Goal: Task Accomplishment & Management: Use online tool/utility

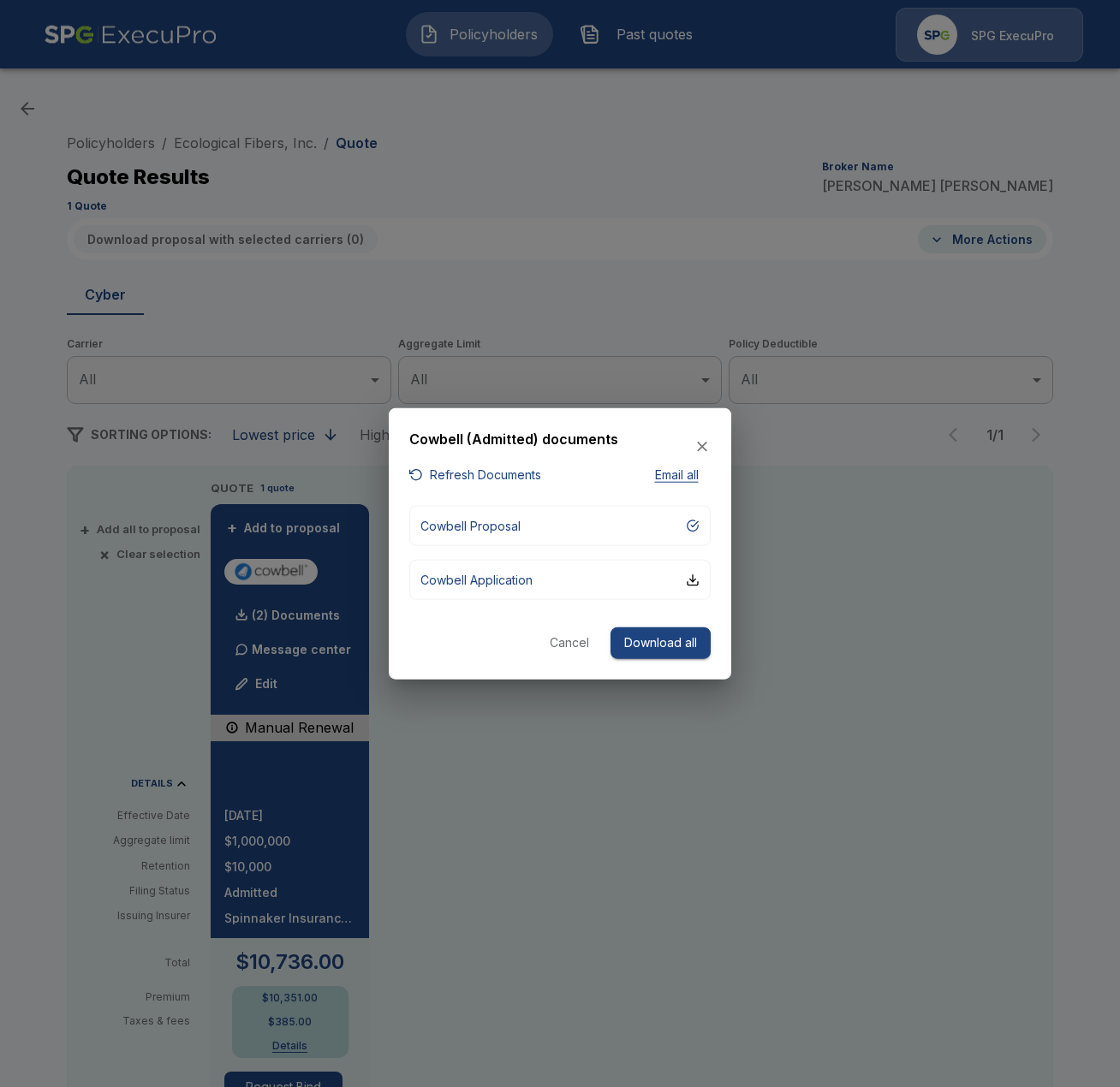
scroll to position [296, 0]
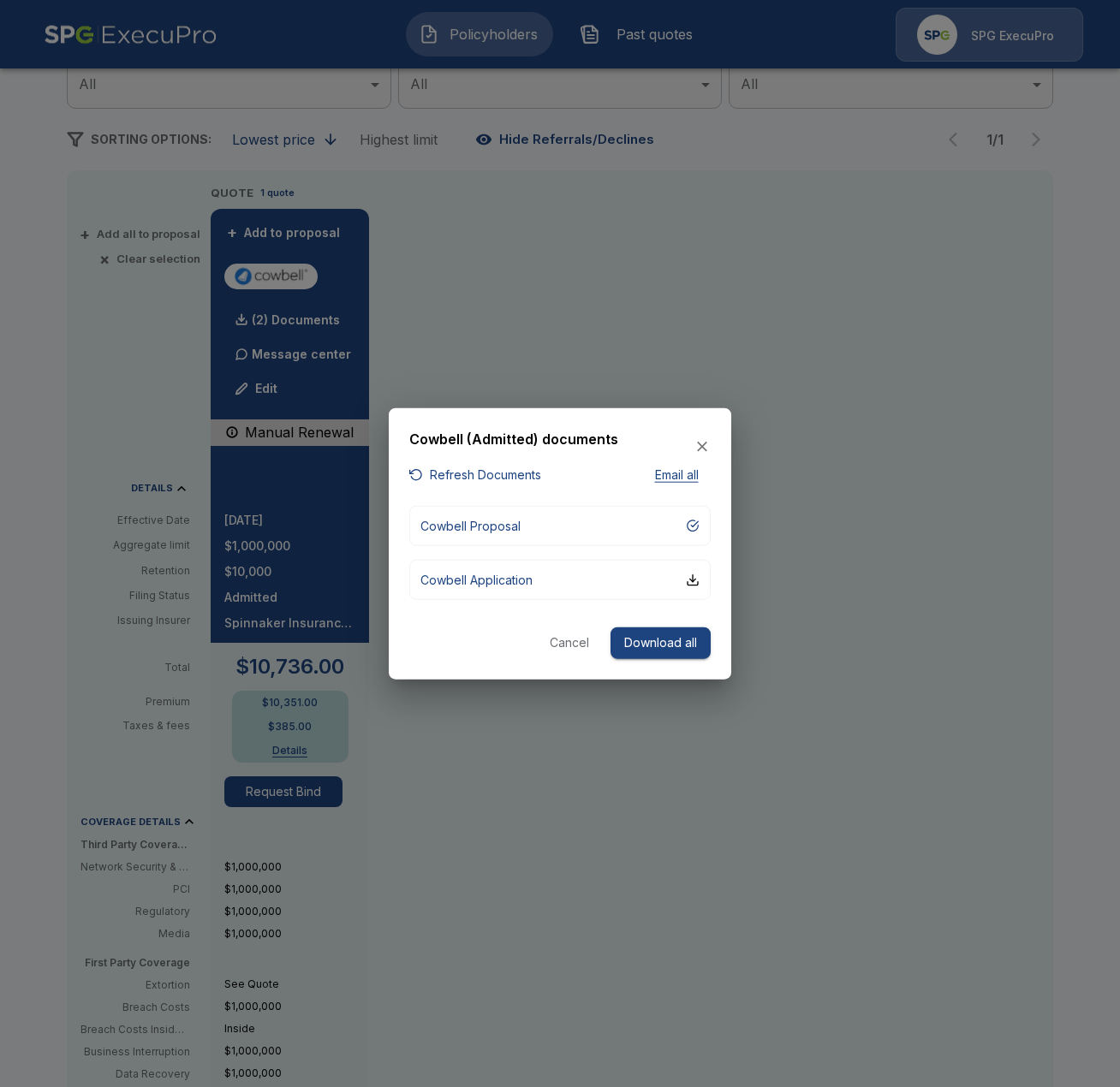
click at [249, 111] on div at bounding box center [560, 543] width 1120 height 1087
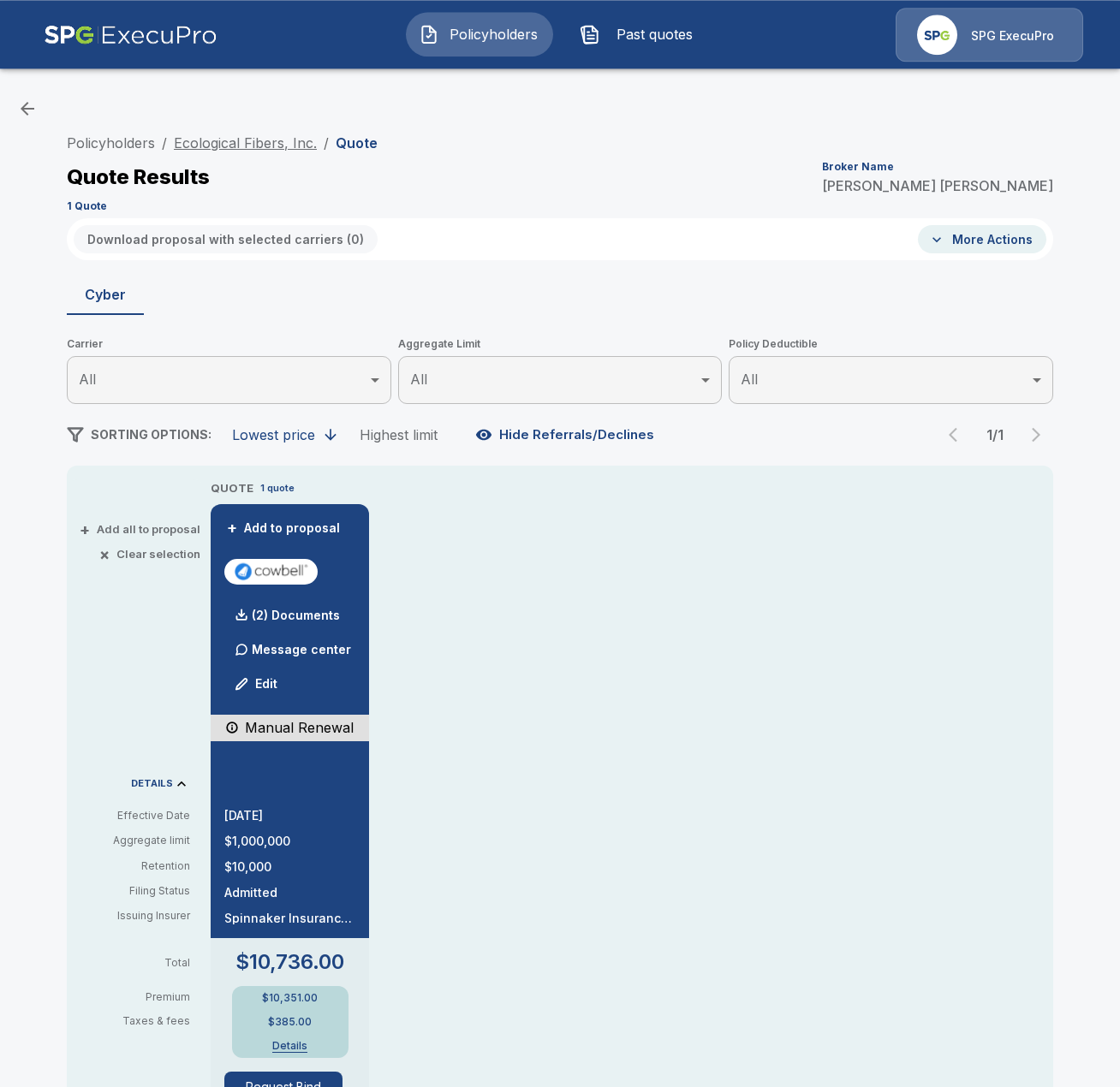
scroll to position [0, 0]
click at [149, 140] on link "Policyholders" at bounding box center [110, 142] width 88 height 17
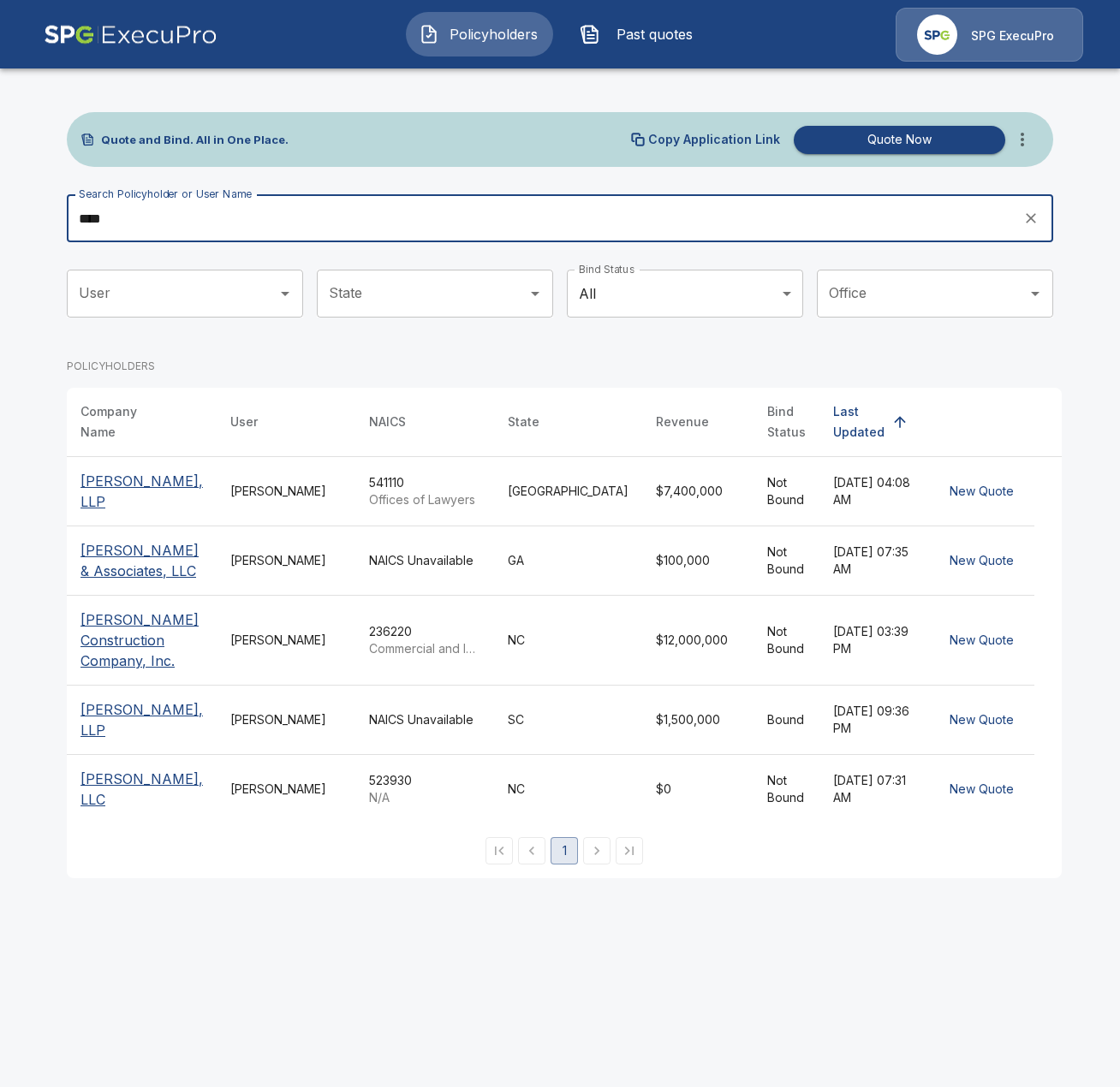
type input "****"
click at [112, 707] on p "McKenzie Lybrand, LLP" at bounding box center [142, 720] width 123 height 41
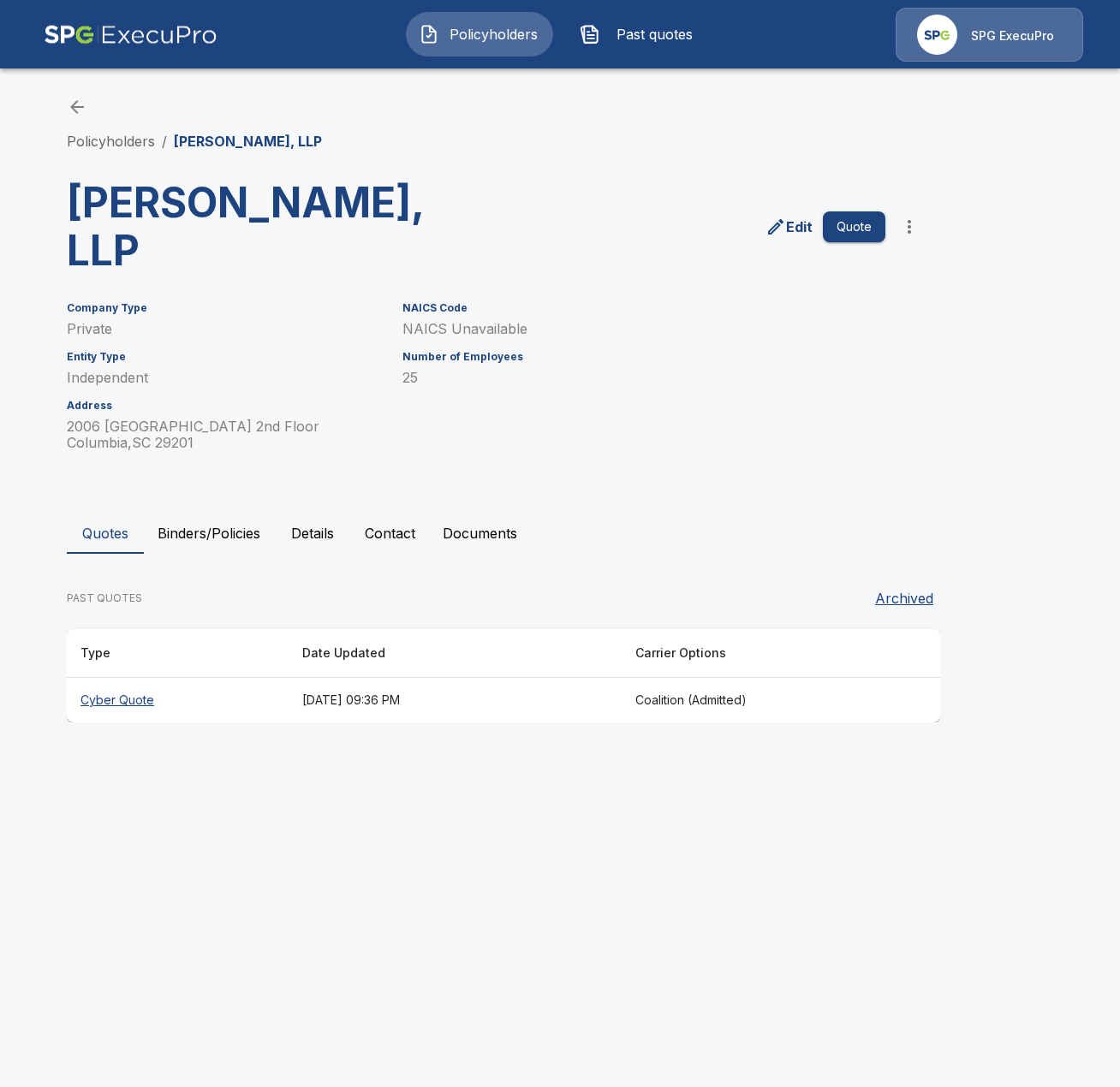
click at [243, 708] on th "Cyber Quote" at bounding box center [177, 701] width 222 height 45
click at [140, 135] on link "Policyholders" at bounding box center [110, 141] width 88 height 17
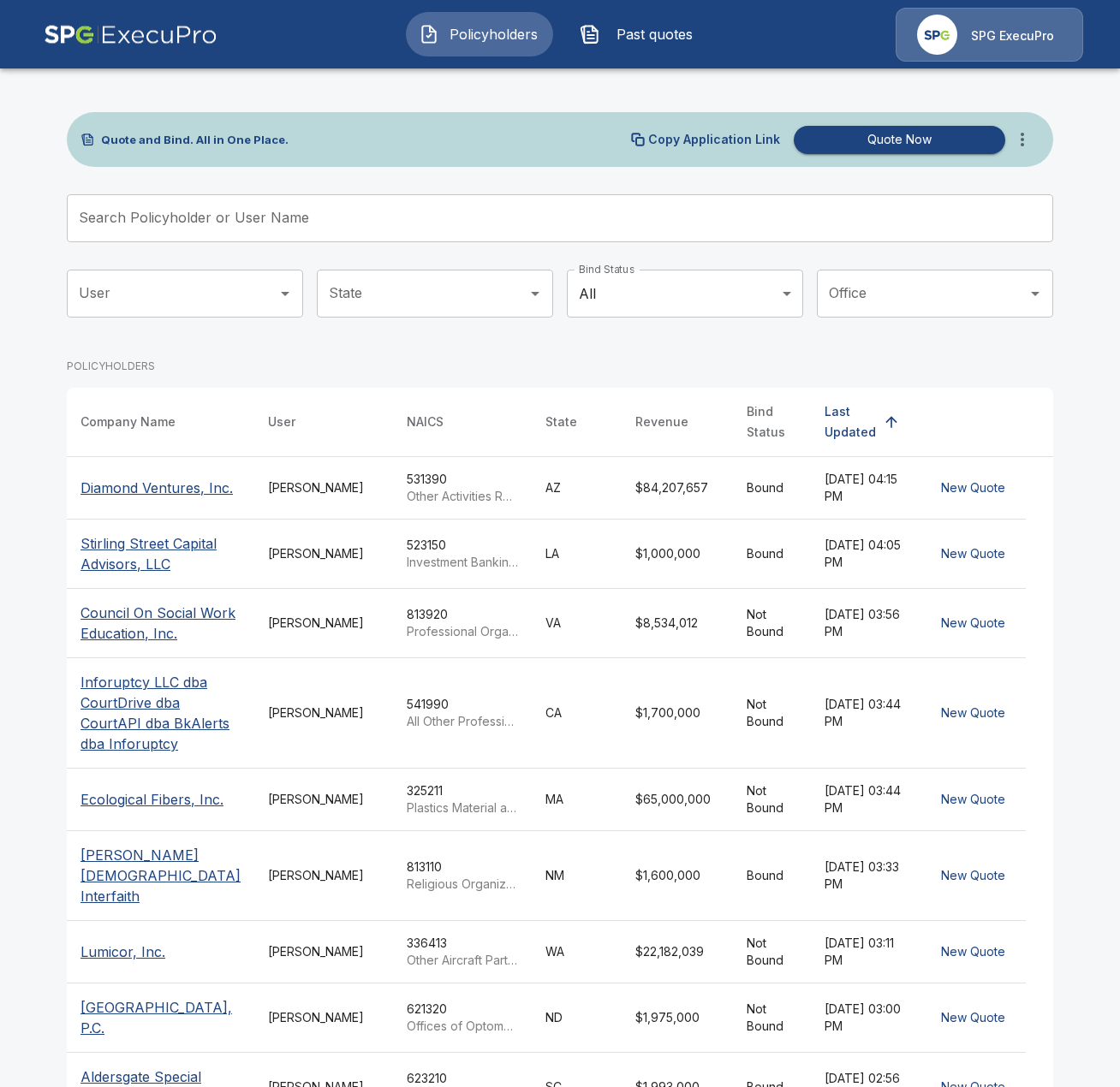
click at [1011, 143] on button "more" at bounding box center [1022, 140] width 34 height 34
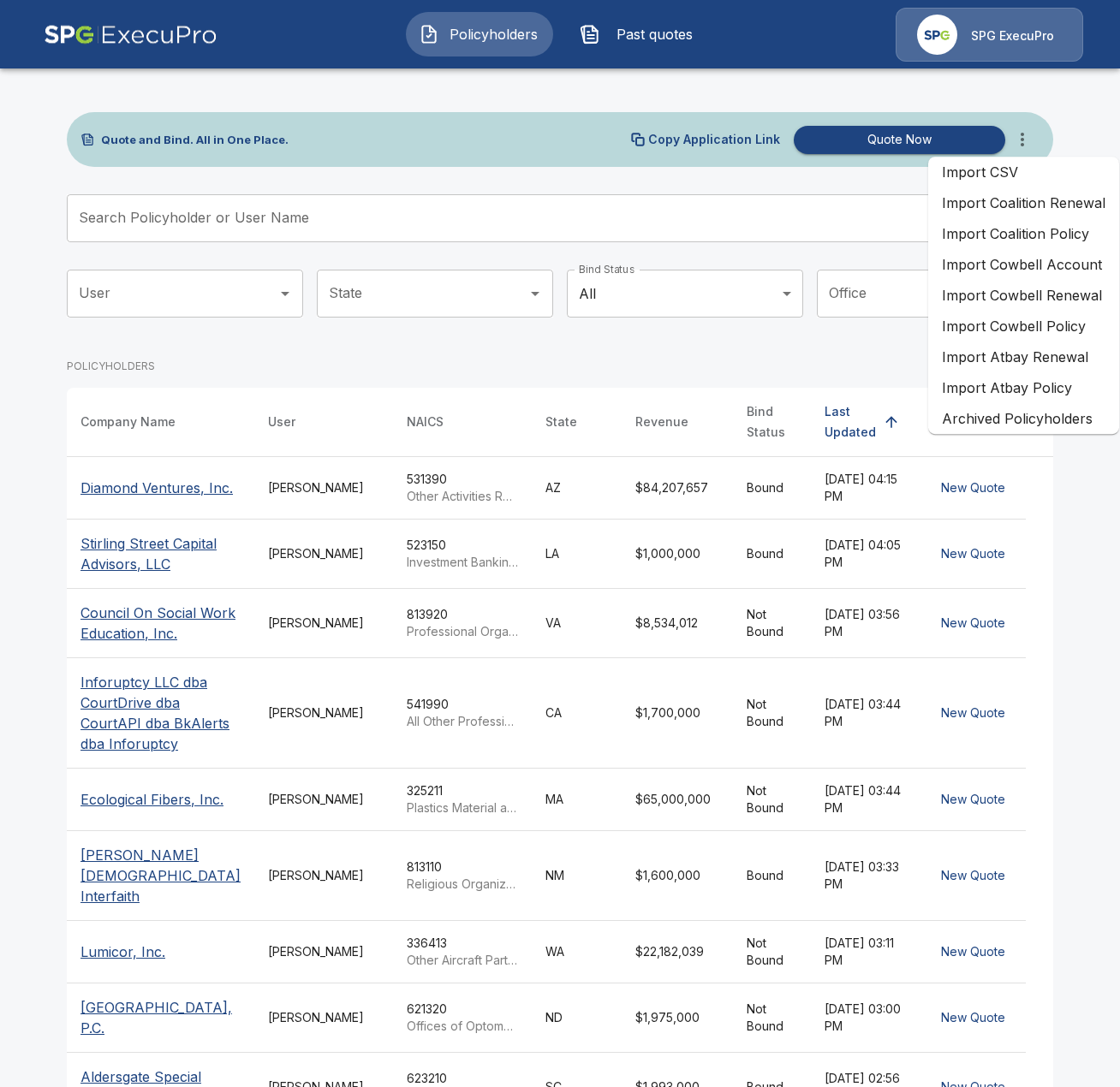
click at [1075, 204] on li "Import Coalition Renewal" at bounding box center [1023, 203] width 191 height 31
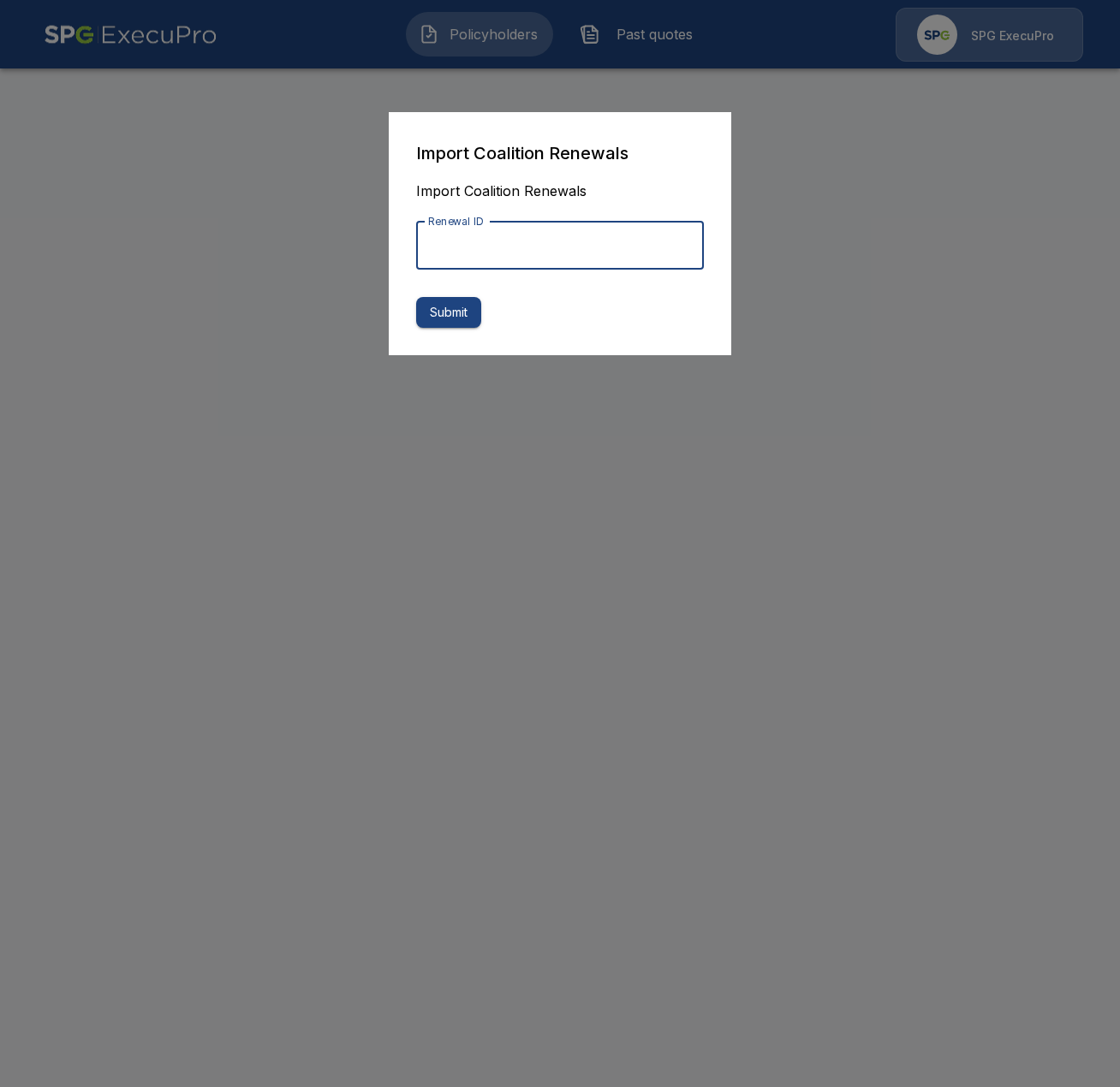
click at [510, 256] on input "Renewal ID" at bounding box center [559, 246] width 288 height 48
paste input "**********"
type input "**********"
click at [469, 320] on button "Submit" at bounding box center [448, 313] width 65 height 32
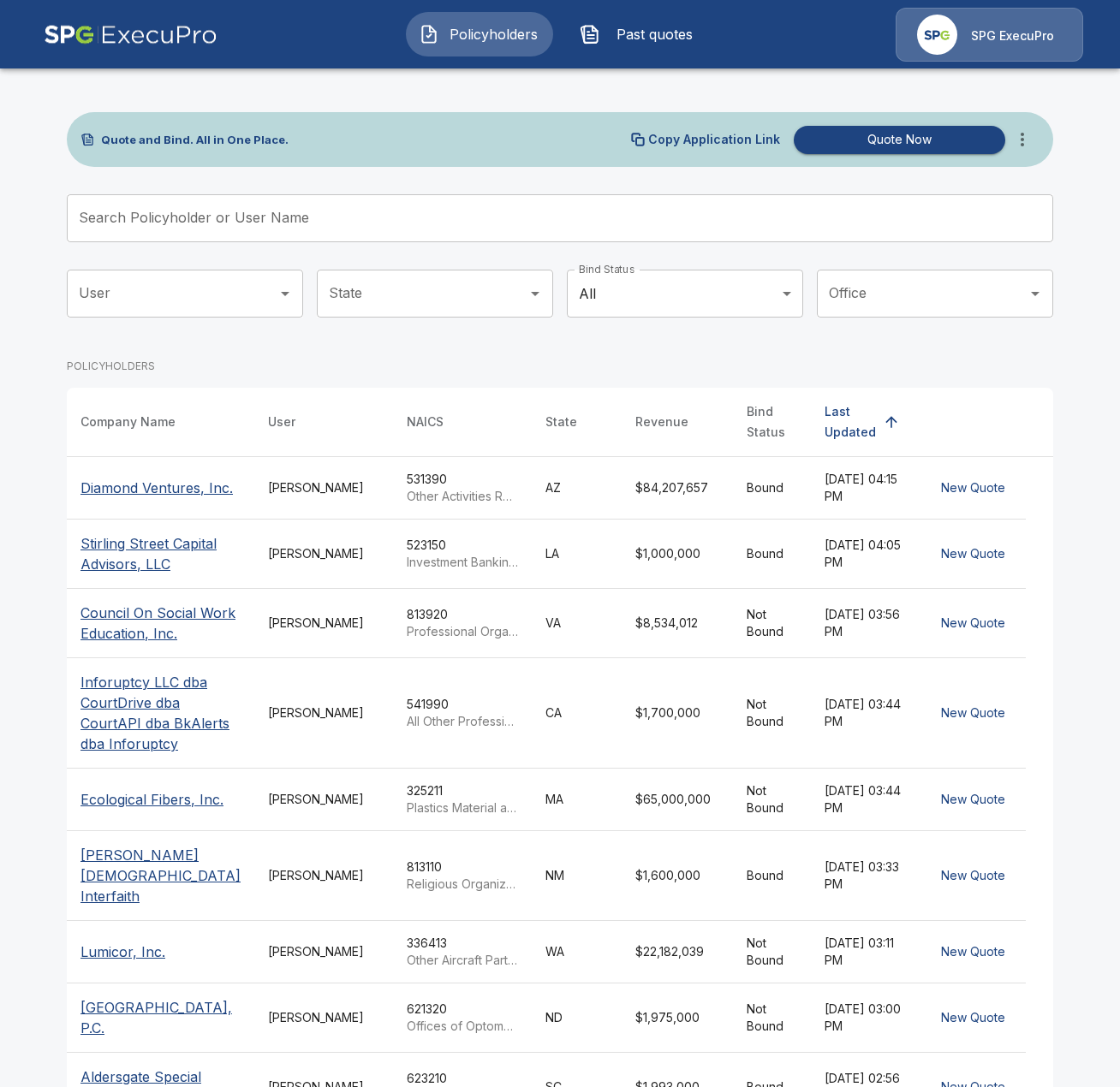
click at [641, 39] on span "Past quotes" at bounding box center [654, 34] width 94 height 20
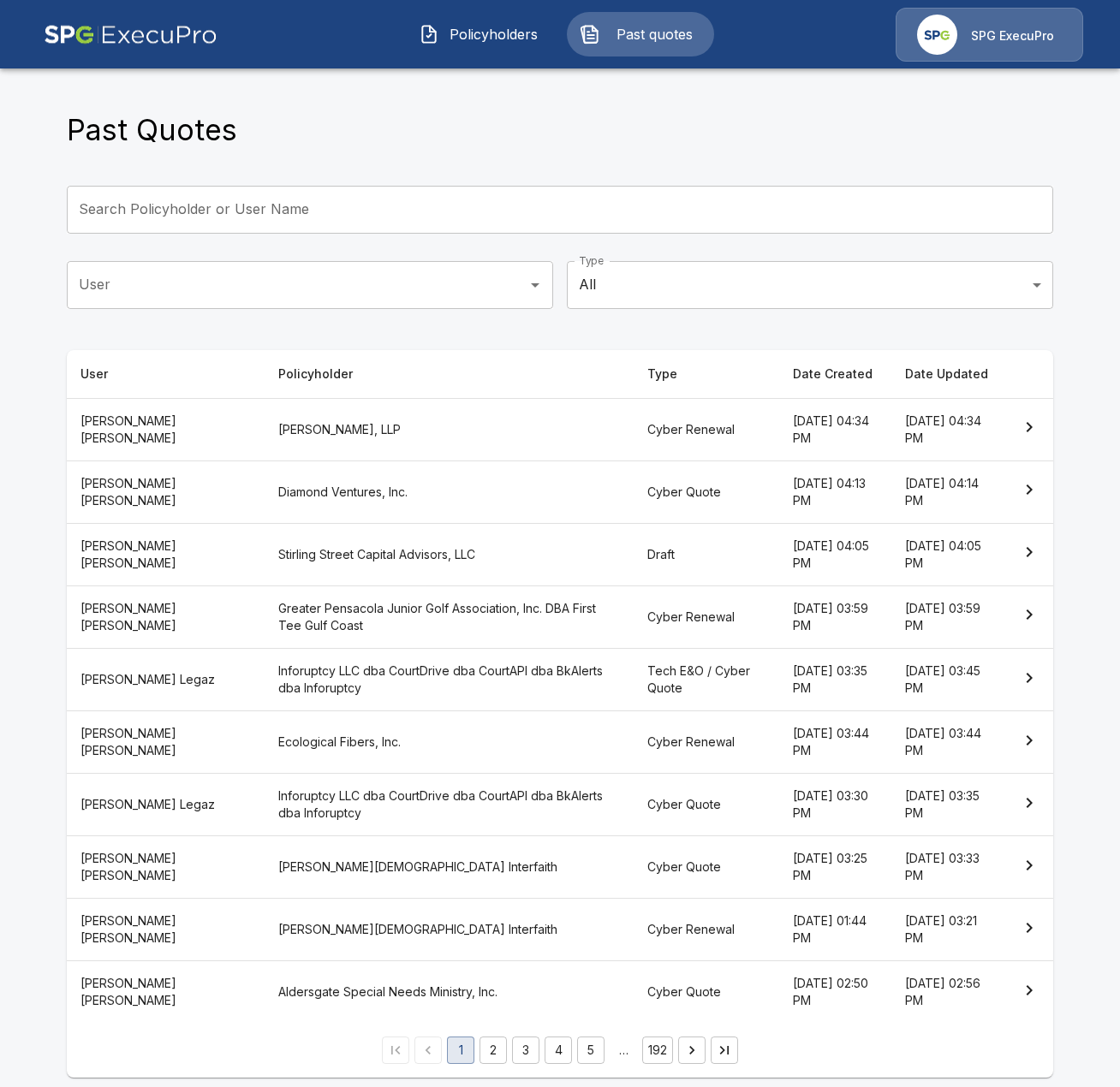
click at [377, 406] on th "[PERSON_NAME], LLP" at bounding box center [449, 429] width 369 height 62
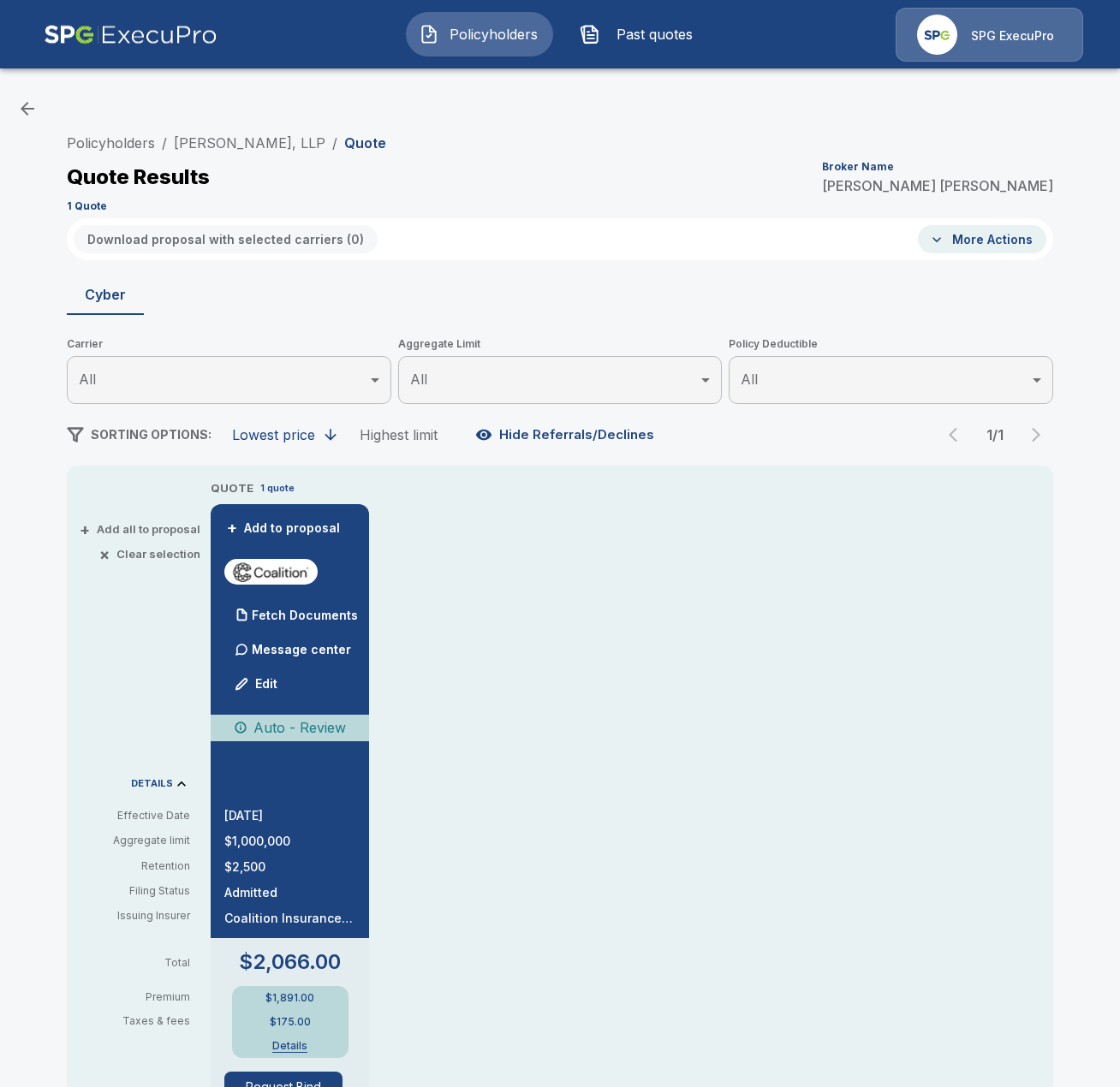
click at [1006, 46] on div "SPG ExecuPro" at bounding box center [989, 35] width 188 height 54
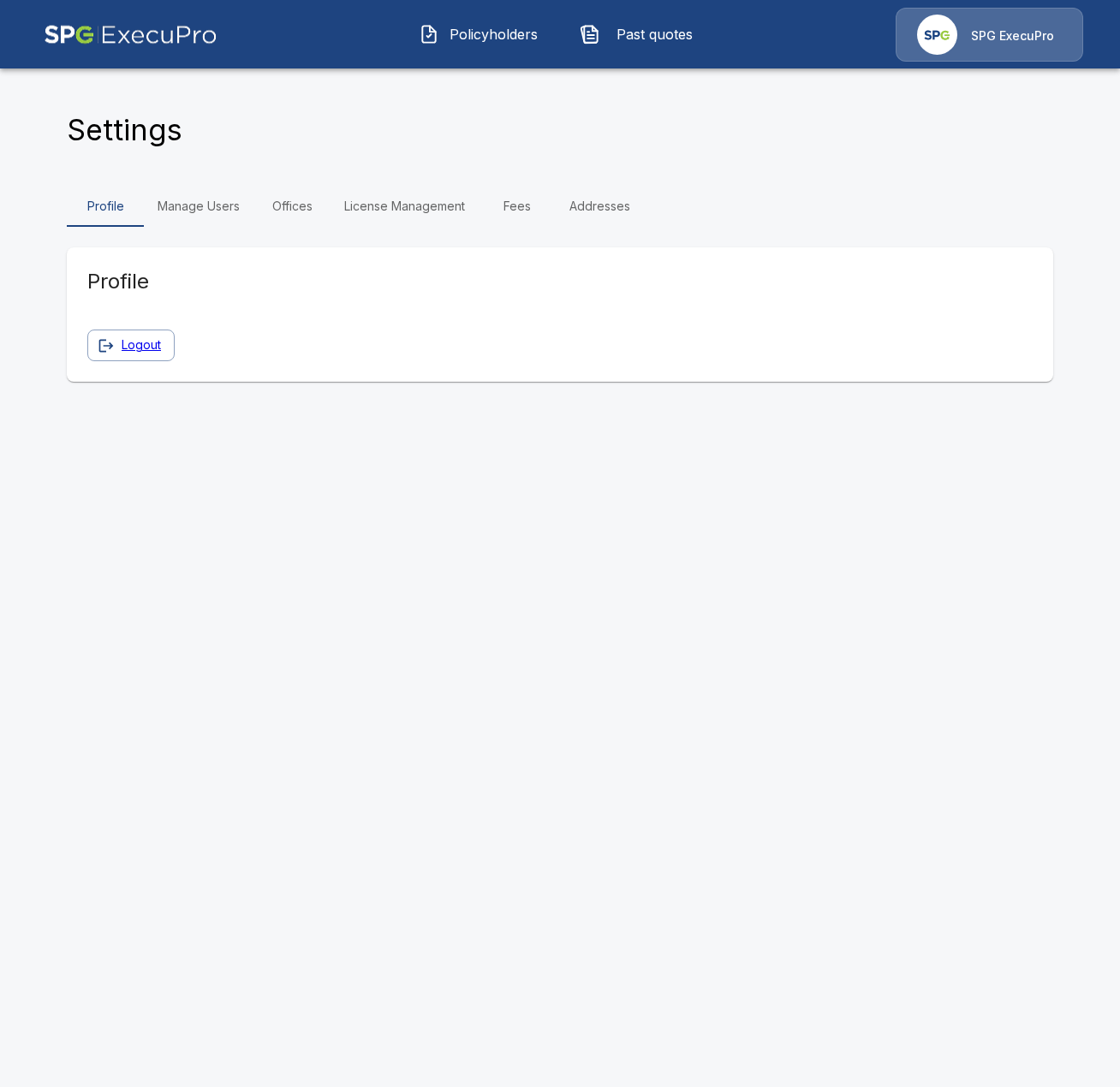
click at [233, 202] on link "Manage Users" at bounding box center [199, 207] width 110 height 41
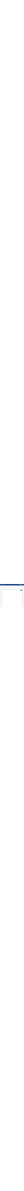
scroll to position [1334, 0]
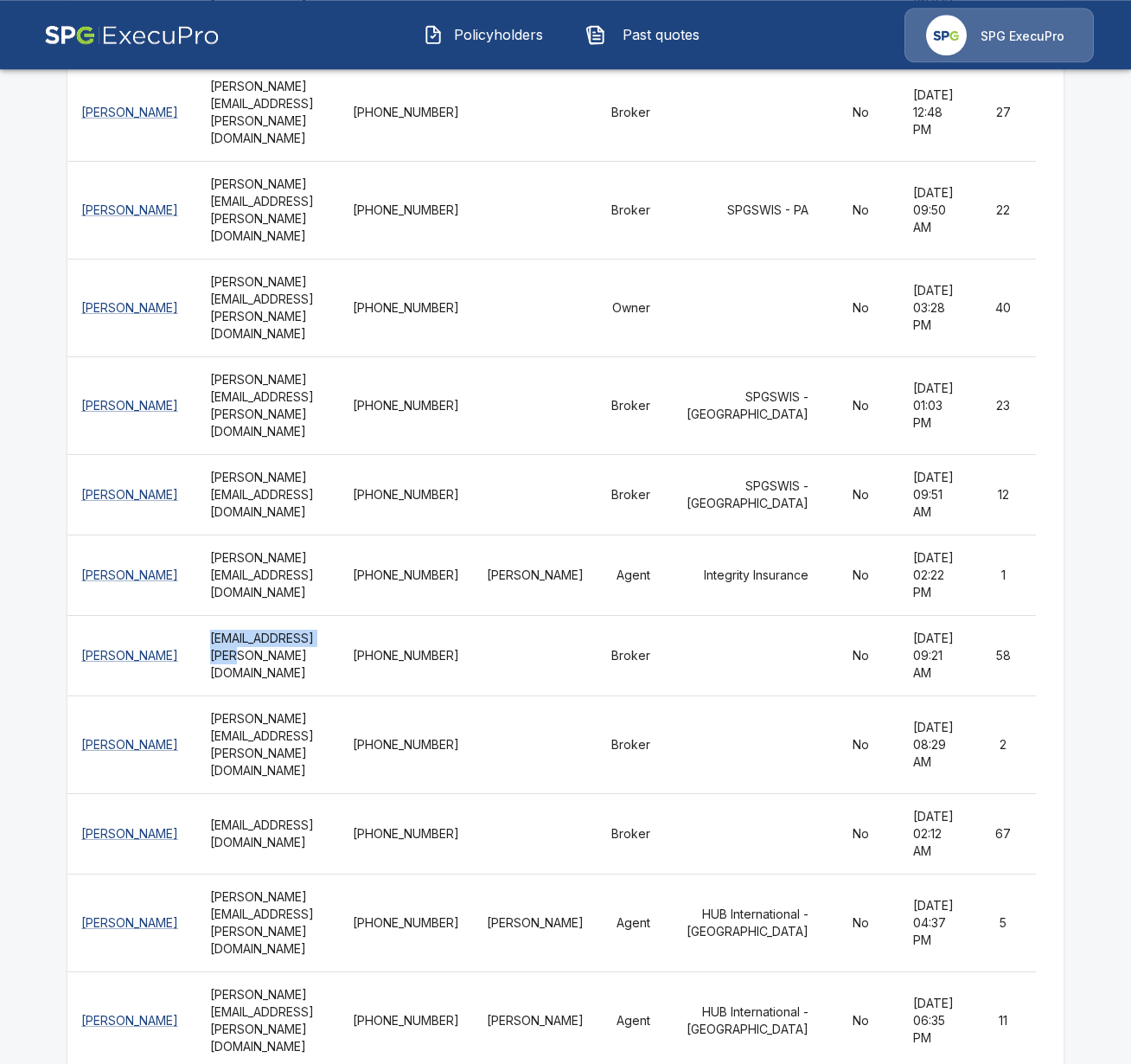
drag, startPoint x: 303, startPoint y: 541, endPoint x: 412, endPoint y: 531, distance: 109.5
click at [339, 616] on th "charity.huston@specialtyprogramgroup.com" at bounding box center [267, 656] width 143 height 80
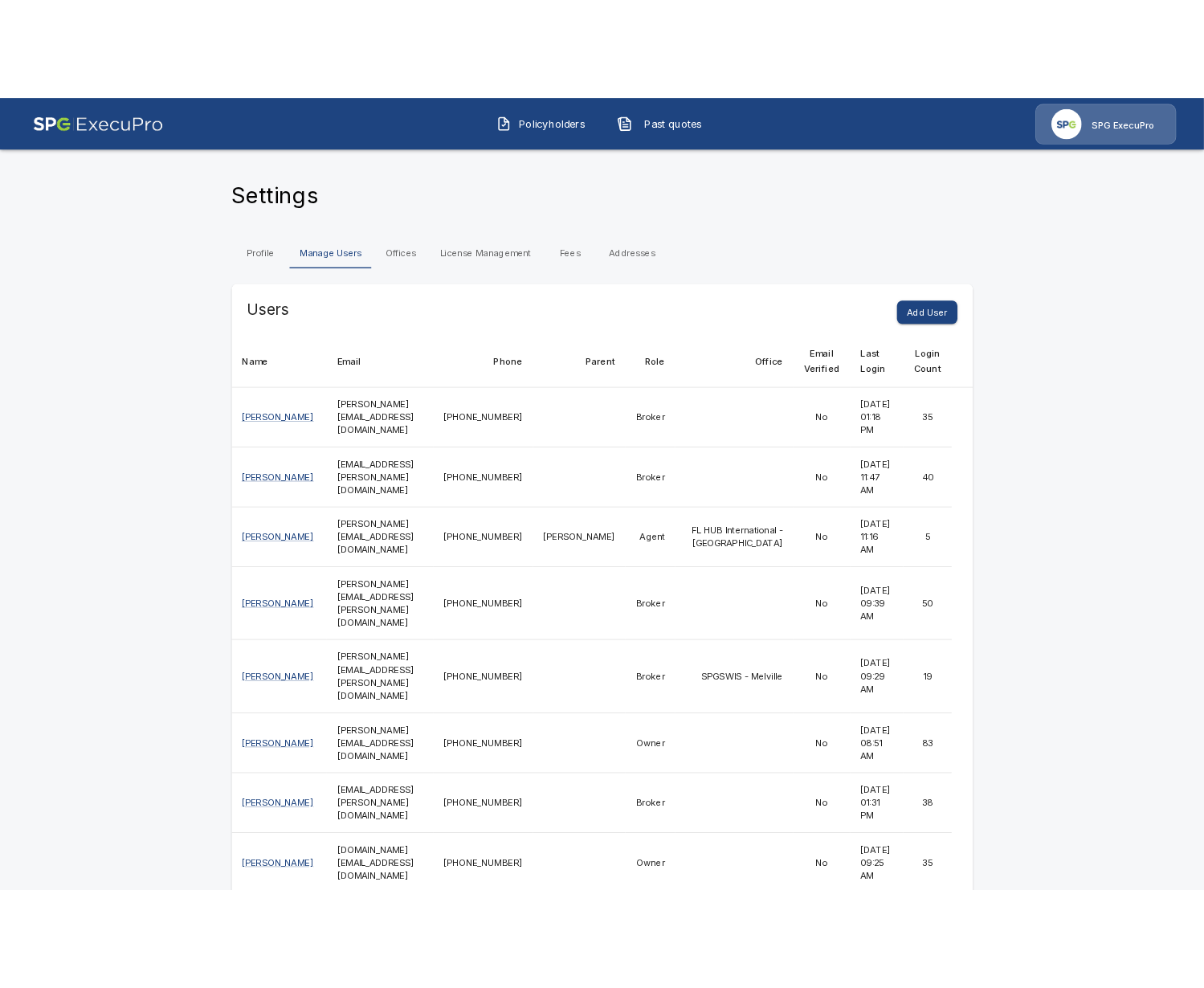
scroll to position [0, 0]
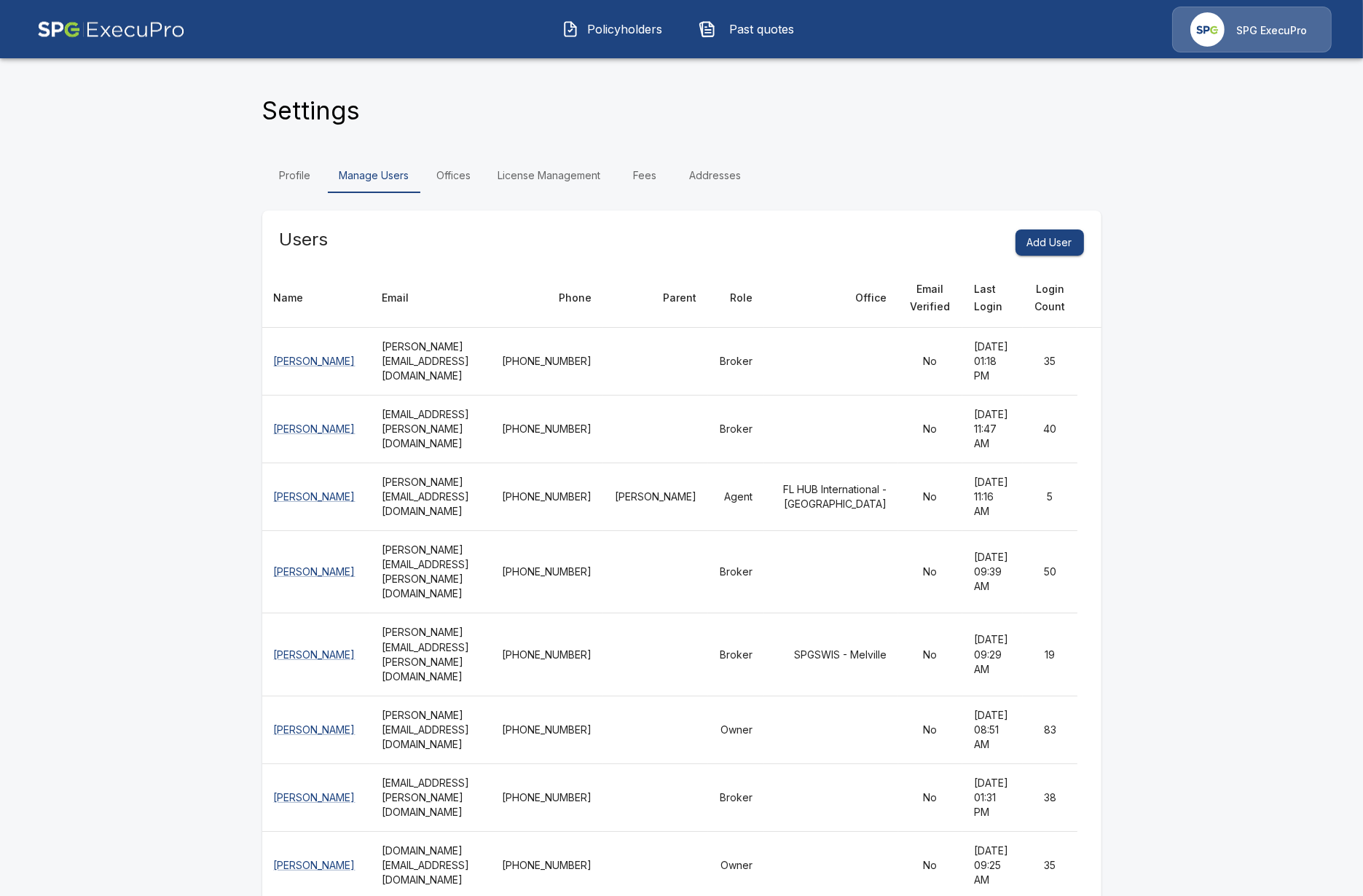
click at [631, 22] on span "Policyholders" at bounding box center [625, 29] width 80 height 17
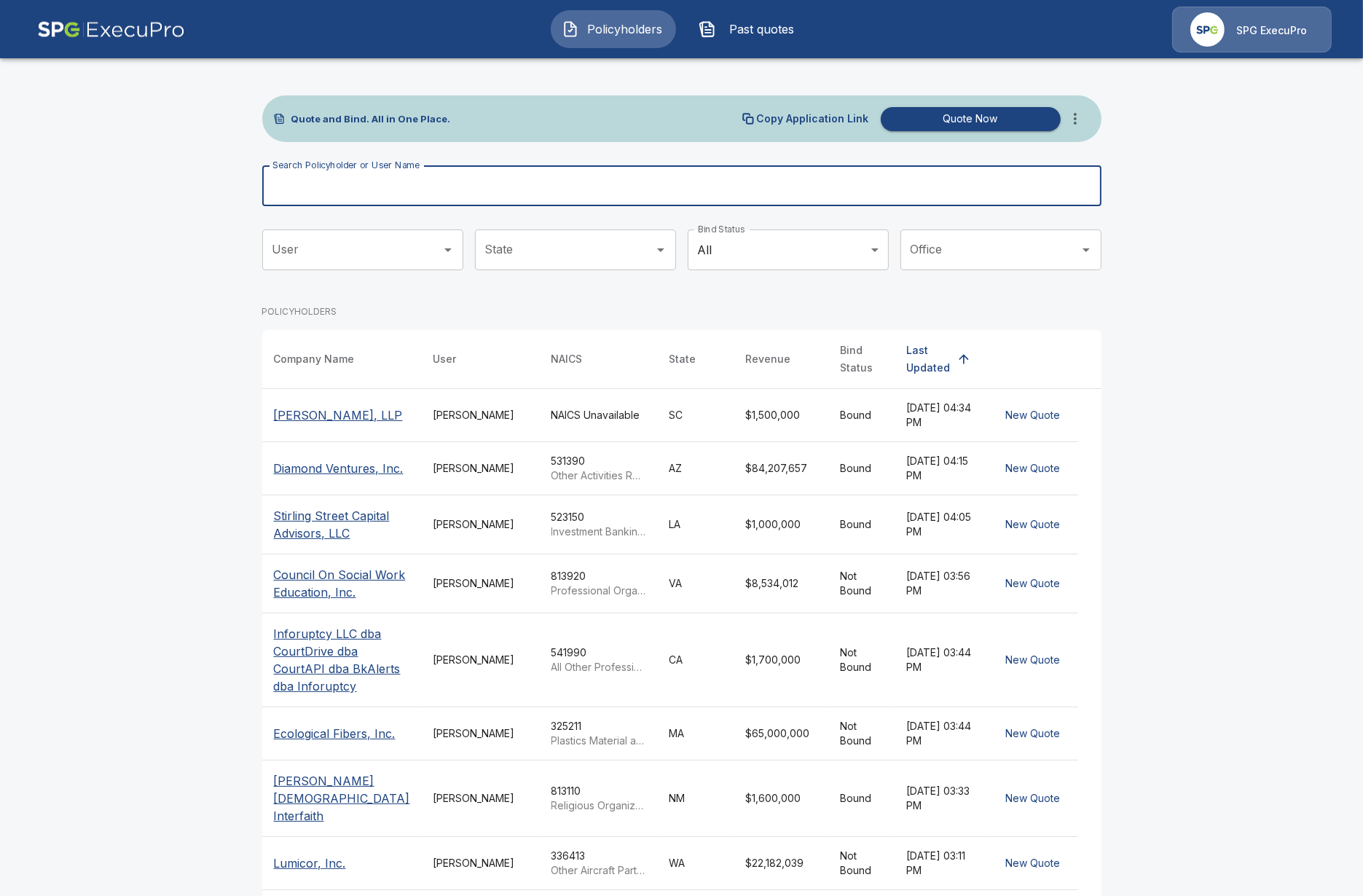
click at [752, 179] on input "Search Policyholder or User Name" at bounding box center [674, 186] width 824 height 41
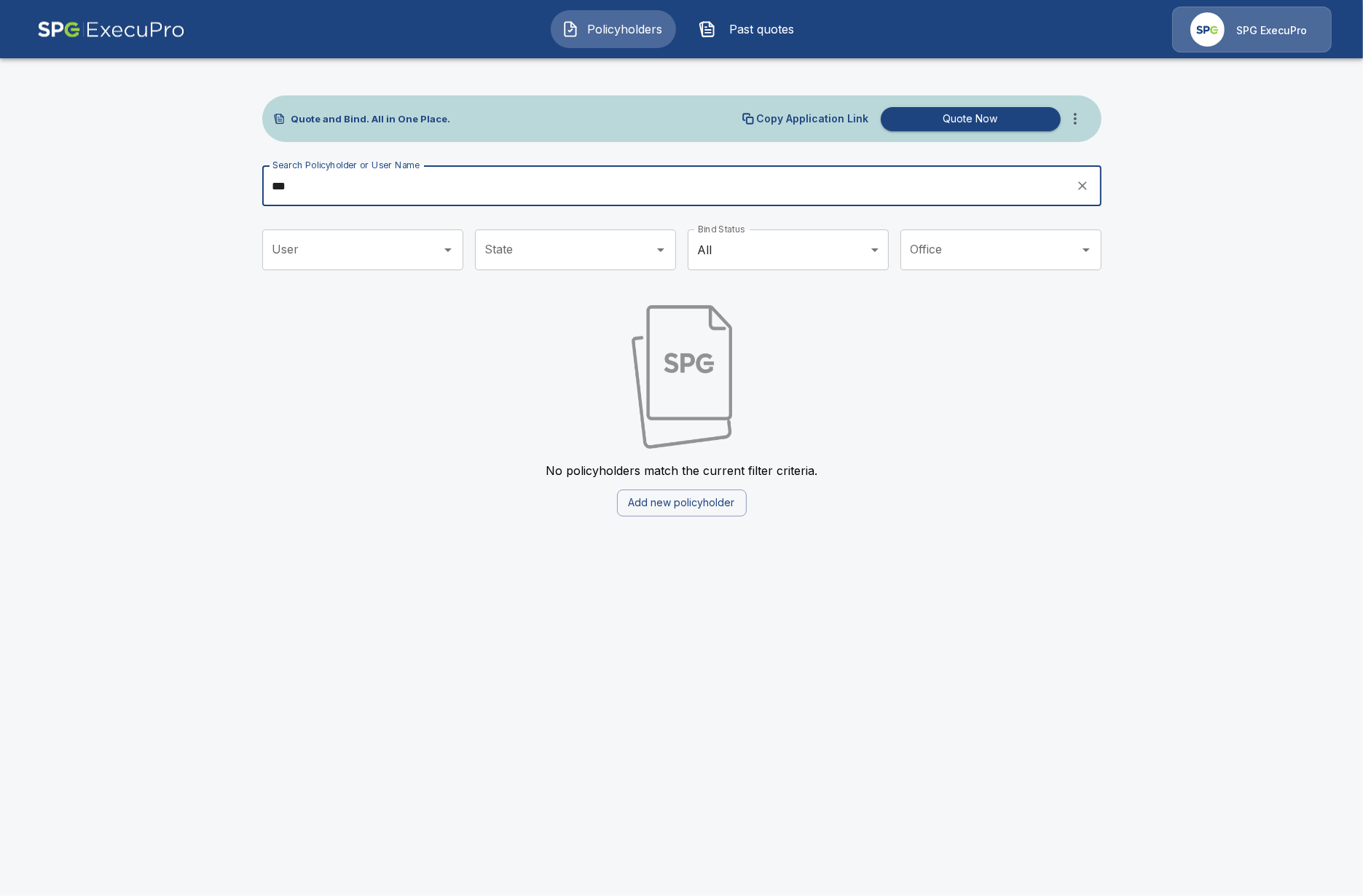
type input "***"
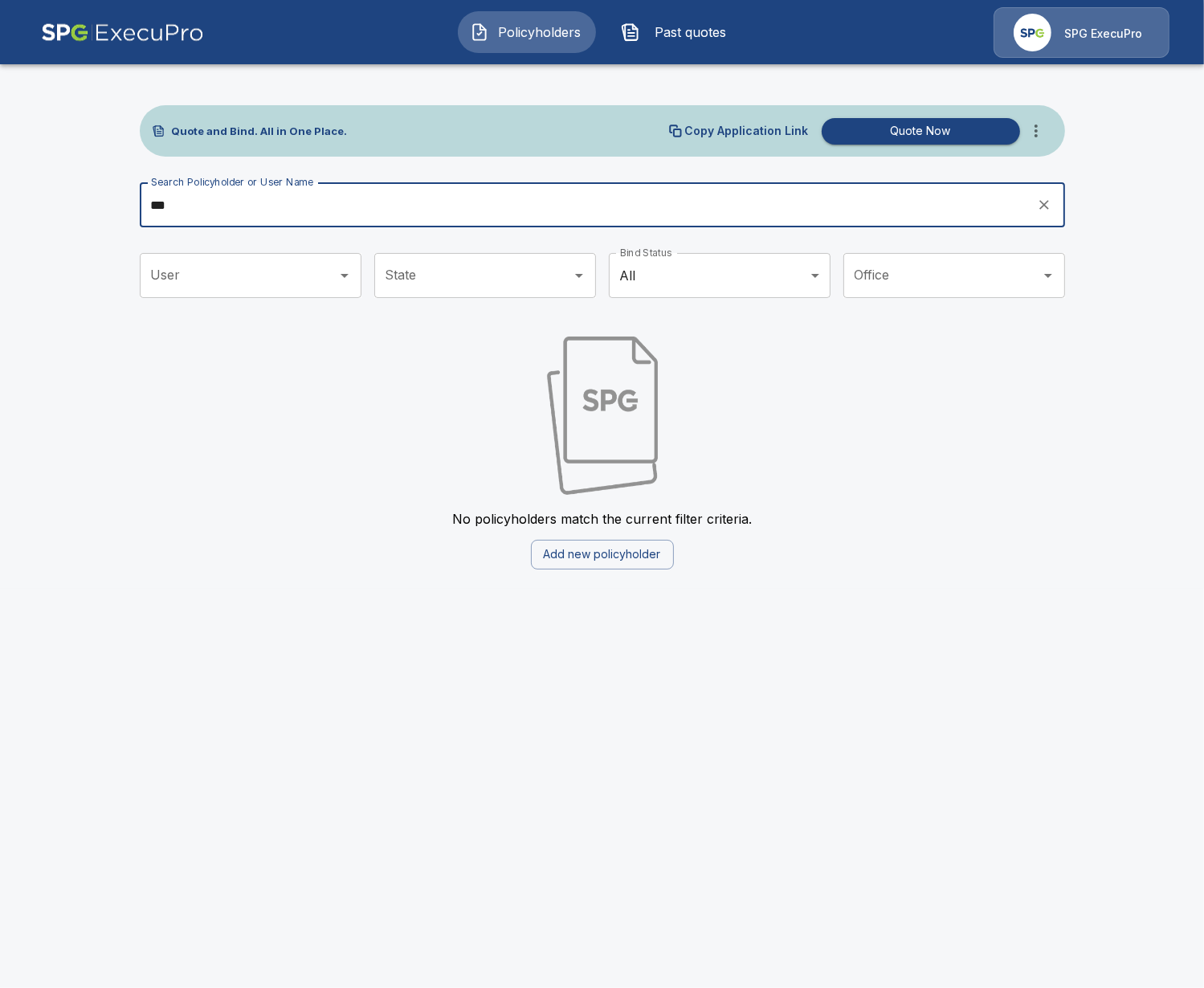
click at [186, 204] on input "***" at bounding box center [582, 205] width 886 height 45
click at [1050, 121] on div "Quote and Bind. All in One Place. Copy Application Link Quote Now" at bounding box center [602, 131] width 925 height 52
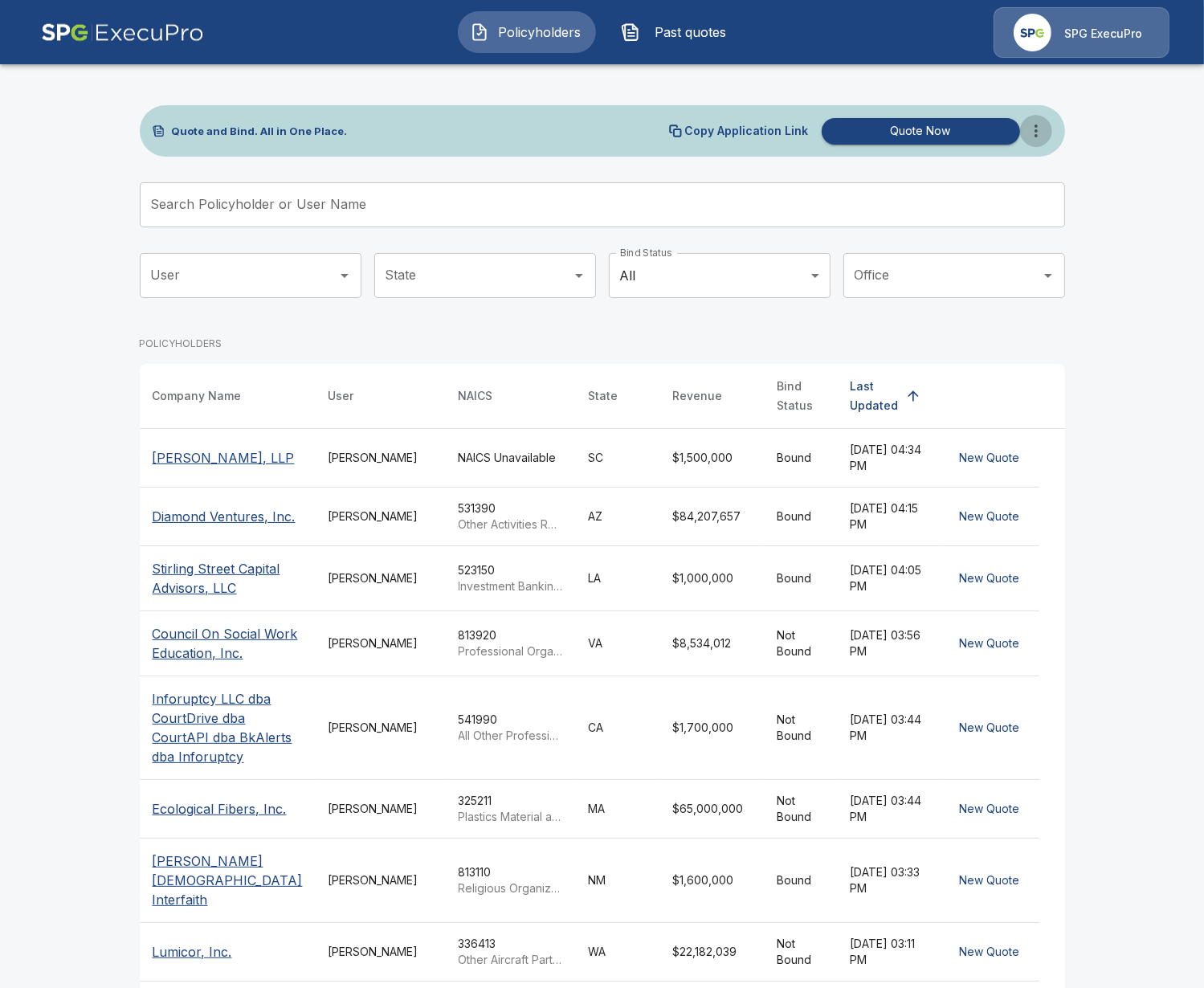
click at [1045, 125] on icon "more" at bounding box center [1035, 130] width 19 height 19
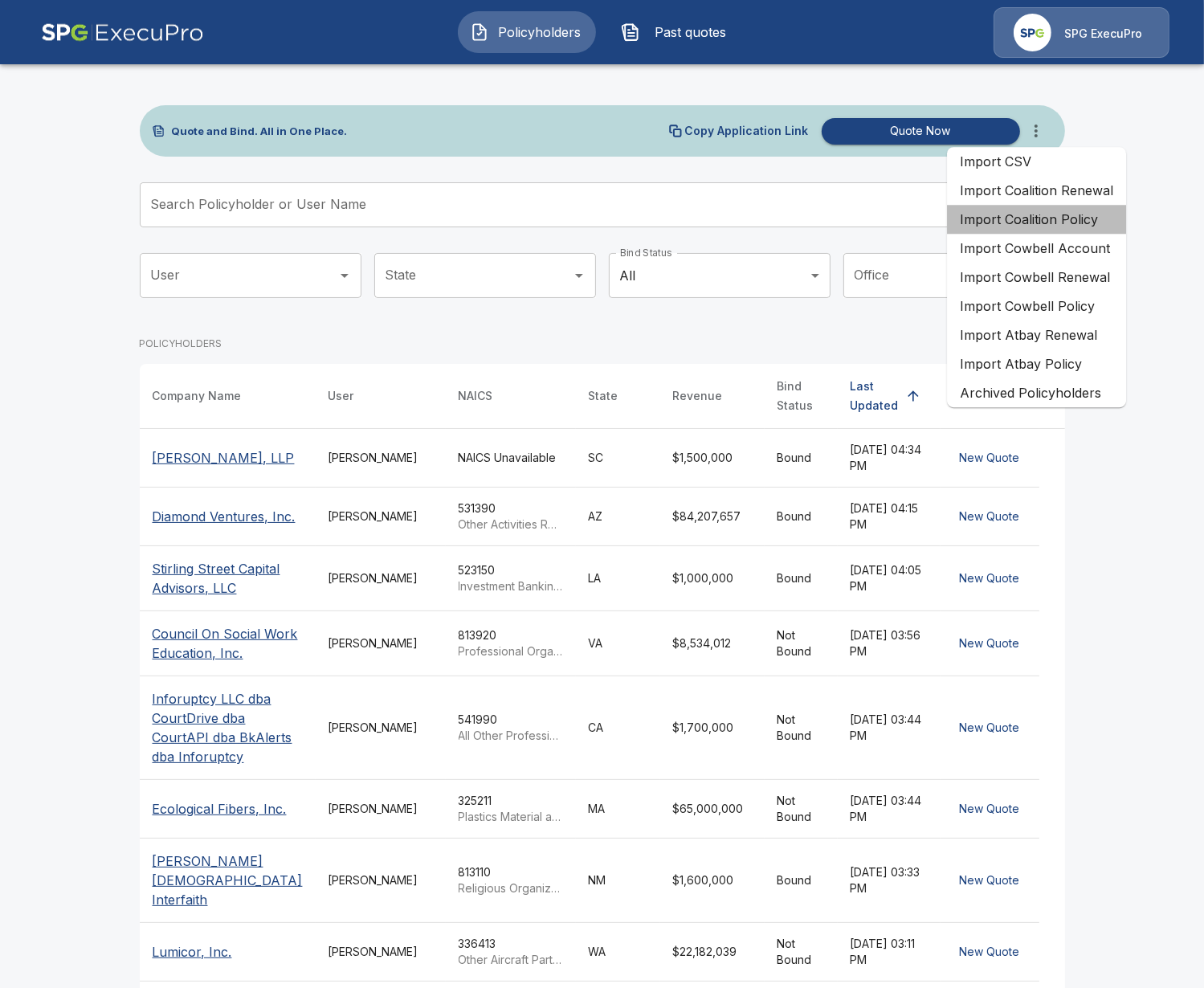
click at [1050, 230] on li "Import Coalition Policy" at bounding box center [1036, 219] width 179 height 29
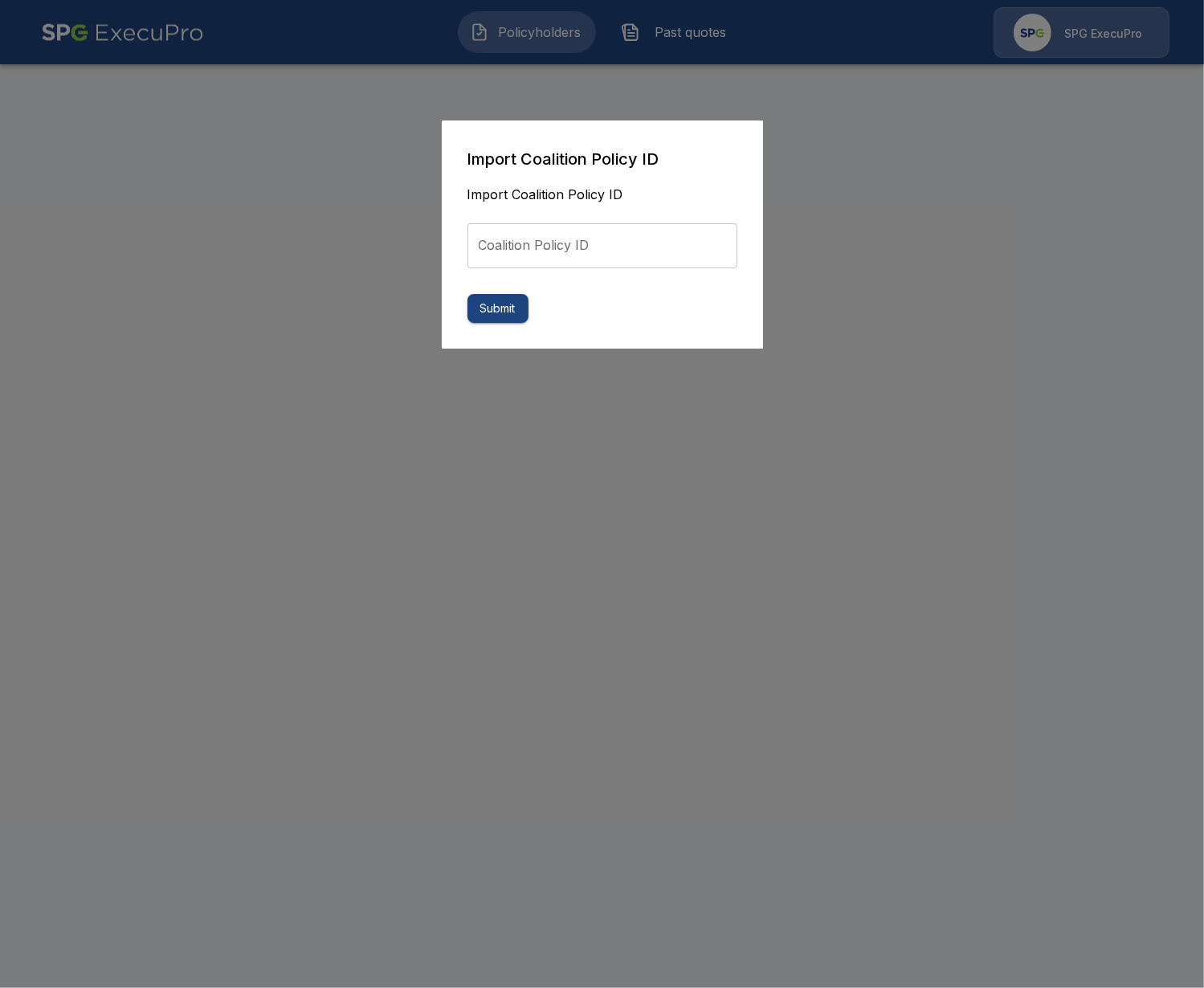
click at [645, 241] on input "Coalition Policy ID" at bounding box center [602, 246] width 270 height 45
paste input "**********"
click at [493, 247] on input "**********" at bounding box center [602, 246] width 270 height 45
click at [682, 246] on input "**********" at bounding box center [602, 246] width 270 height 45
type input "**********"
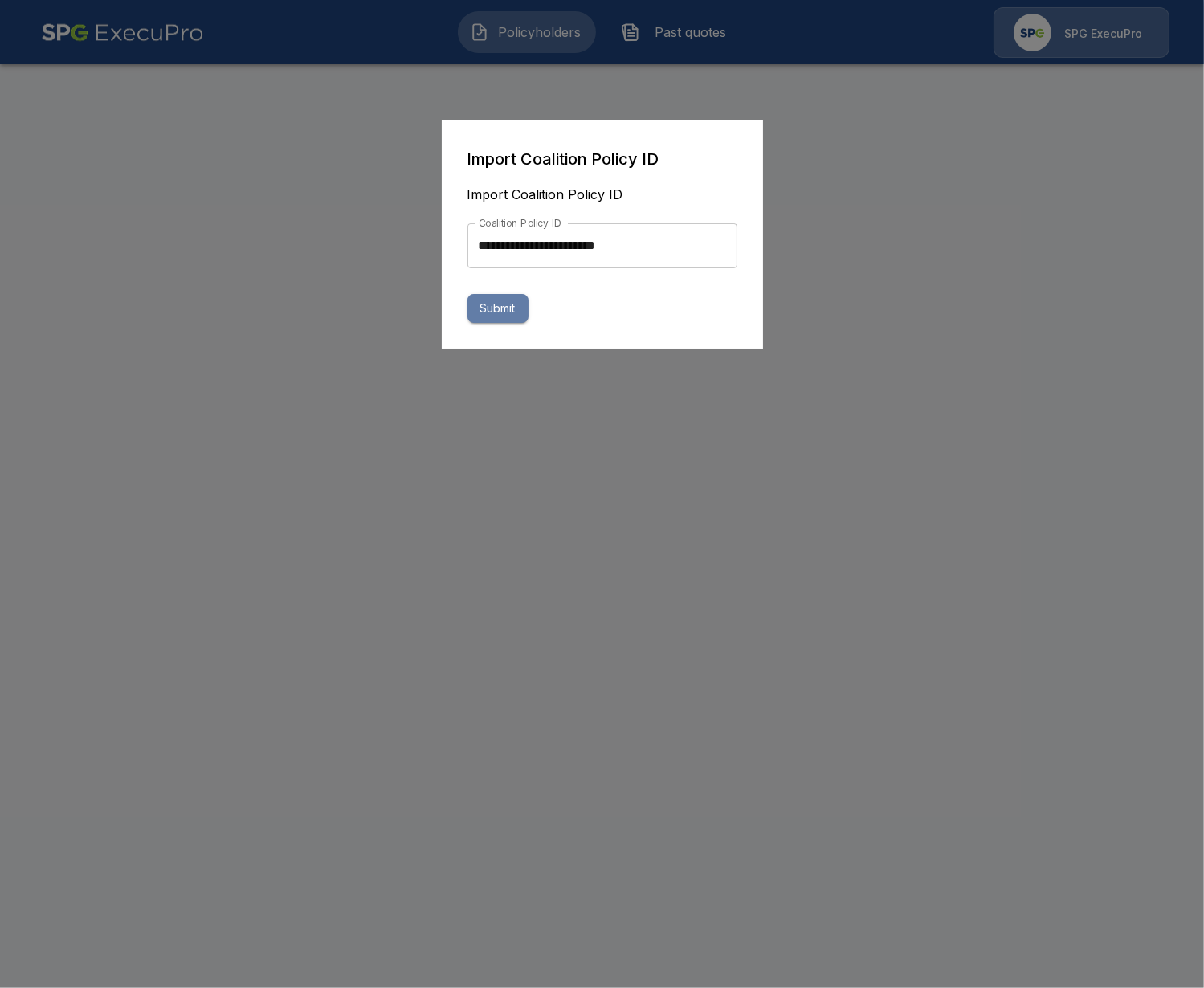
click at [521, 313] on button "Submit" at bounding box center [498, 309] width 61 height 30
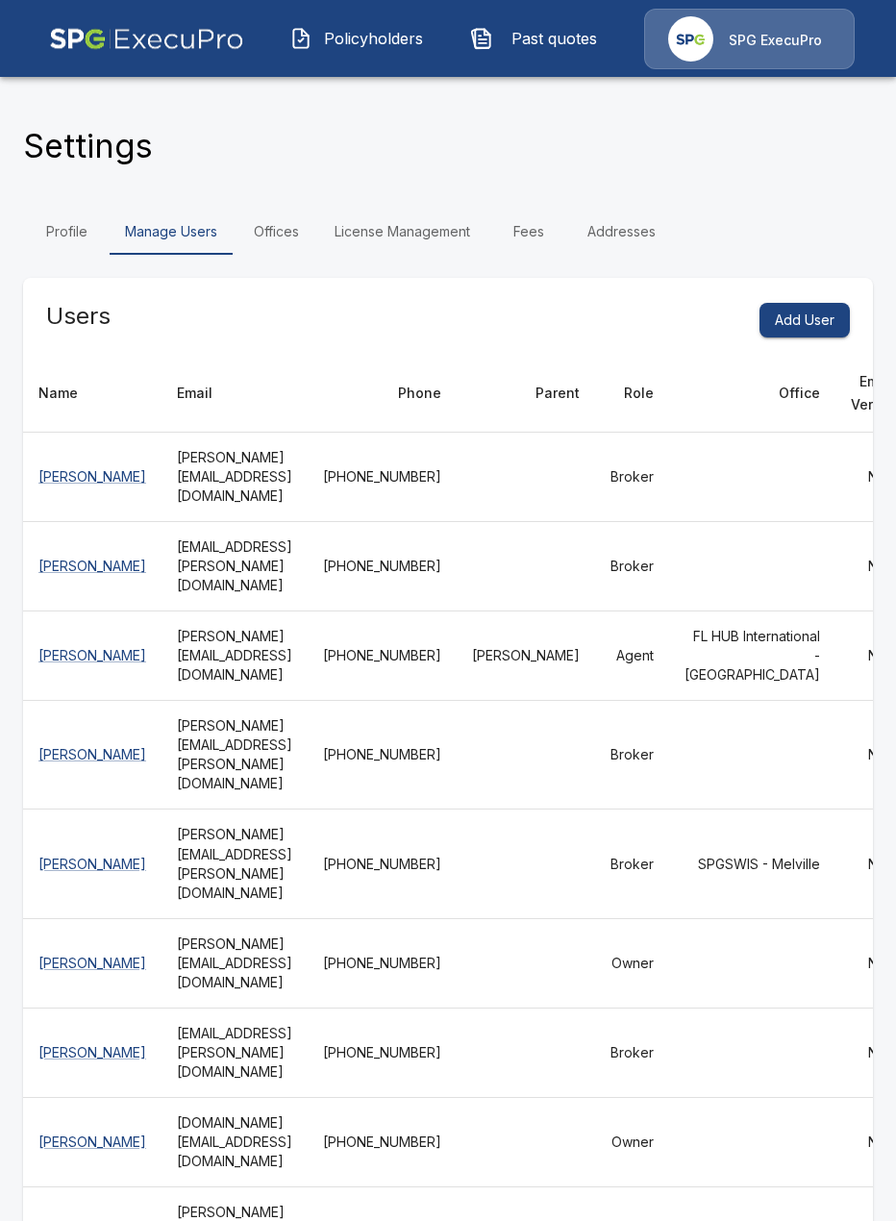
click at [364, 32] on span "Policyholders" at bounding box center [373, 38] width 106 height 23
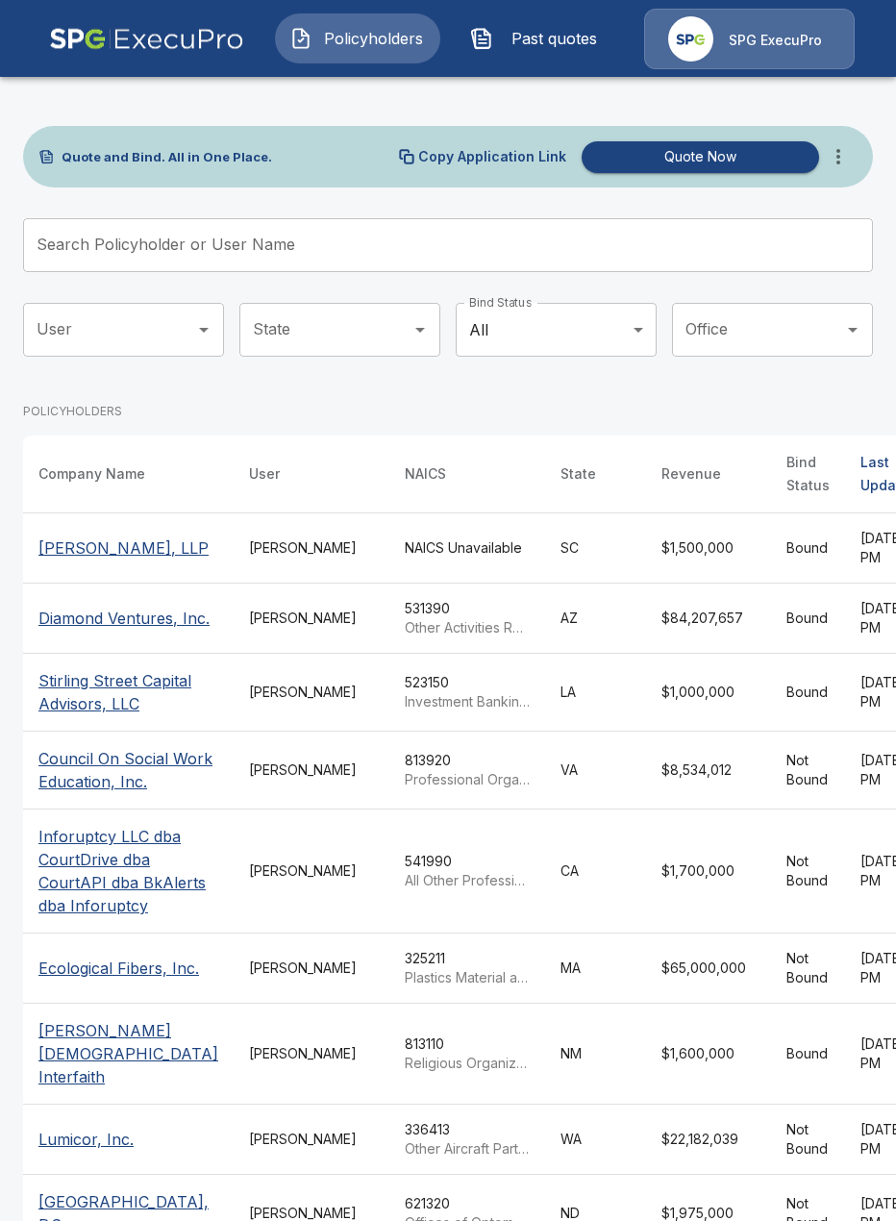
click at [374, 252] on input "Search Policyholder or User Name" at bounding box center [437, 245] width 829 height 54
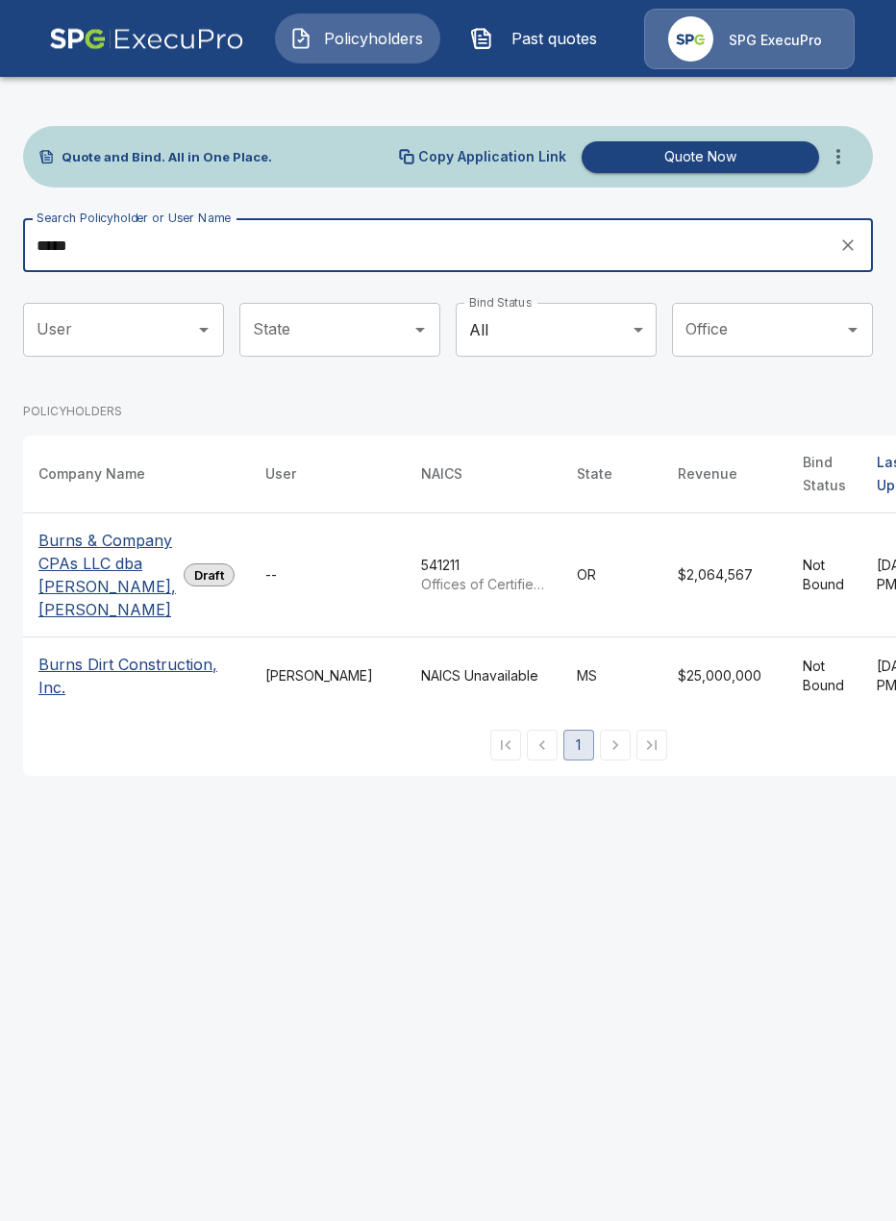
type input "*****"
click at [80, 603] on p "Burns & Company CPAs LLC dba [PERSON_NAME], [PERSON_NAME]" at bounding box center [107, 575] width 138 height 92
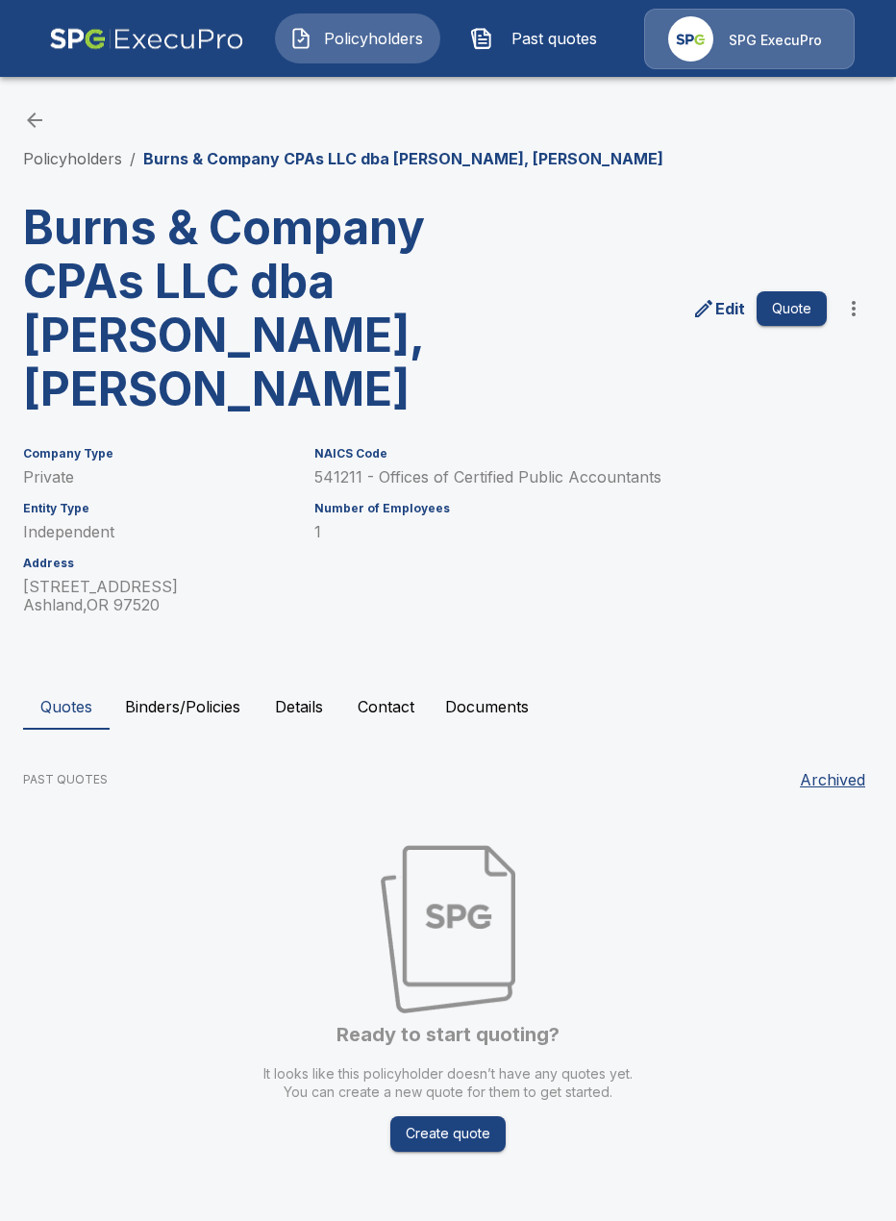
click at [722, 317] on p "Edit" at bounding box center [730, 308] width 30 height 23
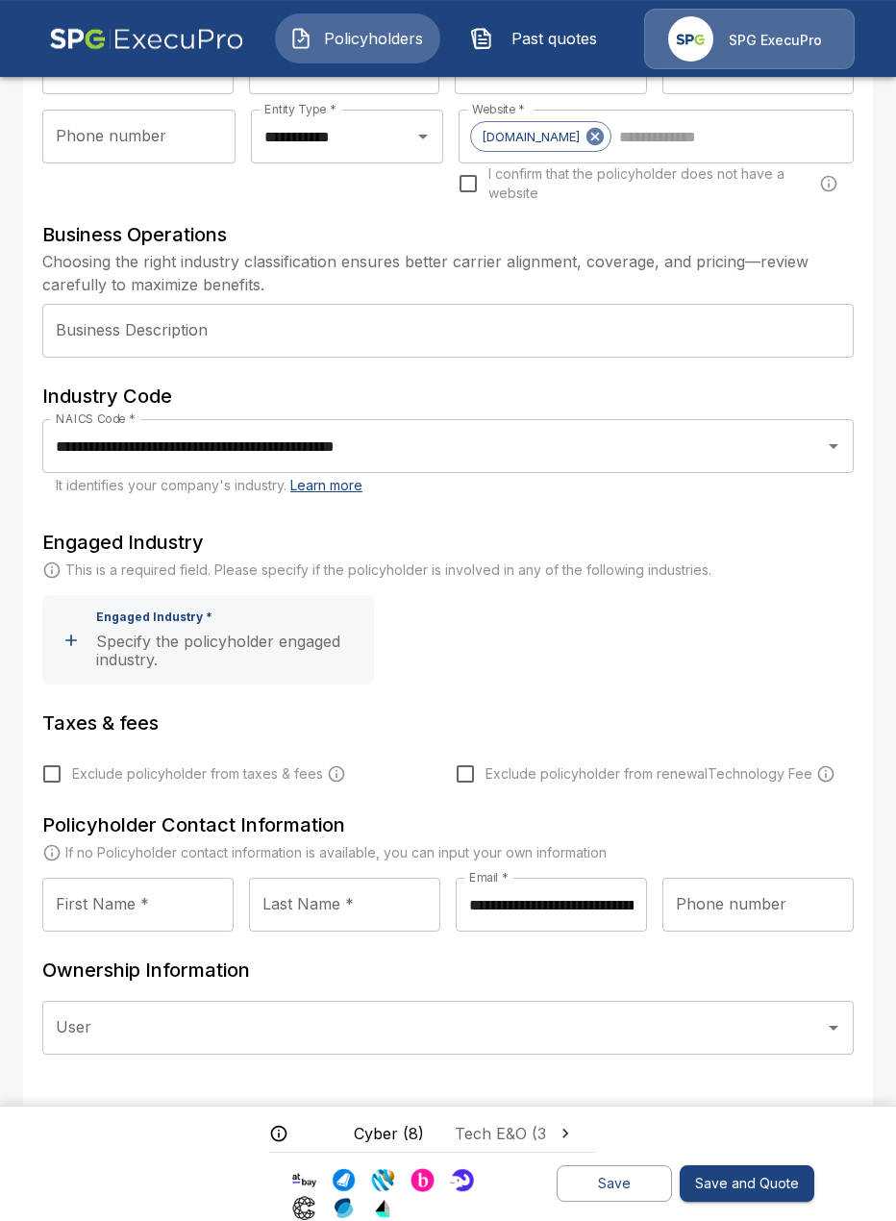
scroll to position [358, 0]
click at [295, 1017] on input "User" at bounding box center [433, 1027] width 765 height 37
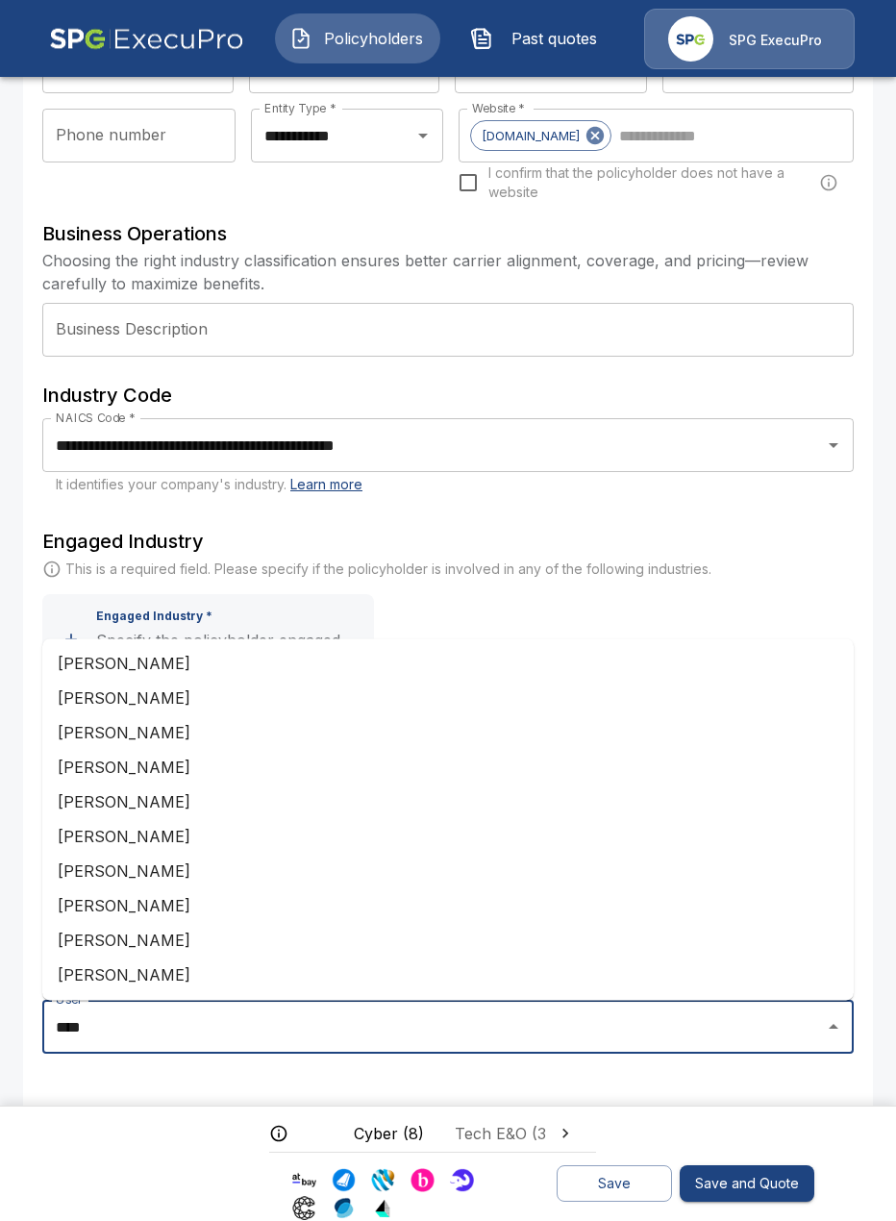
click at [196, 696] on li "Charity Huston" at bounding box center [448, 698] width 812 height 35
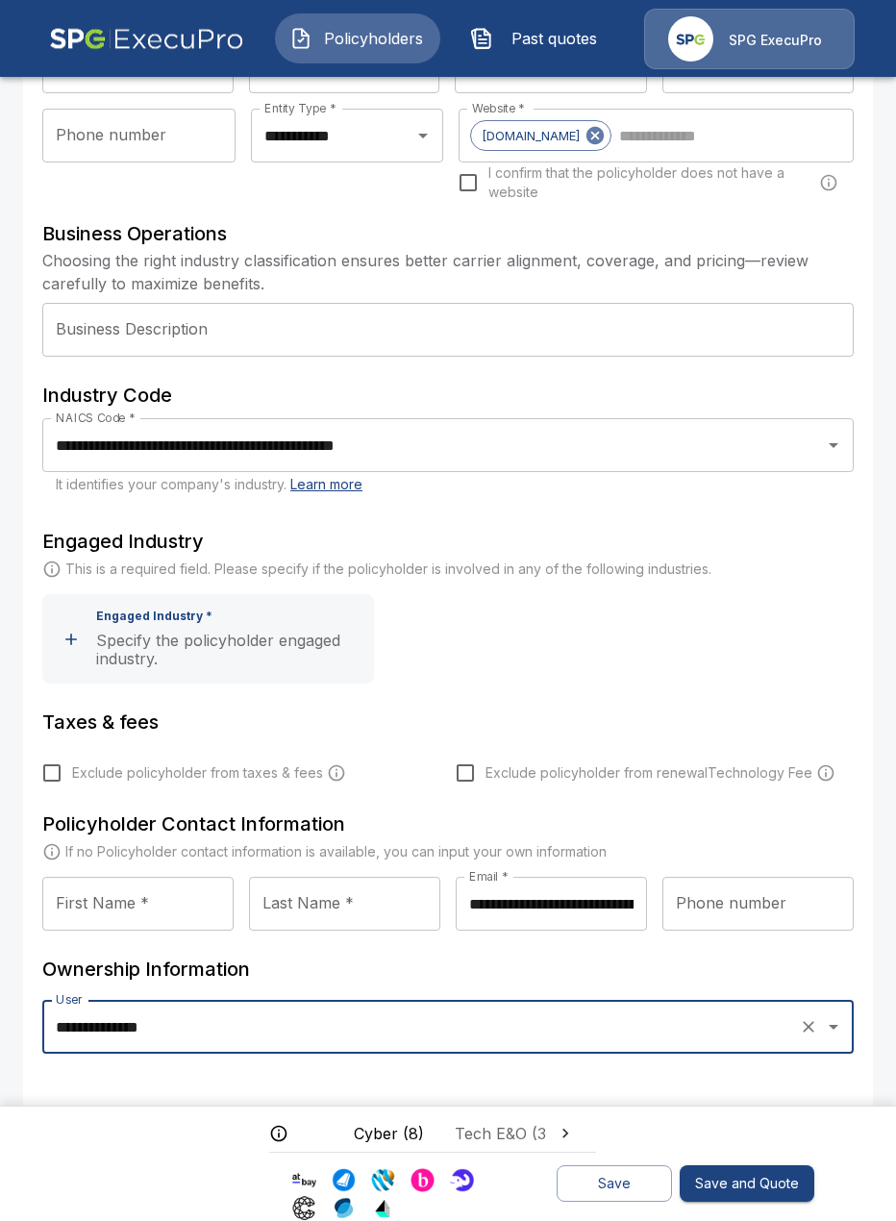
type input "**********"
click at [617, 1187] on button "Save" at bounding box center [614, 1185] width 115 height 38
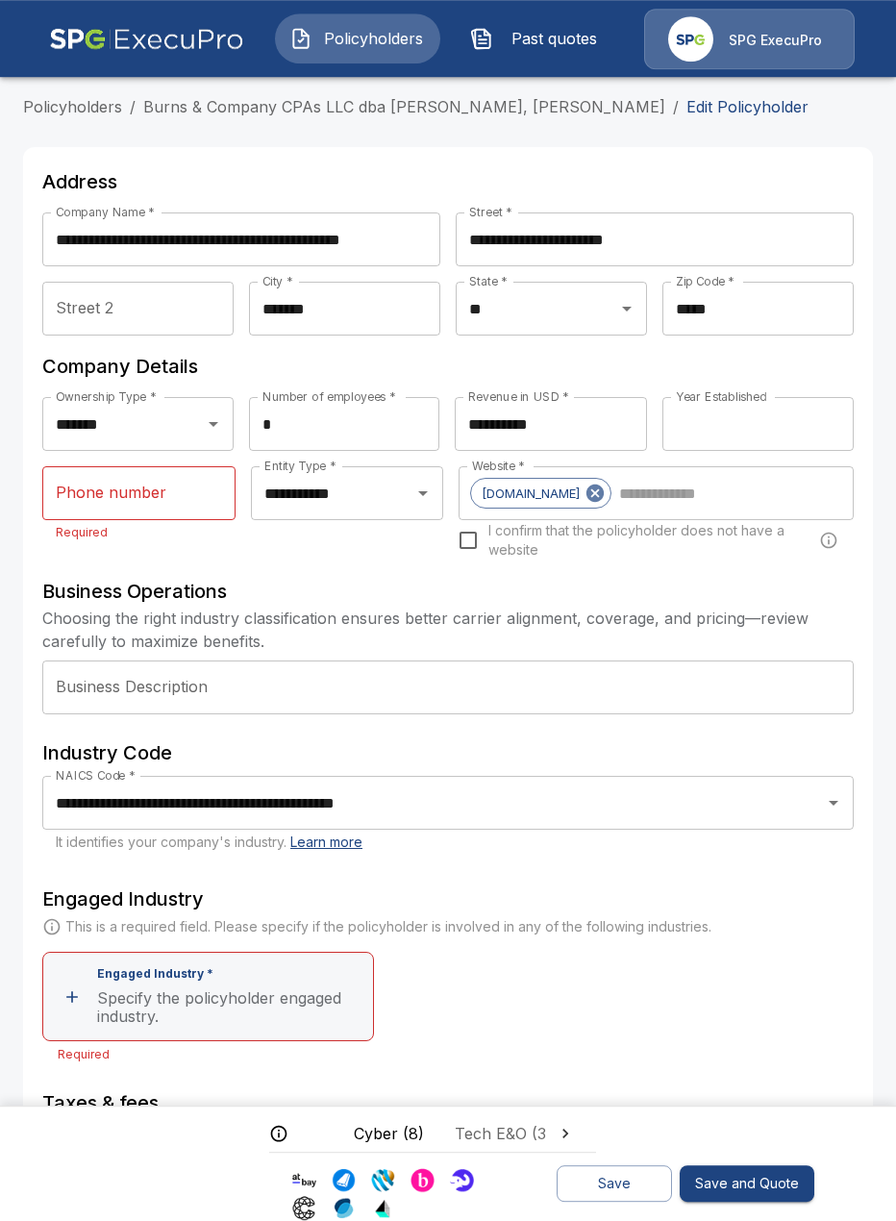
scroll to position [0, 0]
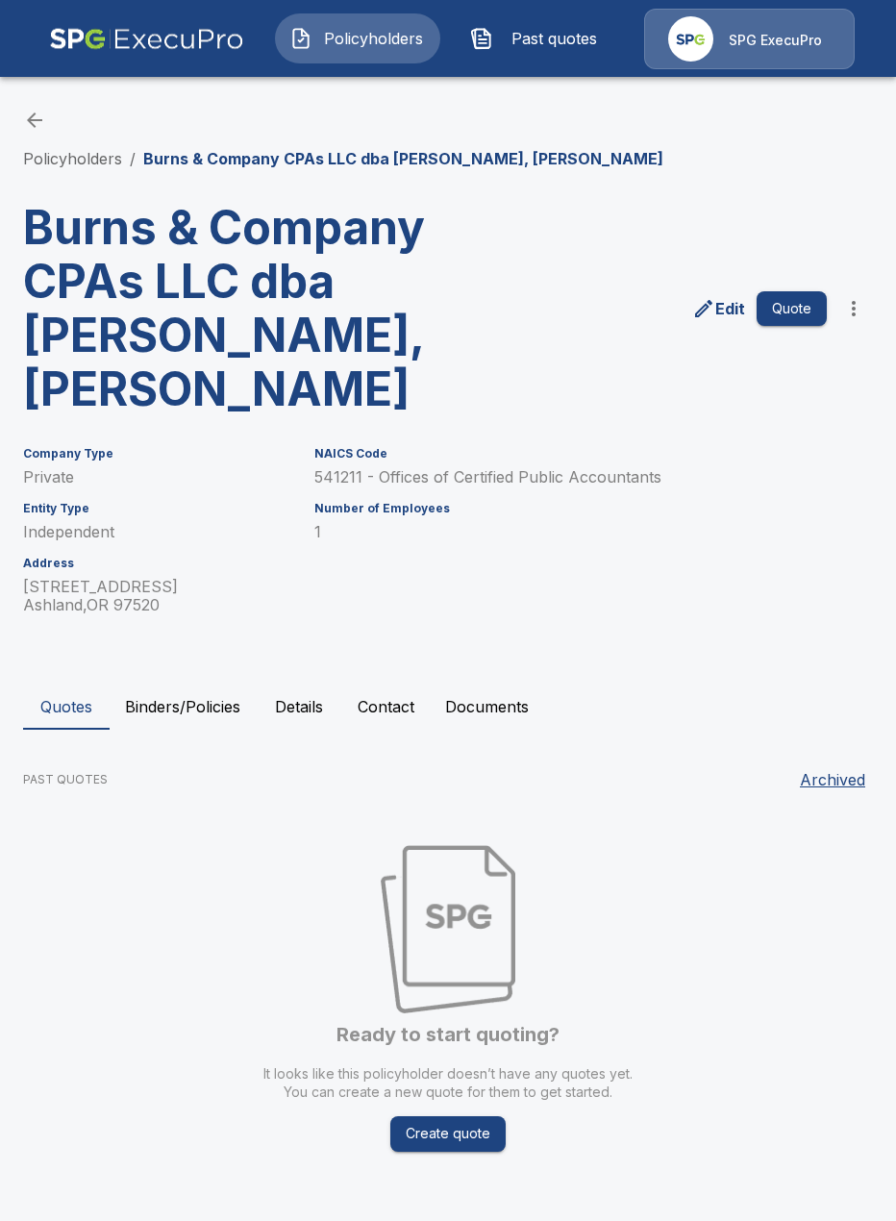
click at [260, 710] on button "Details" at bounding box center [299, 707] width 87 height 46
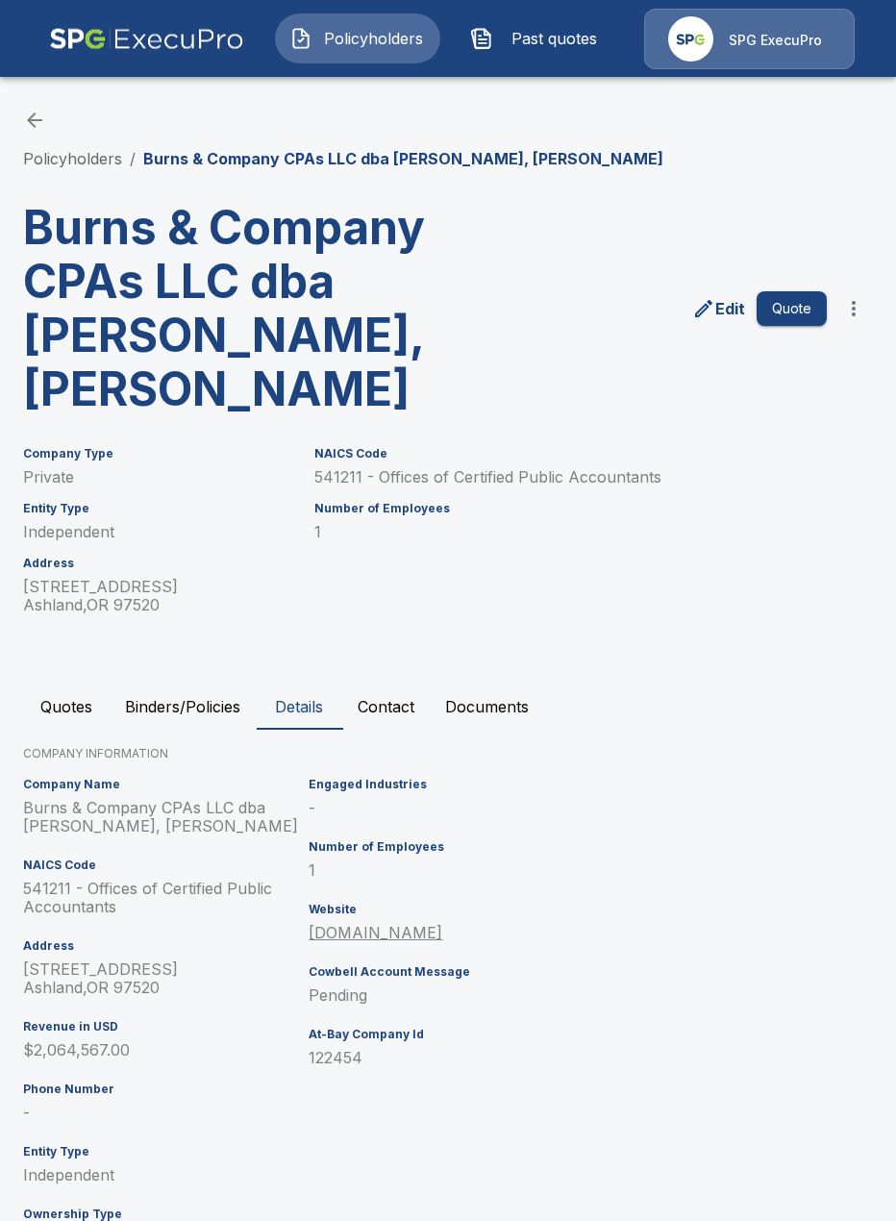
drag, startPoint x: 313, startPoint y: 709, endPoint x: 285, endPoint y: 709, distance: 28.8
click at [313, 709] on button "Details" at bounding box center [299, 707] width 87 height 46
click at [202, 702] on button "Binders/Policies" at bounding box center [183, 707] width 146 height 46
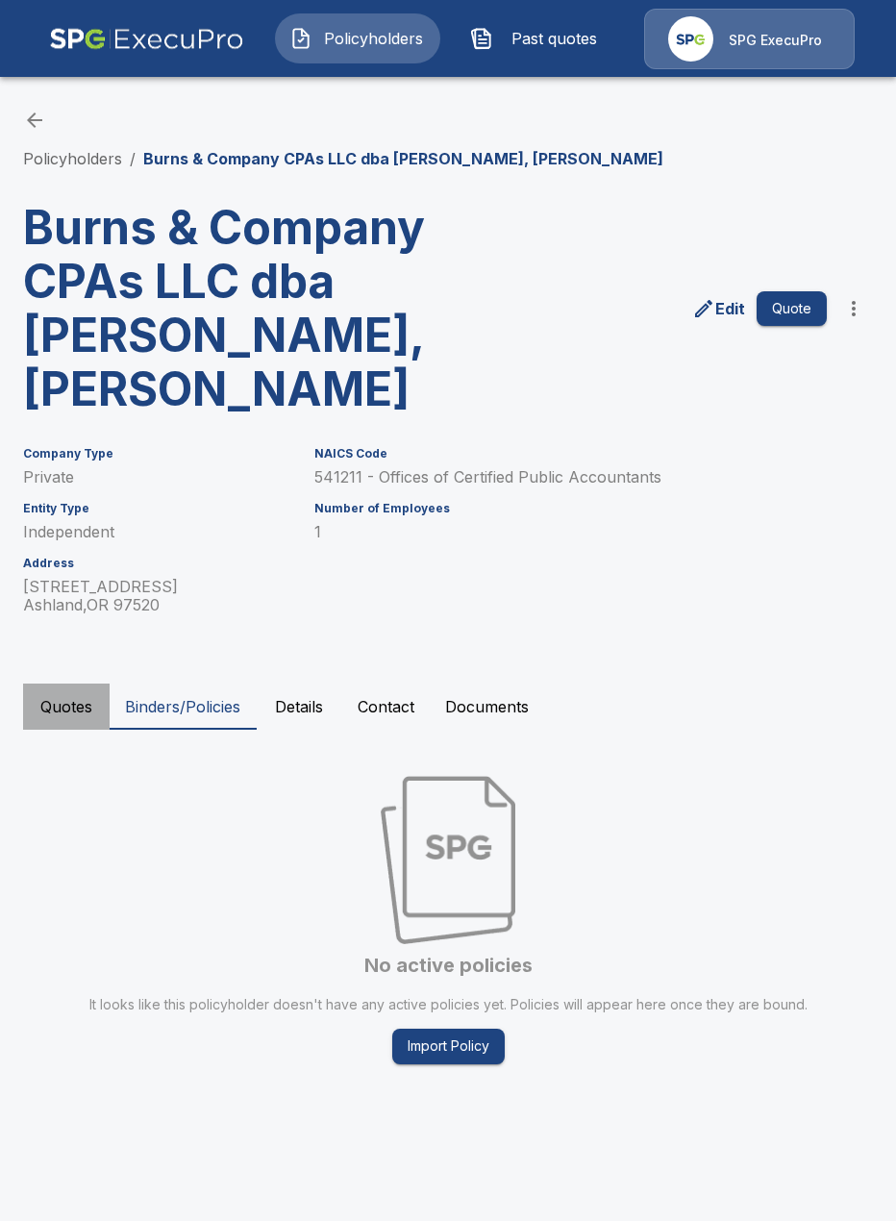
click at [63, 715] on button "Quotes" at bounding box center [66, 707] width 87 height 46
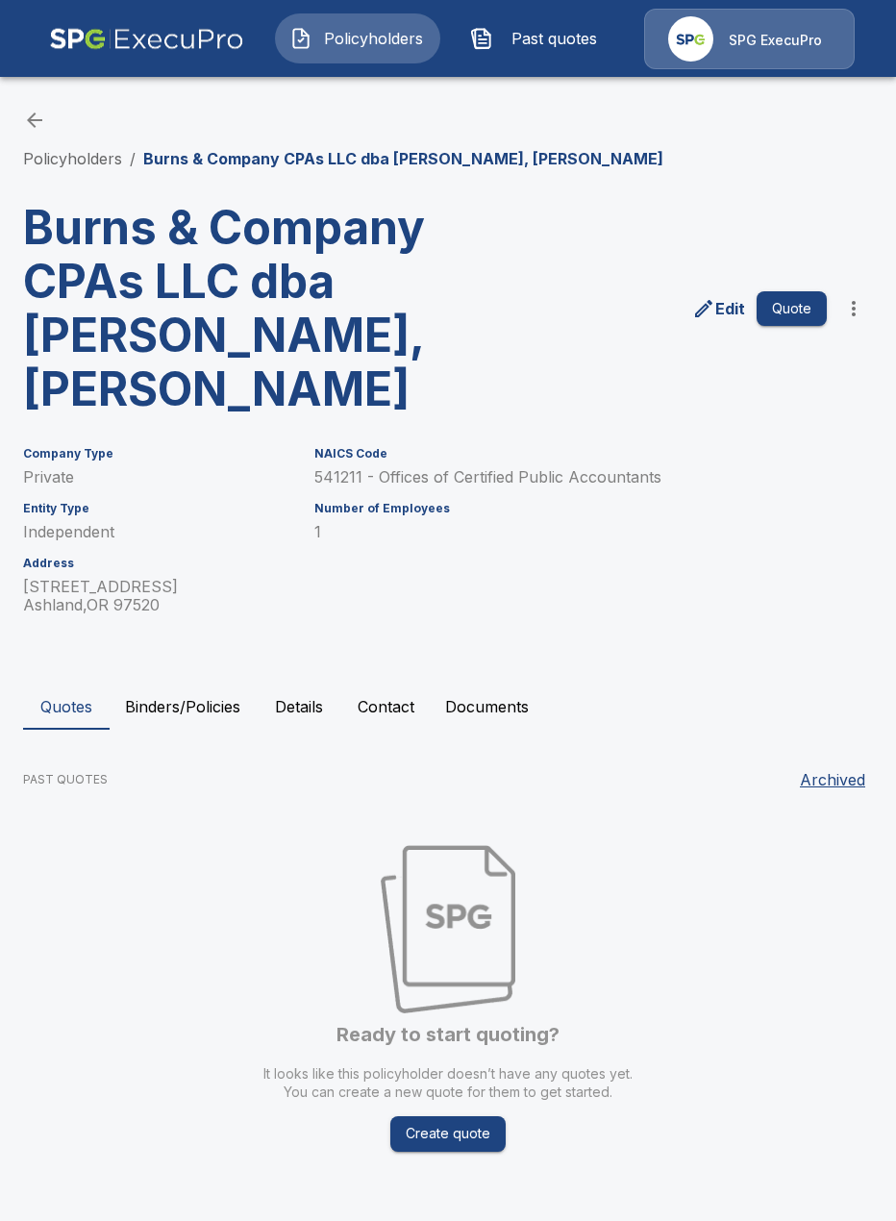
click at [816, 489] on div "Company Type Private Entity Type Independent Address 1101 Siskiyou Boulevard As…" at bounding box center [436, 519] width 873 height 190
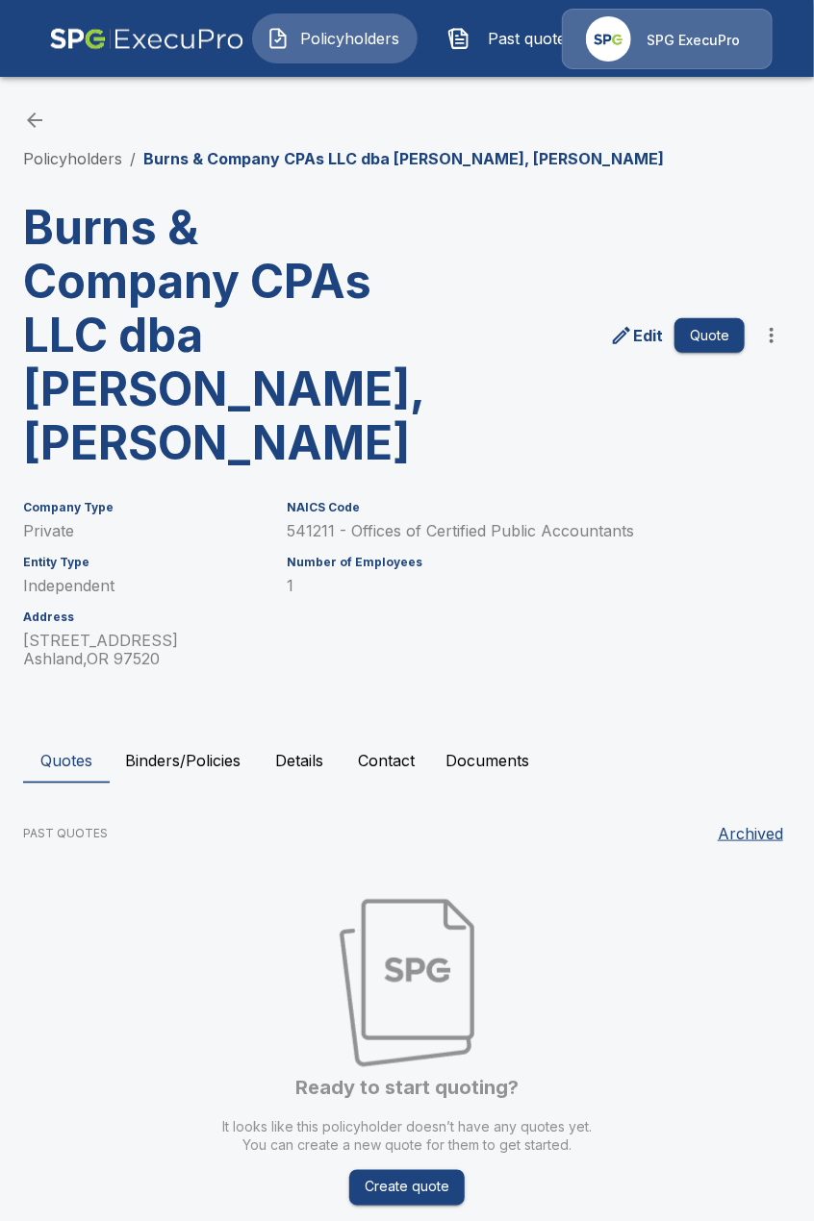
click at [313, 420] on div "Policyholders / Burns & Company CPAs LLC dba Reid, Hanna, Johnson Burns & Compa…" at bounding box center [407, 672] width 814 height 1201
click at [329, 738] on button "Details" at bounding box center [299, 761] width 87 height 46
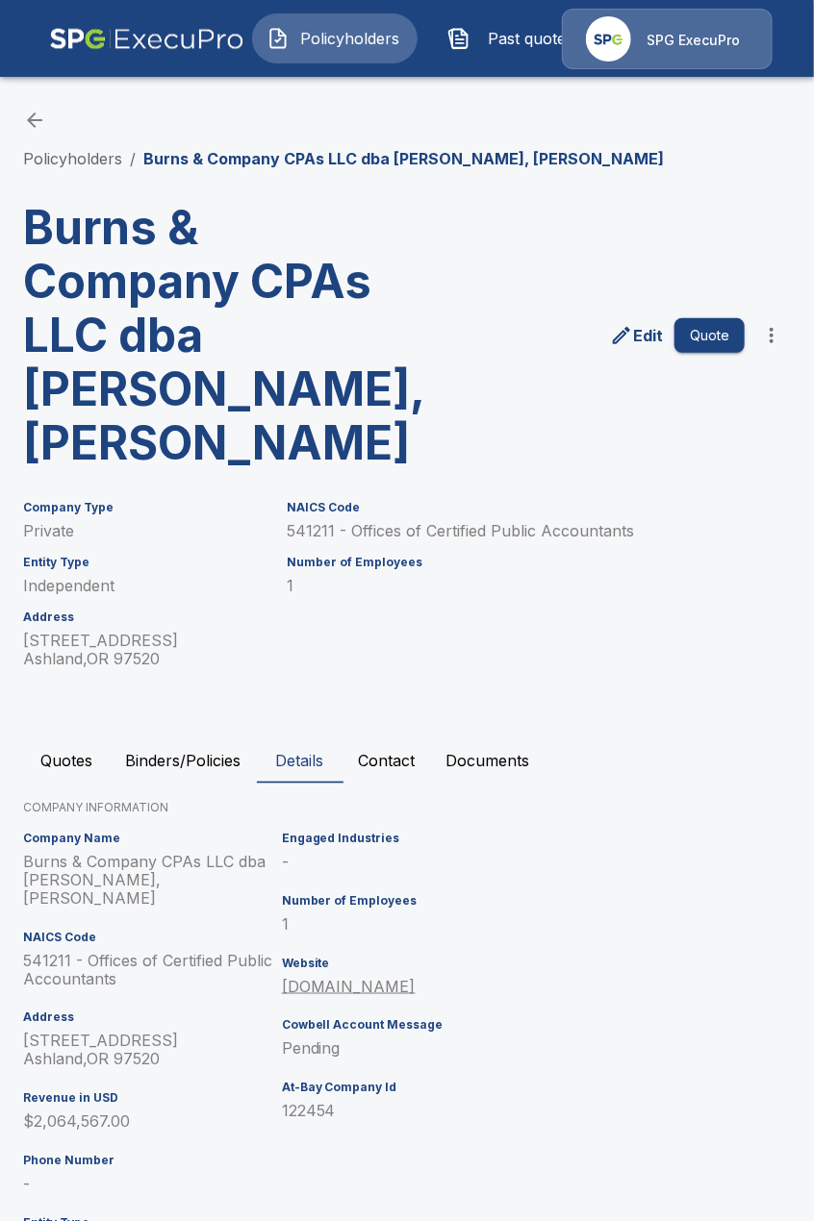
click at [393, 738] on button "Contact" at bounding box center [386, 761] width 88 height 46
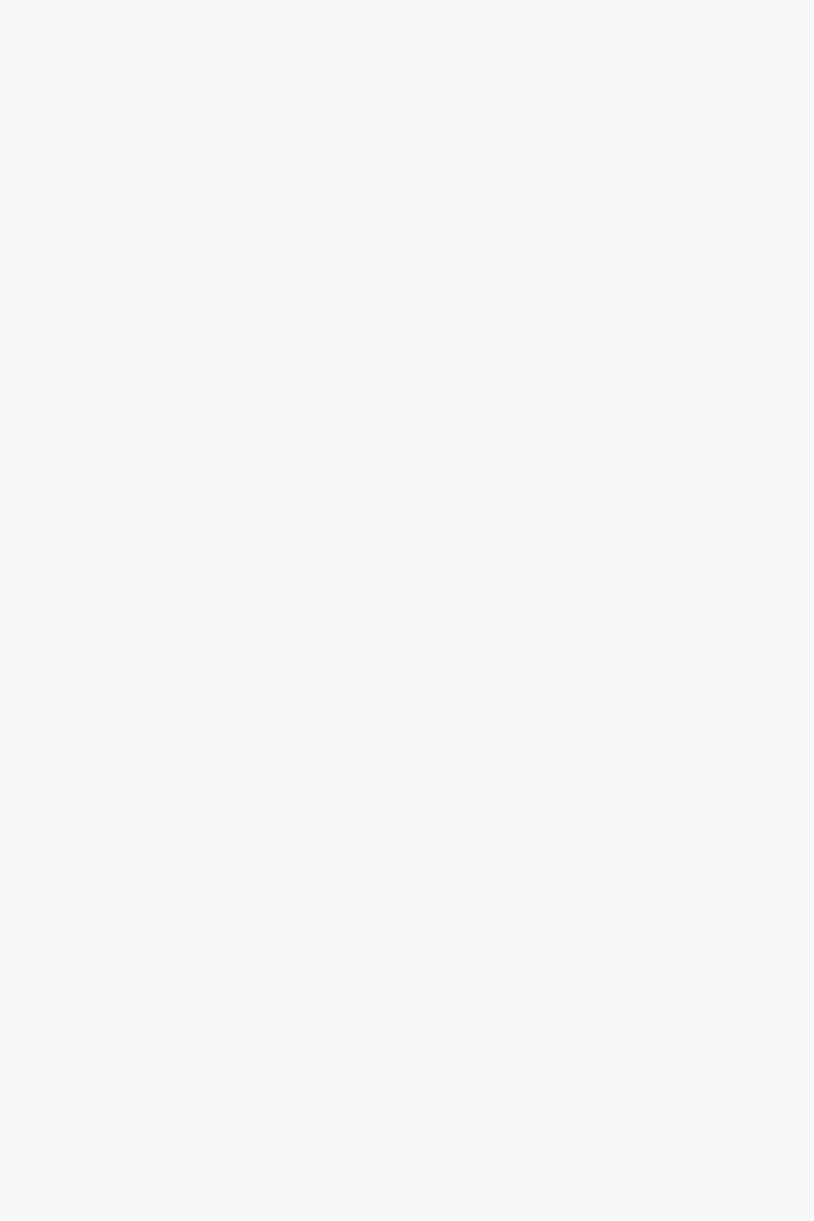
click at [507, 0] on html at bounding box center [407, 0] width 814 height 0
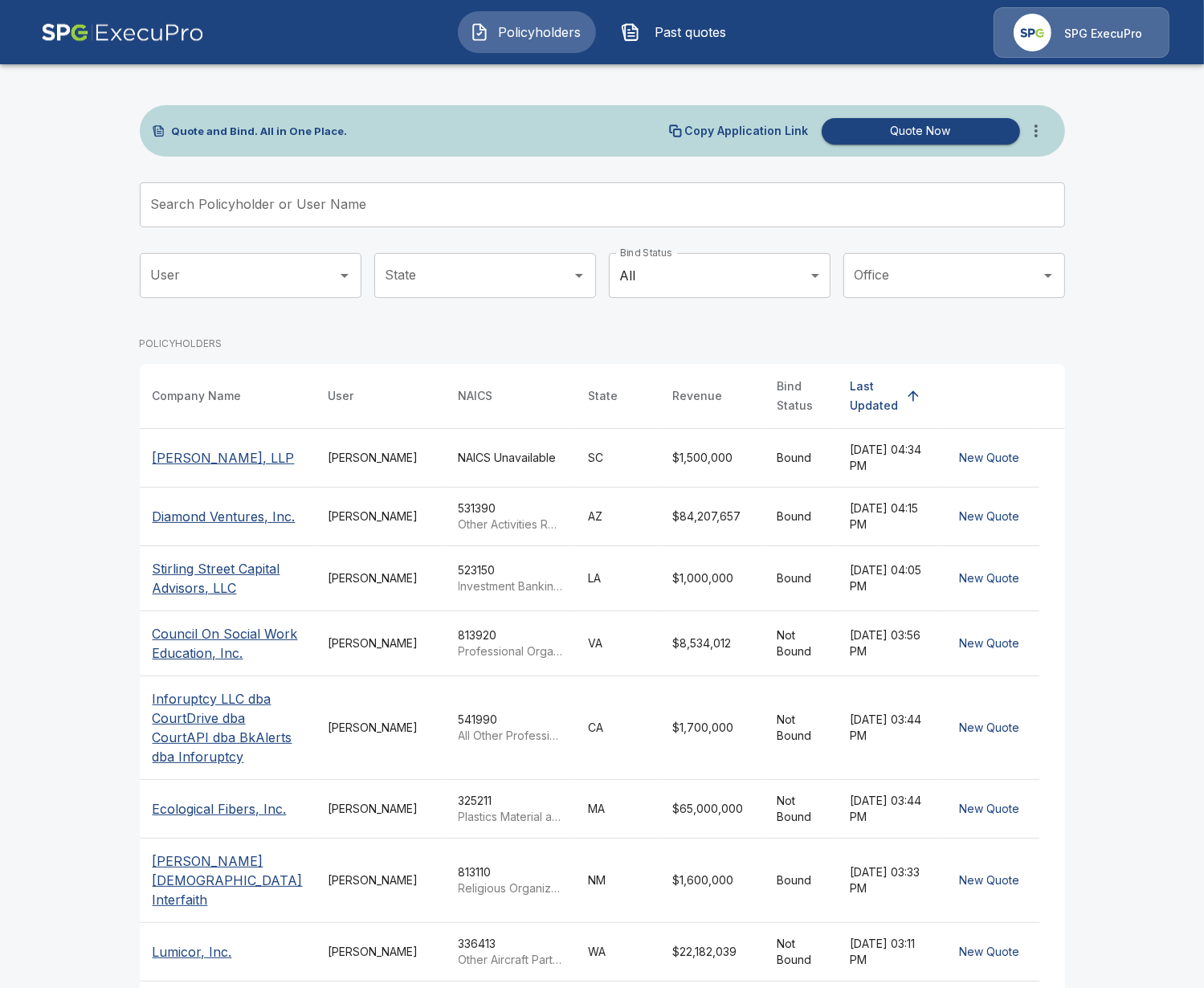
click at [669, 33] on span "Past quotes" at bounding box center [691, 32] width 89 height 19
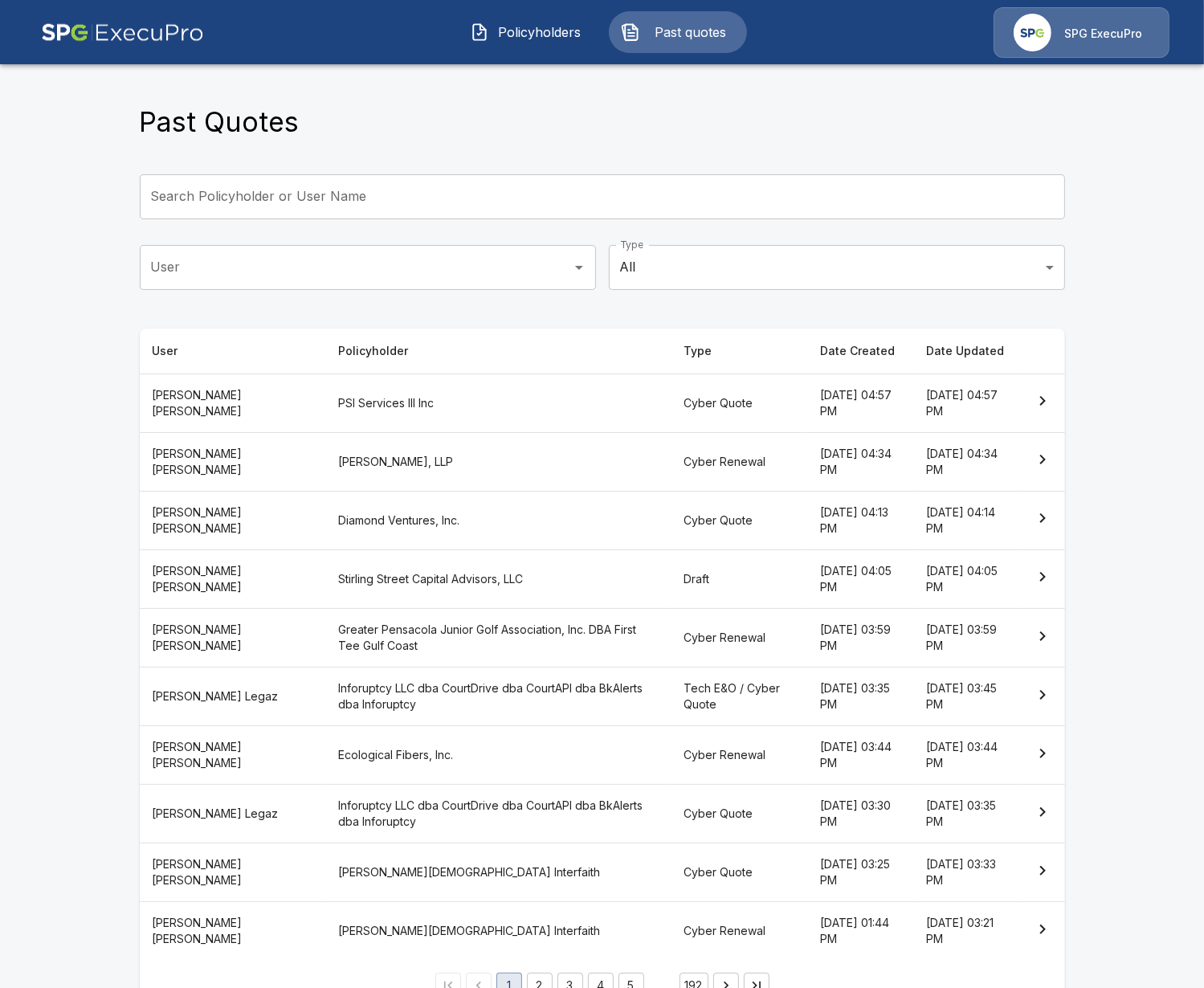
click at [456, 401] on th "PSI Services III Inc" at bounding box center [498, 403] width 346 height 58
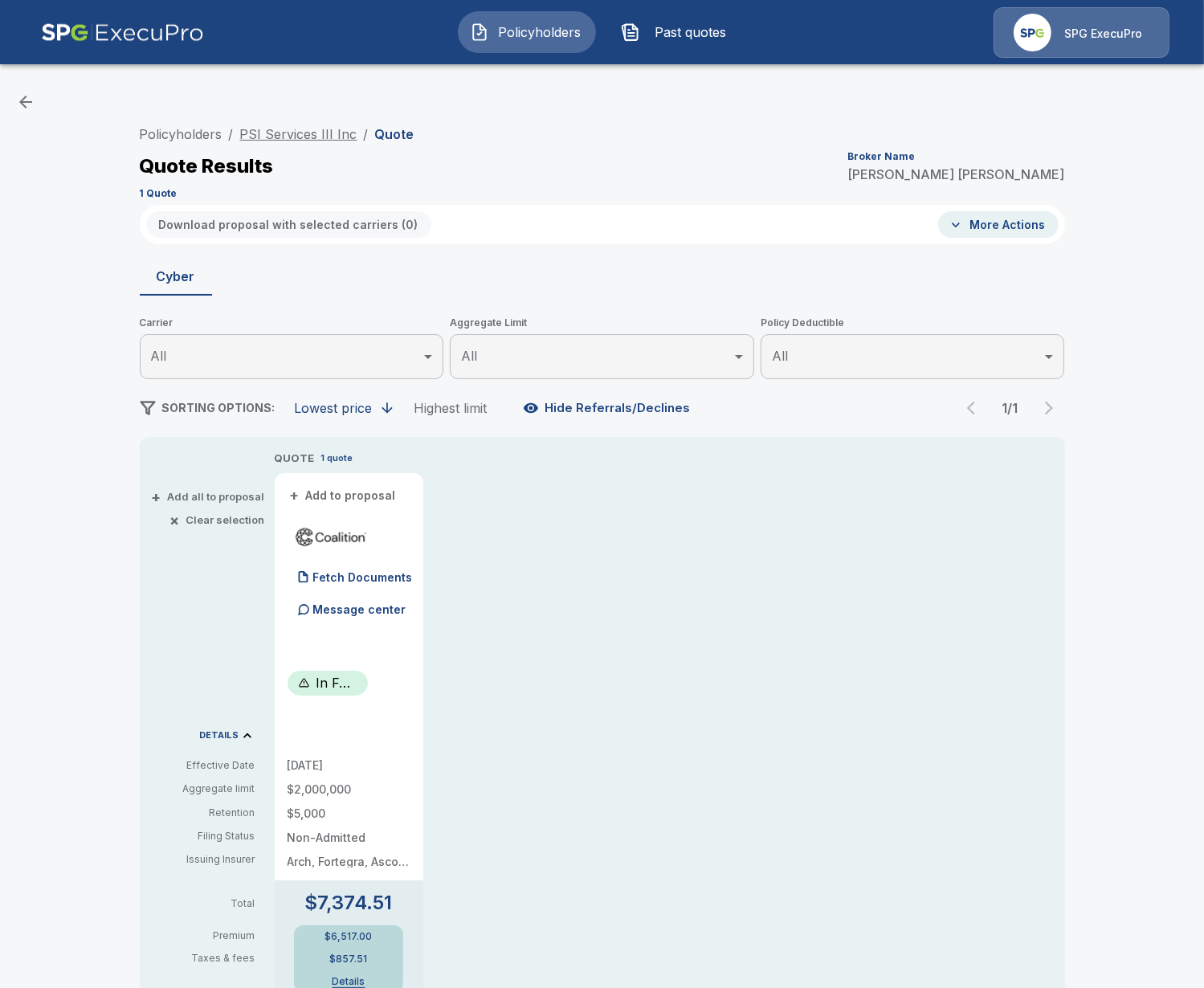
click at [290, 127] on link "PSI Services III Inc" at bounding box center [299, 134] width 117 height 16
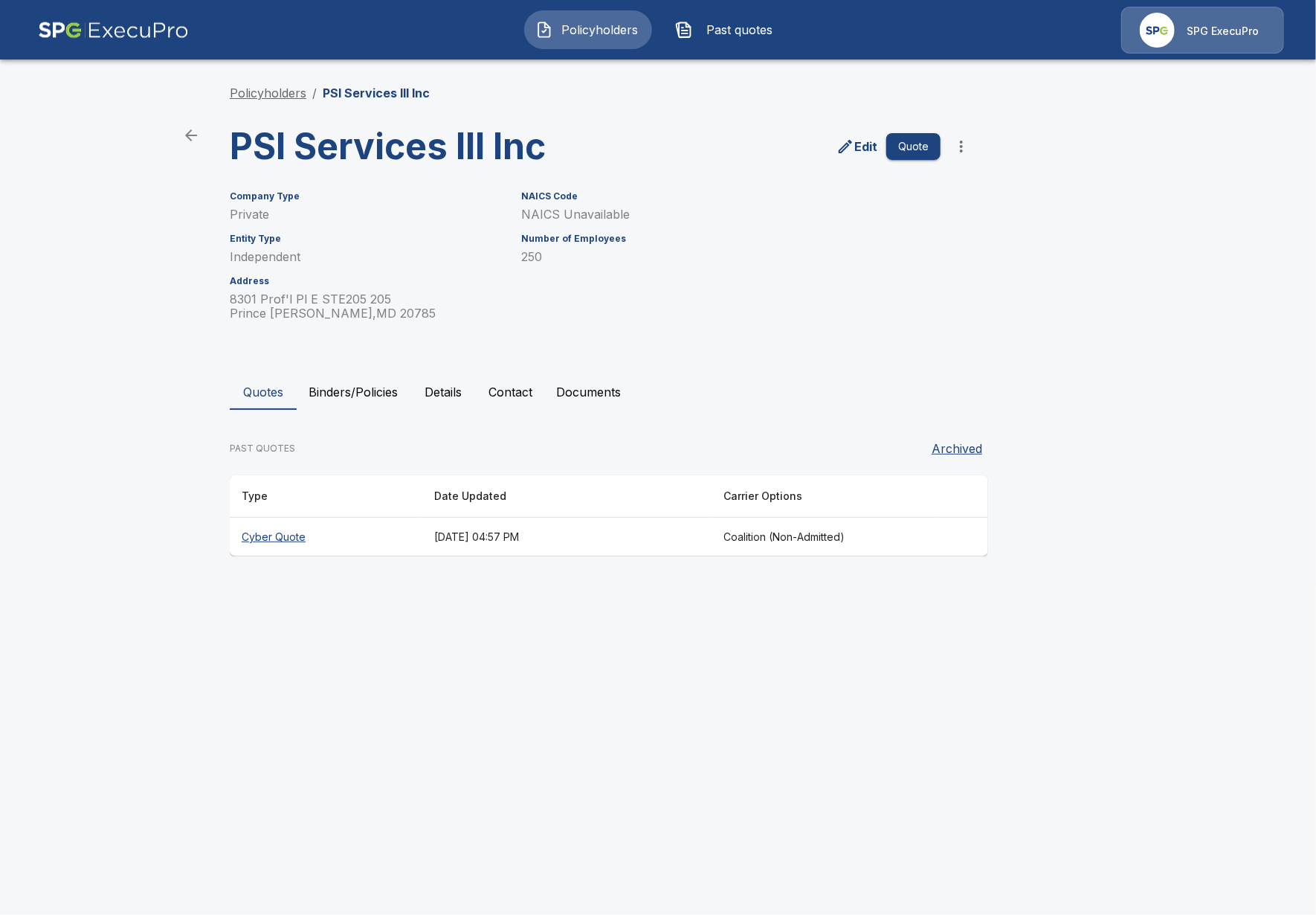
click at [266, 87] on link "Policyholders" at bounding box center [268, 93] width 77 height 15
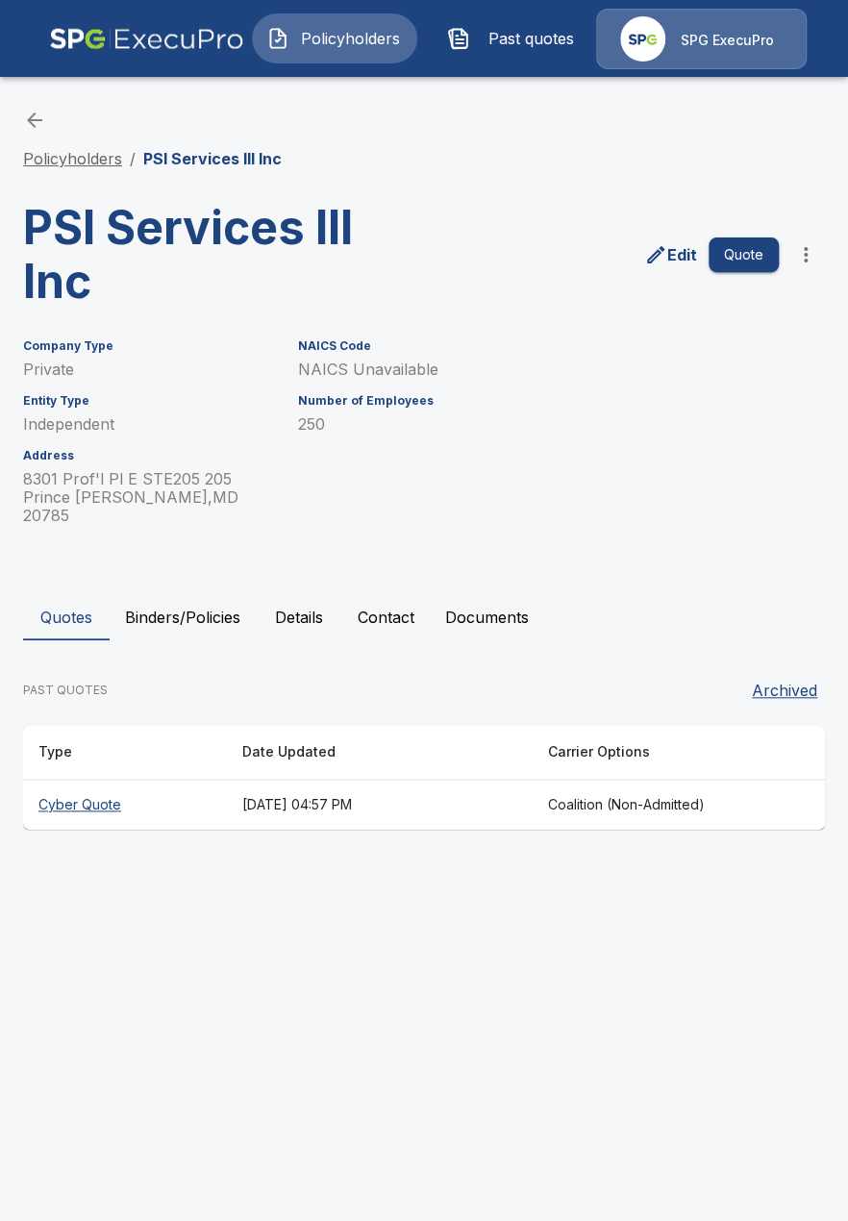
click at [99, 161] on link "Policyholders" at bounding box center [72, 158] width 99 height 19
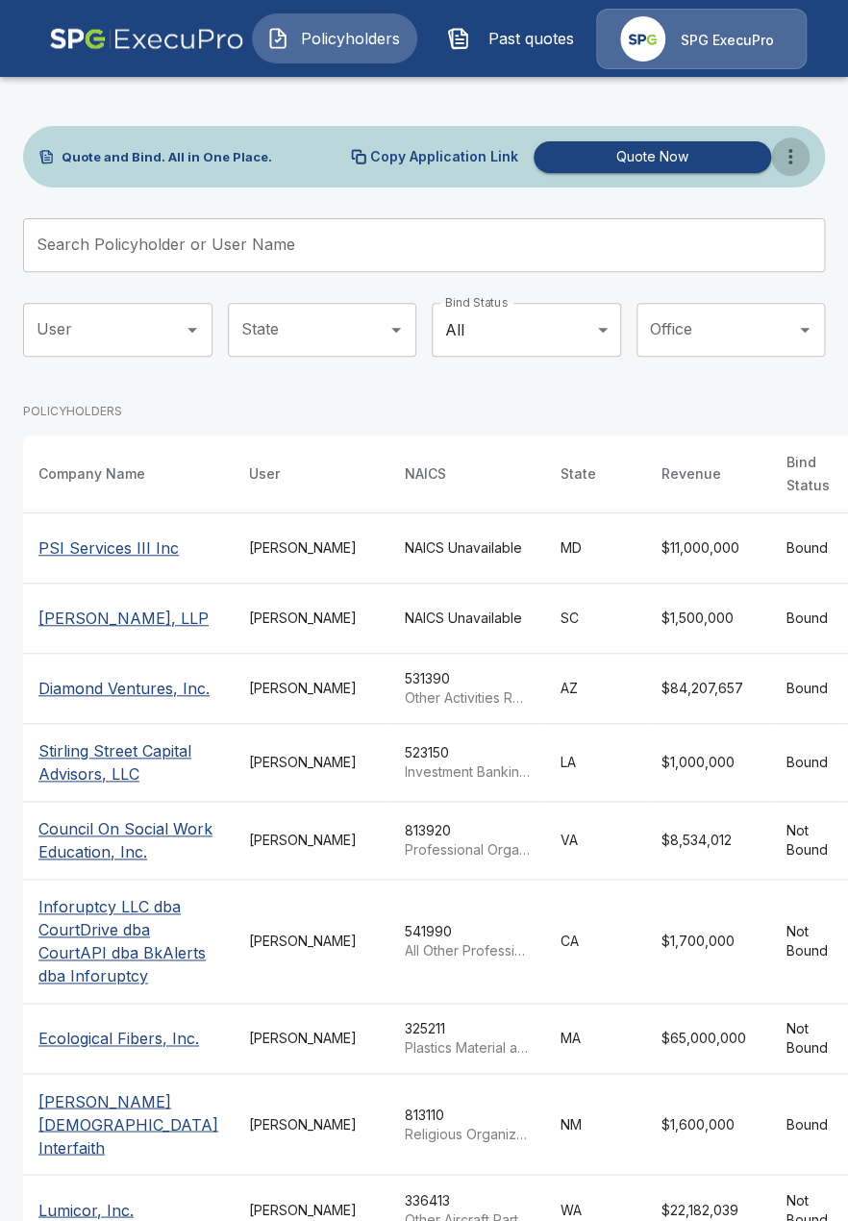
click at [796, 167] on icon "more" at bounding box center [790, 156] width 23 height 23
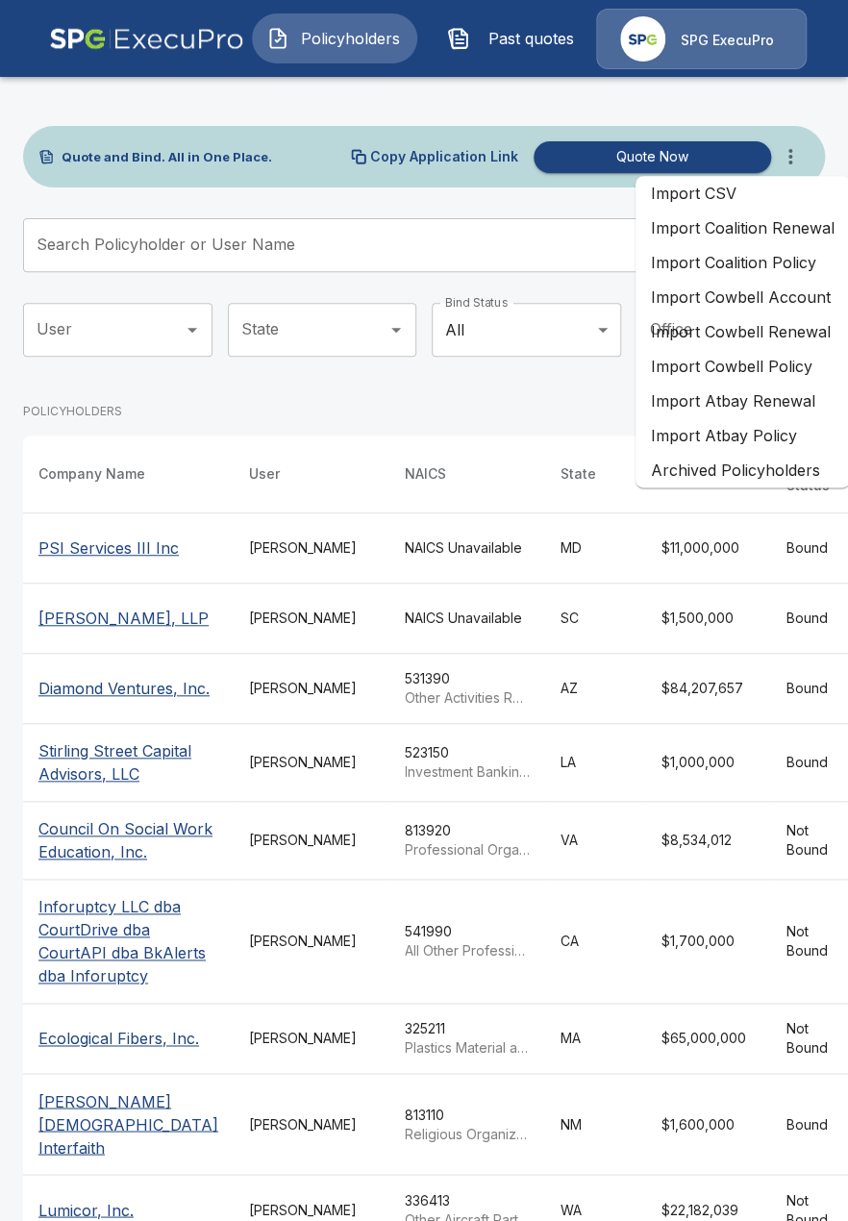
click at [733, 269] on li "Import Coalition Policy" at bounding box center [743, 262] width 214 height 35
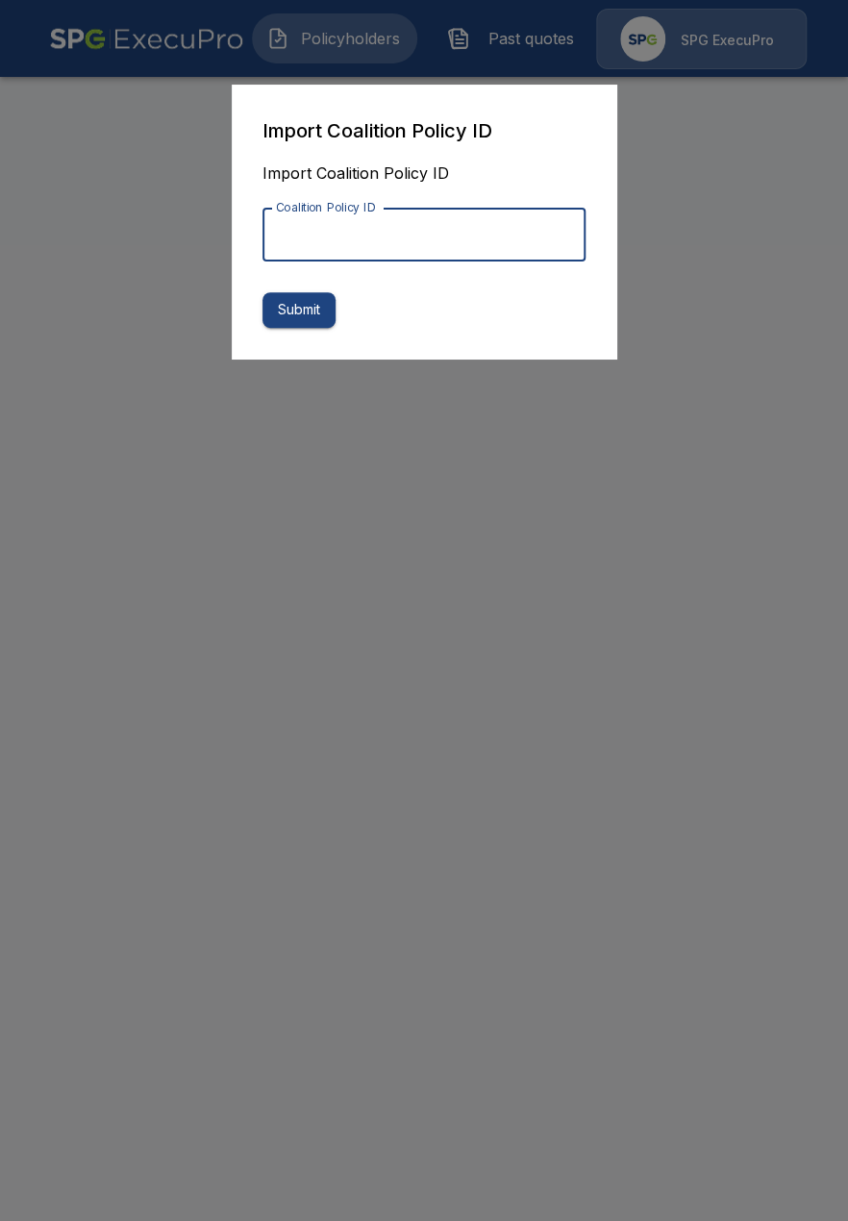
click at [502, 256] on input "Coalition Policy ID" at bounding box center [424, 235] width 323 height 54
paste input "**********"
type input "**********"
click at [306, 312] on button "Submit" at bounding box center [299, 310] width 73 height 36
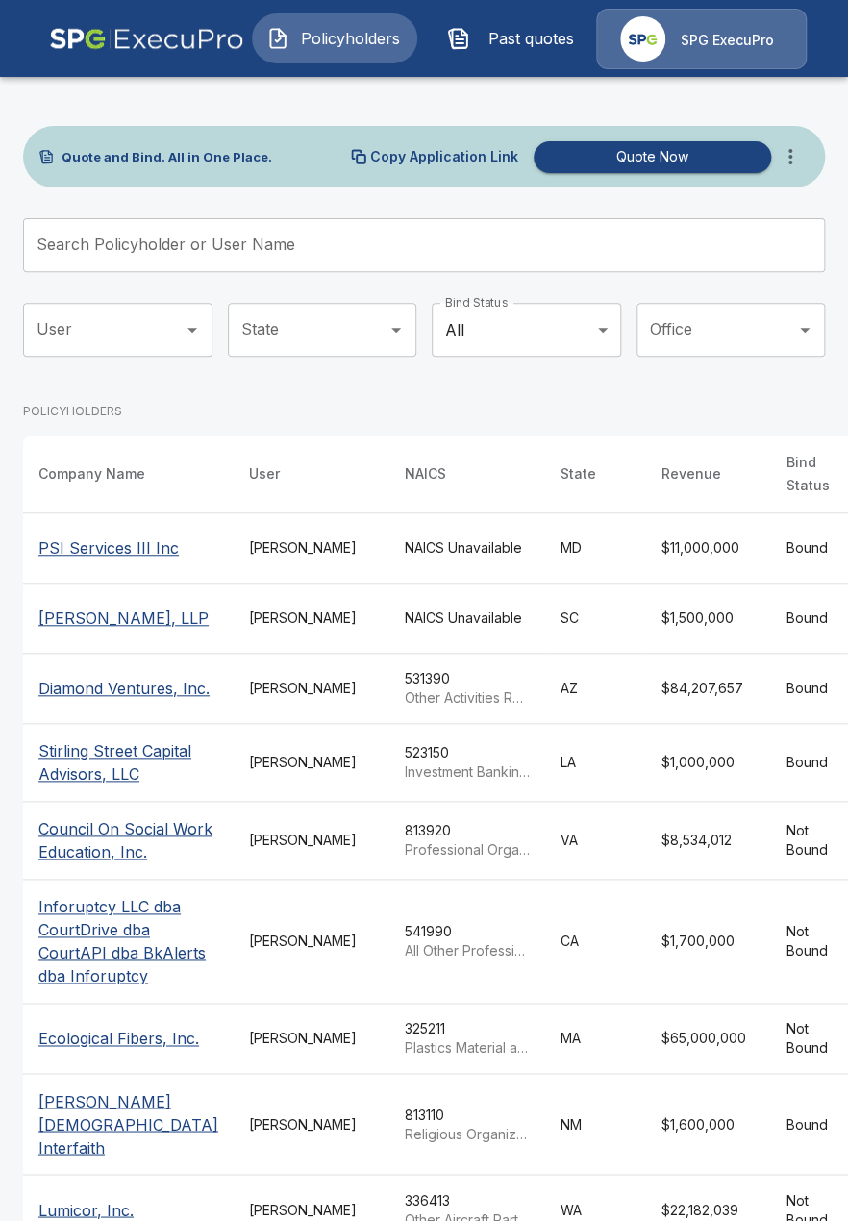
click at [794, 164] on icon "more" at bounding box center [790, 156] width 23 height 23
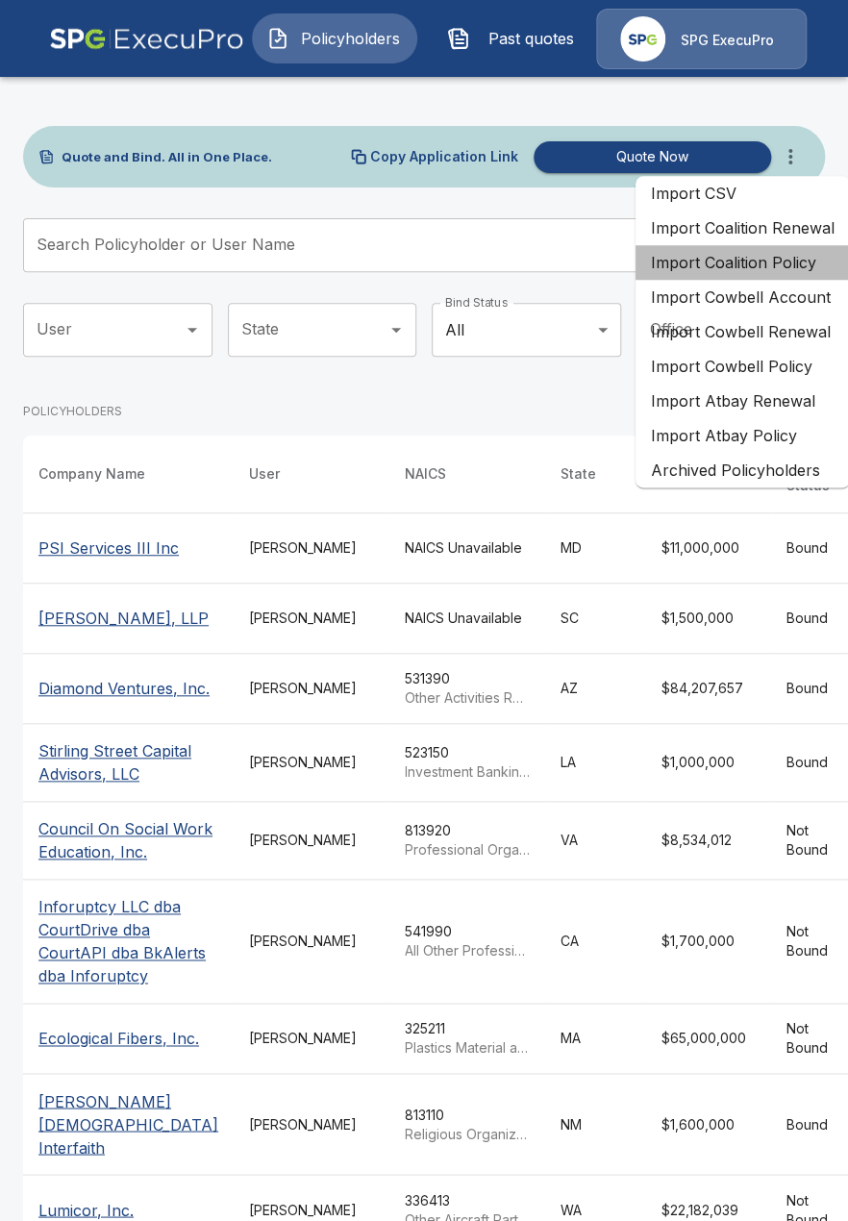
click at [779, 263] on li "Import Coalition Policy" at bounding box center [743, 262] width 214 height 35
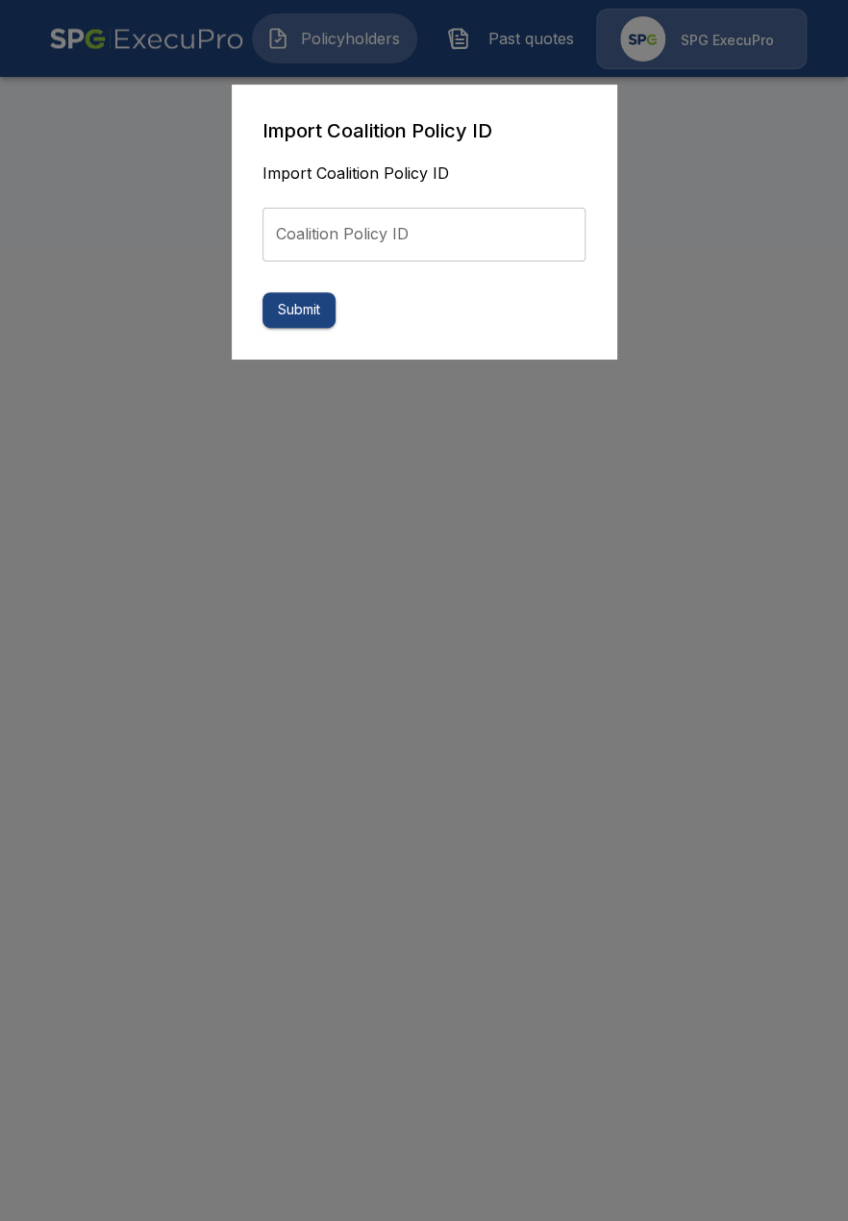
click at [506, 253] on input "Coalition Policy ID" at bounding box center [424, 235] width 323 height 54
paste input "**********"
type input "**********"
click at [304, 302] on button "Submit" at bounding box center [299, 310] width 73 height 36
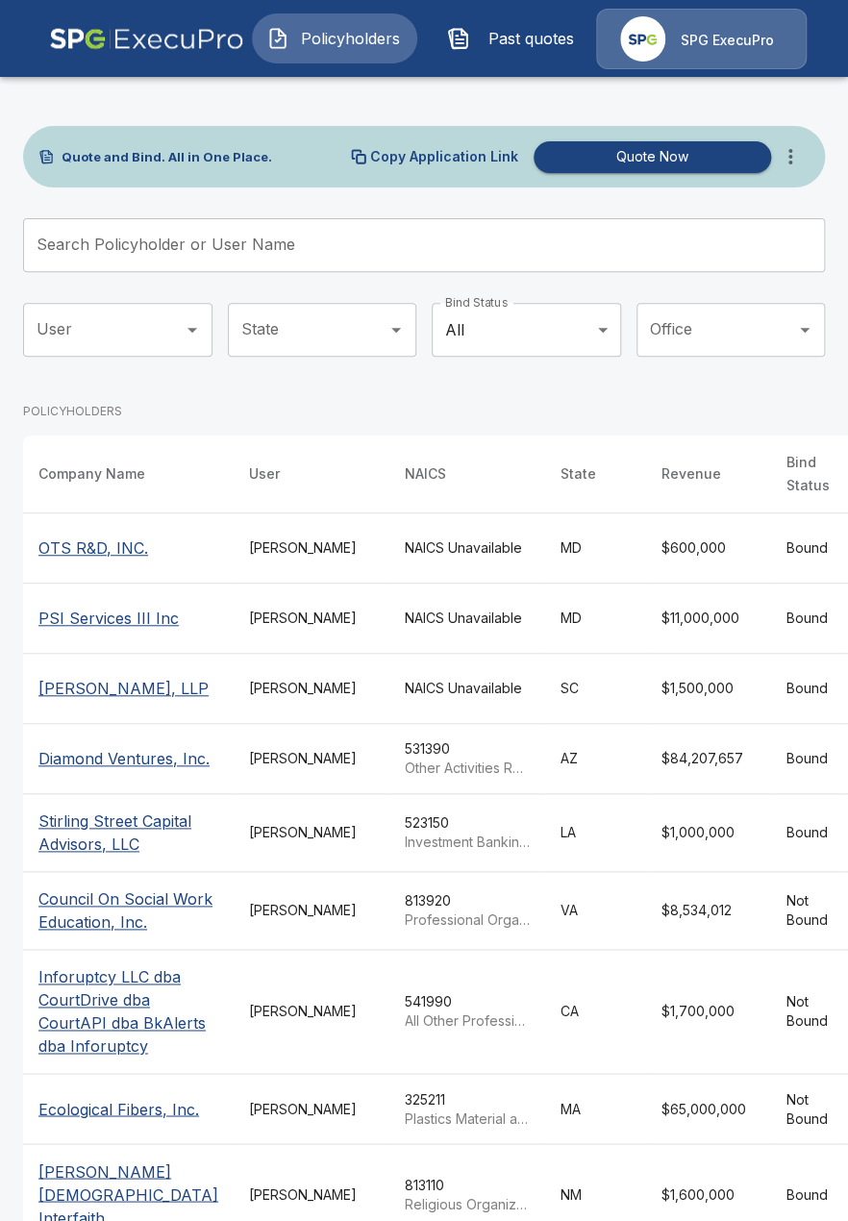
click at [489, 54] on button "Past quotes" at bounding box center [515, 38] width 165 height 50
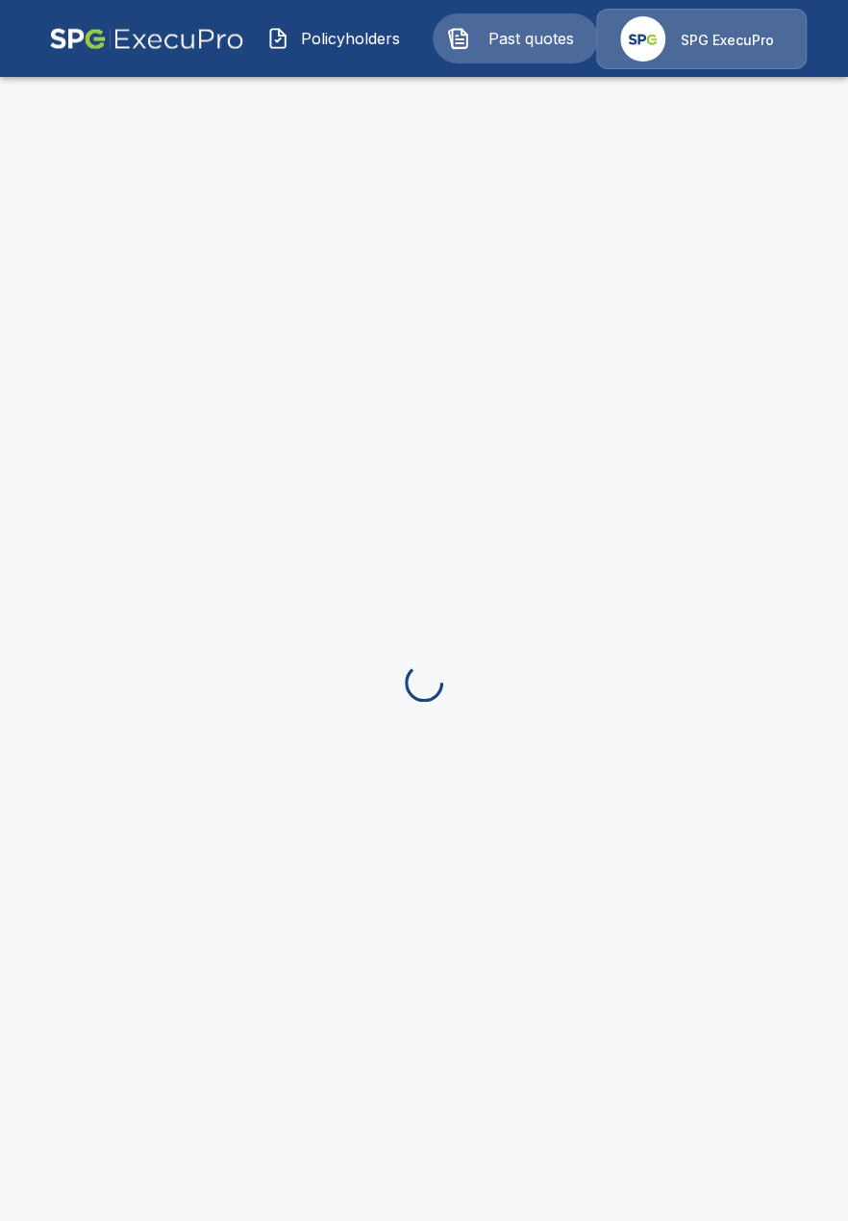
click at [340, 45] on span "Policyholders" at bounding box center [350, 38] width 106 height 23
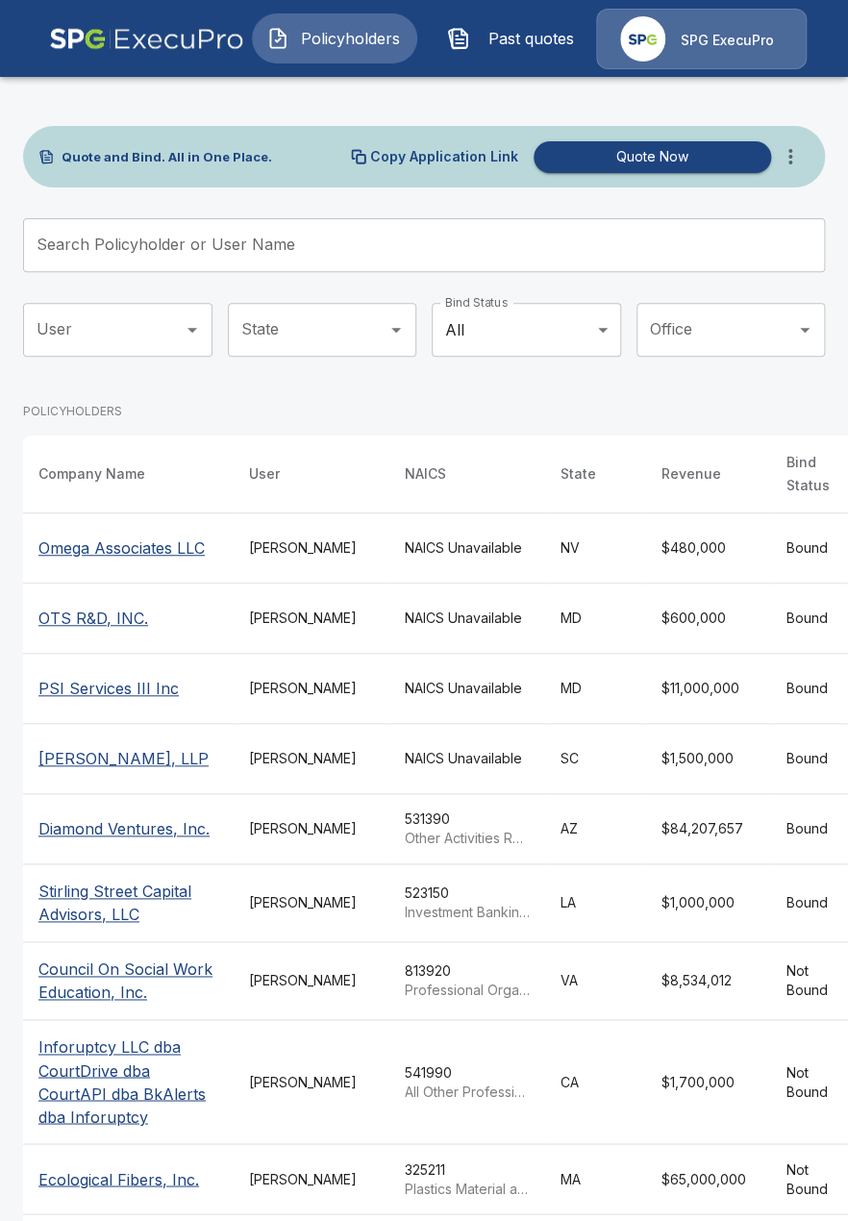
click at [787, 149] on icon "more" at bounding box center [790, 156] width 23 height 23
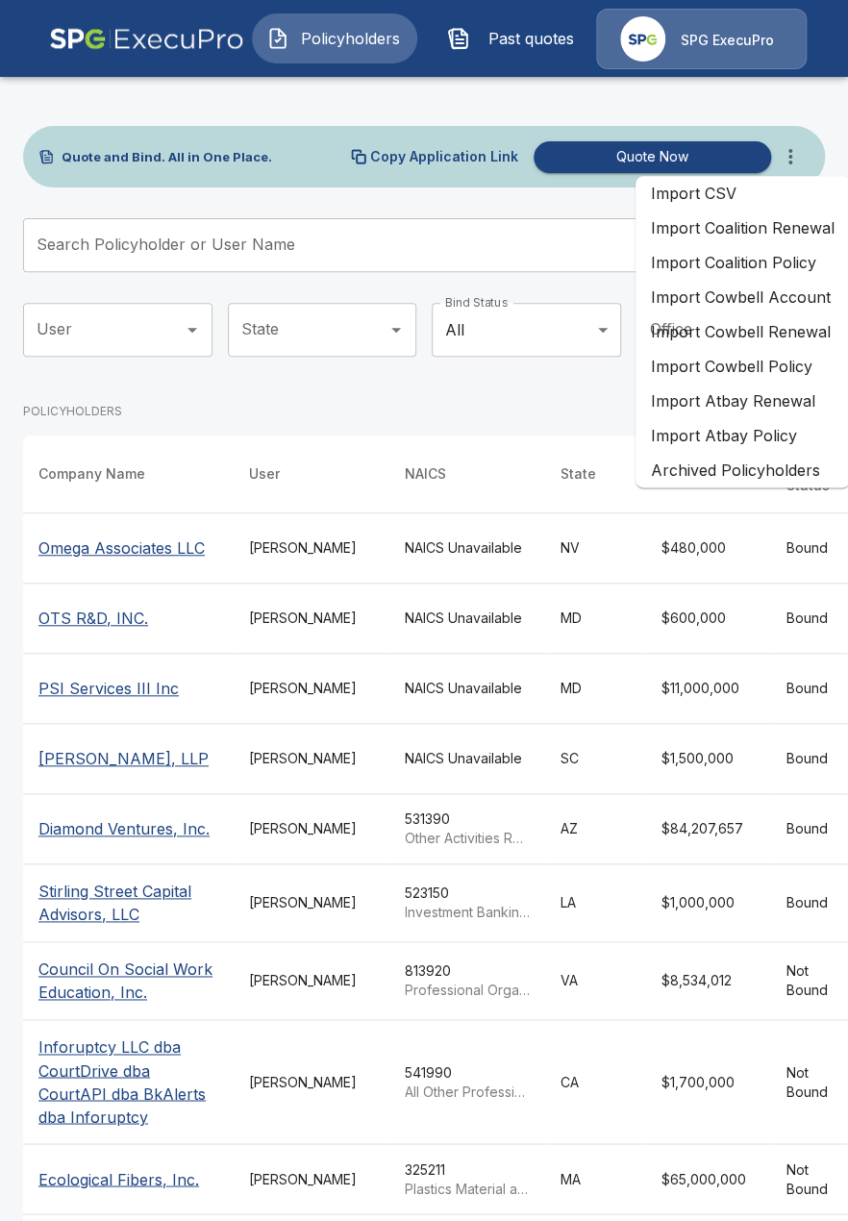
click at [428, 404] on div "POLICYHOLDERS" at bounding box center [570, 412] width 1094 height 48
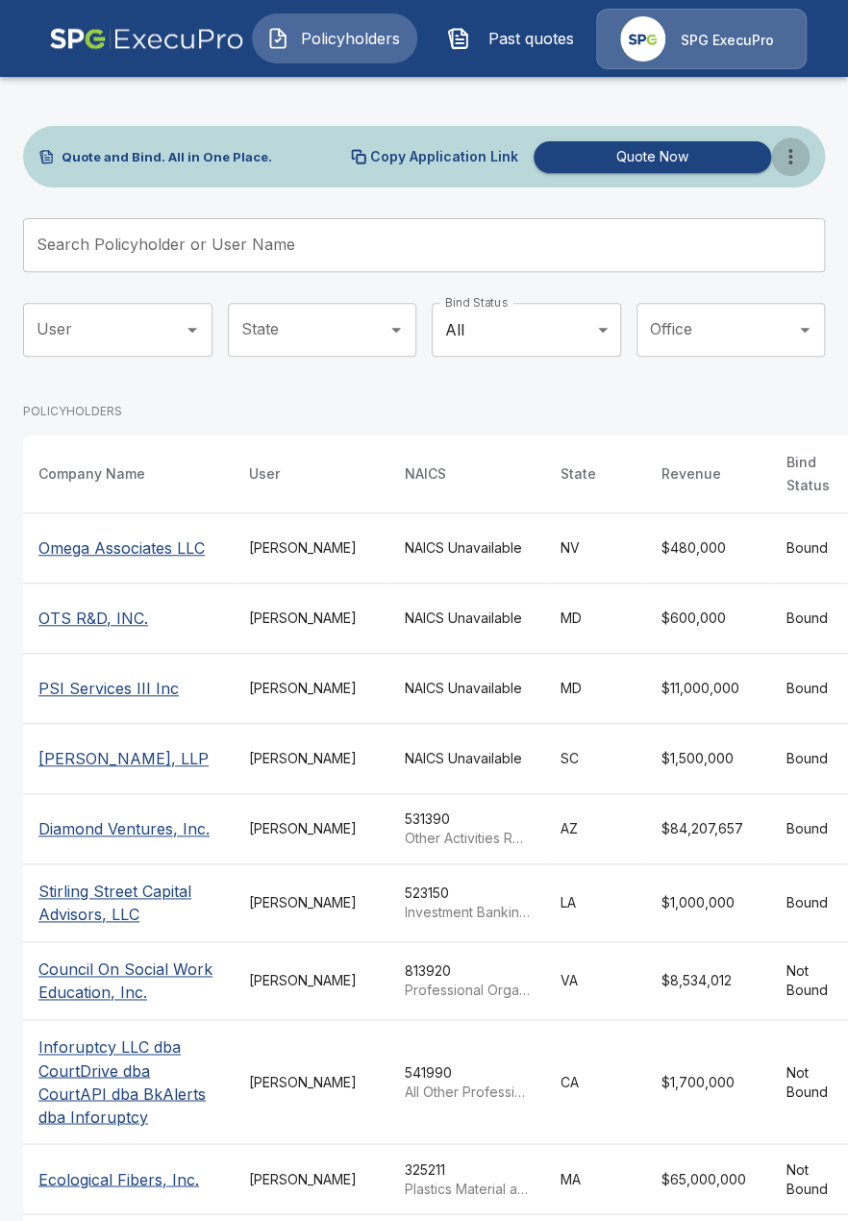
click at [798, 158] on icon "more" at bounding box center [790, 156] width 23 height 23
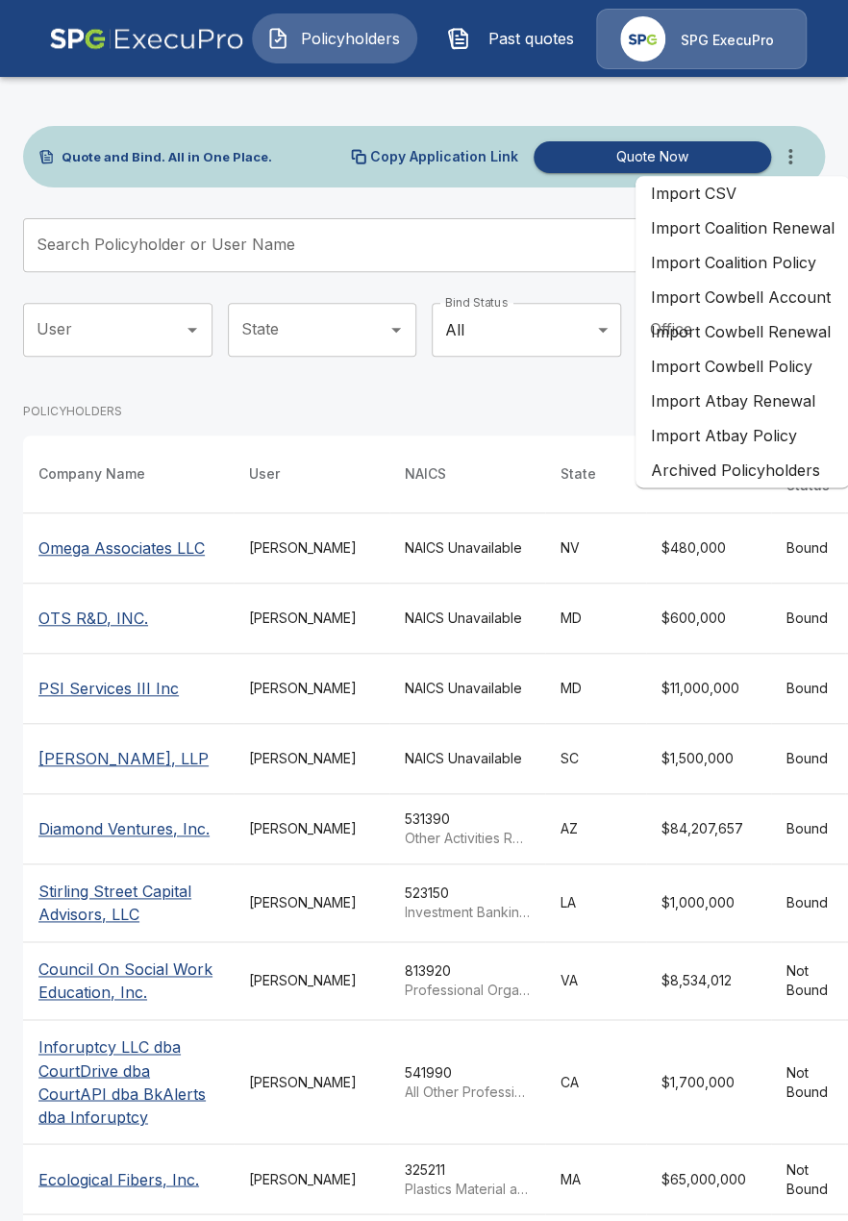
click at [785, 271] on li "Import Coalition Policy" at bounding box center [743, 262] width 214 height 35
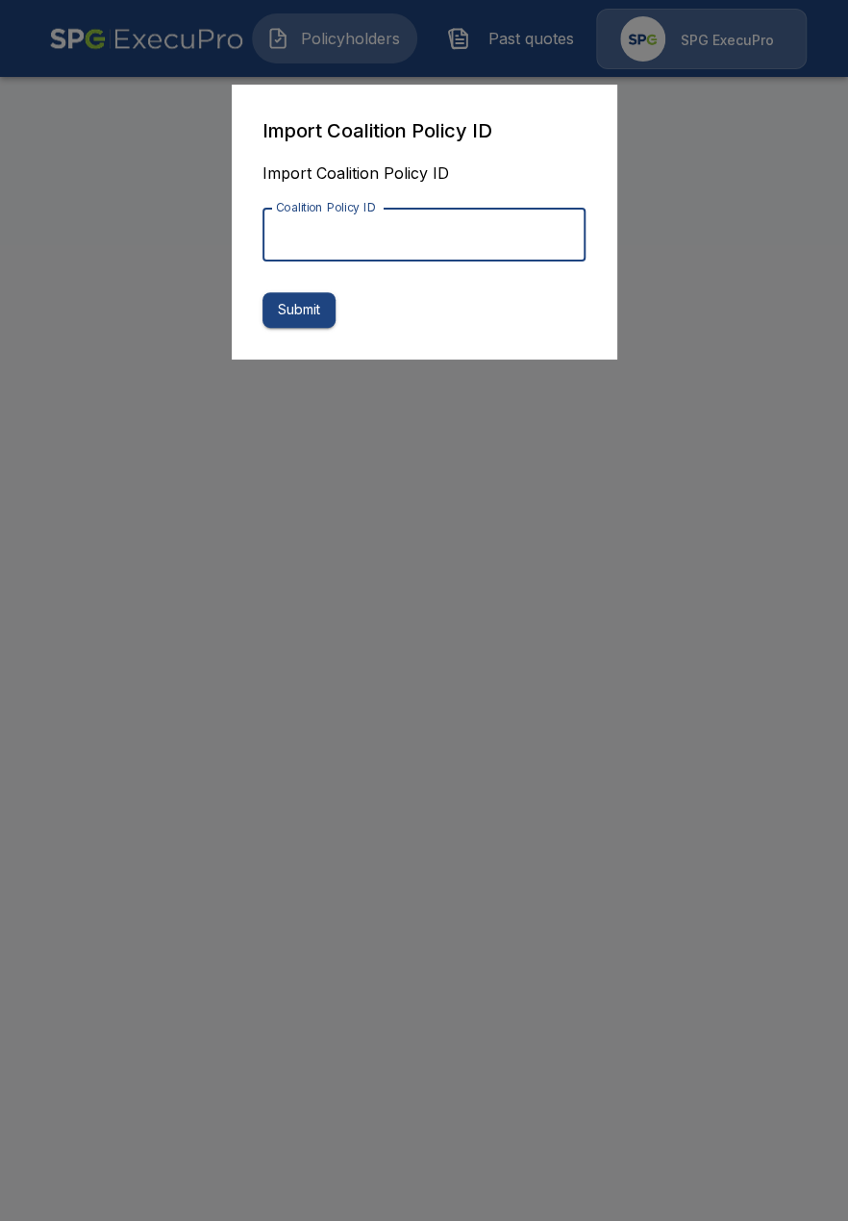
click at [404, 241] on input "Coalition Policy ID" at bounding box center [424, 235] width 323 height 54
paste input "**********"
drag, startPoint x: 288, startPoint y: 231, endPoint x: 200, endPoint y: 232, distance: 87.5
click at [263, 232] on input "**********" at bounding box center [424, 235] width 323 height 54
click at [329, 235] on input "**********" at bounding box center [424, 235] width 323 height 54
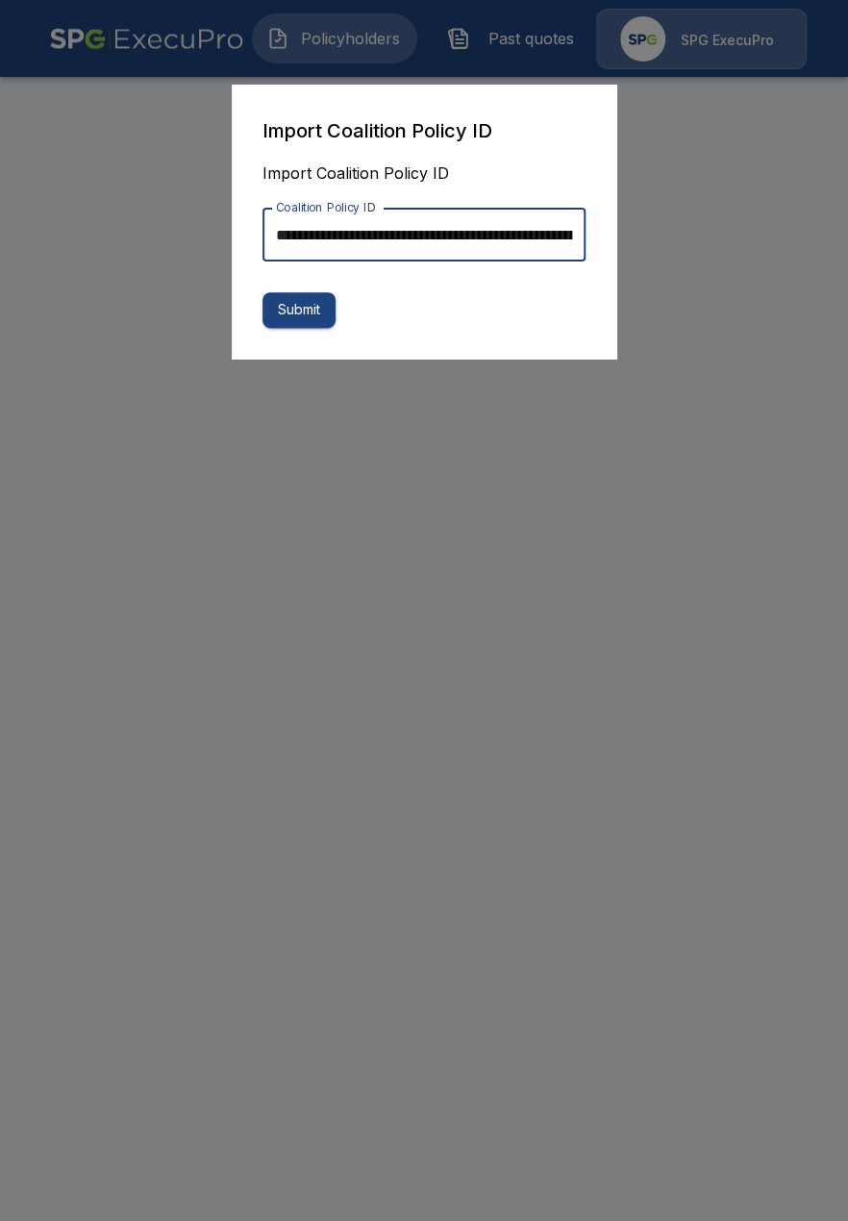
click at [467, 218] on input "**********" at bounding box center [424, 235] width 323 height 54
drag, startPoint x: 478, startPoint y: 233, endPoint x: 522, endPoint y: 233, distance: 44.2
click at [522, 233] on input "**********" at bounding box center [424, 235] width 323 height 54
type input "**********"
click at [414, 228] on input "**********" at bounding box center [424, 235] width 323 height 54
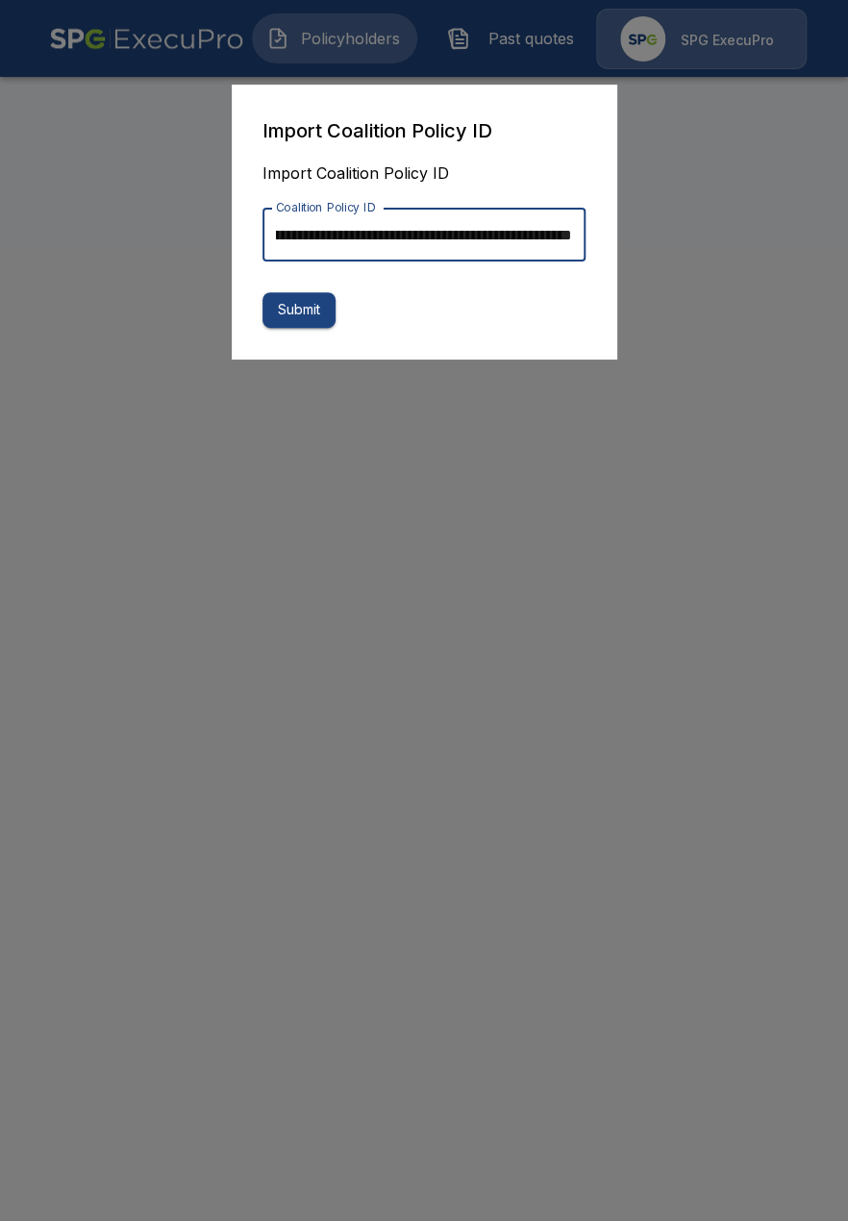
scroll to position [0, 3389]
drag, startPoint x: 622, startPoint y: 248, endPoint x: 667, endPoint y: 249, distance: 45.2
click at [586, 249] on input "**********" at bounding box center [424, 235] width 323 height 54
click at [510, 237] on input "**********" at bounding box center [424, 235] width 323 height 54
click at [313, 316] on button "Submit" at bounding box center [299, 310] width 73 height 36
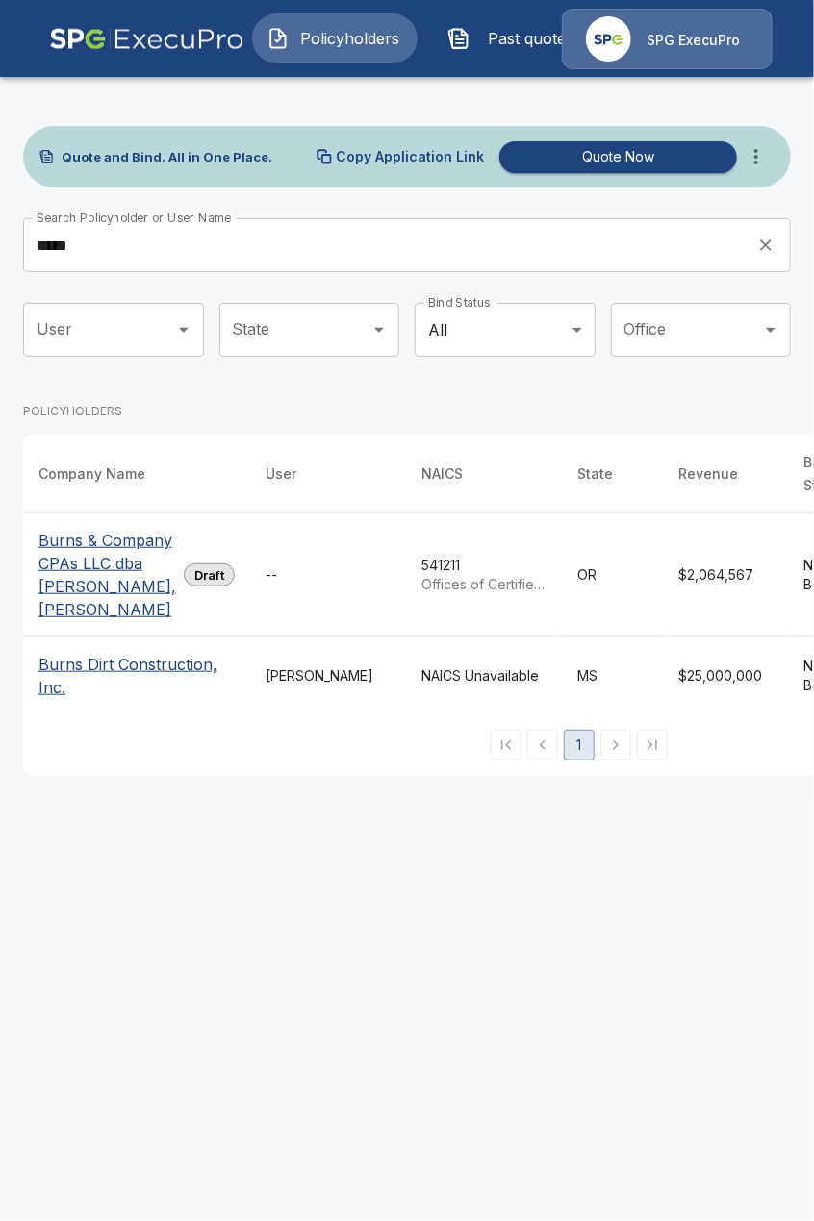
click at [56, 621] on p "Burns & Company CPAs LLC dba [PERSON_NAME], [PERSON_NAME]" at bounding box center [107, 575] width 138 height 92
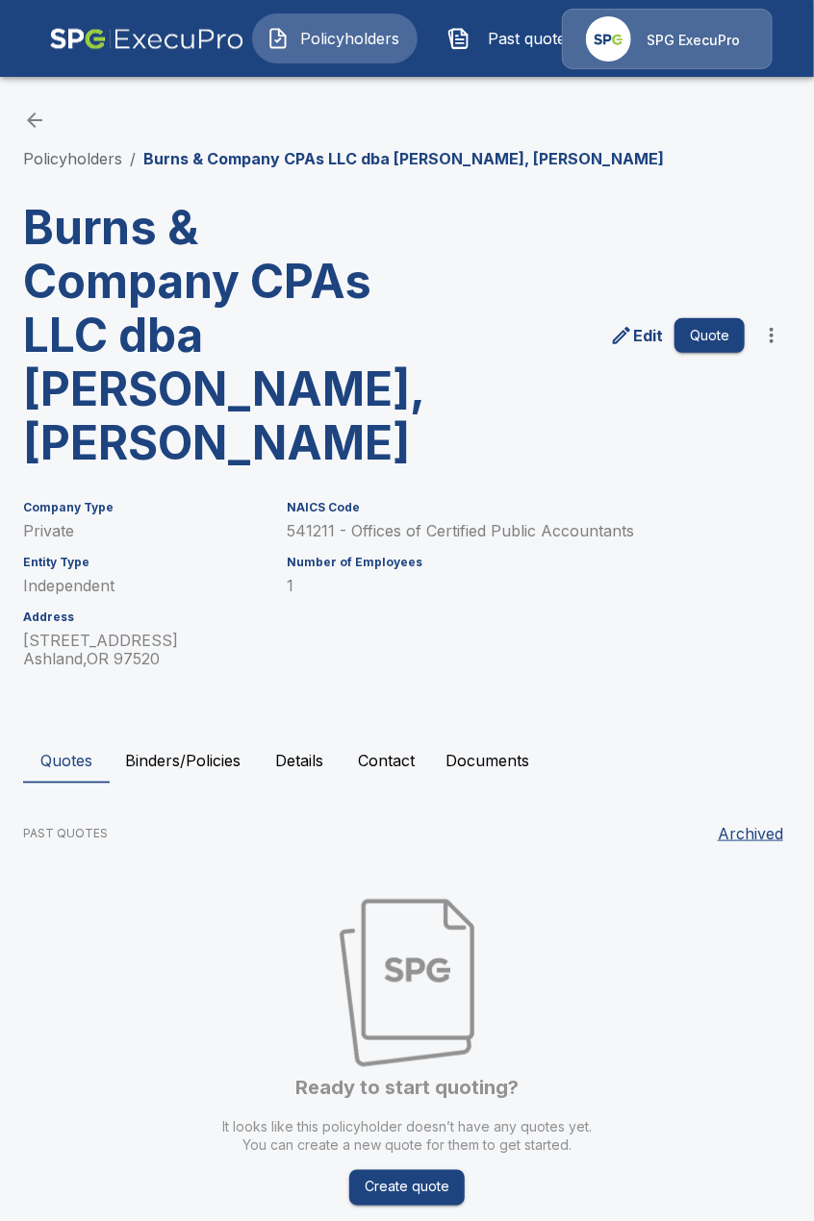
click at [282, 738] on button "Details" at bounding box center [299, 761] width 87 height 46
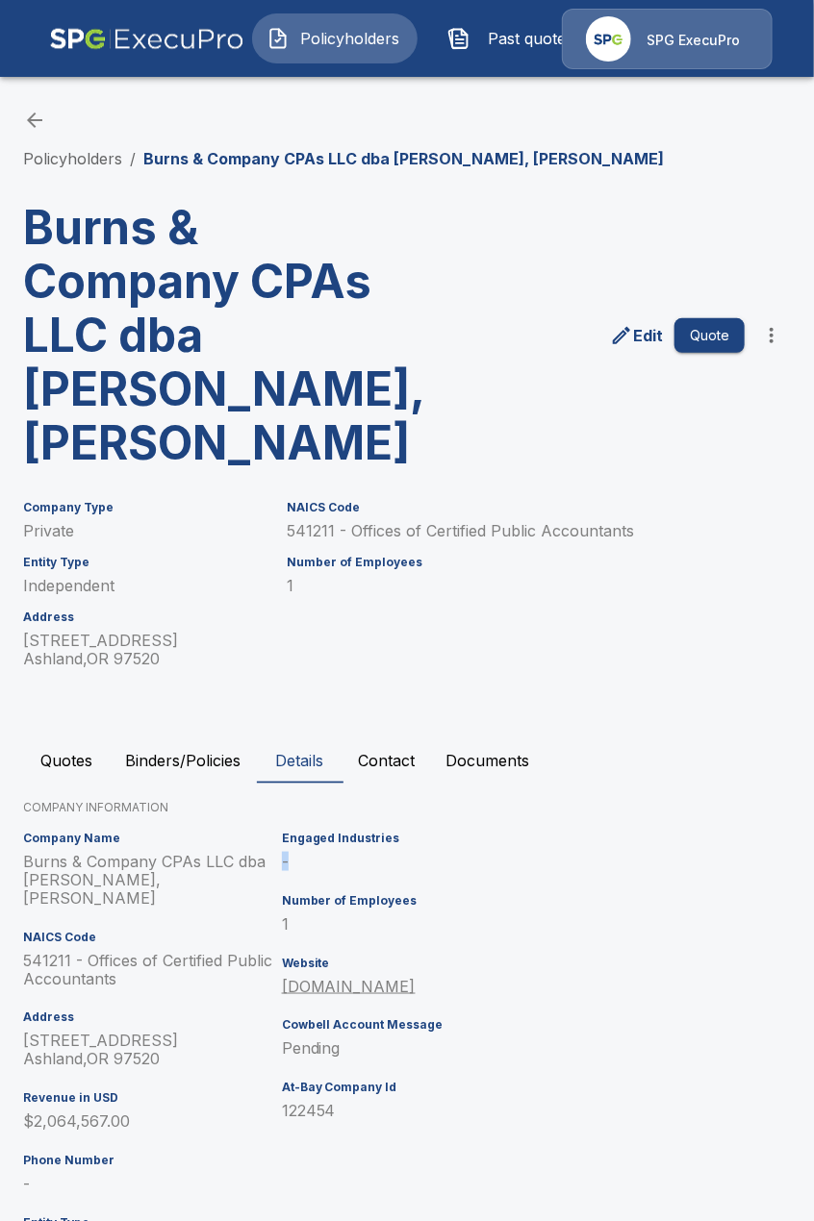
drag, startPoint x: 302, startPoint y: 818, endPoint x: 284, endPoint y: 813, distance: 19.2
click at [284, 824] on div "Engaged Industries - Number of Employees 1 Website [DOMAIN_NAME] Cowbell Accoun…" at bounding box center [435, 1083] width 323 height 518
click at [309, 853] on p "-" at bounding box center [439, 862] width 315 height 18
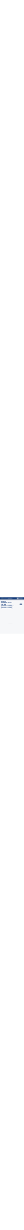
scroll to position [85, 0]
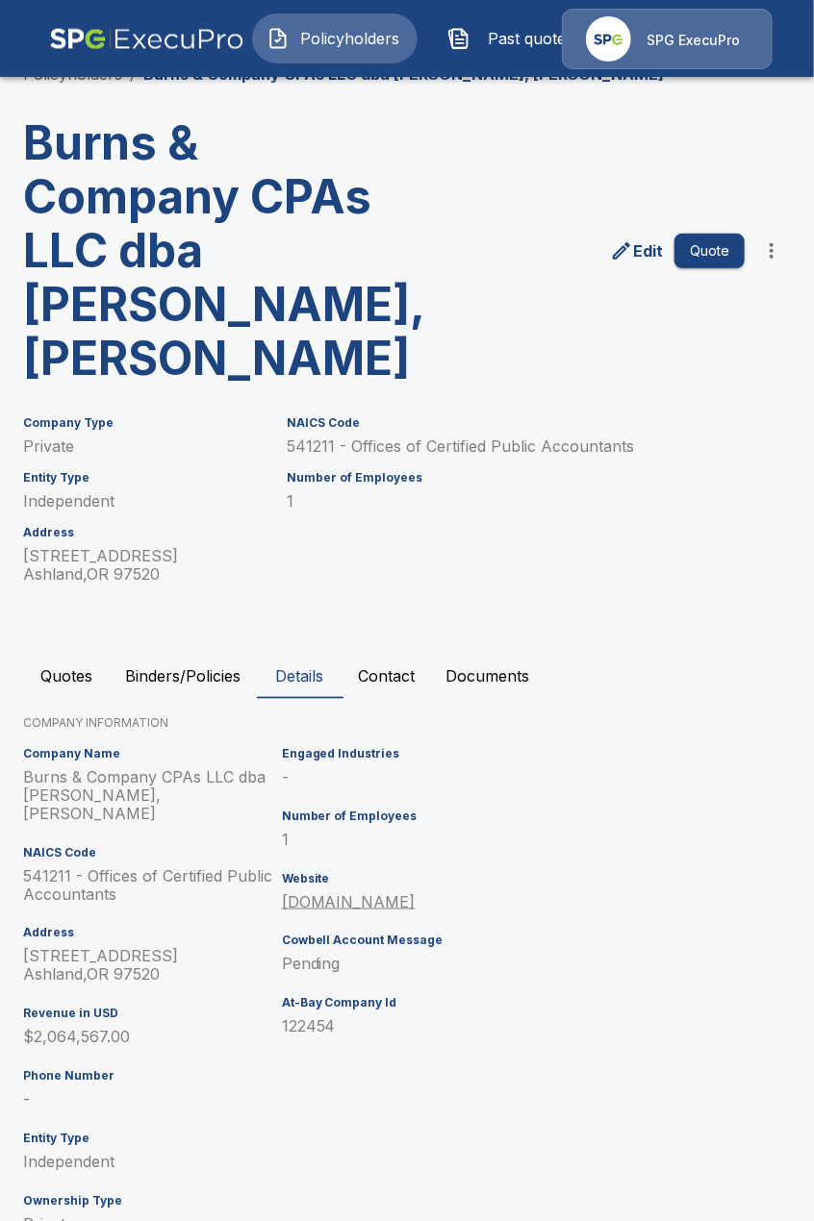
click at [283, 794] on div "Engaged Industries - Number of Employees 1 Website [DOMAIN_NAME] Cowbell Accoun…" at bounding box center [435, 999] width 323 height 518
click at [324, 831] on p "1" at bounding box center [439, 840] width 315 height 18
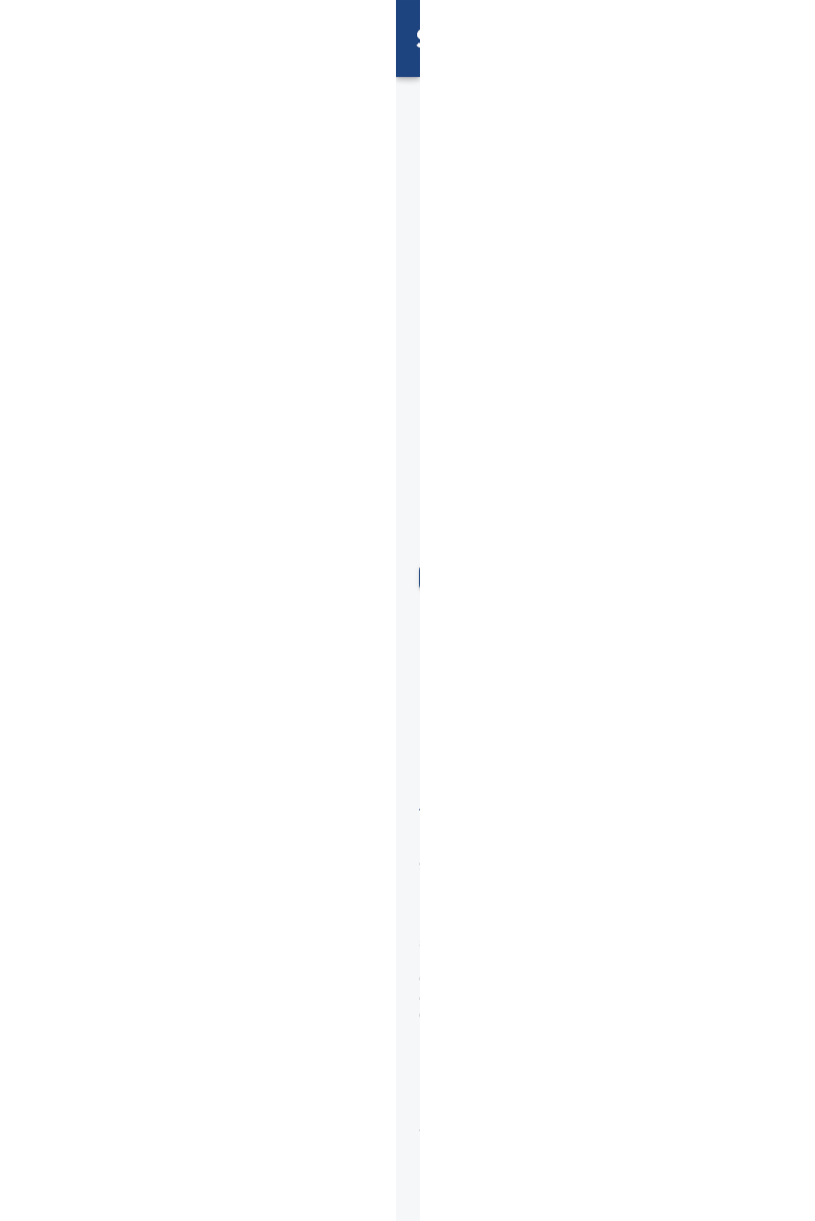
scroll to position [46, 0]
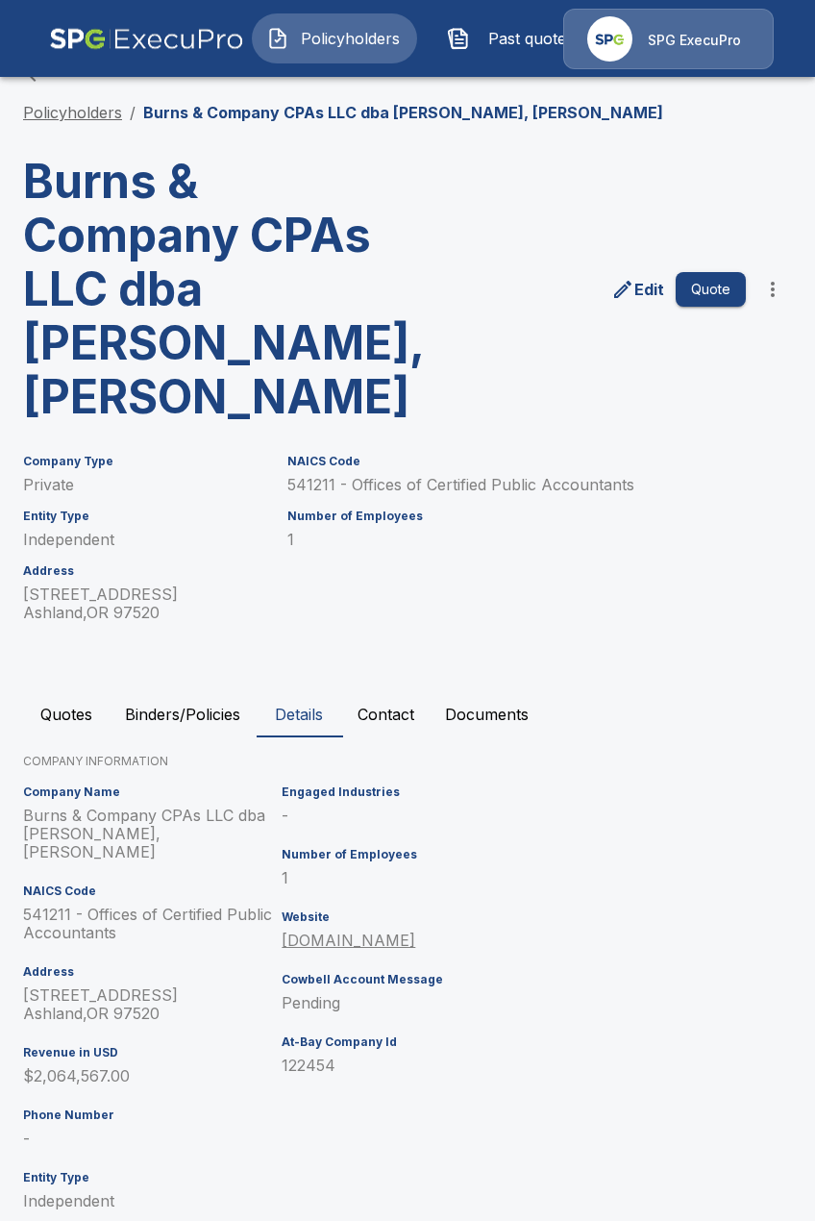
click at [67, 106] on link "Policyholders" at bounding box center [72, 112] width 99 height 19
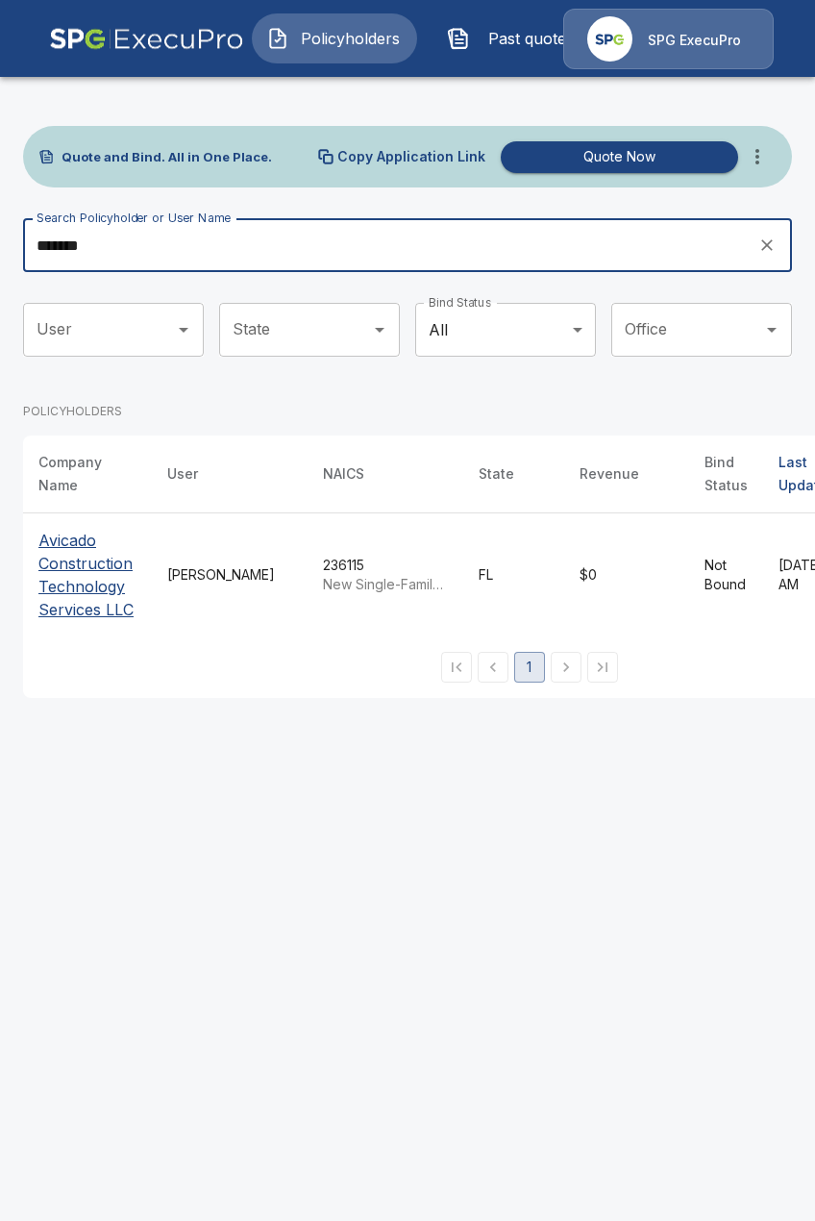
type input "*******"
click at [88, 608] on p "Avicado Construction Technology Services LLC" at bounding box center [87, 575] width 98 height 92
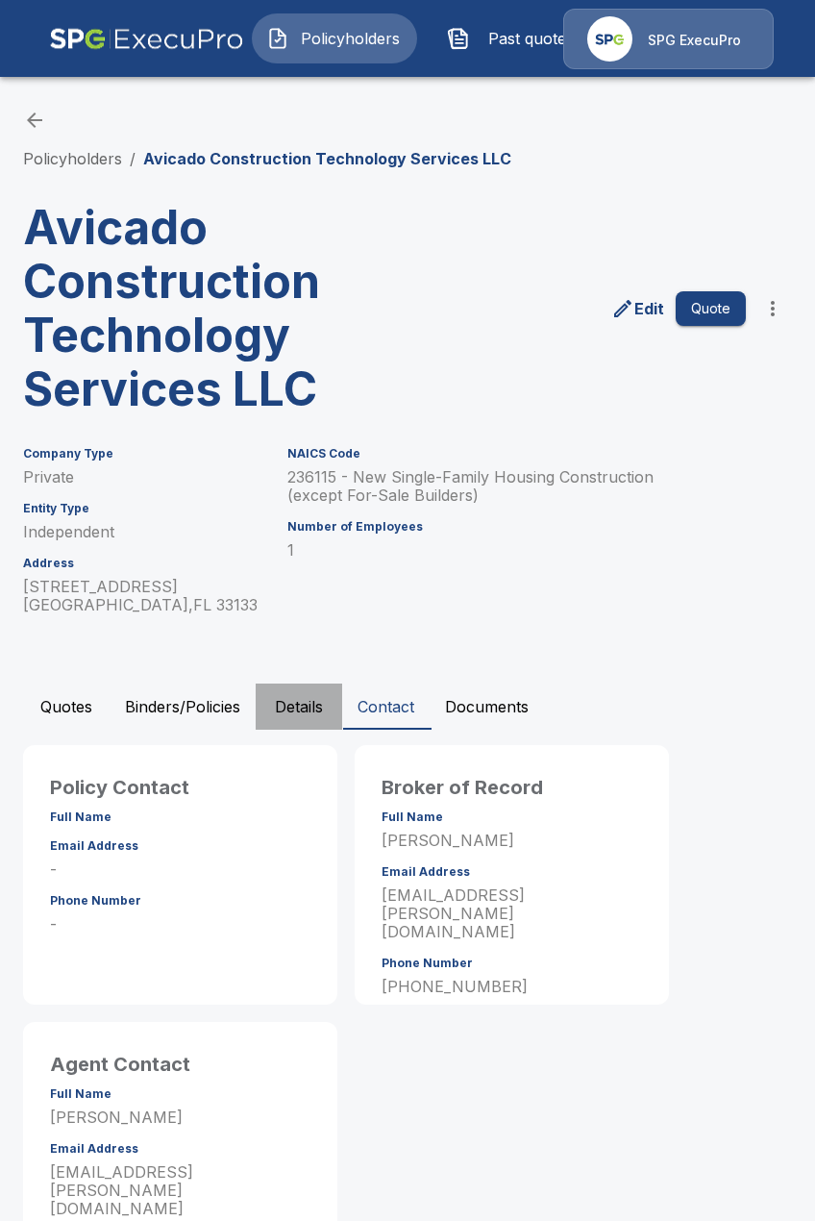
click at [304, 714] on button "Details" at bounding box center [299, 707] width 87 height 46
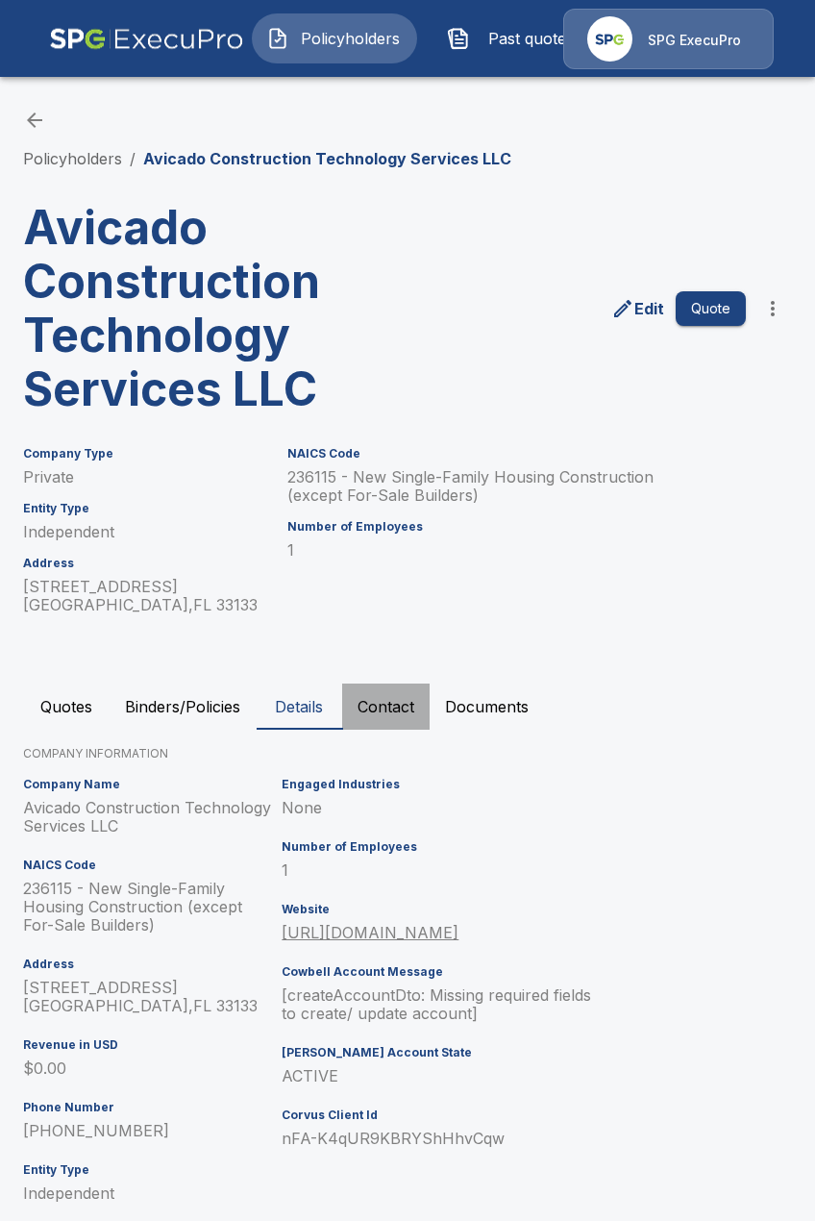
click at [379, 714] on button "Contact" at bounding box center [386, 707] width 88 height 46
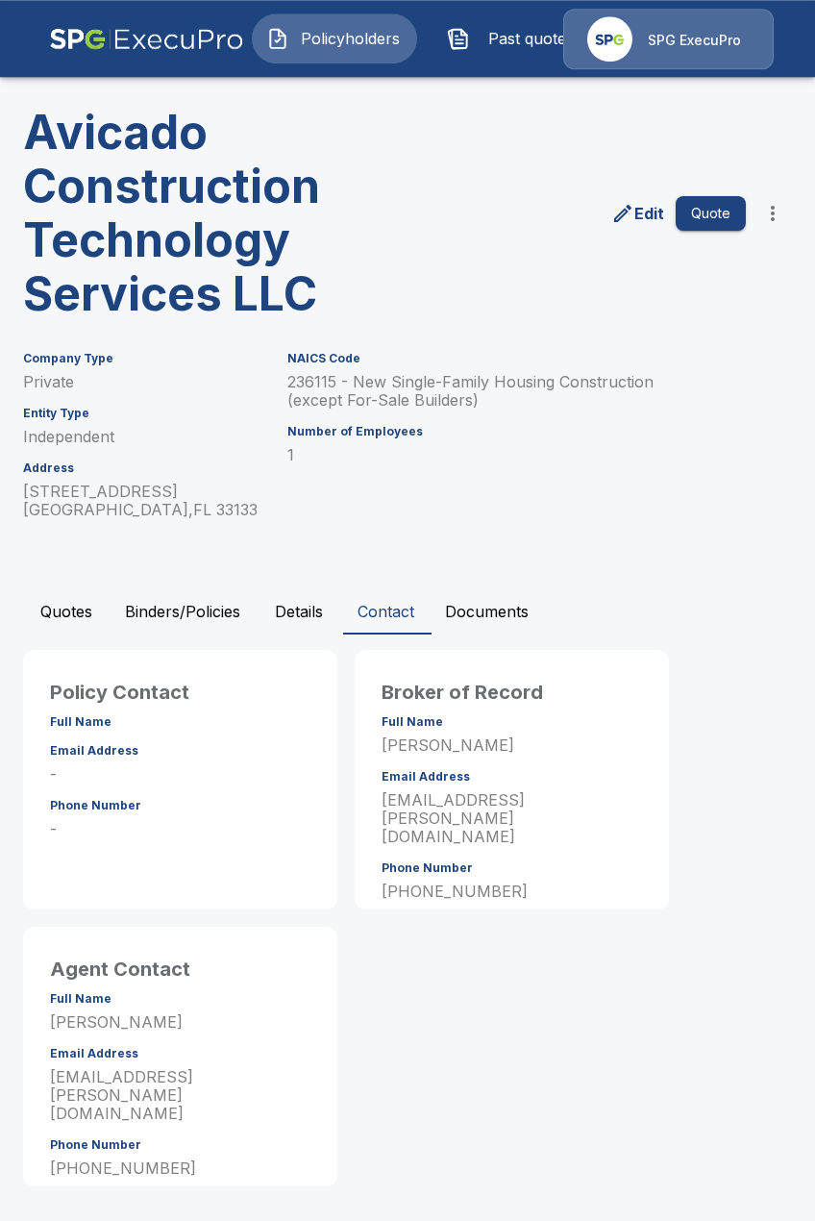
scroll to position [96, 0]
click at [77, 624] on button "Quotes" at bounding box center [66, 611] width 87 height 46
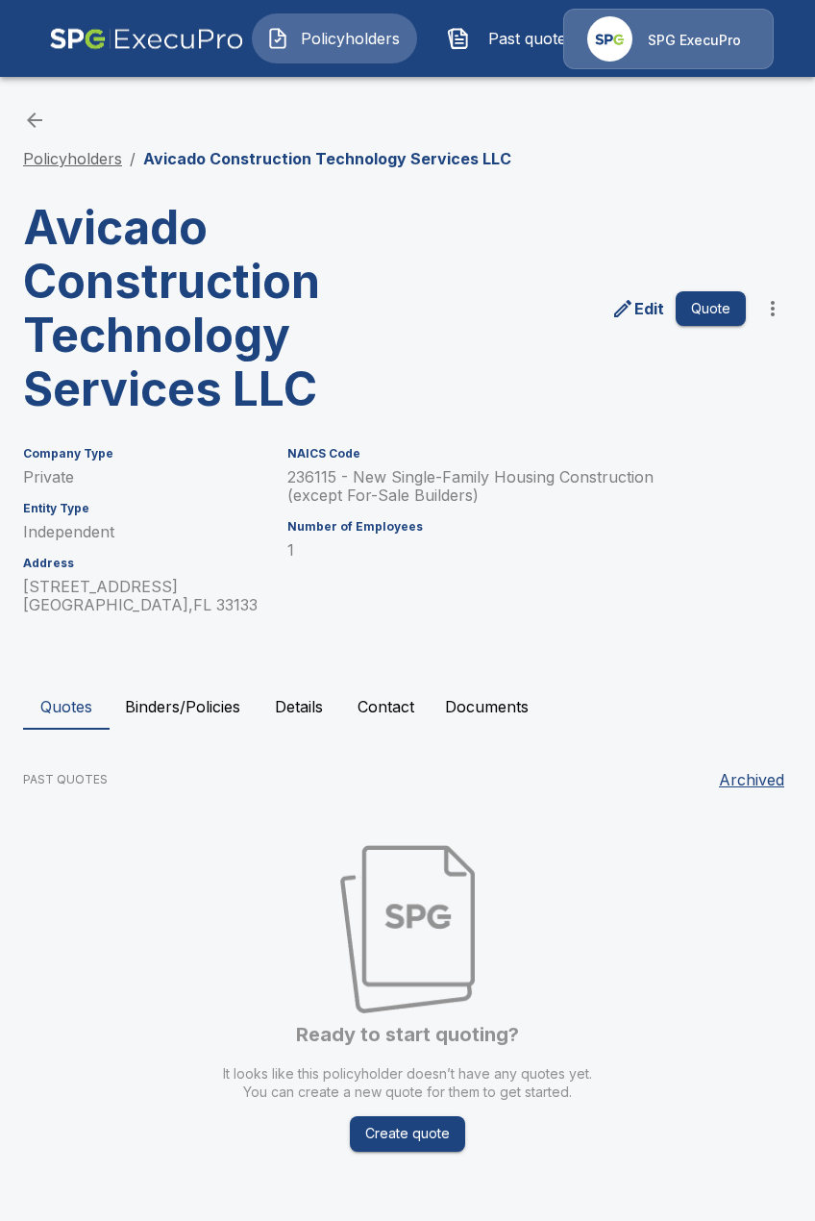
click at [115, 161] on link "Policyholders" at bounding box center [72, 158] width 99 height 19
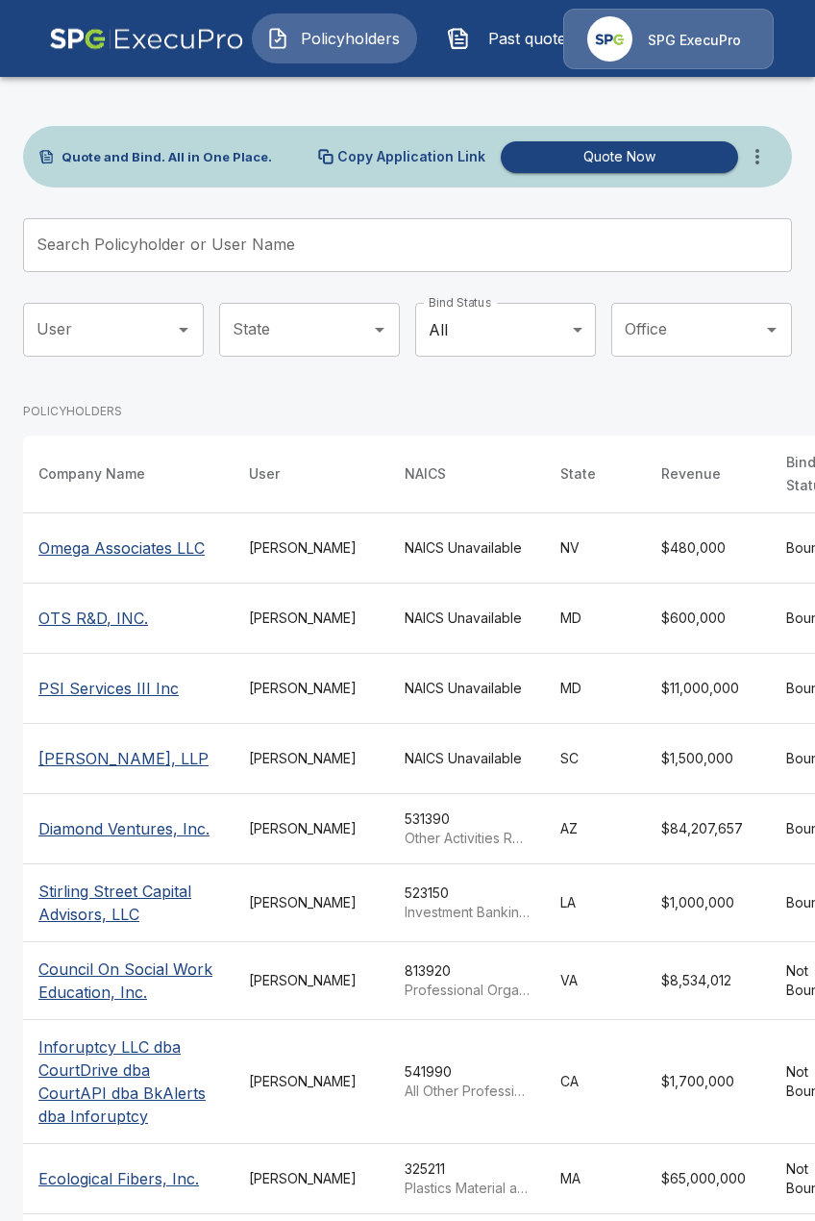
click at [287, 251] on input "Search Policyholder or User Name" at bounding box center [397, 245] width 748 height 54
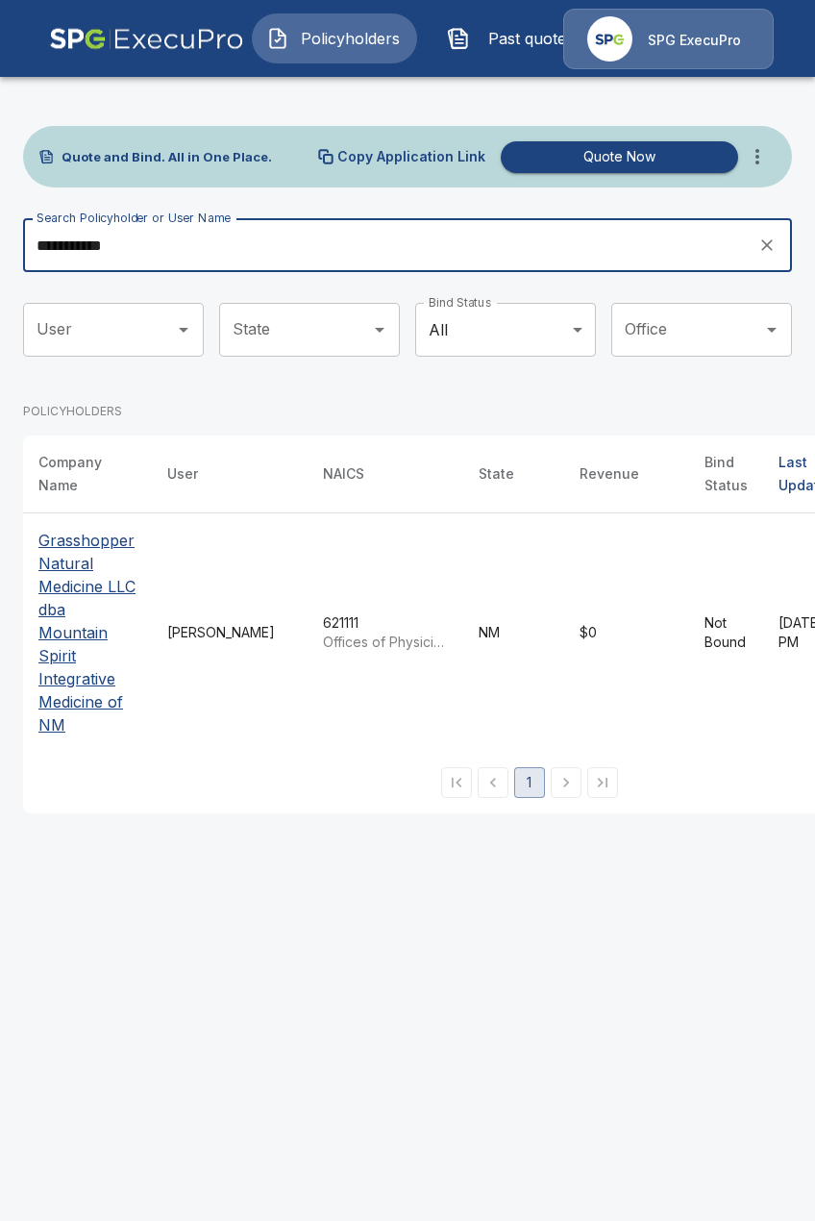
type input "**********"
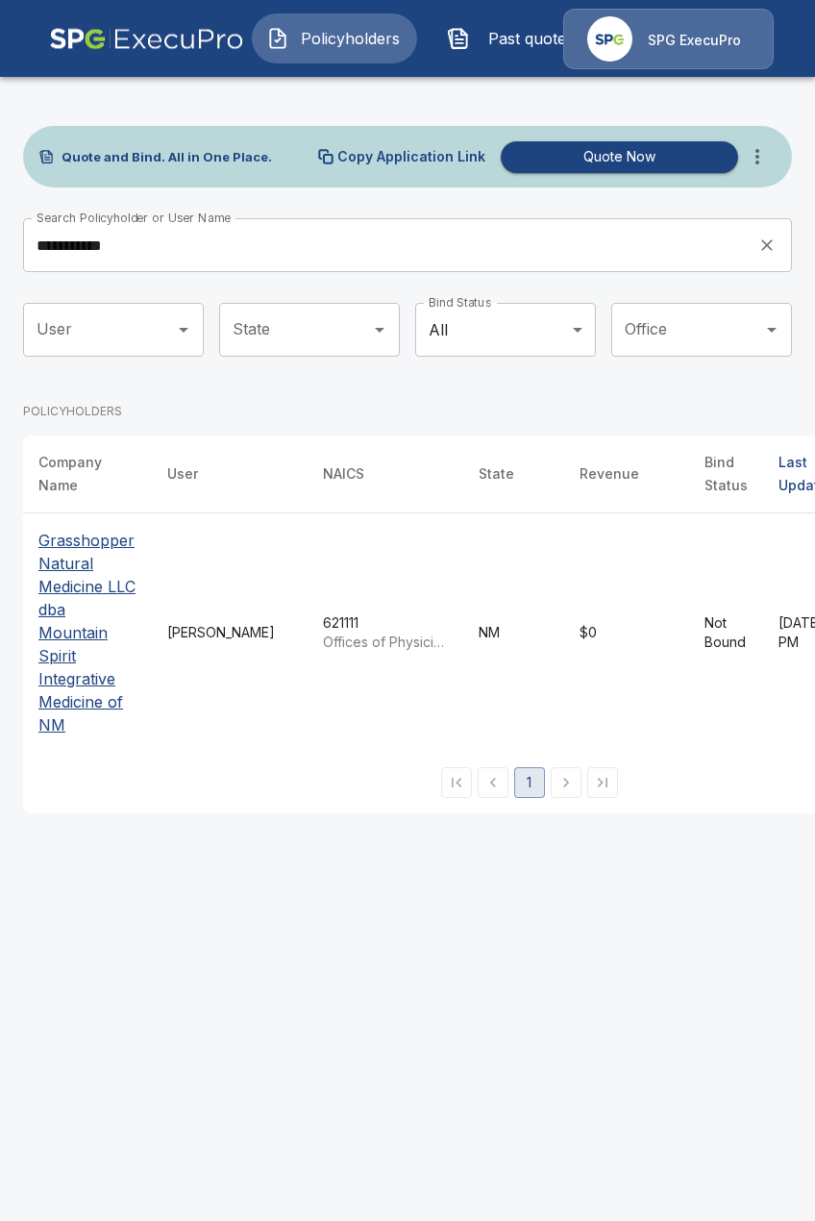
click at [91, 708] on p "Grasshopper Natural Medicine LLC dba Mountain Spirit Integrative Medicine of NM" at bounding box center [87, 633] width 98 height 208
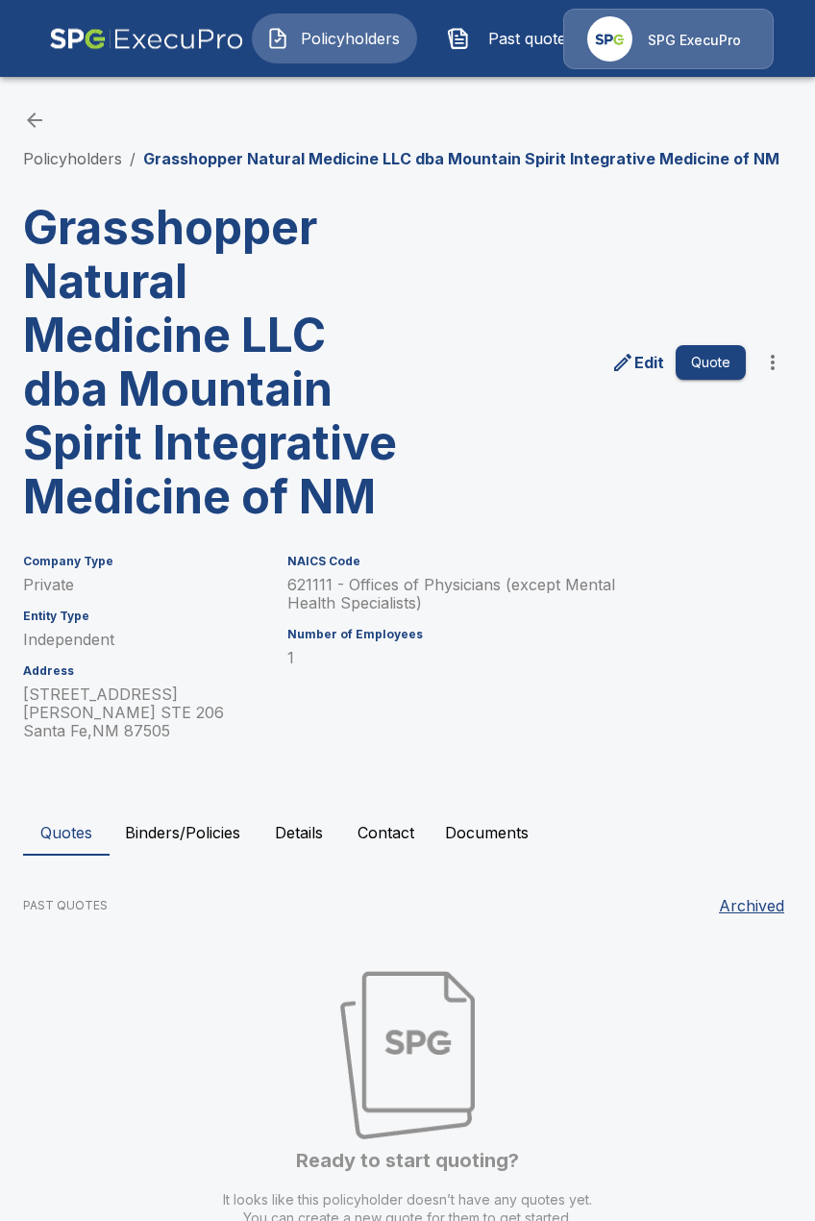
click at [313, 821] on button "Details" at bounding box center [299, 833] width 87 height 46
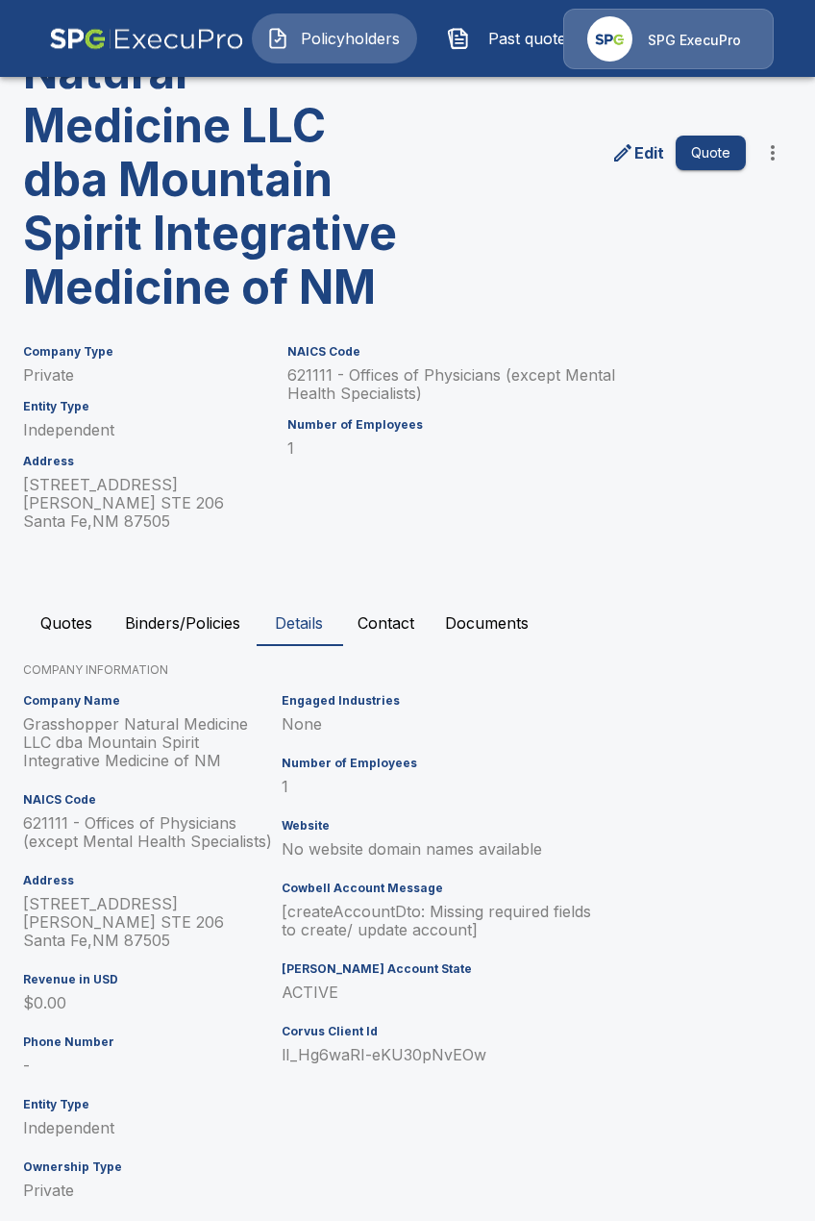
scroll to position [212, 0]
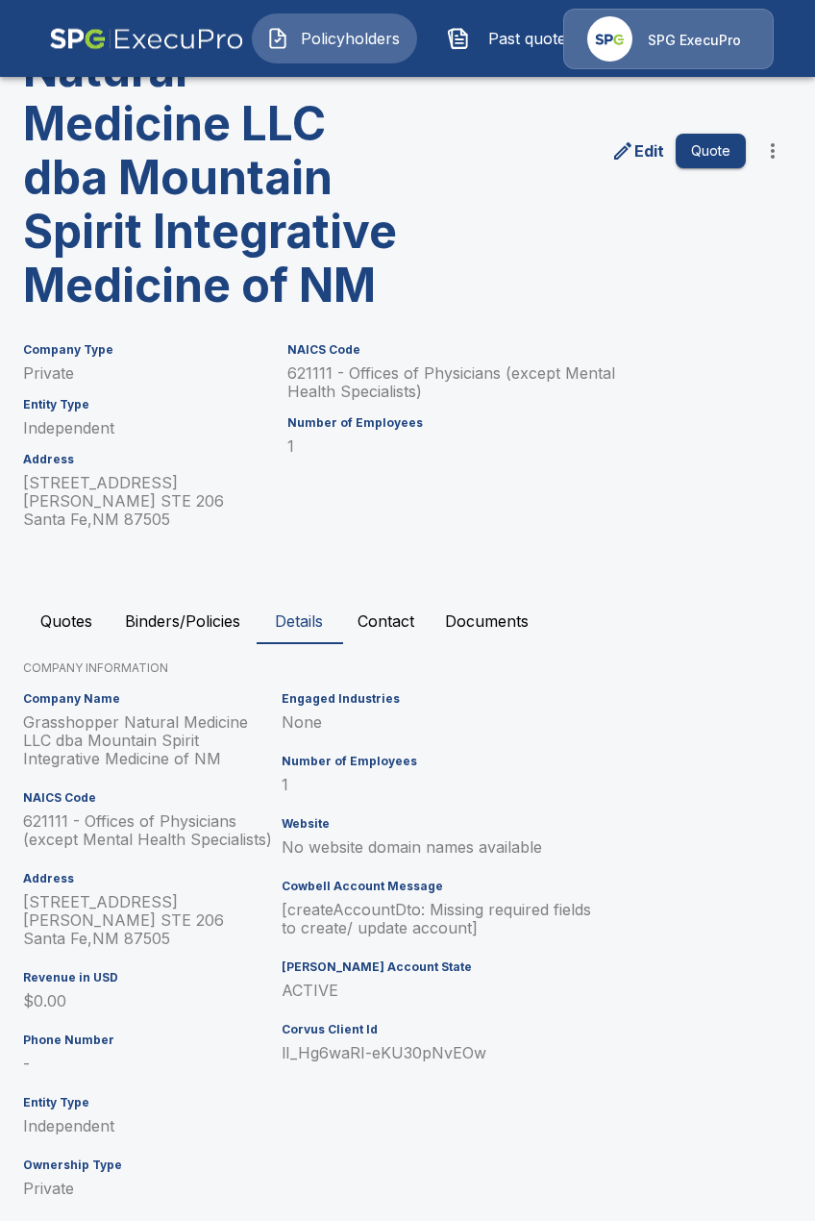
click at [367, 602] on button "Contact" at bounding box center [386, 621] width 88 height 46
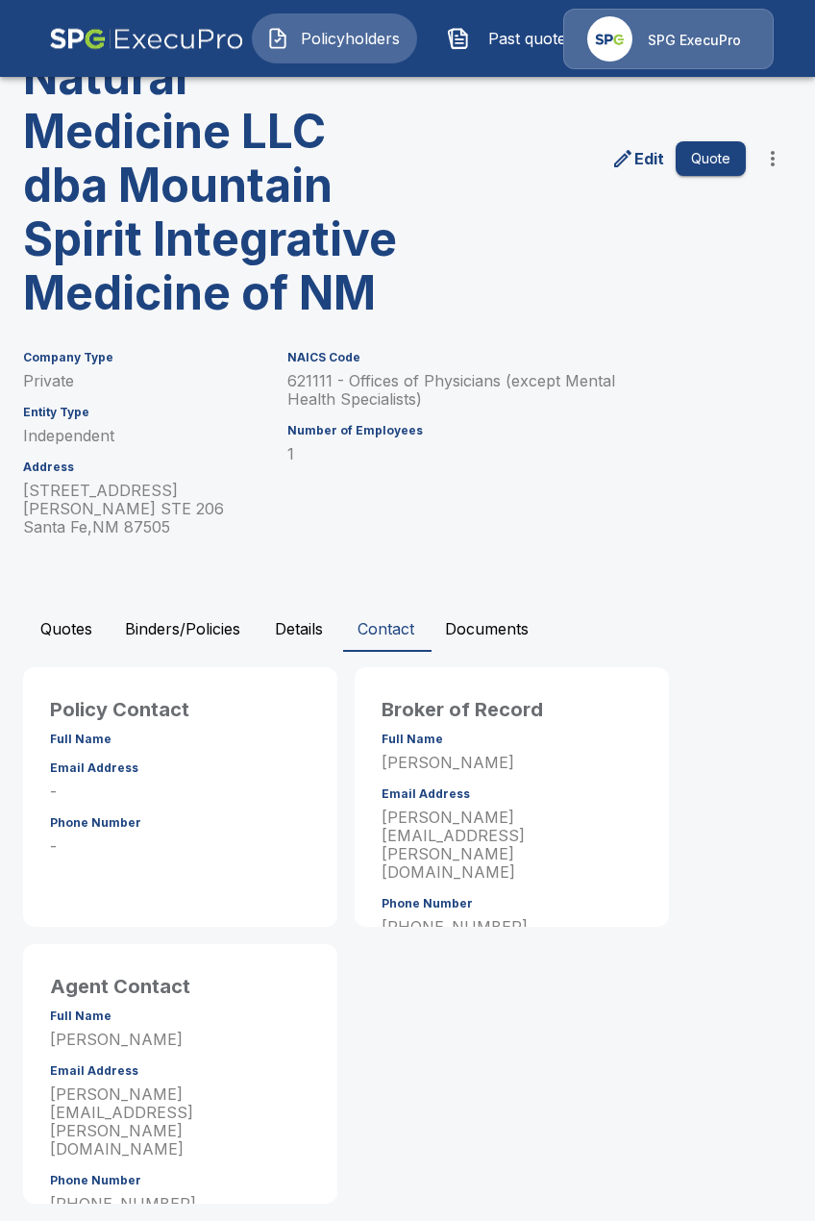
click at [276, 619] on button "Details" at bounding box center [299, 629] width 87 height 46
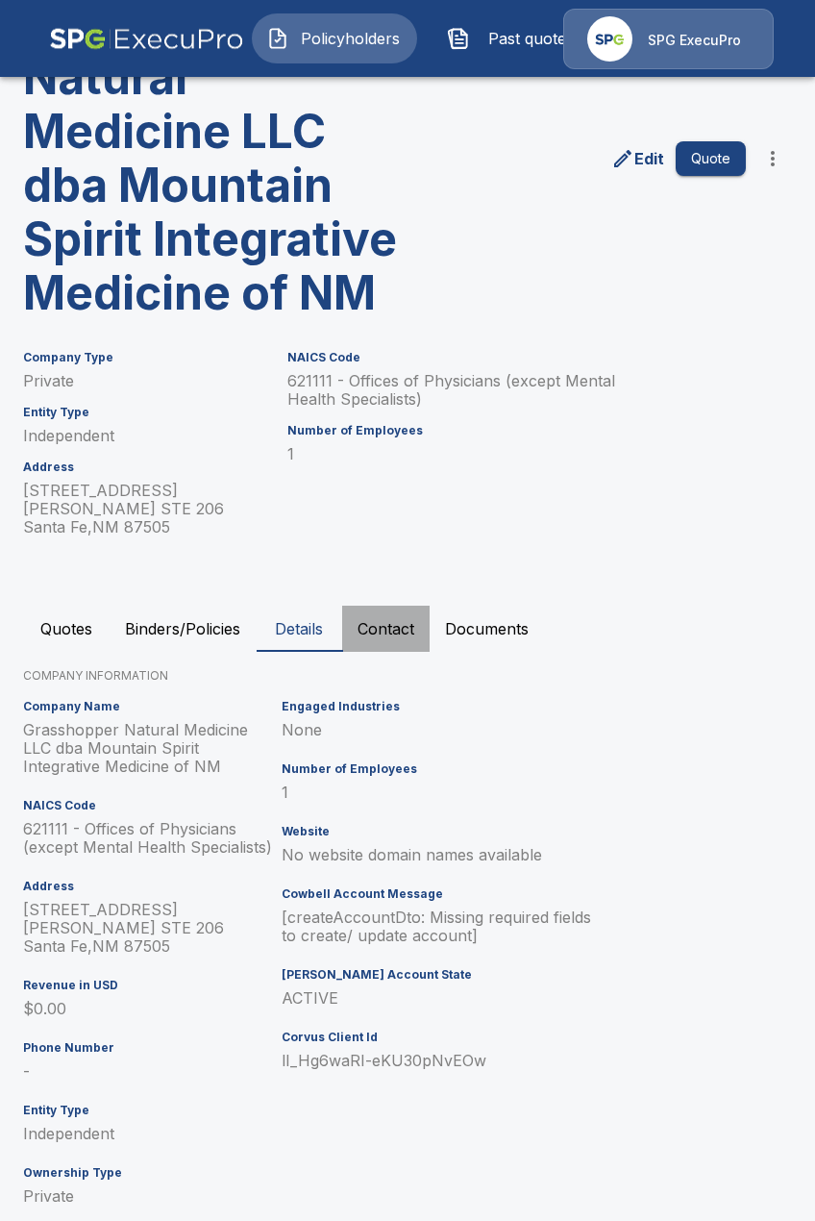
click at [363, 614] on button "Contact" at bounding box center [386, 629] width 88 height 46
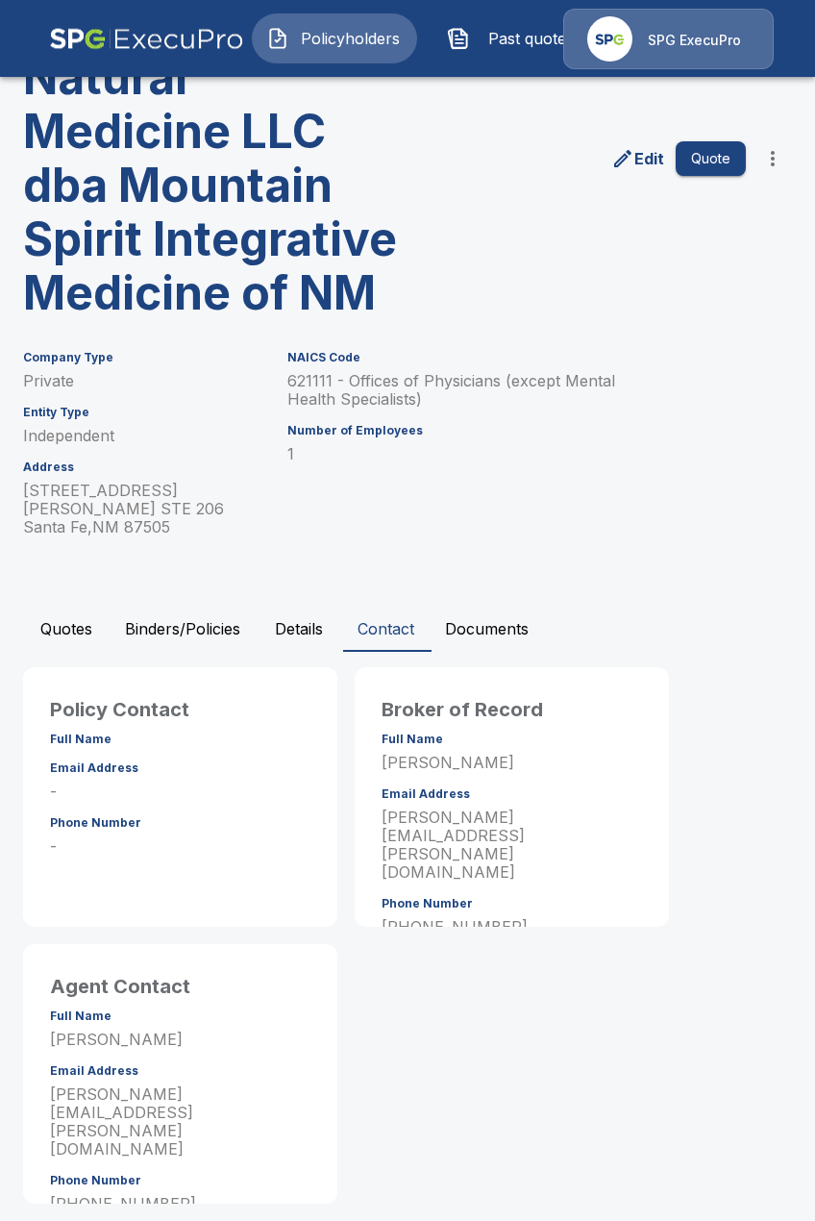
click at [321, 617] on button "Details" at bounding box center [299, 629] width 87 height 46
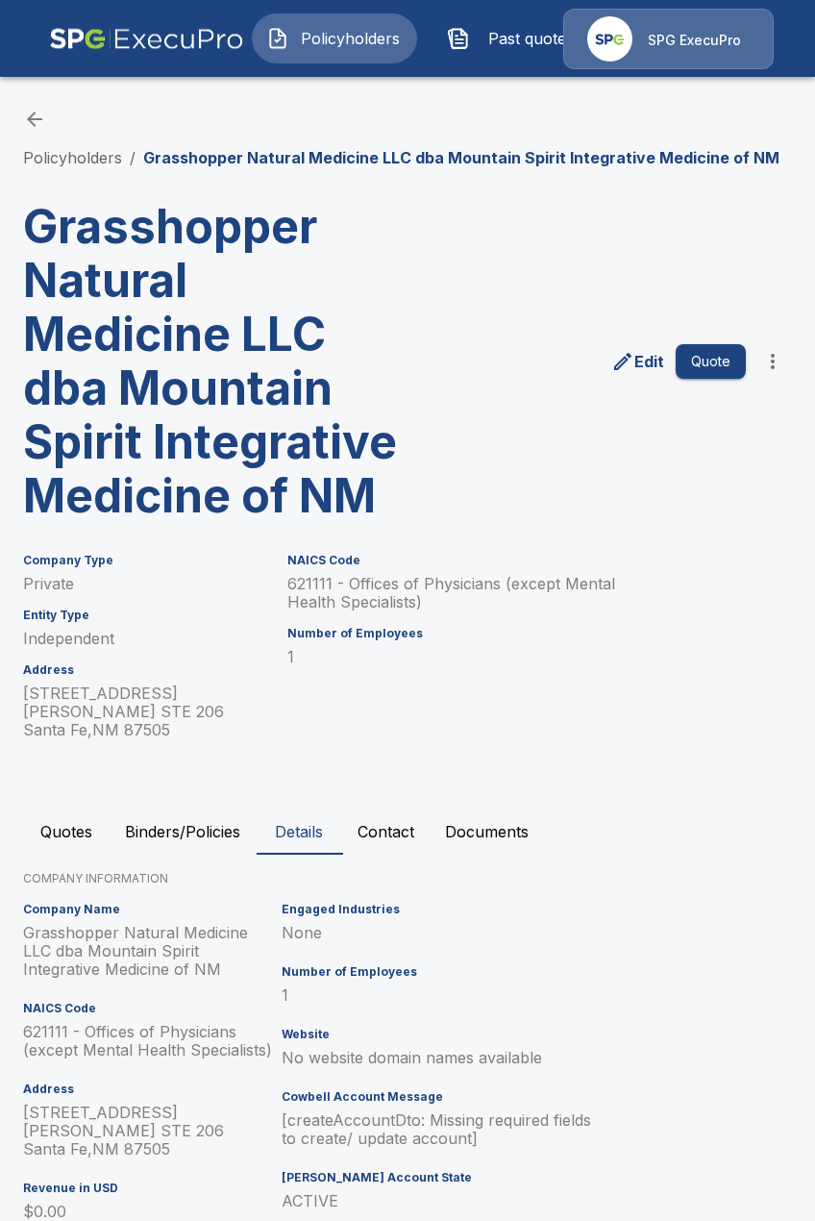
scroll to position [0, 0]
click at [90, 151] on link "Policyholders" at bounding box center [72, 158] width 99 height 19
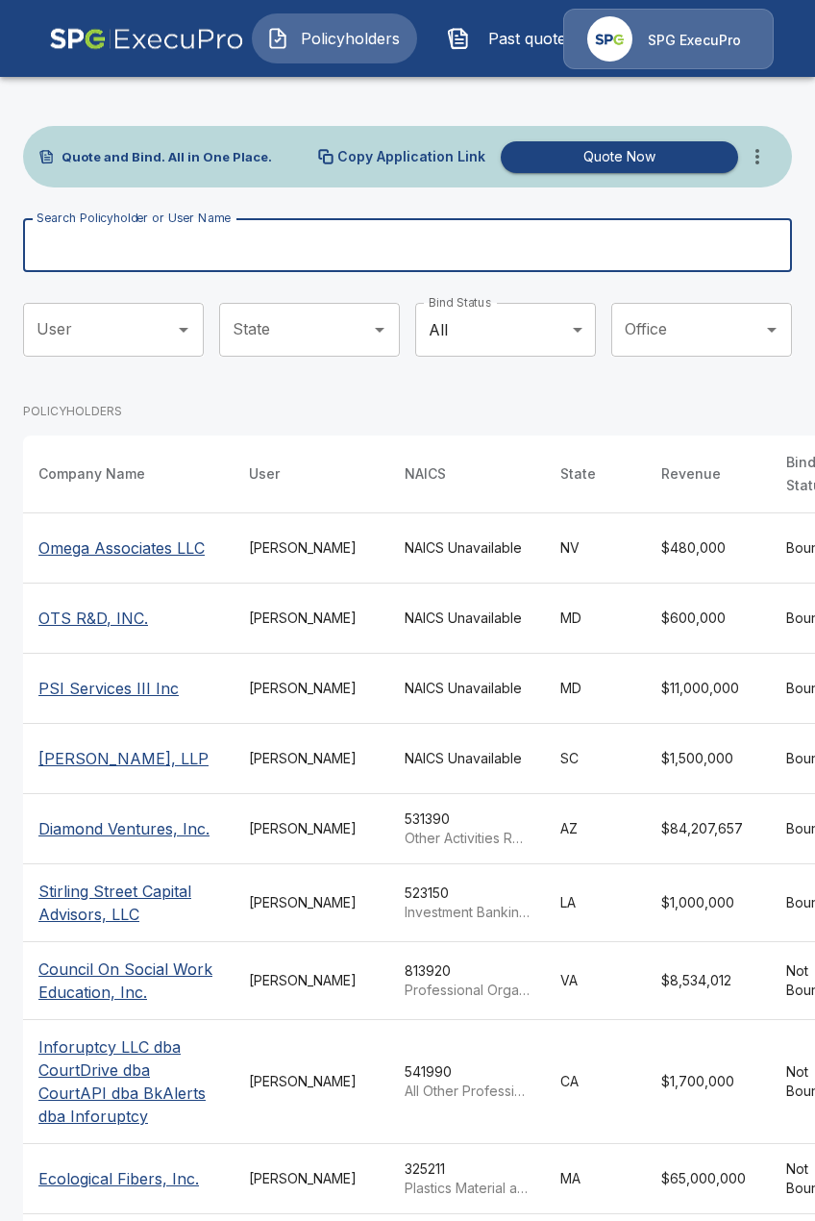
click at [233, 236] on input "Search Policyholder or User Name" at bounding box center [397, 245] width 748 height 54
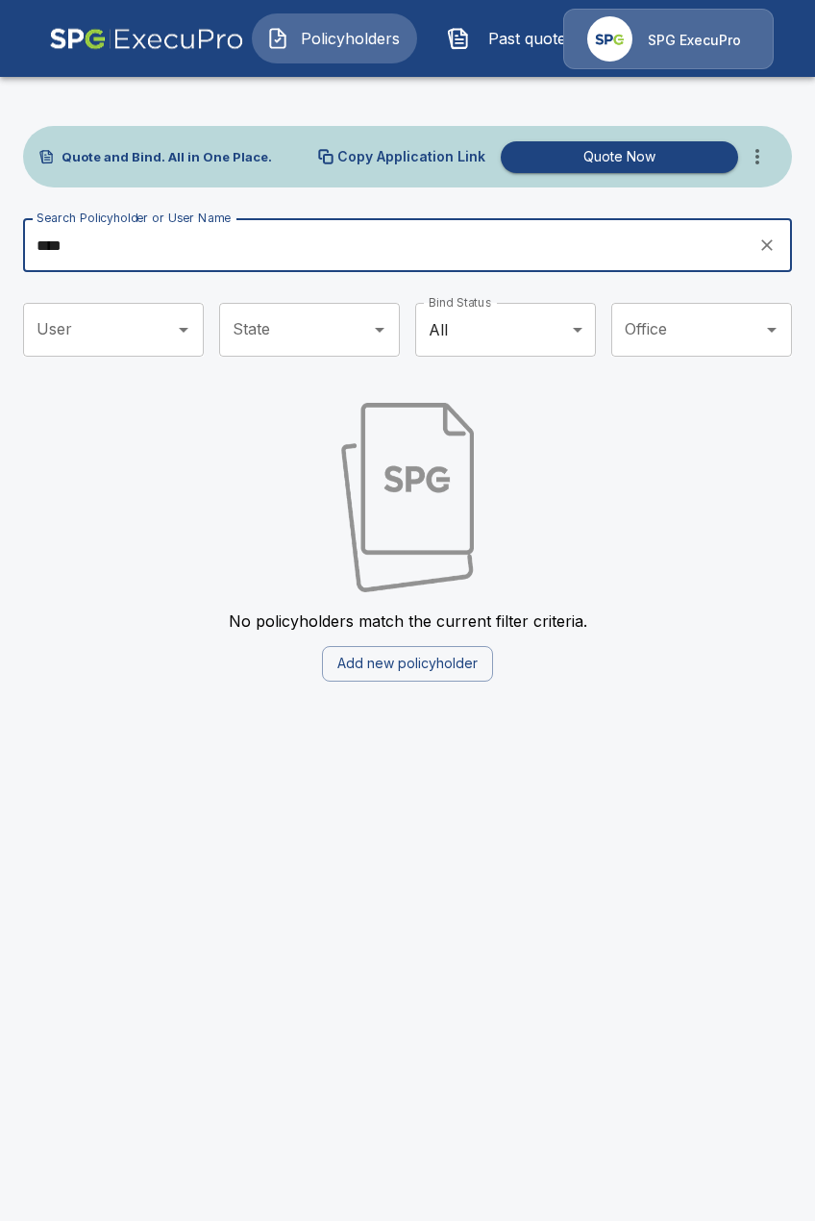
type input "****"
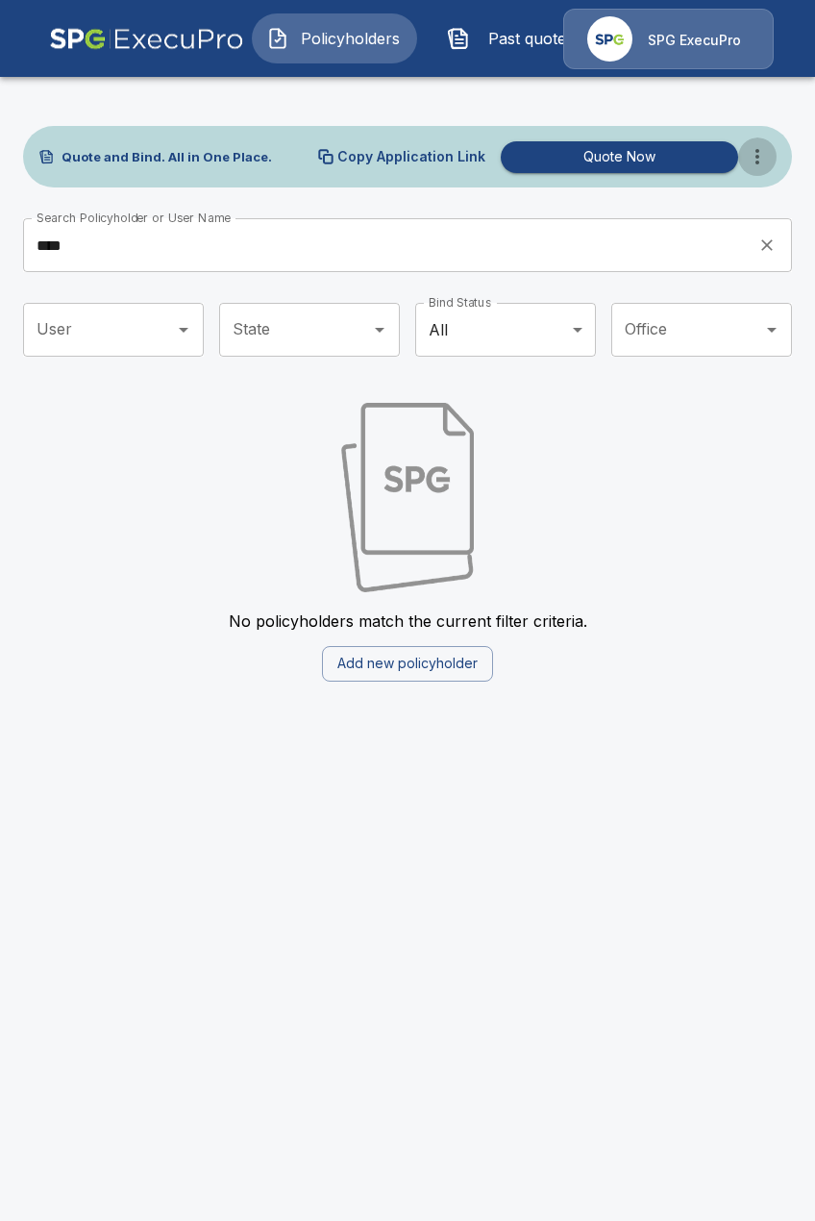
click at [748, 148] on icon "more" at bounding box center [757, 156] width 23 height 23
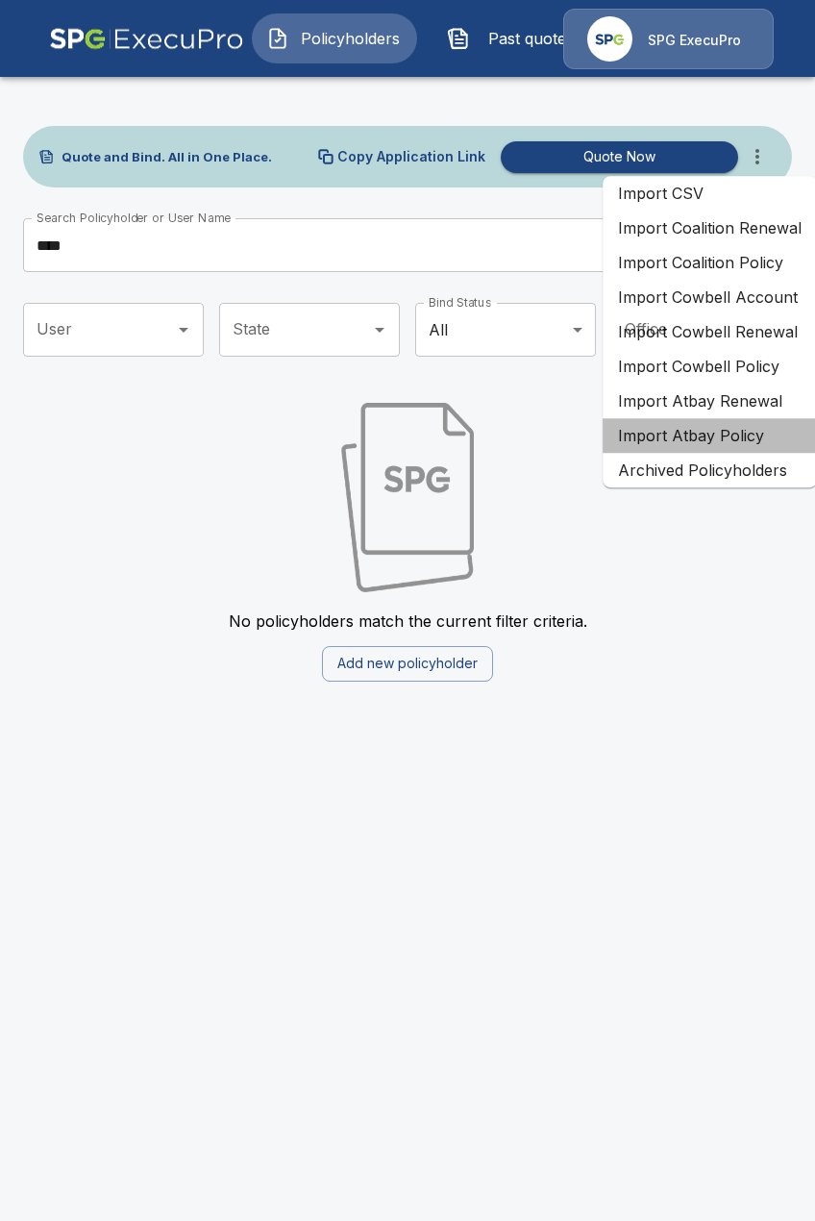
click at [747, 445] on li "Import Atbay Policy" at bounding box center [710, 435] width 214 height 35
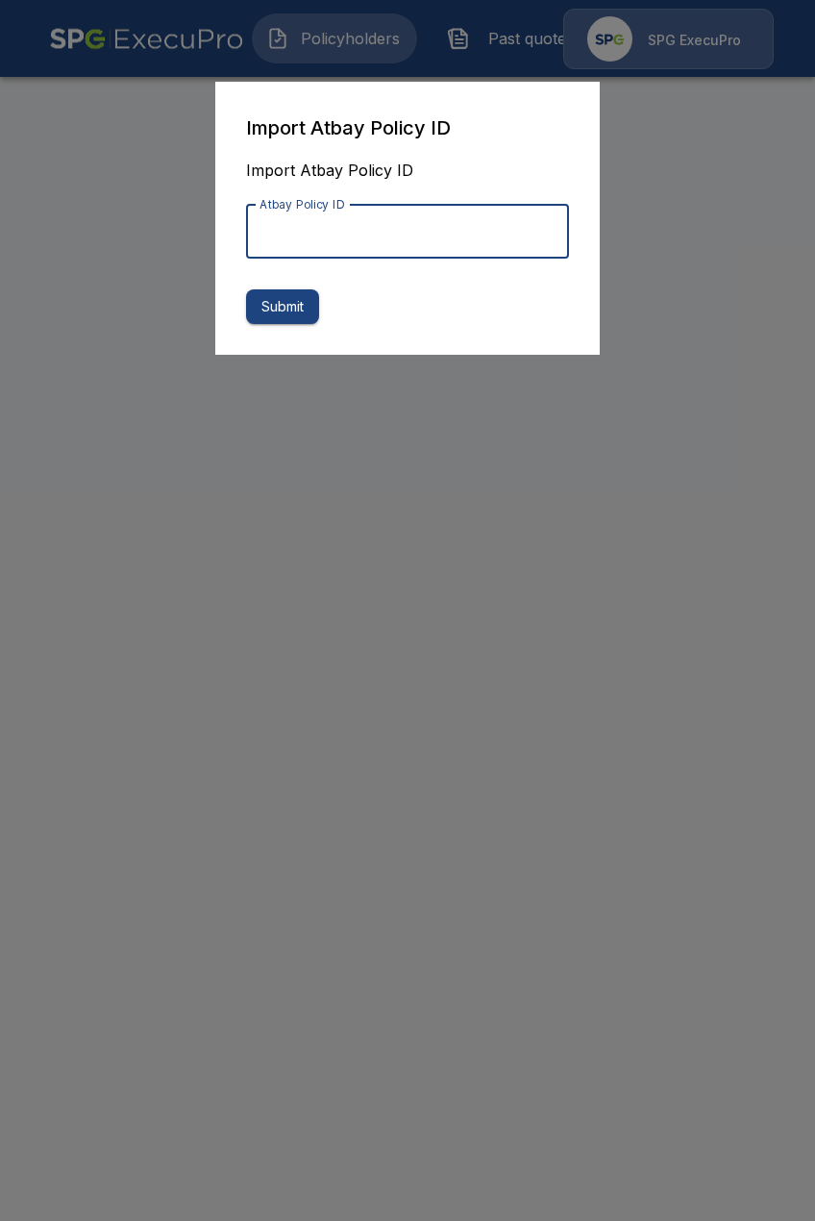
click at [471, 225] on input "Atbay Policy ID" at bounding box center [407, 232] width 323 height 54
paste input "**********"
type input "**********"
click at [286, 303] on button "Submit" at bounding box center [282, 307] width 73 height 36
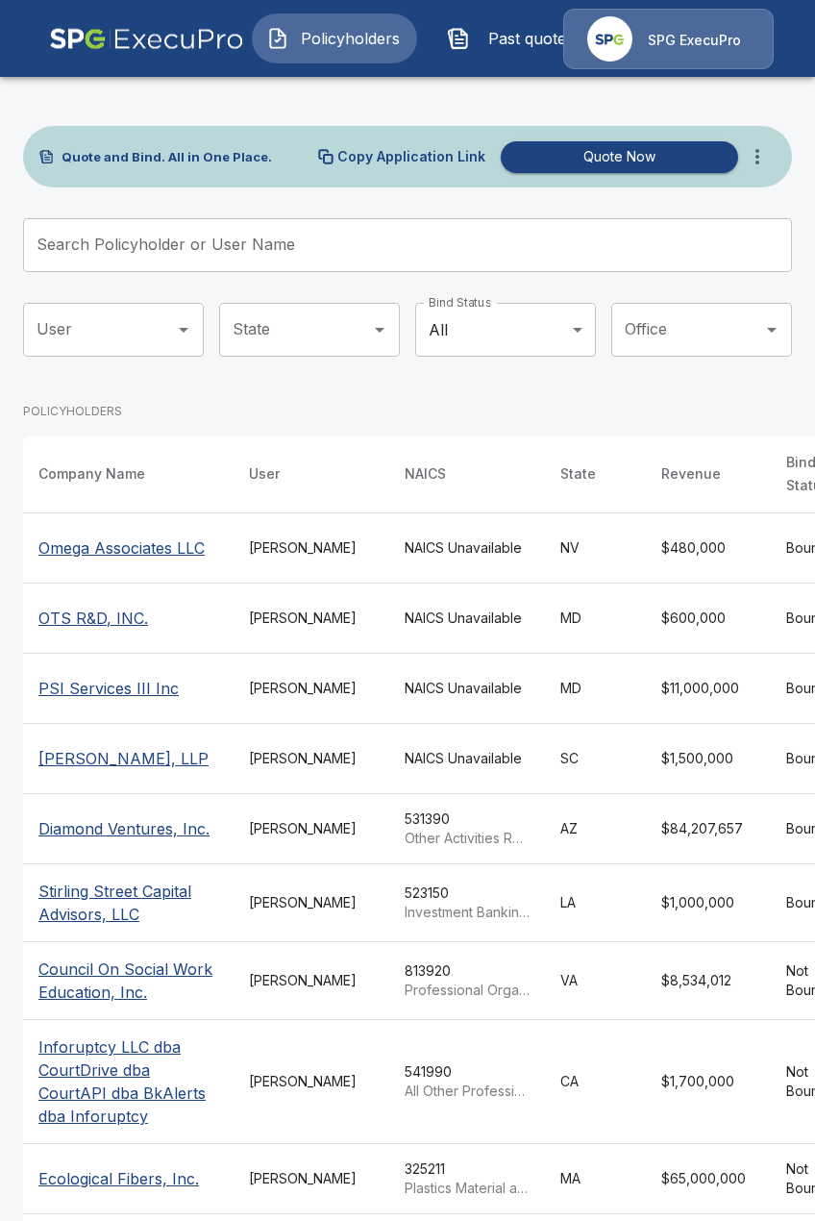
click at [517, 53] on button "Past quotes" at bounding box center [515, 38] width 165 height 50
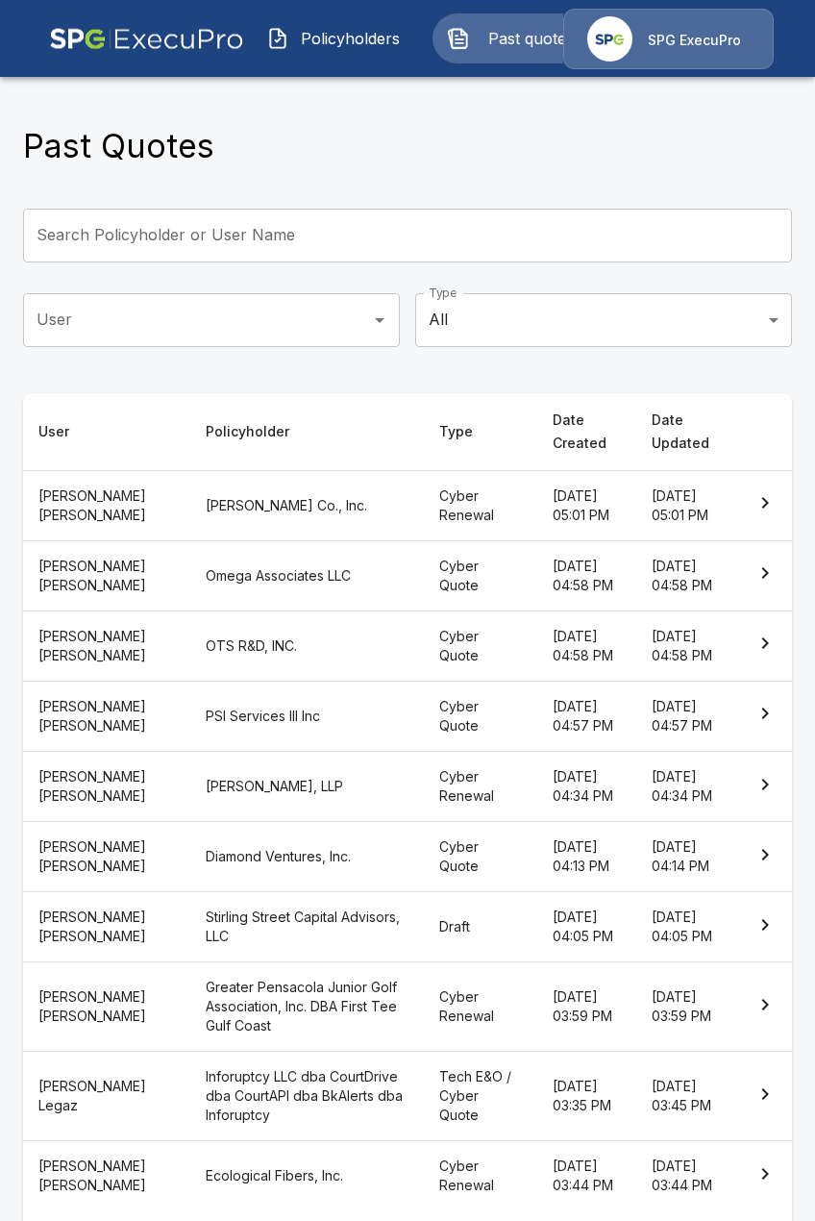
click at [335, 500] on th "C. H. Babb Co., Inc." at bounding box center [307, 505] width 234 height 70
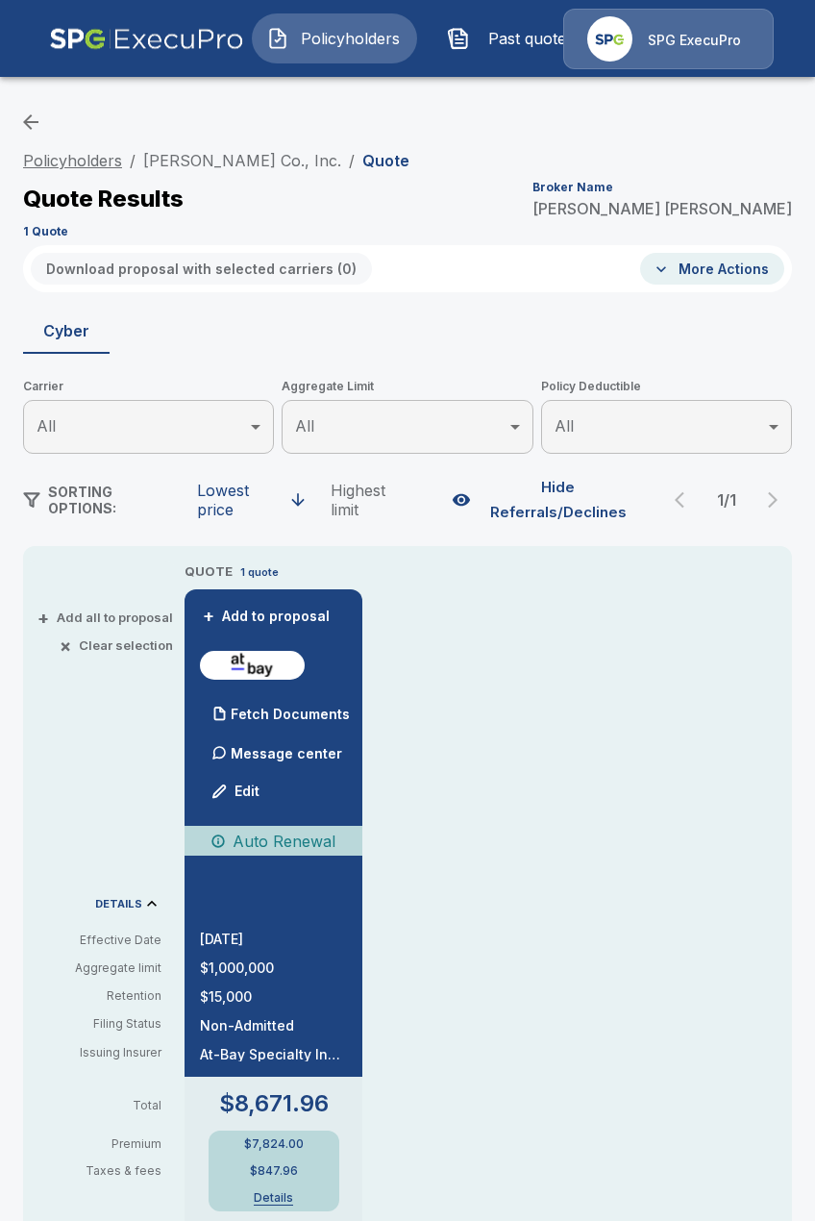
click at [60, 167] on link "Policyholders" at bounding box center [72, 160] width 99 height 19
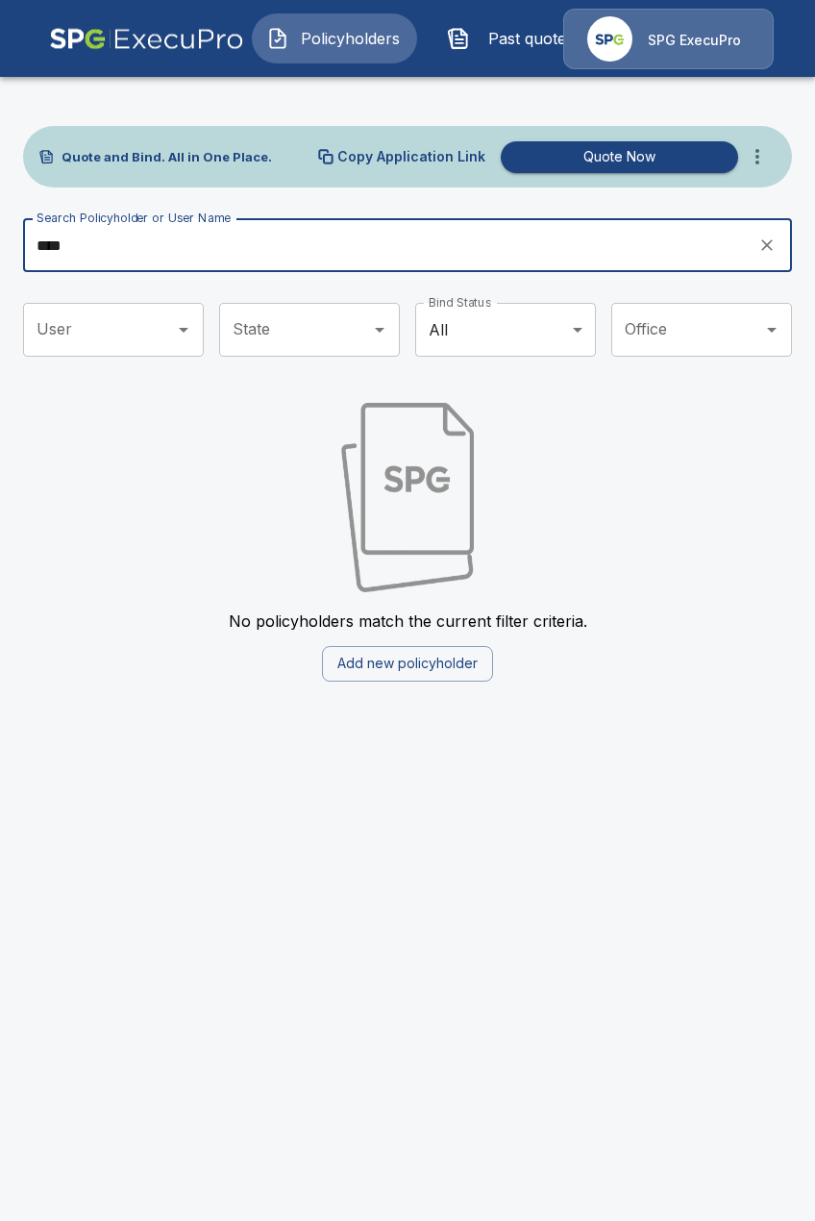
type input "****"
click at [767, 155] on icon "more" at bounding box center [757, 156] width 23 height 23
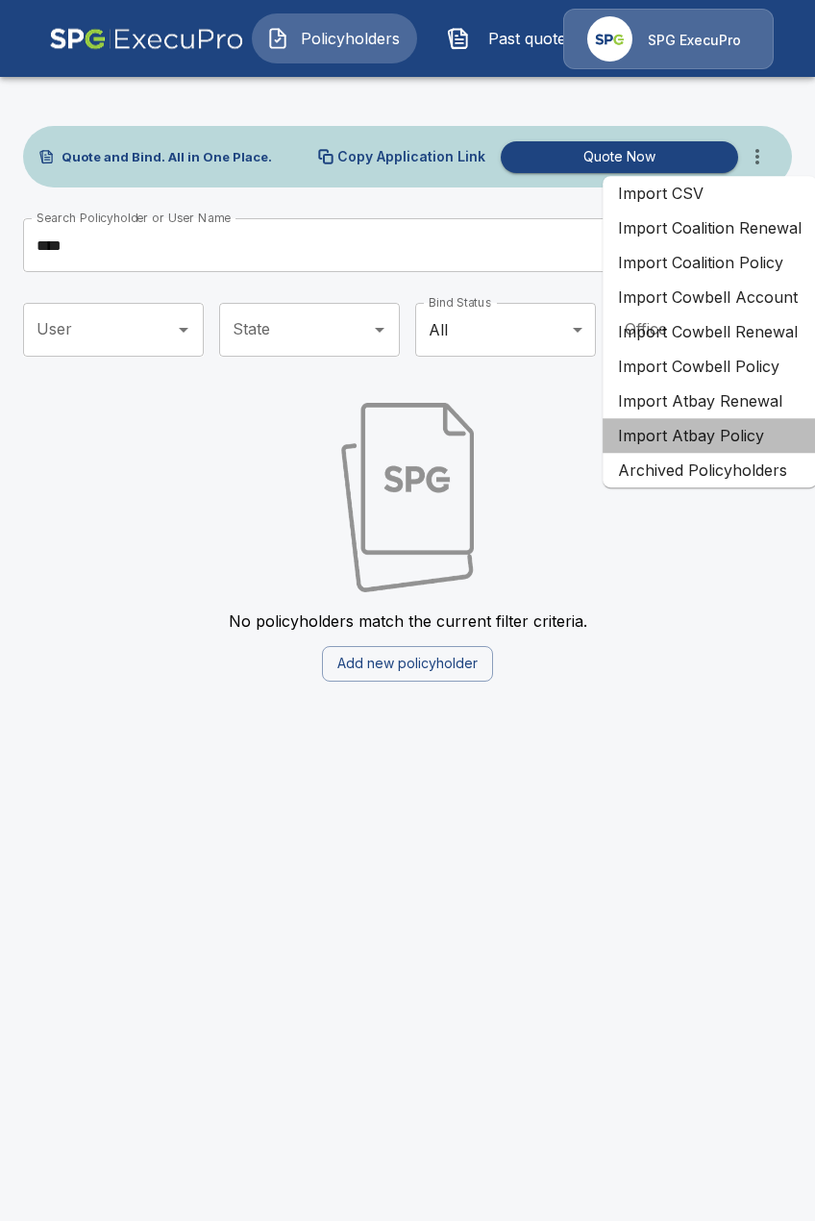
click at [724, 440] on li "Import Atbay Policy" at bounding box center [710, 435] width 214 height 35
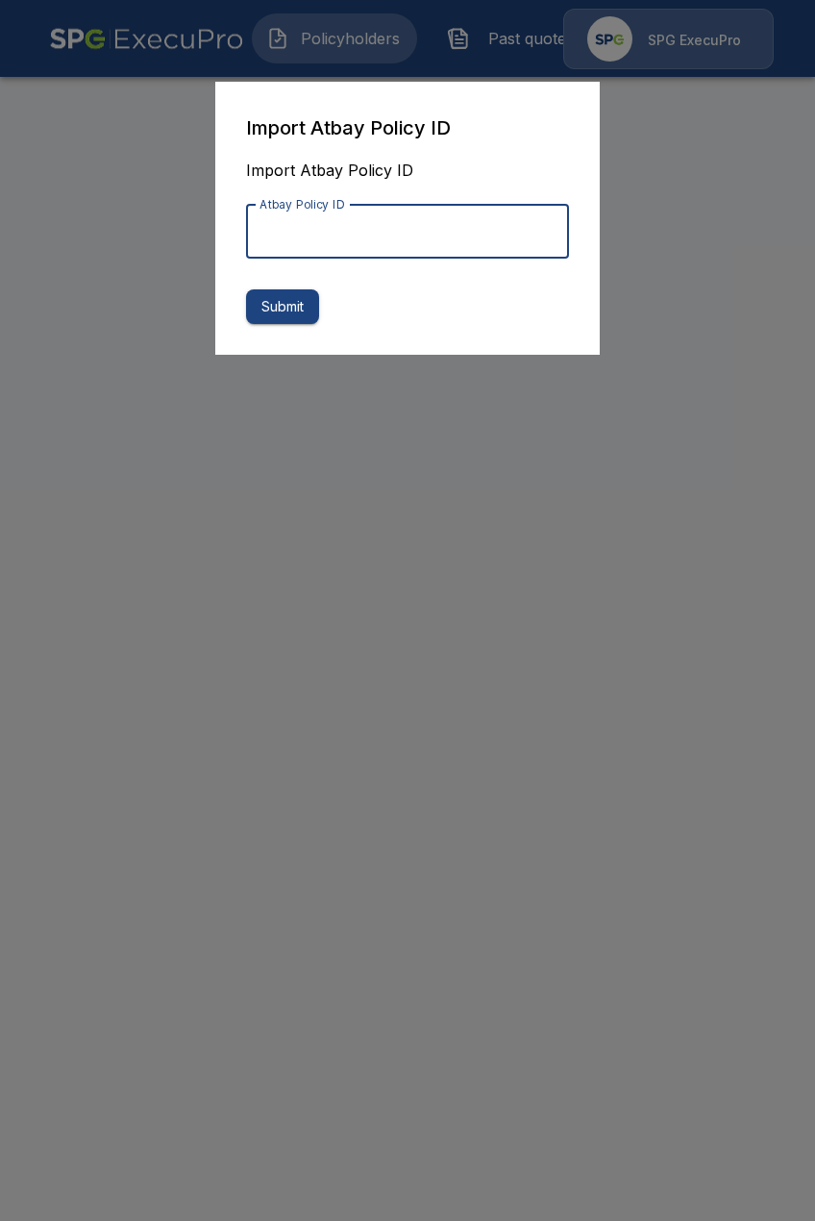
click at [456, 239] on input "Atbay Policy ID" at bounding box center [407, 232] width 323 height 54
paste input "**********"
type input "**********"
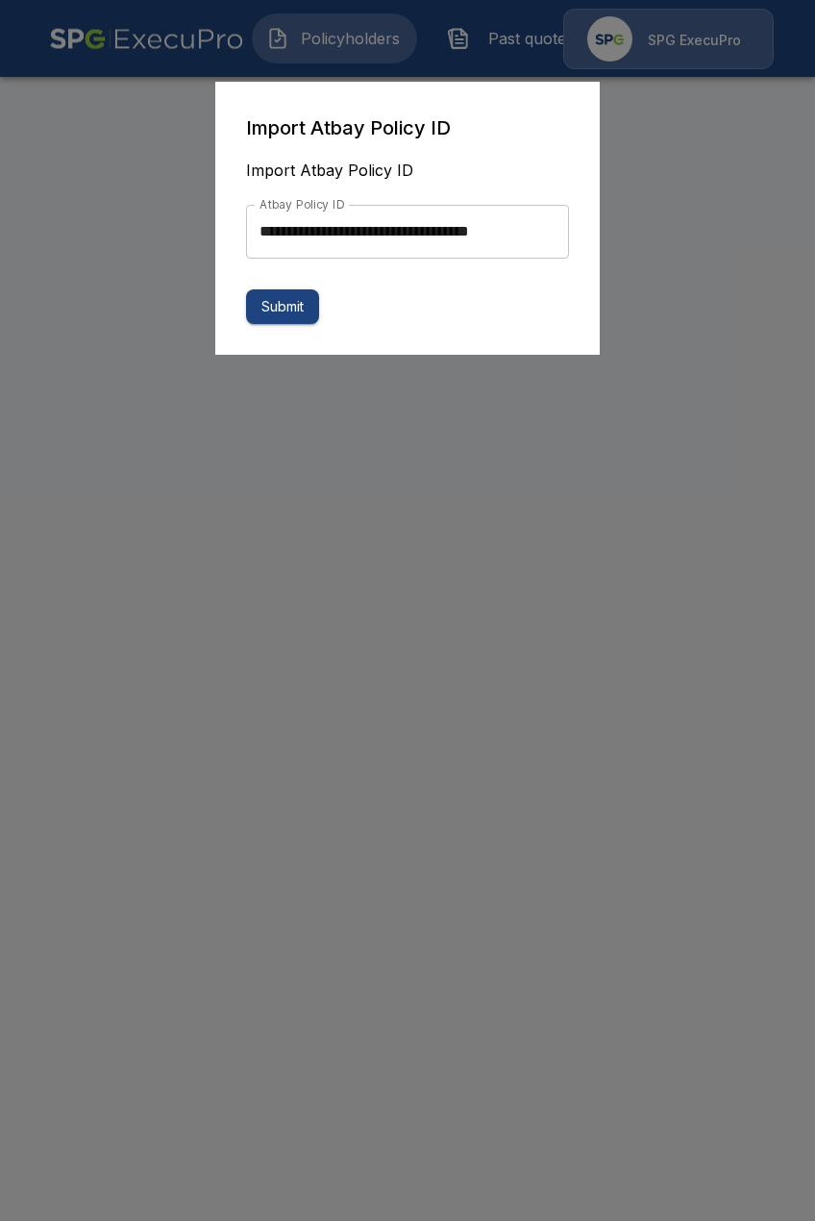
click at [275, 309] on button "Submit" at bounding box center [282, 307] width 73 height 36
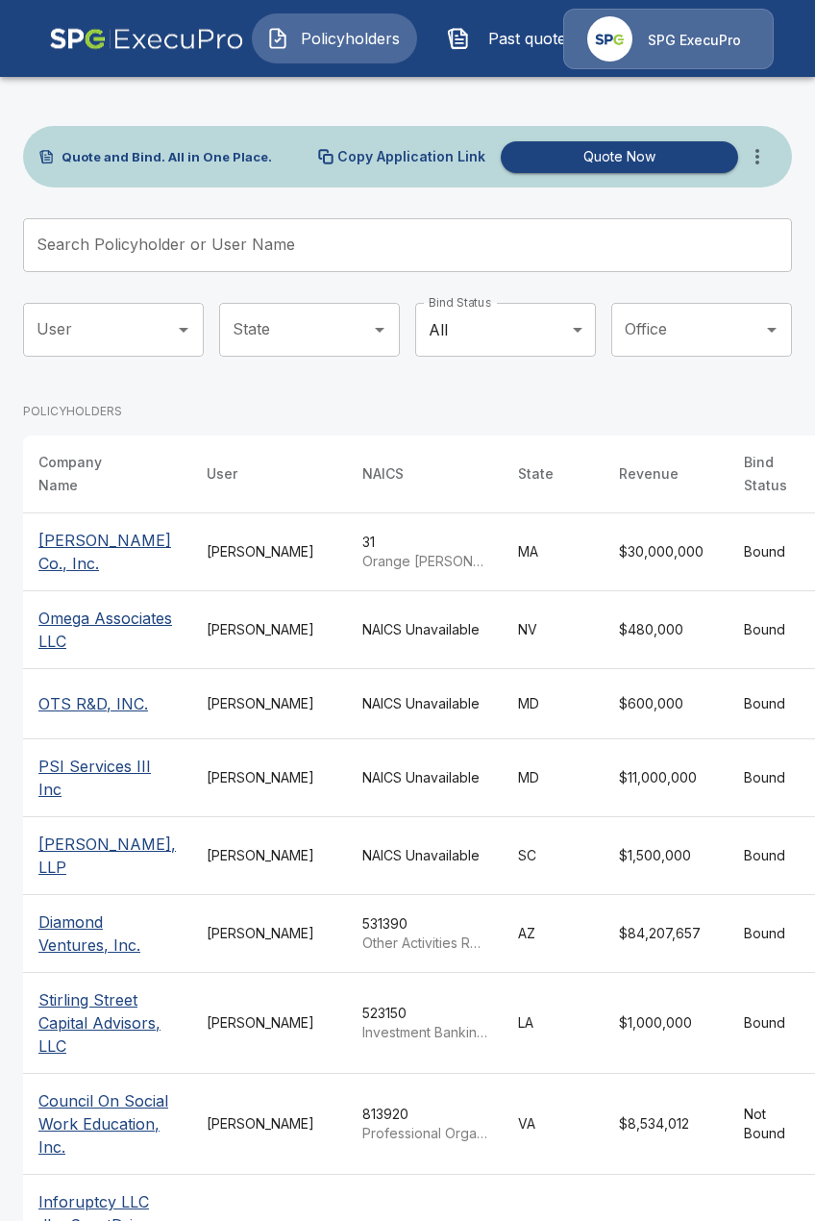
drag, startPoint x: 329, startPoint y: 96, endPoint x: 349, endPoint y: 88, distance: 21.6
click at [329, 96] on div "Quote and Bind. All in One Place. Copy Application Link Quote Now Search Policy…" at bounding box center [407, 778] width 815 height 1412
click at [501, 51] on button "Past quotes" at bounding box center [515, 38] width 165 height 50
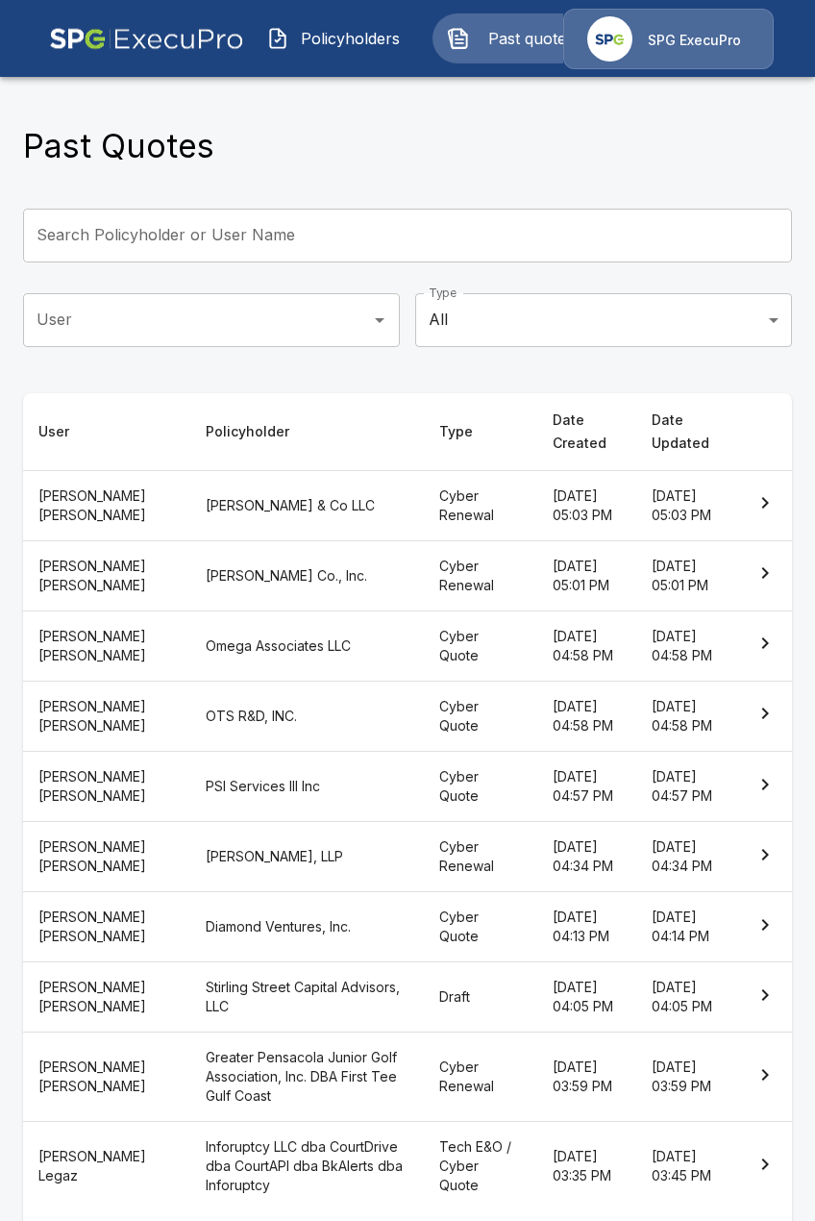
click at [352, 33] on span "Policyholders" at bounding box center [350, 38] width 106 height 23
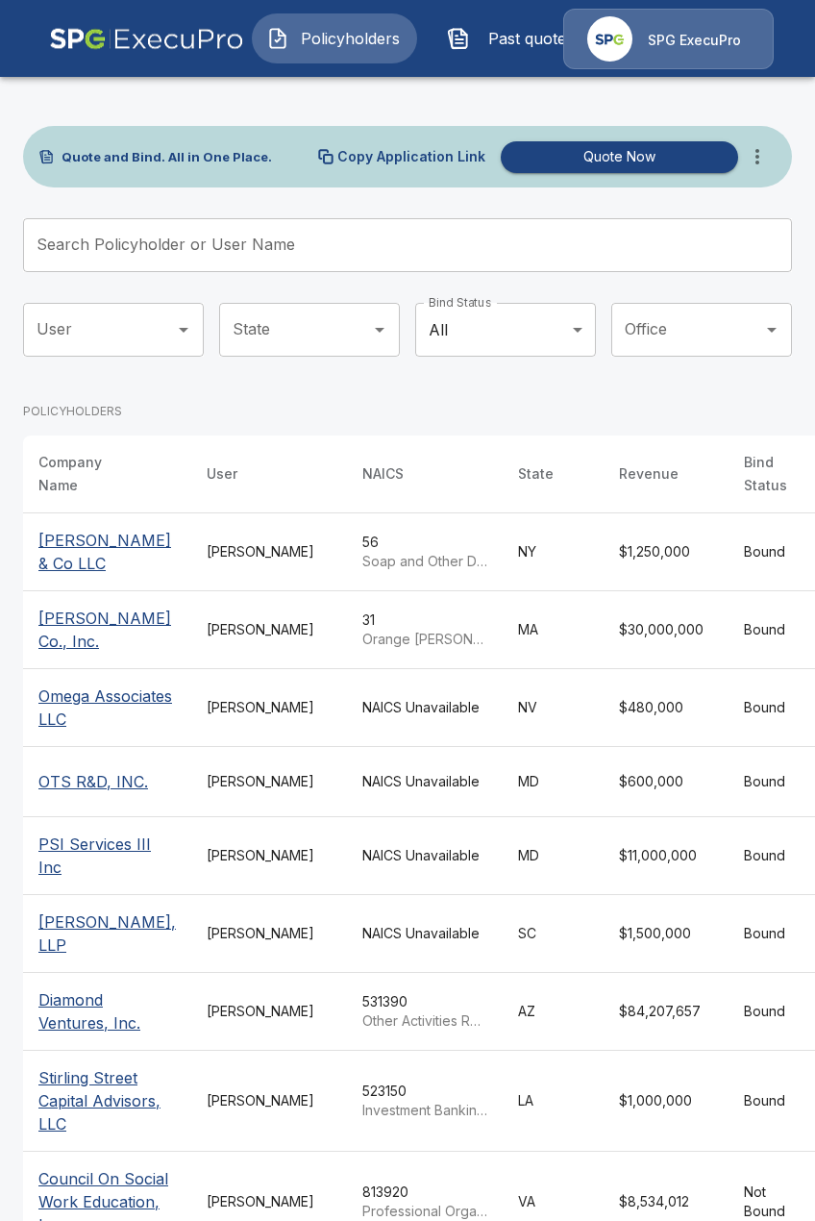
click at [207, 562] on div "[PERSON_NAME]" at bounding box center [269, 551] width 125 height 19
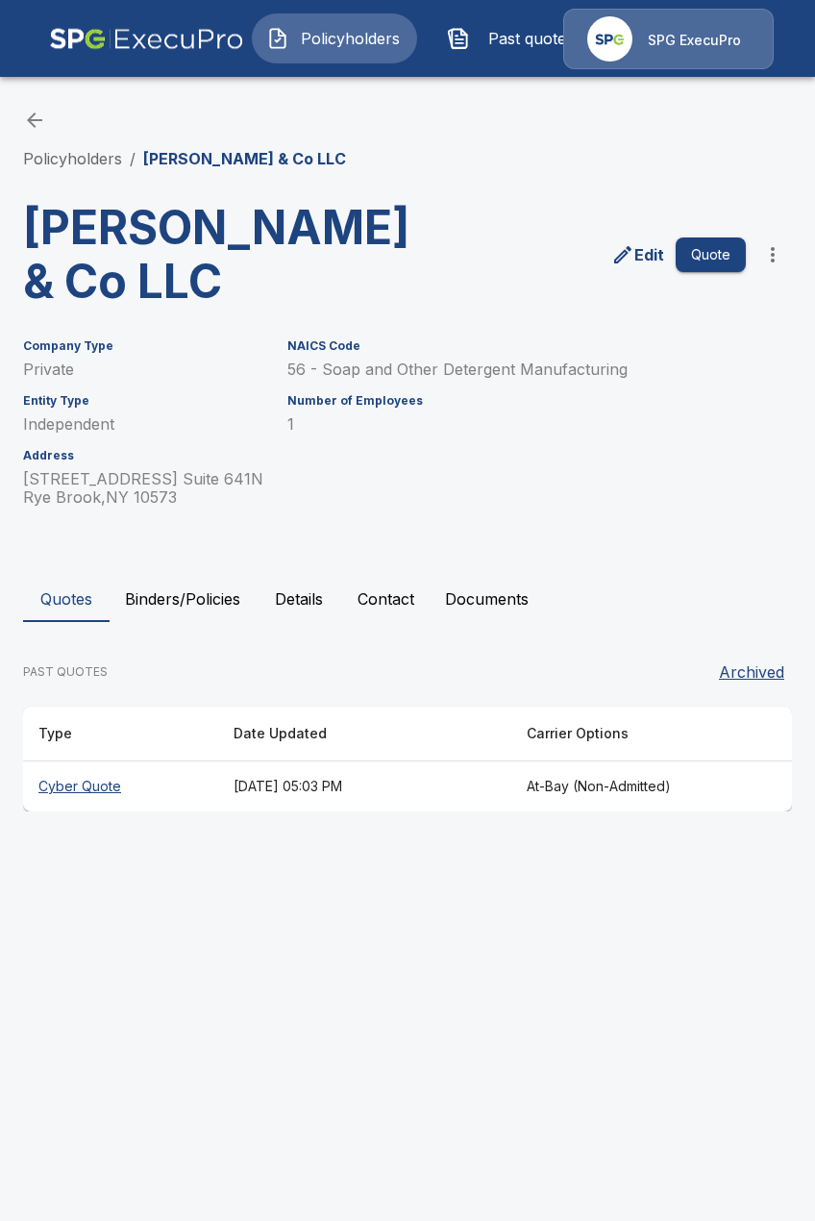
click at [237, 622] on button "Binders/Policies" at bounding box center [183, 599] width 146 height 46
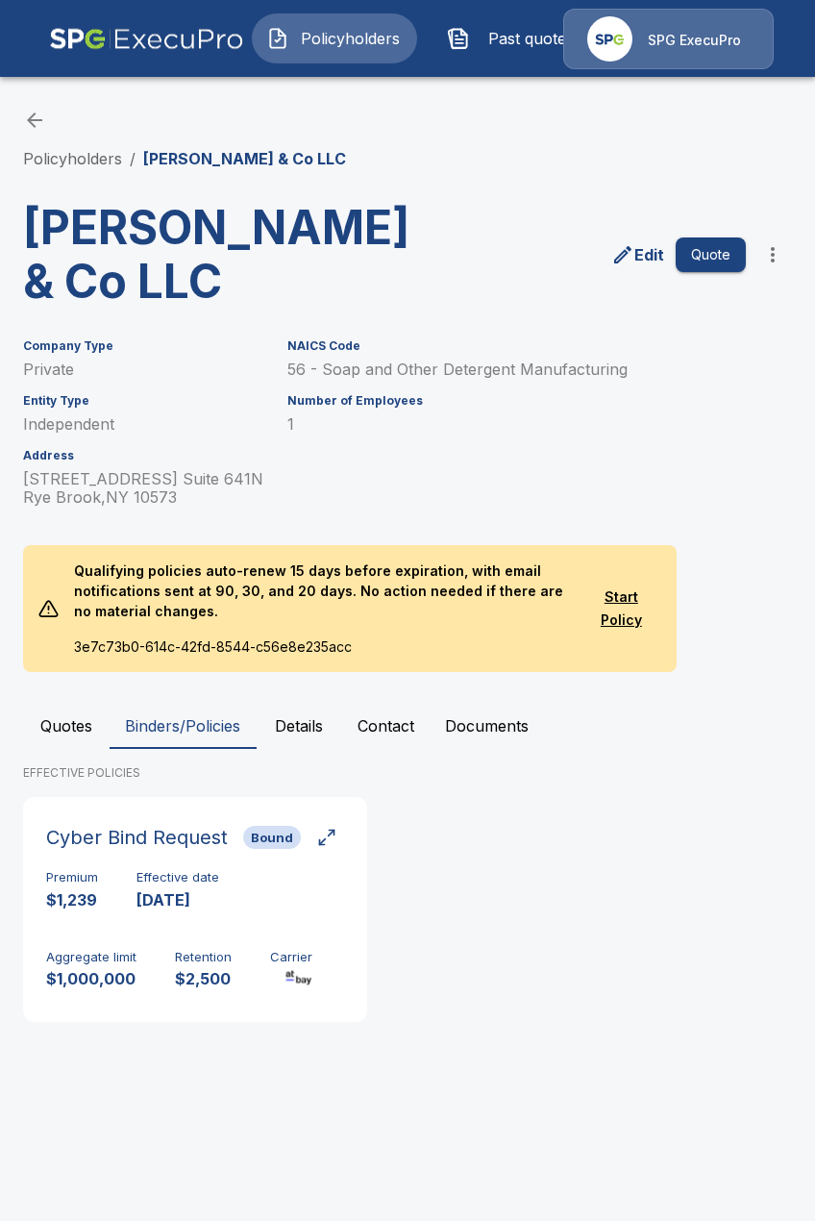
click at [83, 745] on button "Quotes" at bounding box center [66, 726] width 87 height 46
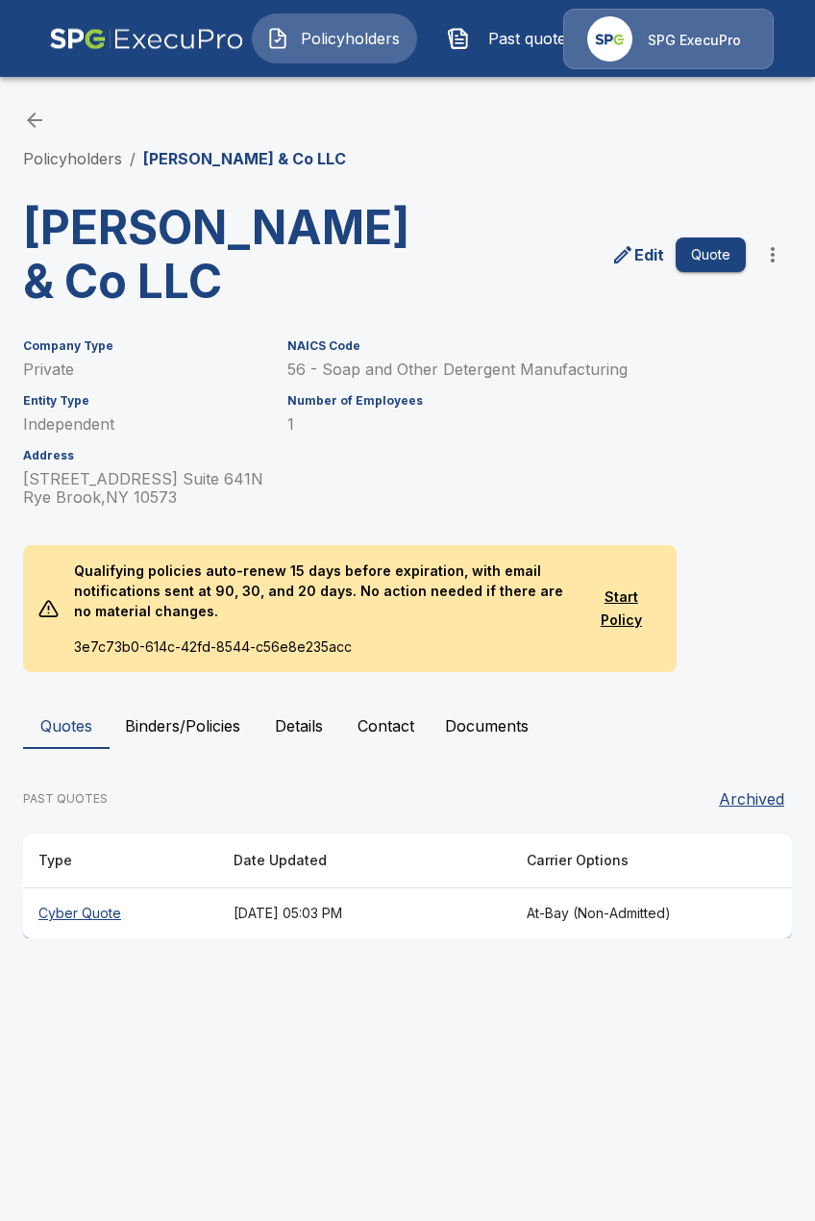
click at [387, 734] on button "Contact" at bounding box center [386, 726] width 88 height 46
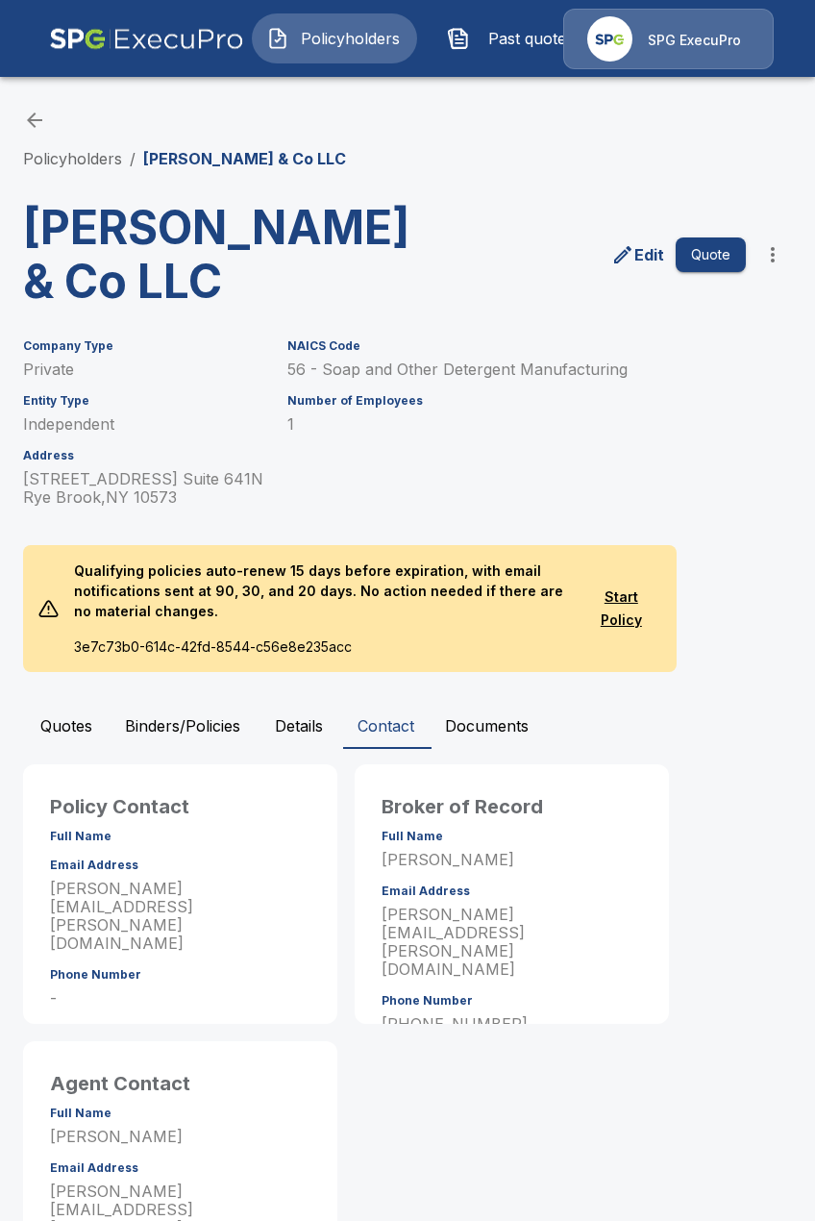
click at [579, 482] on div "NAICS Code 56 - Soap and Other Detergent Manufacturing Number of Employees 1" at bounding box center [462, 411] width 396 height 190
click at [598, 163] on div "Policyholders / Holovach & Co LLC" at bounding box center [407, 140] width 769 height 62
click at [66, 163] on link "Policyholders" at bounding box center [72, 158] width 99 height 19
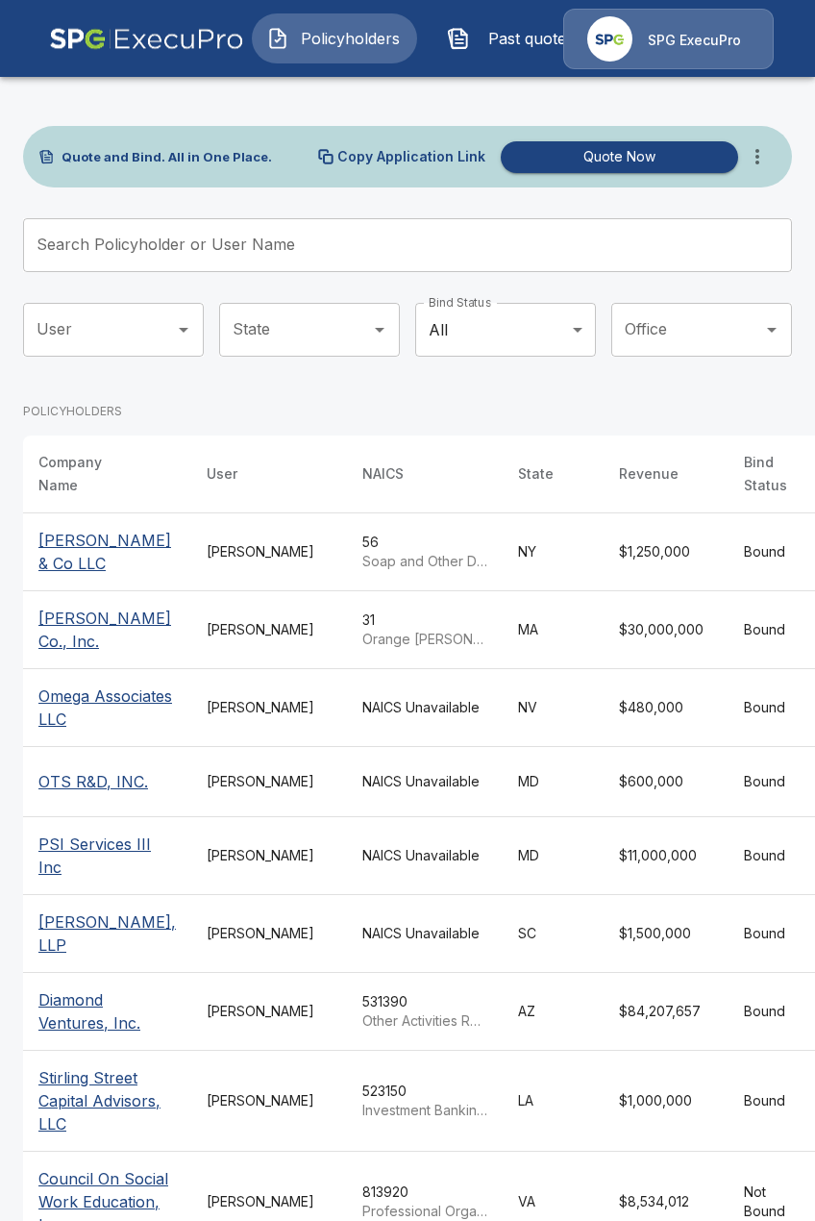
click at [470, 252] on input "Search Policyholder or User Name" at bounding box center [397, 245] width 748 height 54
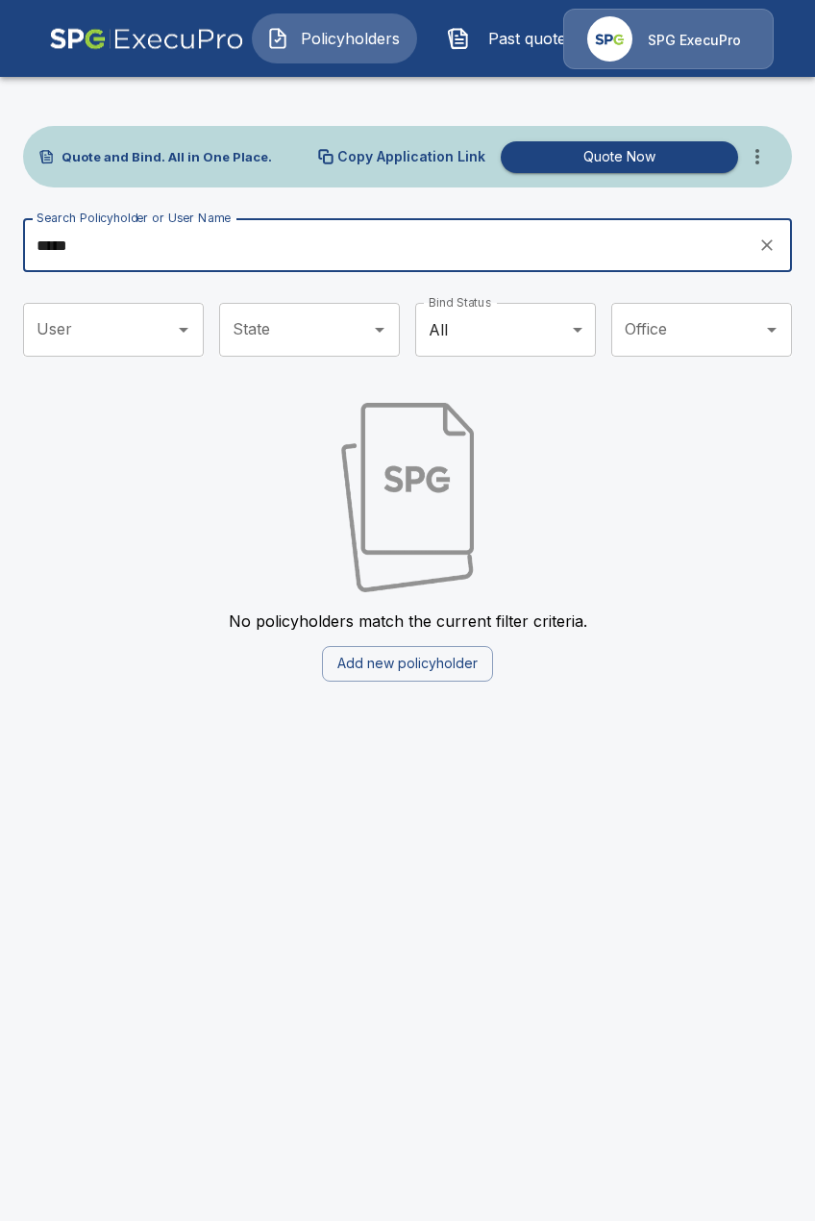
type input "*****"
click at [756, 156] on icon "more" at bounding box center [757, 156] width 23 height 23
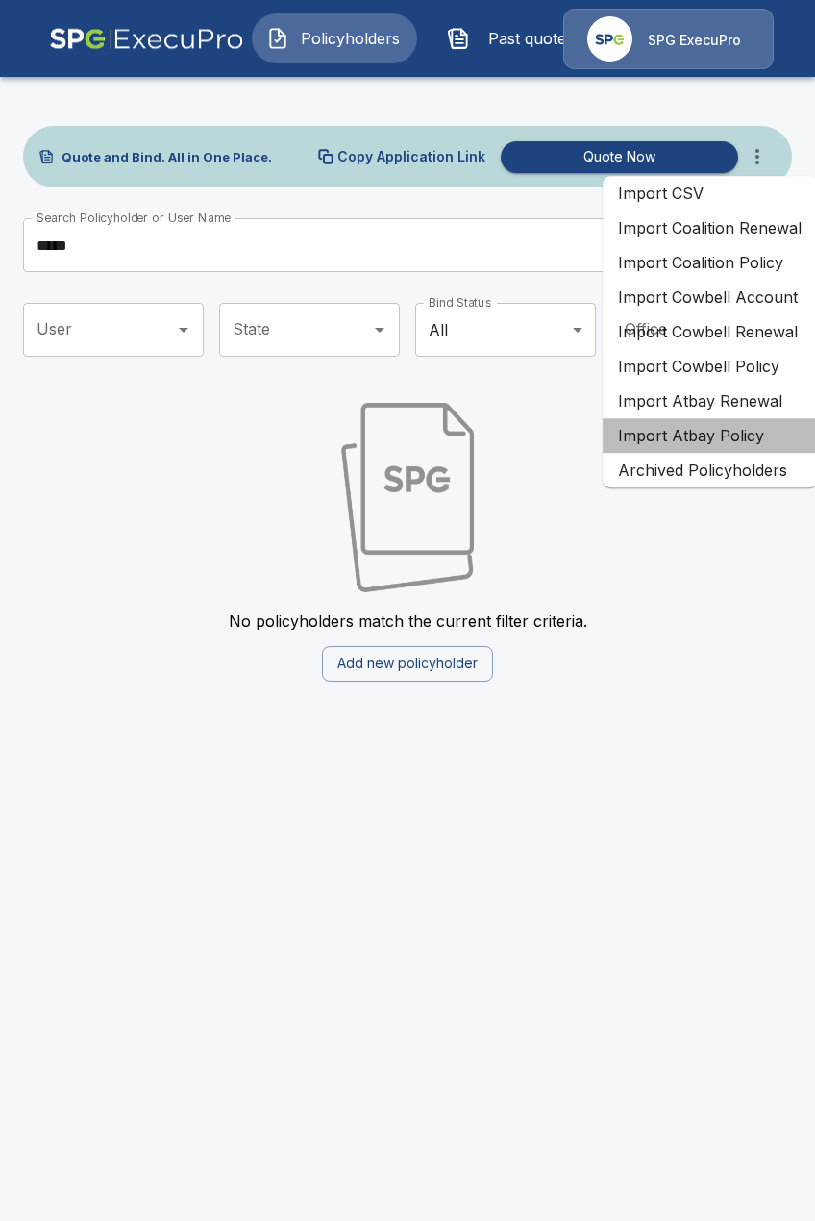
click at [741, 440] on li "Import Atbay Policy" at bounding box center [710, 435] width 214 height 35
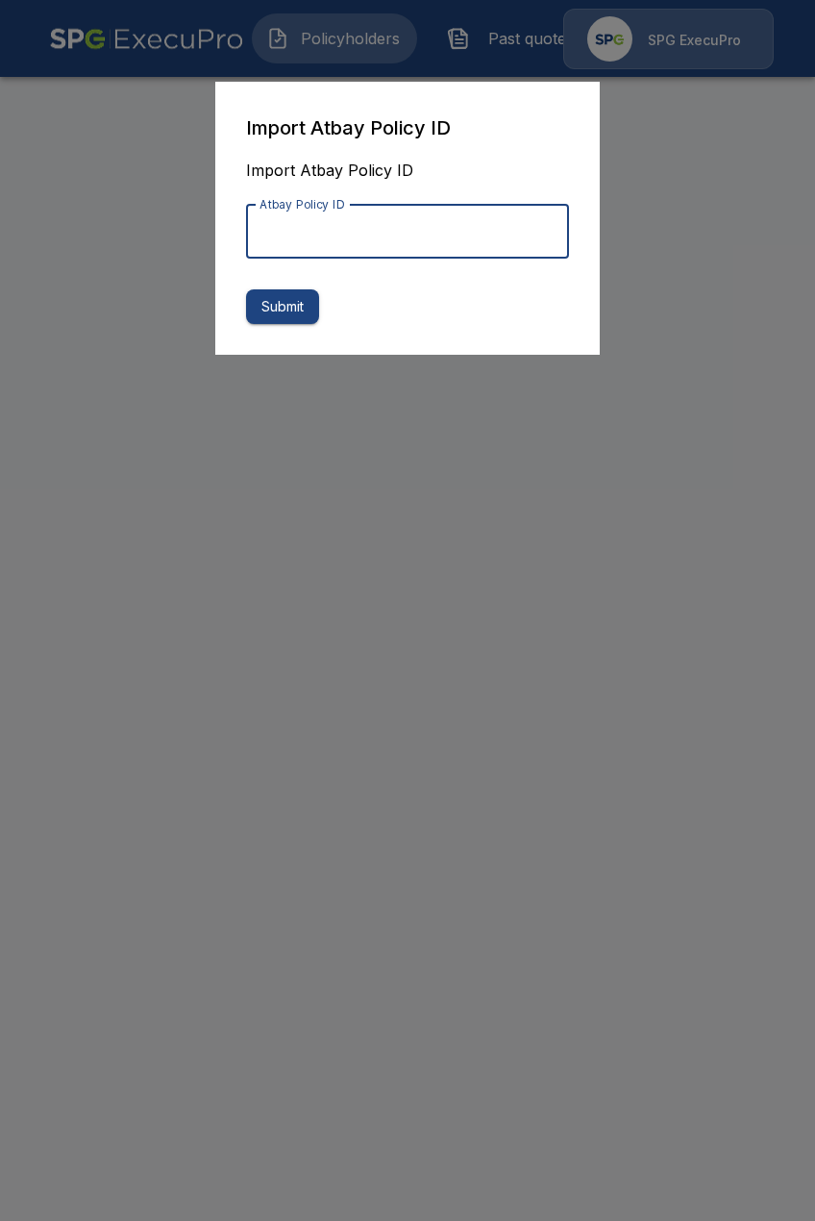
click at [444, 248] on input "Atbay Policy ID" at bounding box center [407, 232] width 323 height 54
paste input "**********"
type input "**********"
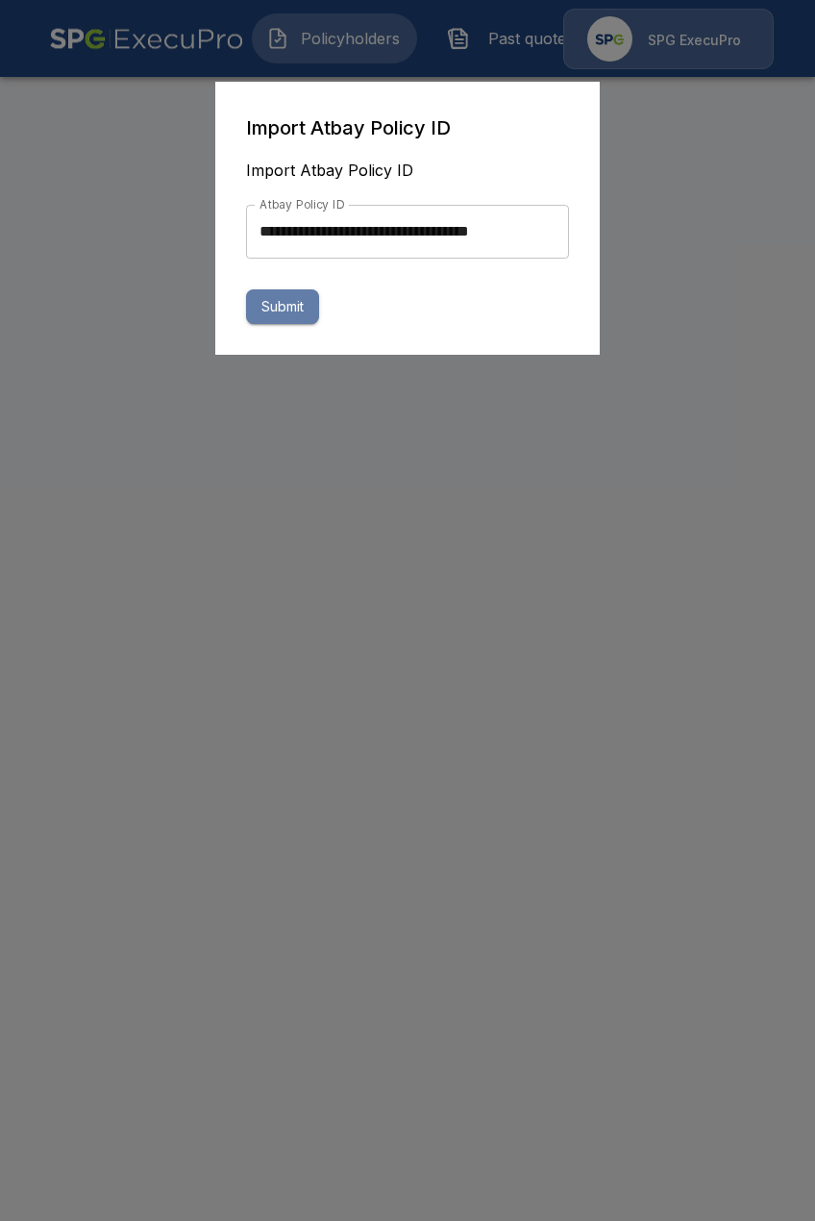
click at [267, 320] on button "Submit" at bounding box center [282, 307] width 73 height 36
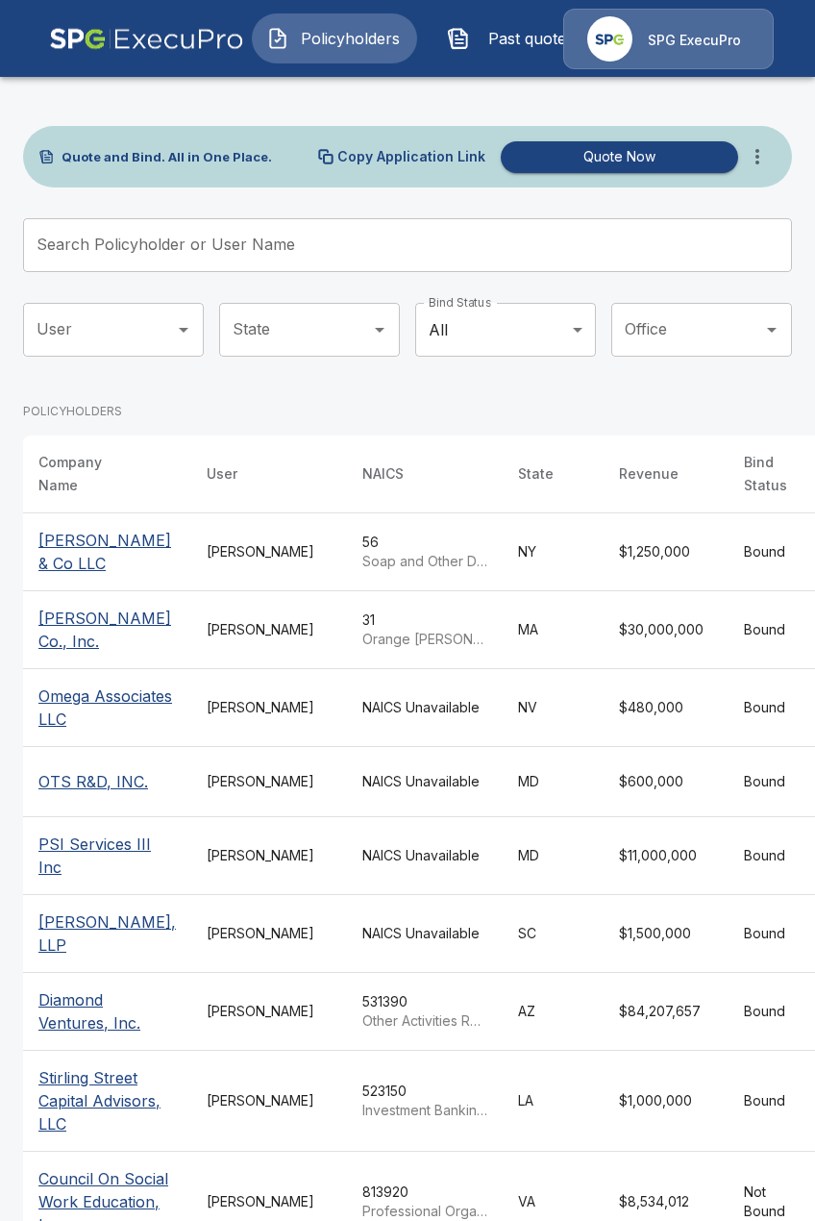
click at [494, 39] on span "Past quotes" at bounding box center [531, 38] width 106 height 23
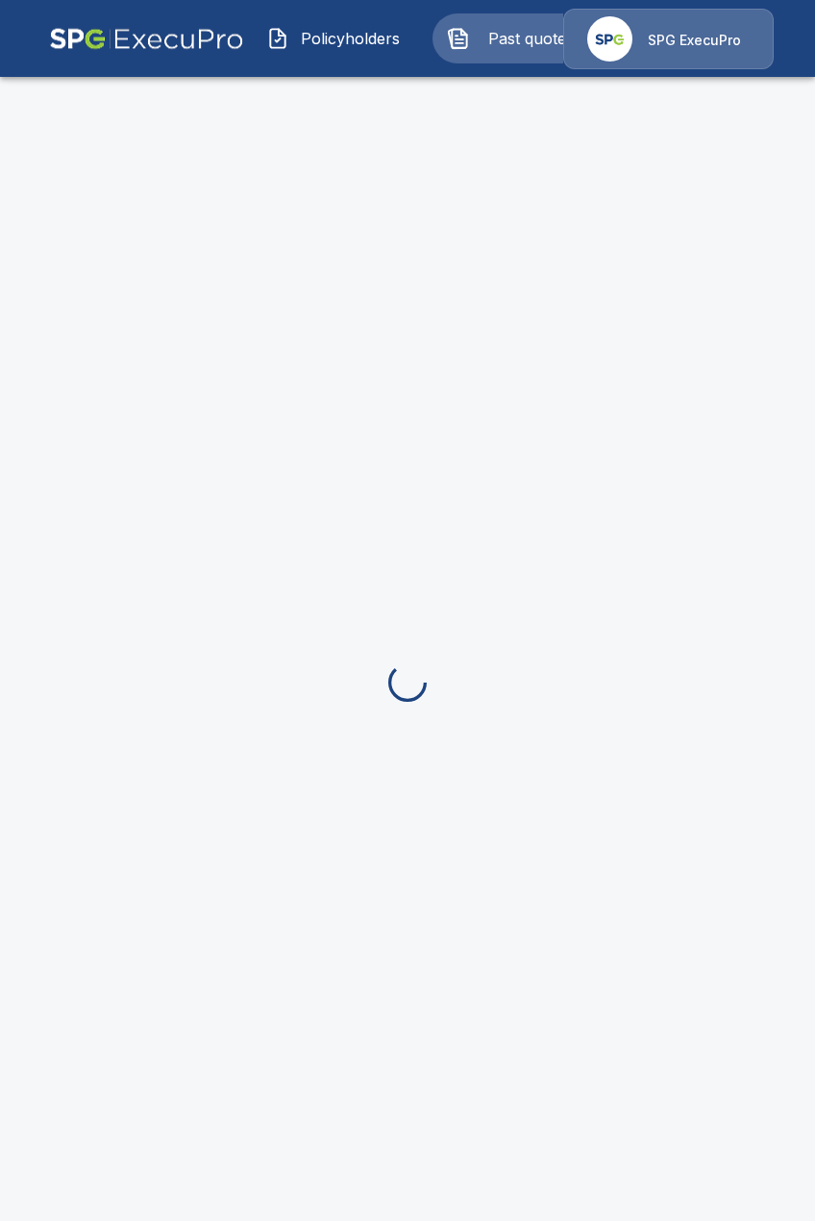
click at [348, 37] on span "Policyholders" at bounding box center [350, 38] width 106 height 23
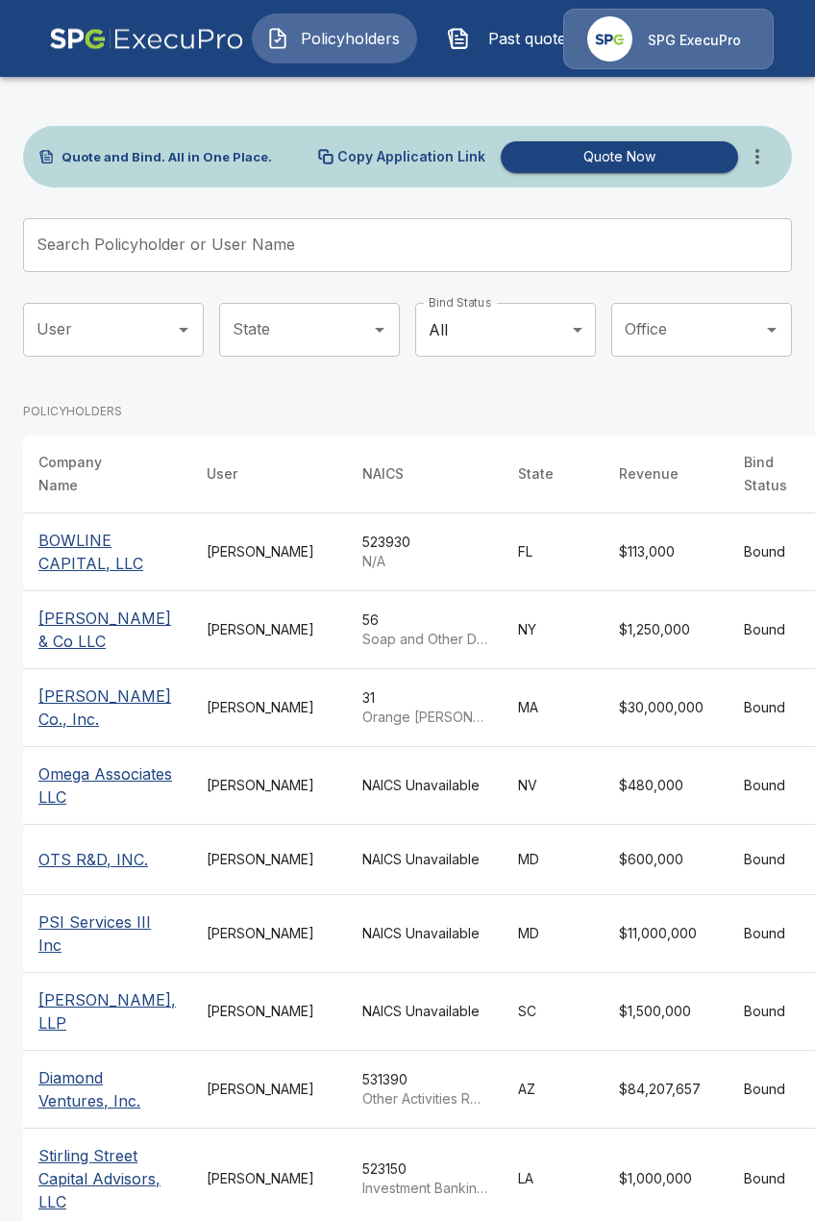
click at [214, 591] on td "Tricia Dietz" at bounding box center [269, 553] width 156 height 78
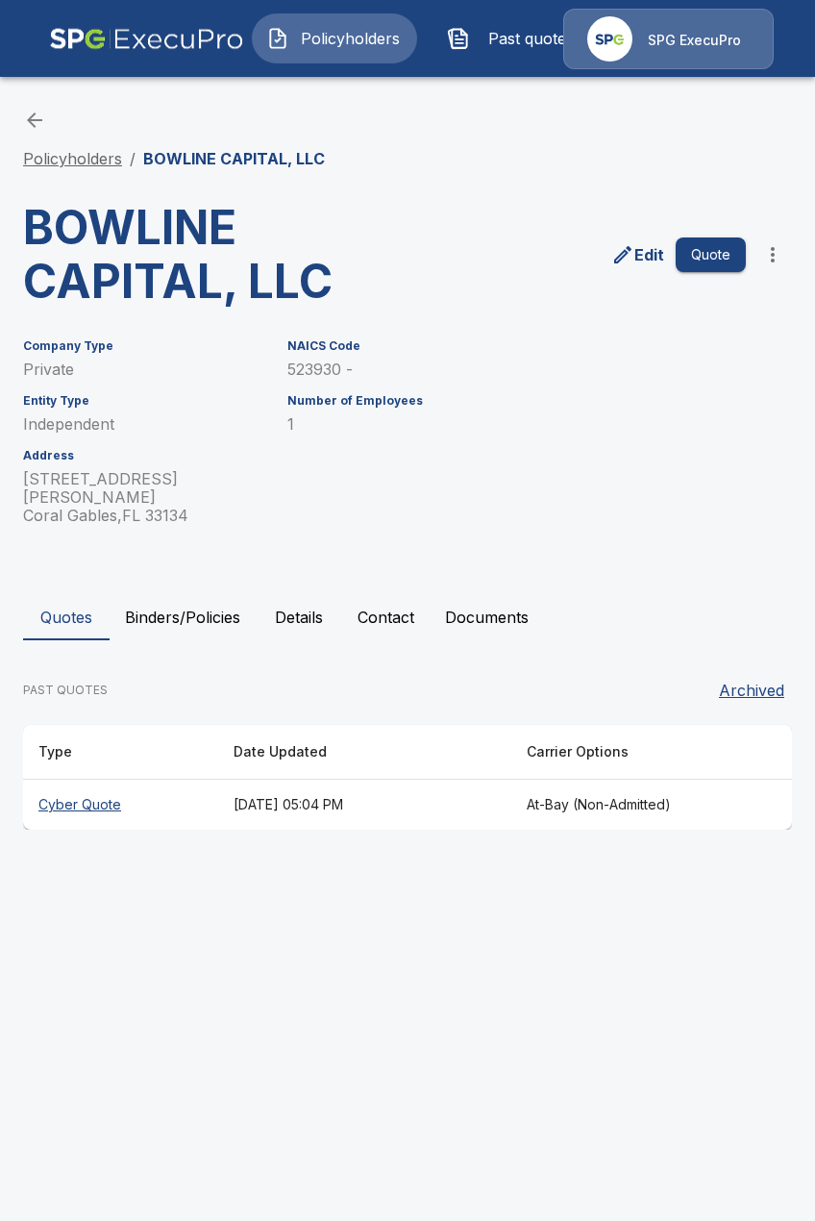
click at [83, 163] on link "Policyholders" at bounding box center [72, 158] width 99 height 19
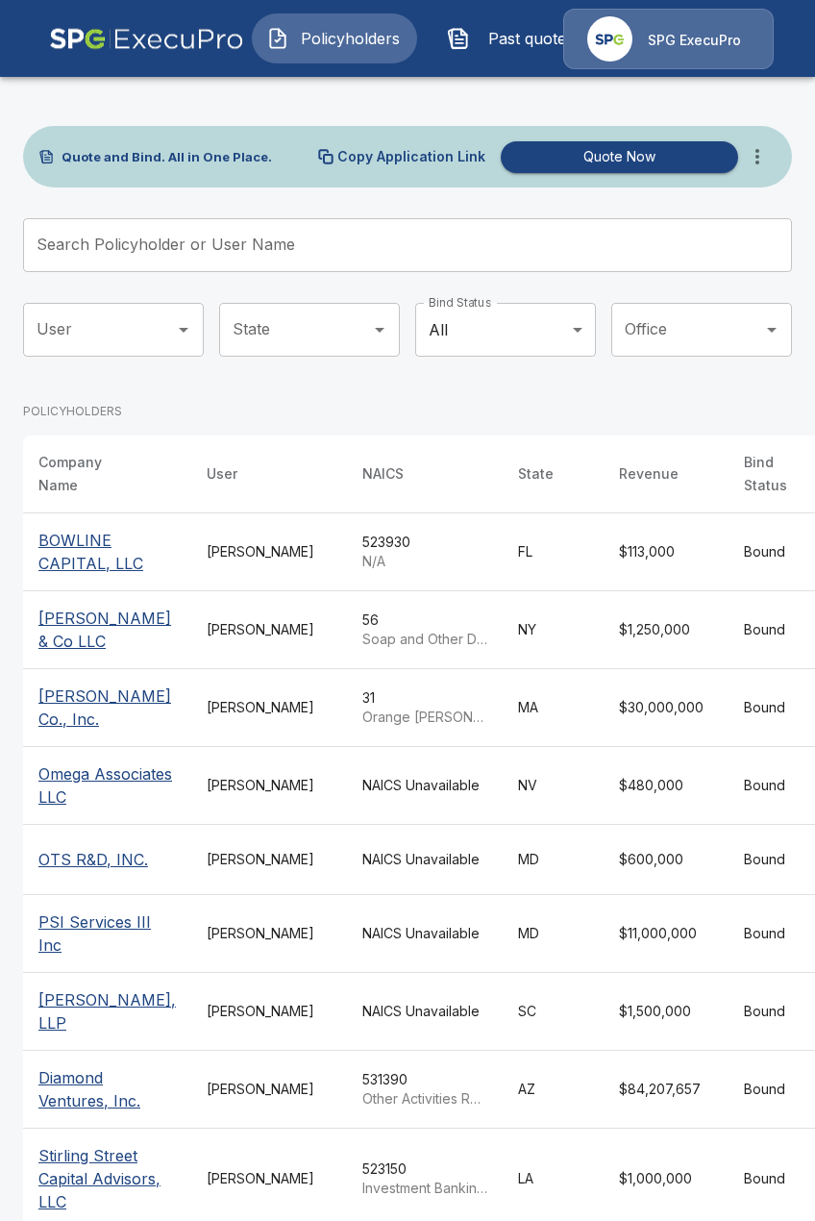
click at [759, 157] on icon "more" at bounding box center [758, 156] width 4 height 15
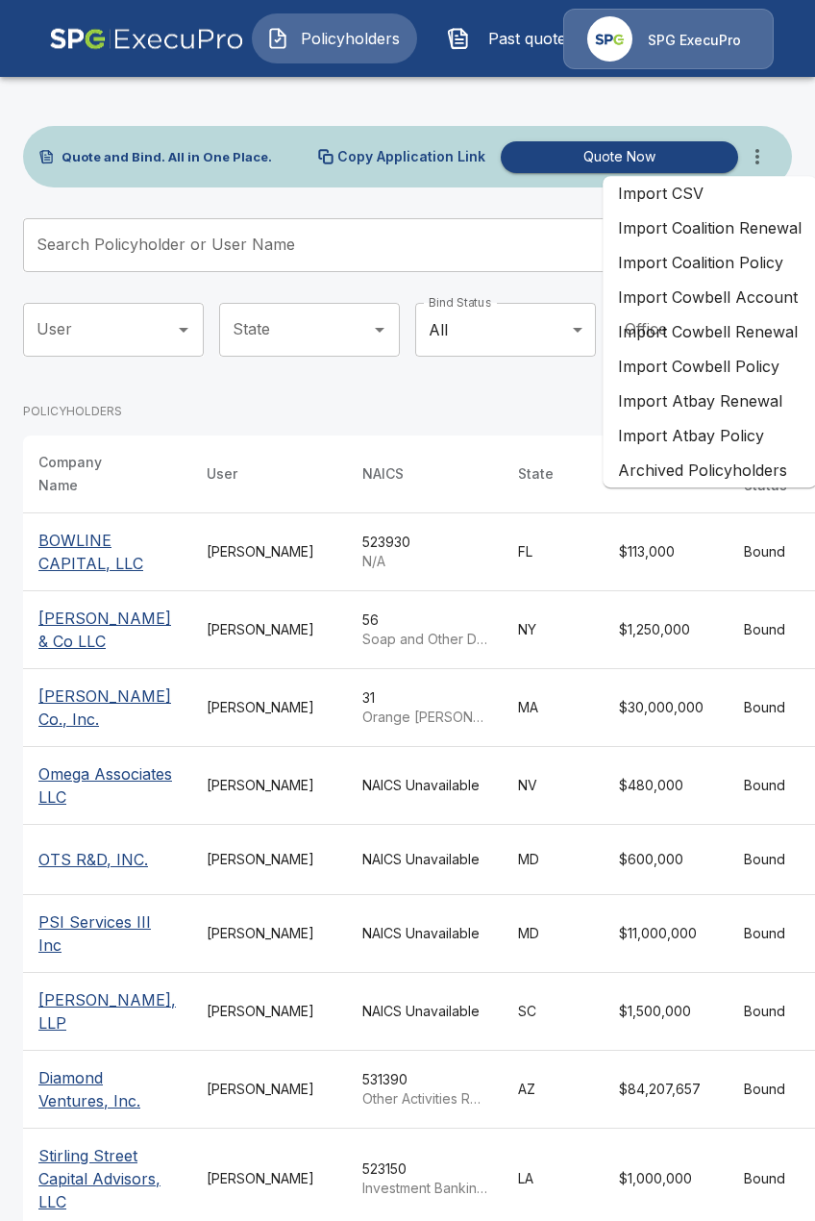
click at [712, 429] on li "Import Atbay Policy" at bounding box center [710, 435] width 214 height 35
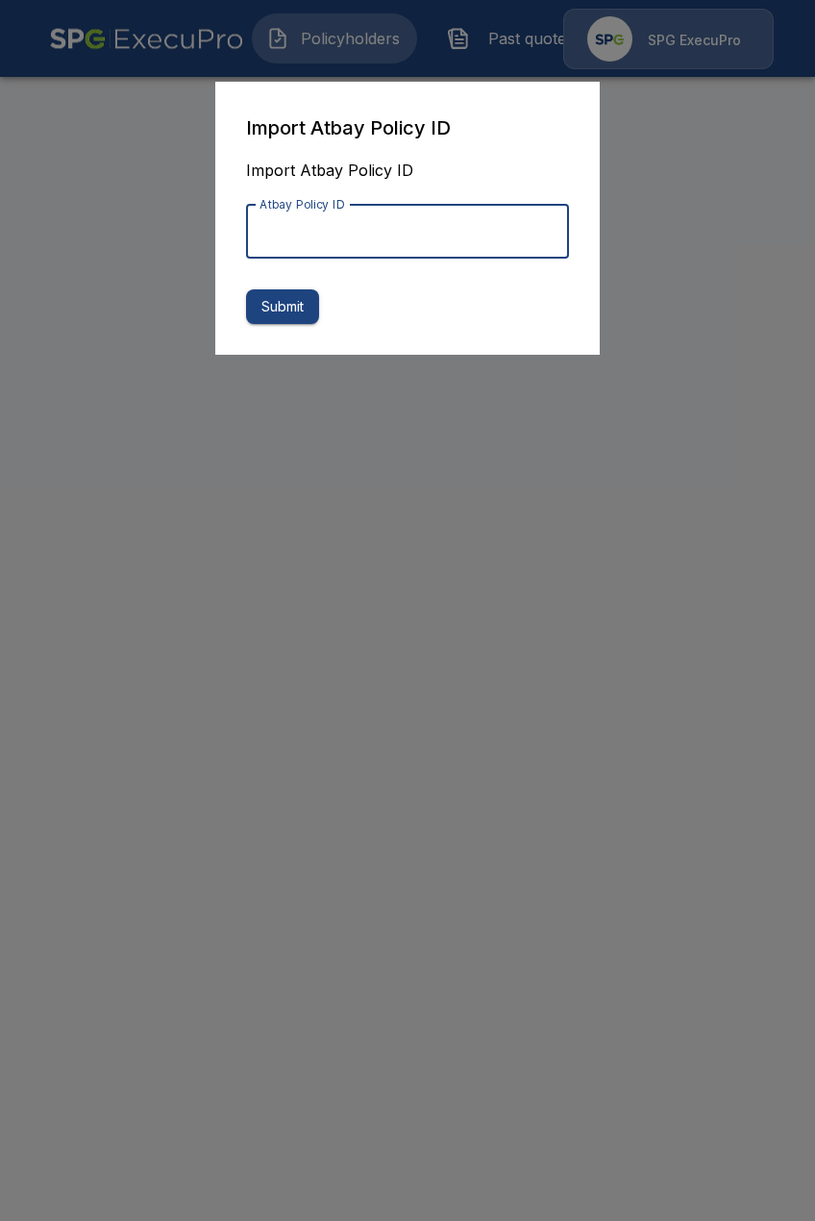
drag, startPoint x: 269, startPoint y: 227, endPoint x: 288, endPoint y: 237, distance: 20.6
click at [270, 227] on input "Atbay Policy ID" at bounding box center [407, 232] width 323 height 54
paste input "**********"
type input "**********"
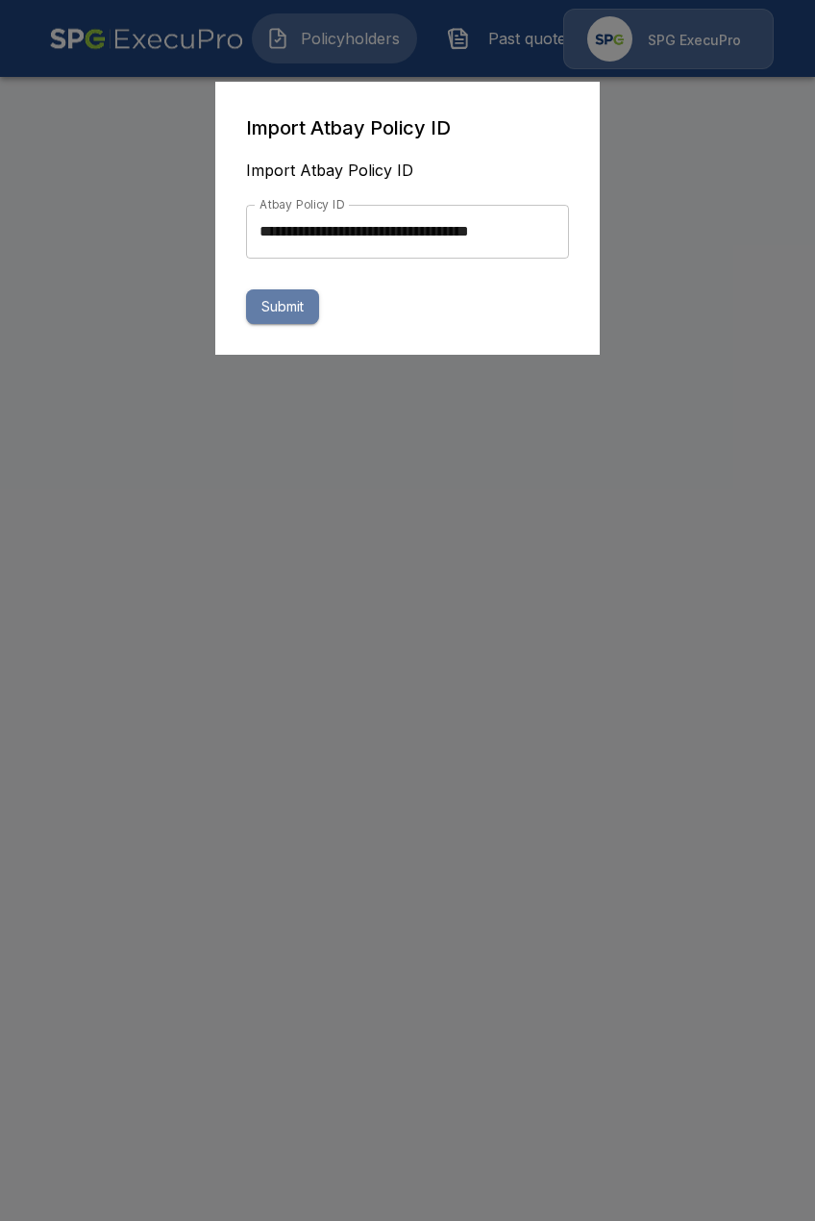
click at [292, 298] on button "Submit" at bounding box center [282, 307] width 73 height 36
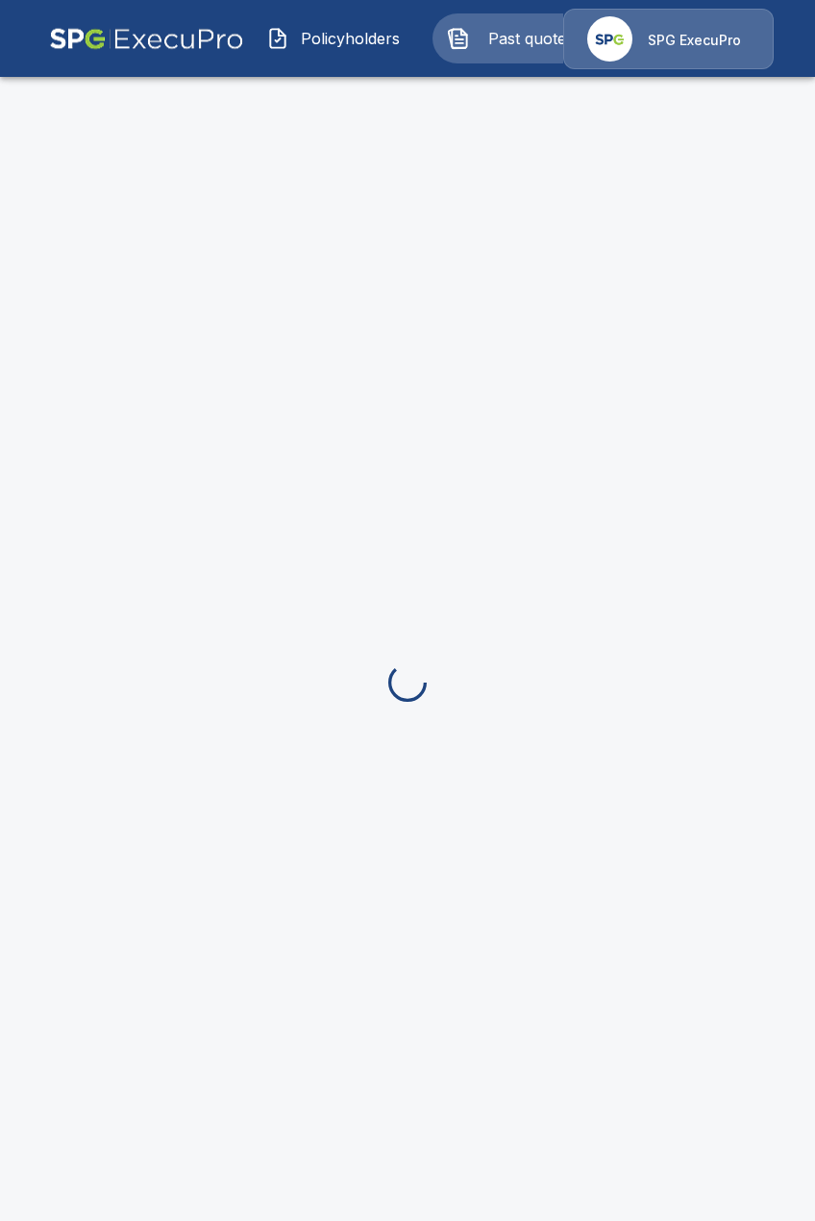
click at [348, 48] on span "Policyholders" at bounding box center [350, 38] width 106 height 23
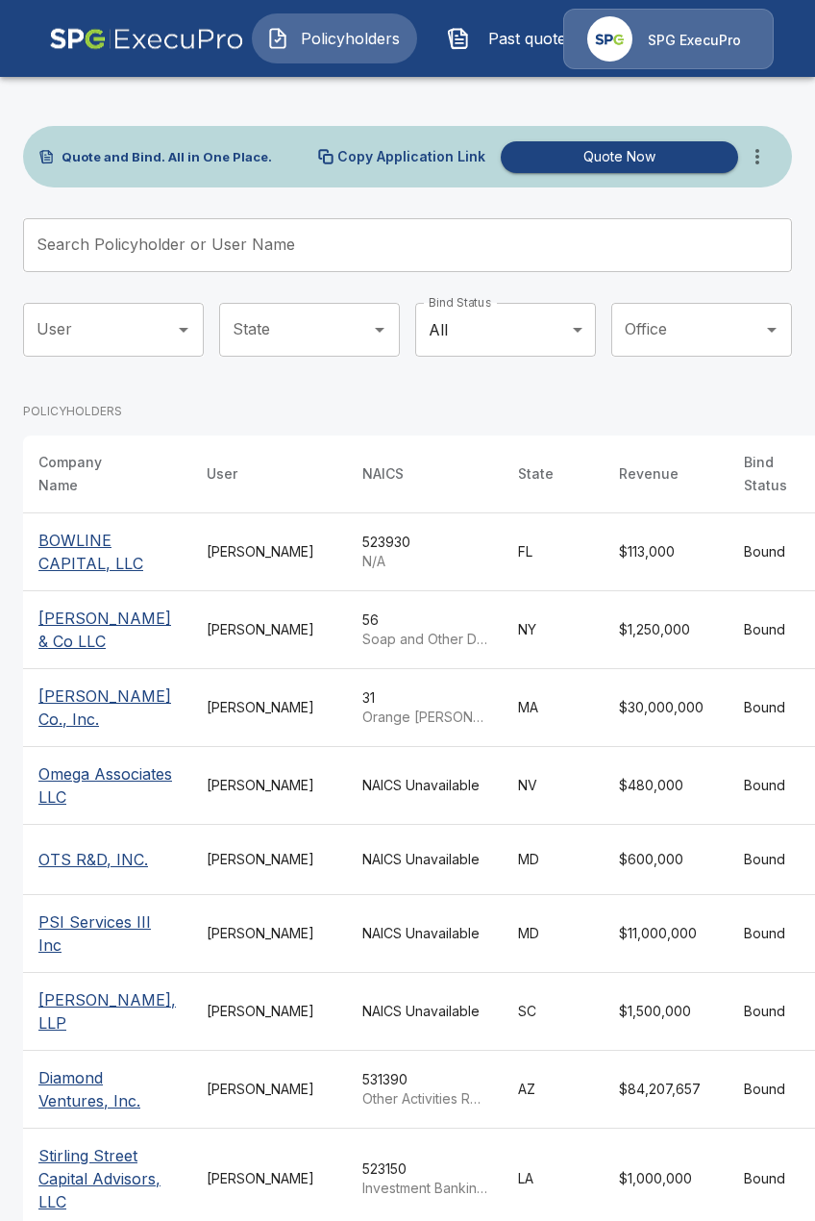
click at [491, 40] on span "Past quotes" at bounding box center [531, 38] width 106 height 23
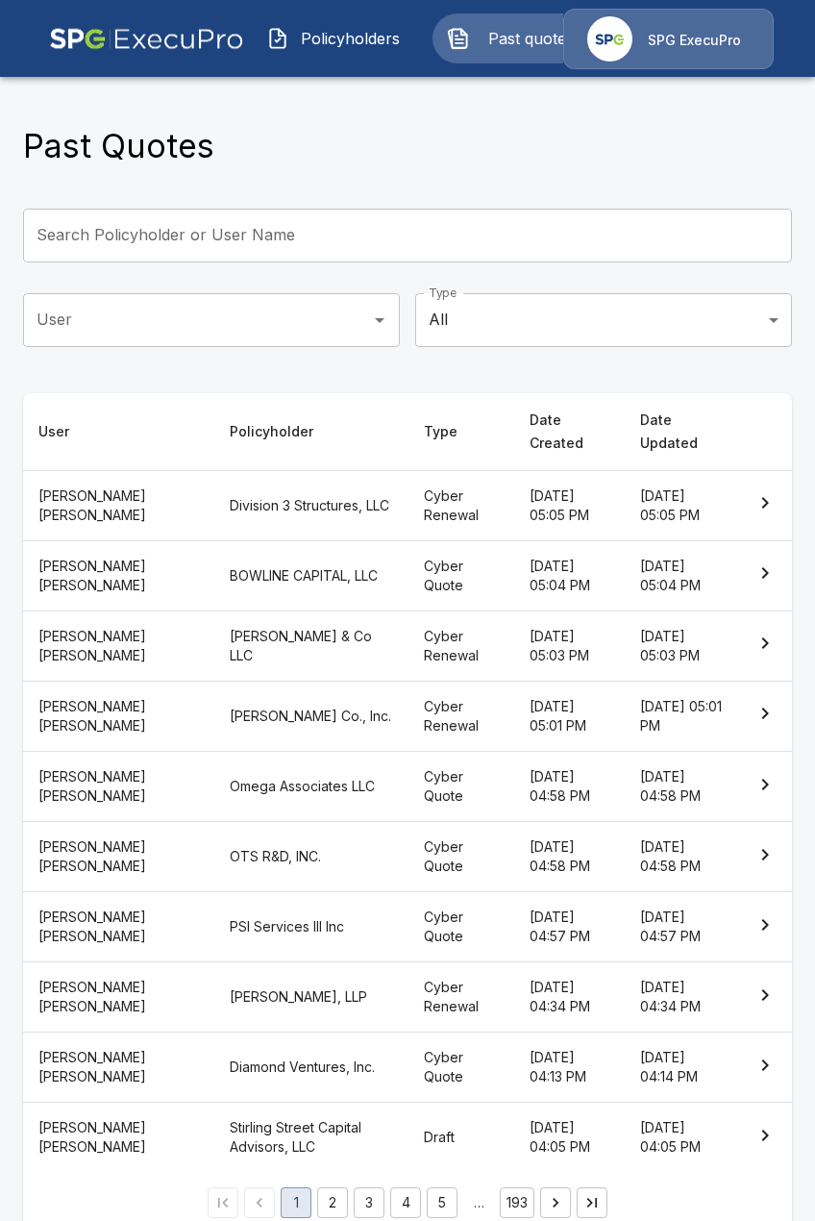
click at [367, 40] on span "Policyholders" at bounding box center [350, 38] width 106 height 23
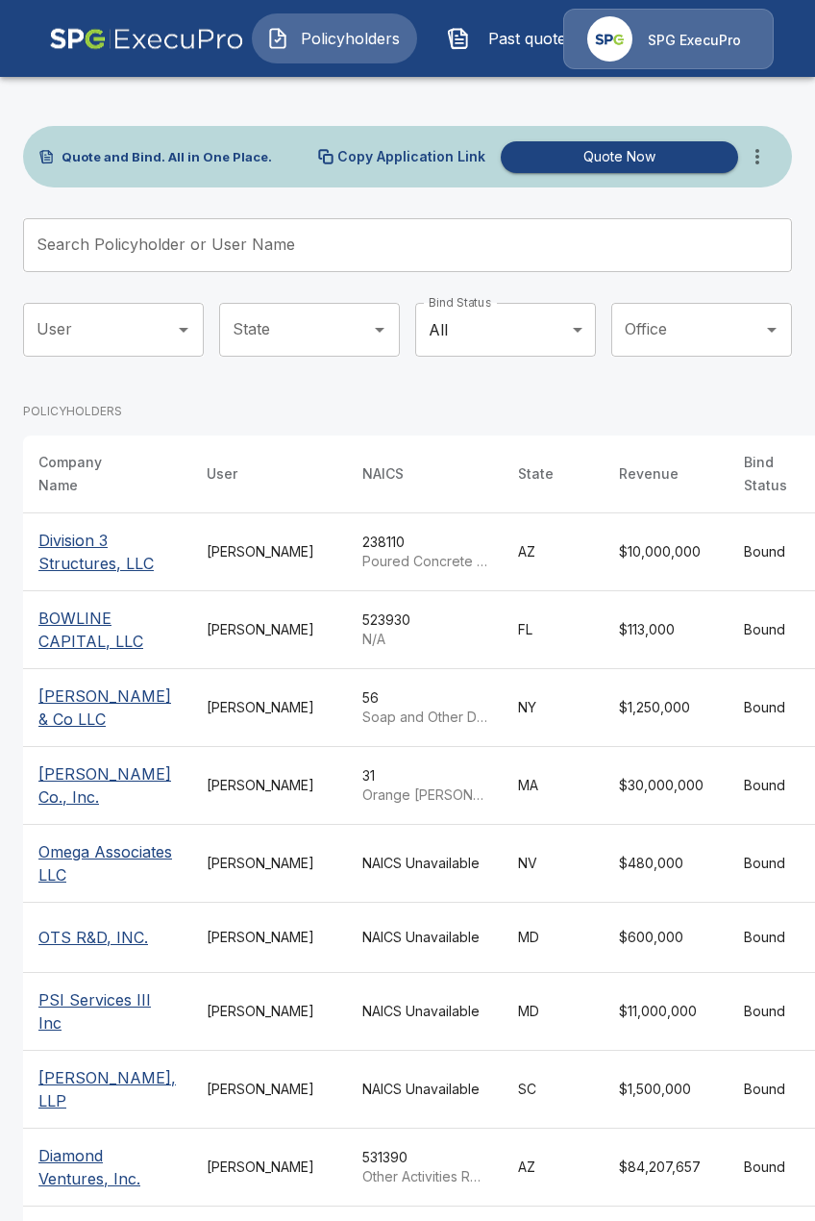
click at [207, 574] on td "Tricia Dietz" at bounding box center [269, 553] width 156 height 78
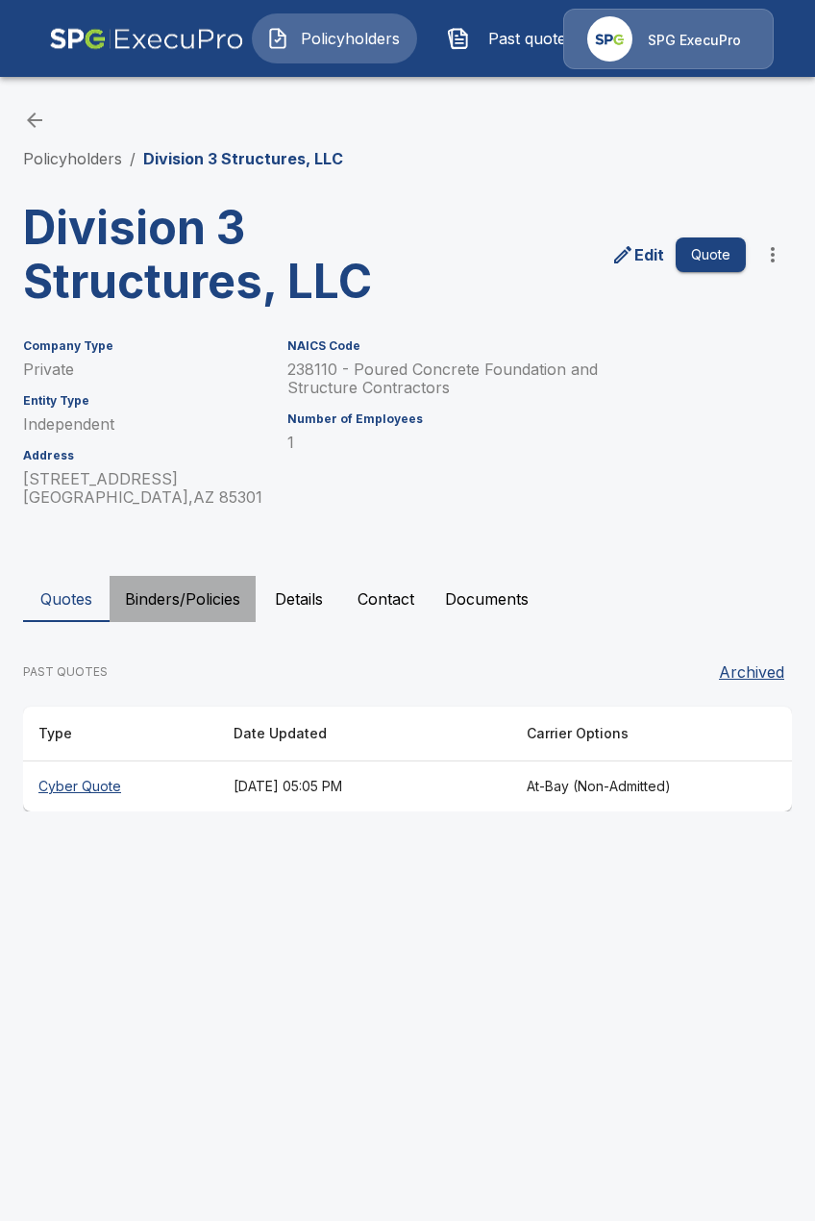
click at [188, 595] on button "Binders/Policies" at bounding box center [183, 599] width 146 height 46
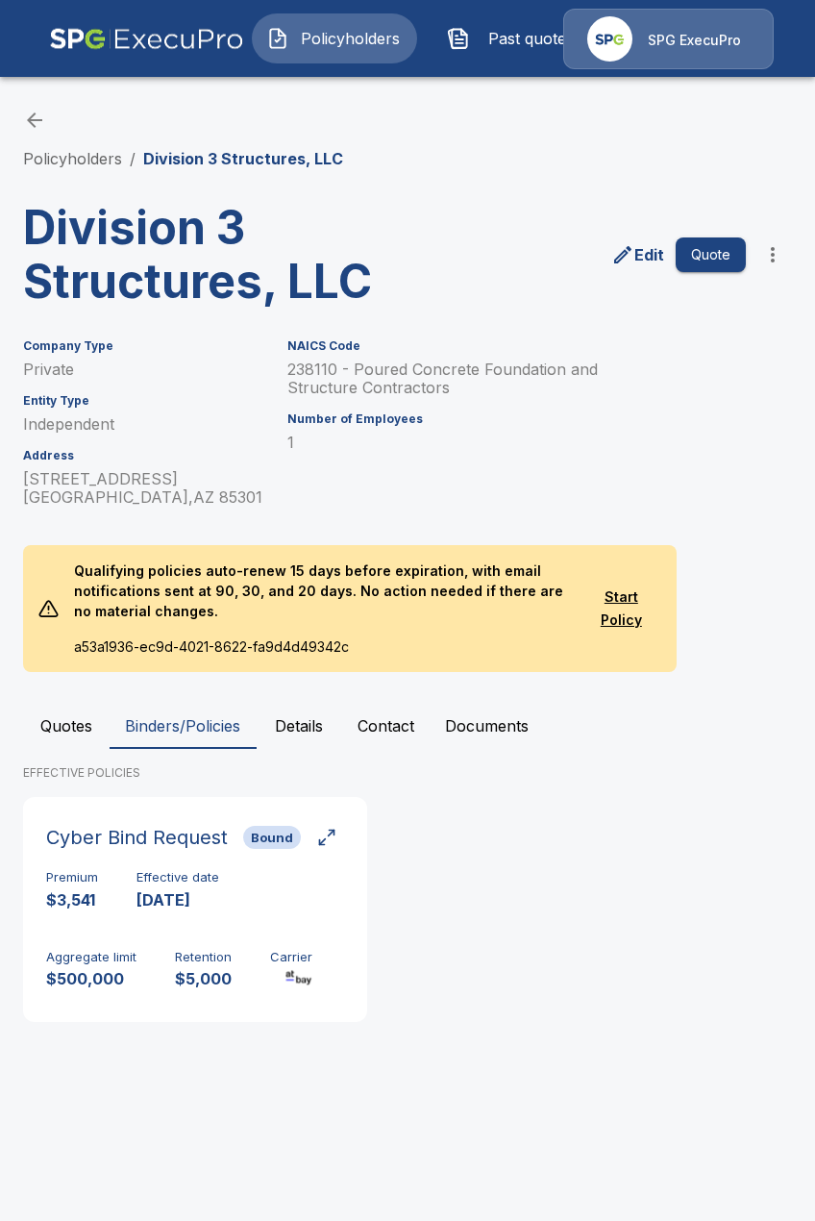
click at [296, 596] on p "Qualifying policies auto-renew 15 days before expiration, with email notificati…" at bounding box center [320, 590] width 522 height 91
click at [310, 731] on button "Details" at bounding box center [299, 726] width 87 height 46
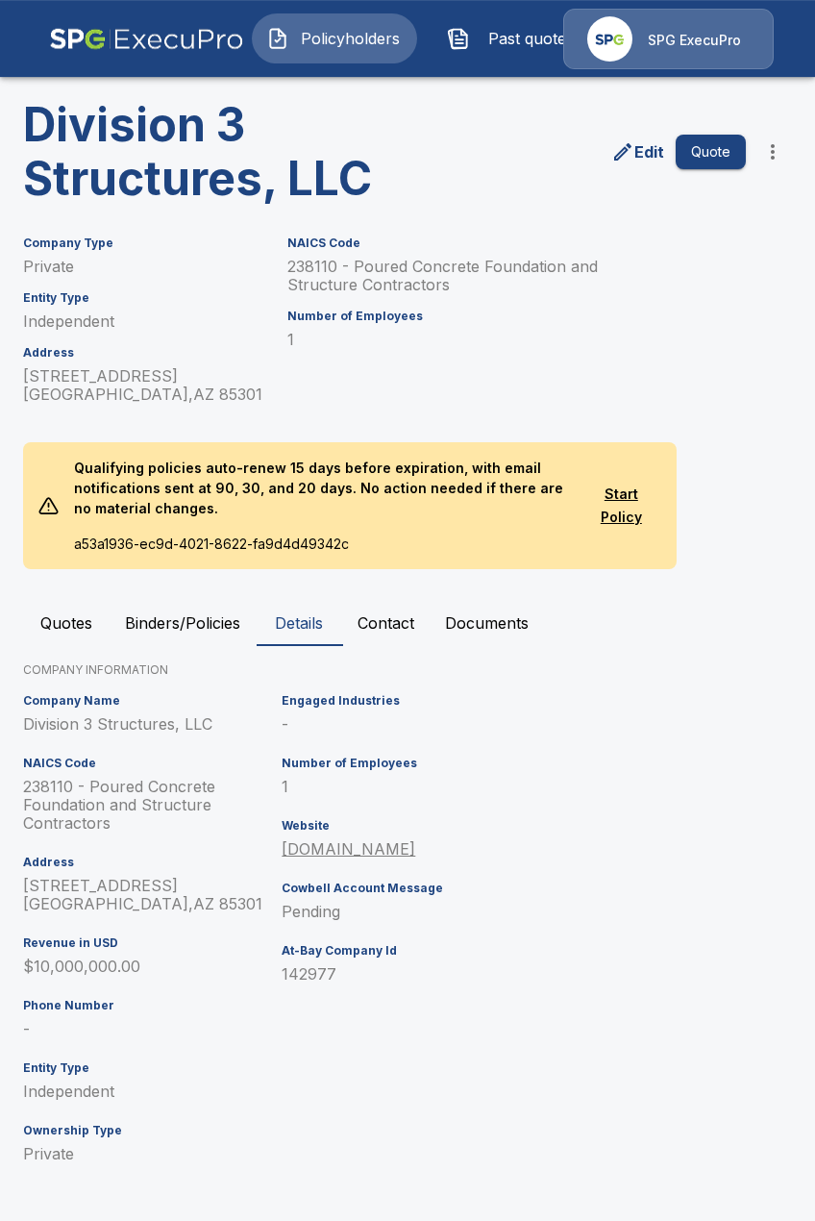
scroll to position [104, 0]
drag, startPoint x: 75, startPoint y: 805, endPoint x: 46, endPoint y: 787, distance: 34.1
click at [46, 787] on p "238110 - Poured Concrete Foundation and Structure Contractors" at bounding box center [148, 804] width 251 height 55
click at [36, 806] on p "238110 - Poured Concrete Foundation and Structure Contractors" at bounding box center [148, 804] width 251 height 55
click at [40, 785] on p "238110 - Poured Concrete Foundation and Structure Contractors" at bounding box center [148, 804] width 251 height 55
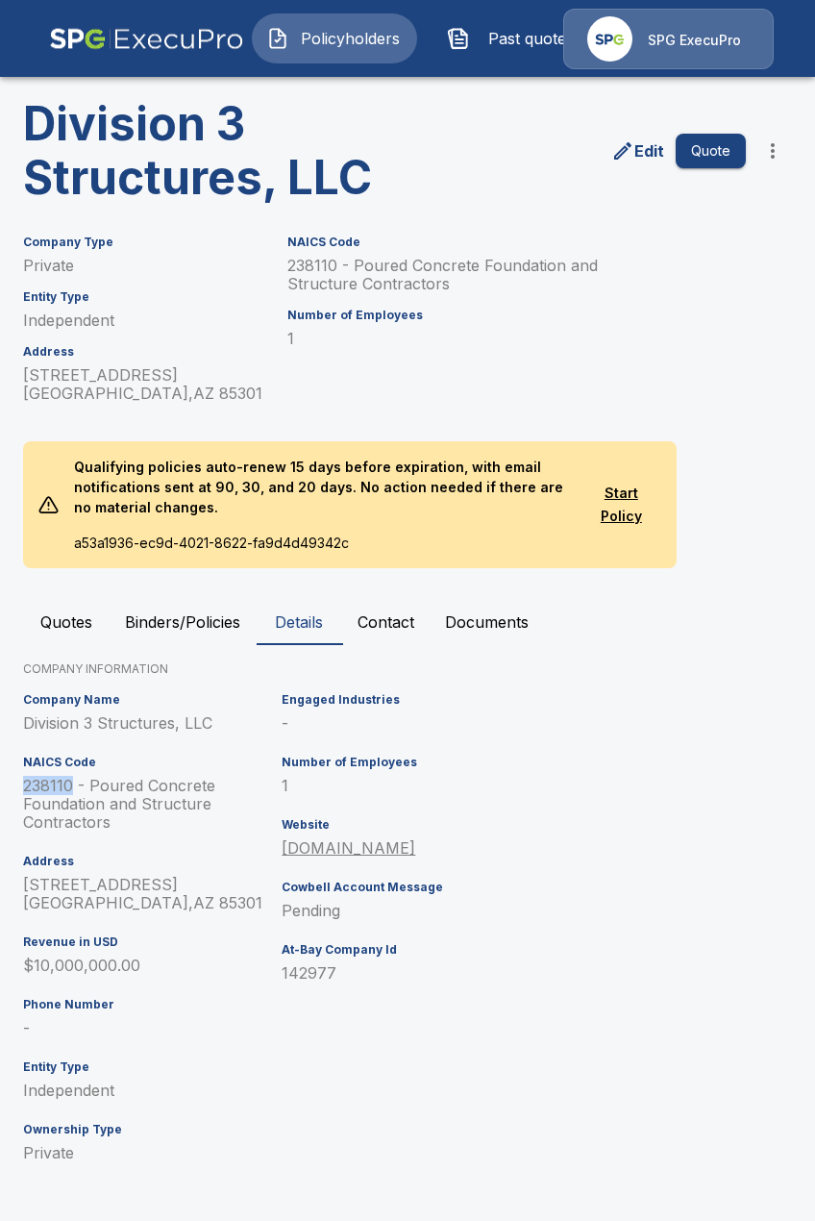
click at [40, 785] on p "238110 - Poured Concrete Foundation and Structure Contractors" at bounding box center [148, 804] width 251 height 55
click at [52, 787] on p "238110 - Poured Concrete Foundation and Structure Contractors" at bounding box center [148, 804] width 251 height 55
click at [55, 626] on button "Quotes" at bounding box center [66, 622] width 87 height 46
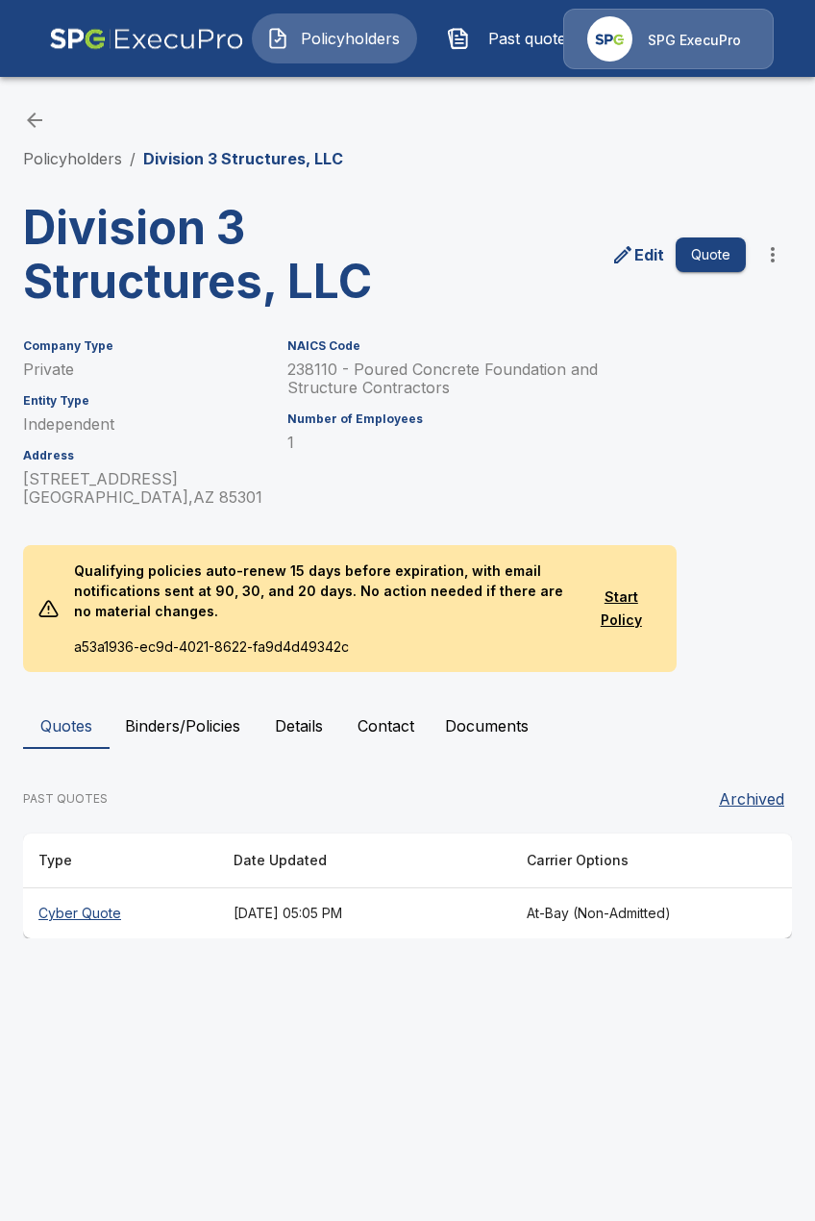
click at [294, 731] on button "Details" at bounding box center [299, 726] width 87 height 46
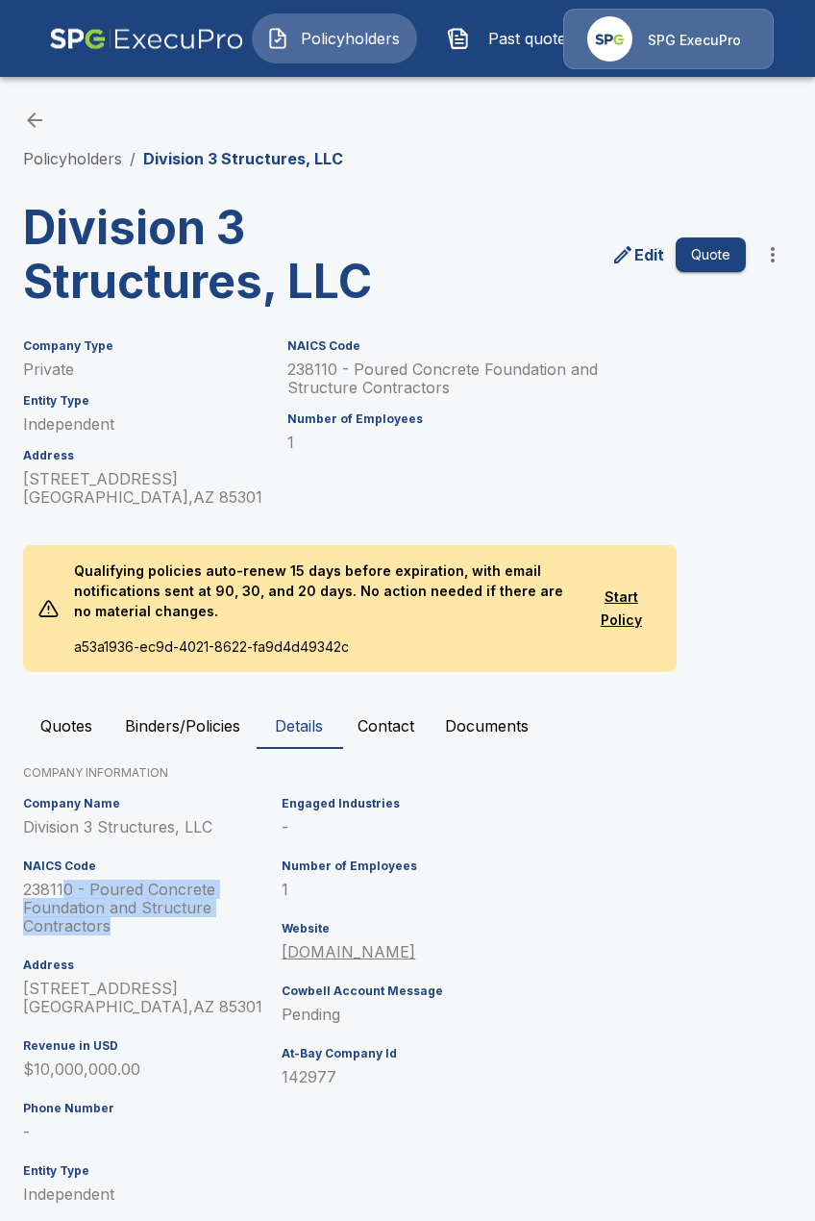
drag, startPoint x: 126, startPoint y: 925, endPoint x: 67, endPoint y: 898, distance: 64.5
click at [67, 898] on p "238110 - Poured Concrete Foundation and Structure Contractors" at bounding box center [148, 908] width 251 height 55
click at [101, 905] on p "238110 - Poured Concrete Foundation and Structure Contractors" at bounding box center [148, 908] width 251 height 55
click at [75, 165] on link "Policyholders" at bounding box center [72, 158] width 99 height 19
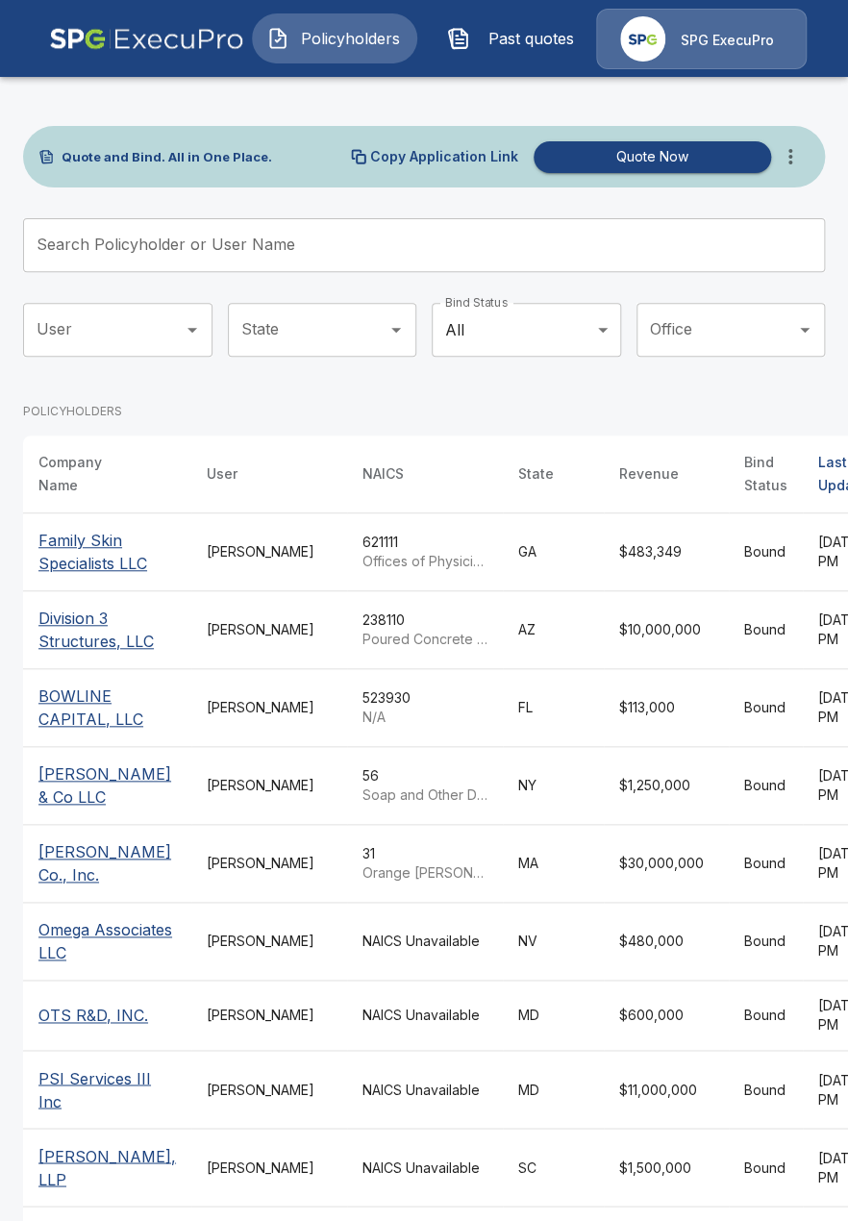
click at [512, 51] on button "Past quotes" at bounding box center [515, 38] width 165 height 50
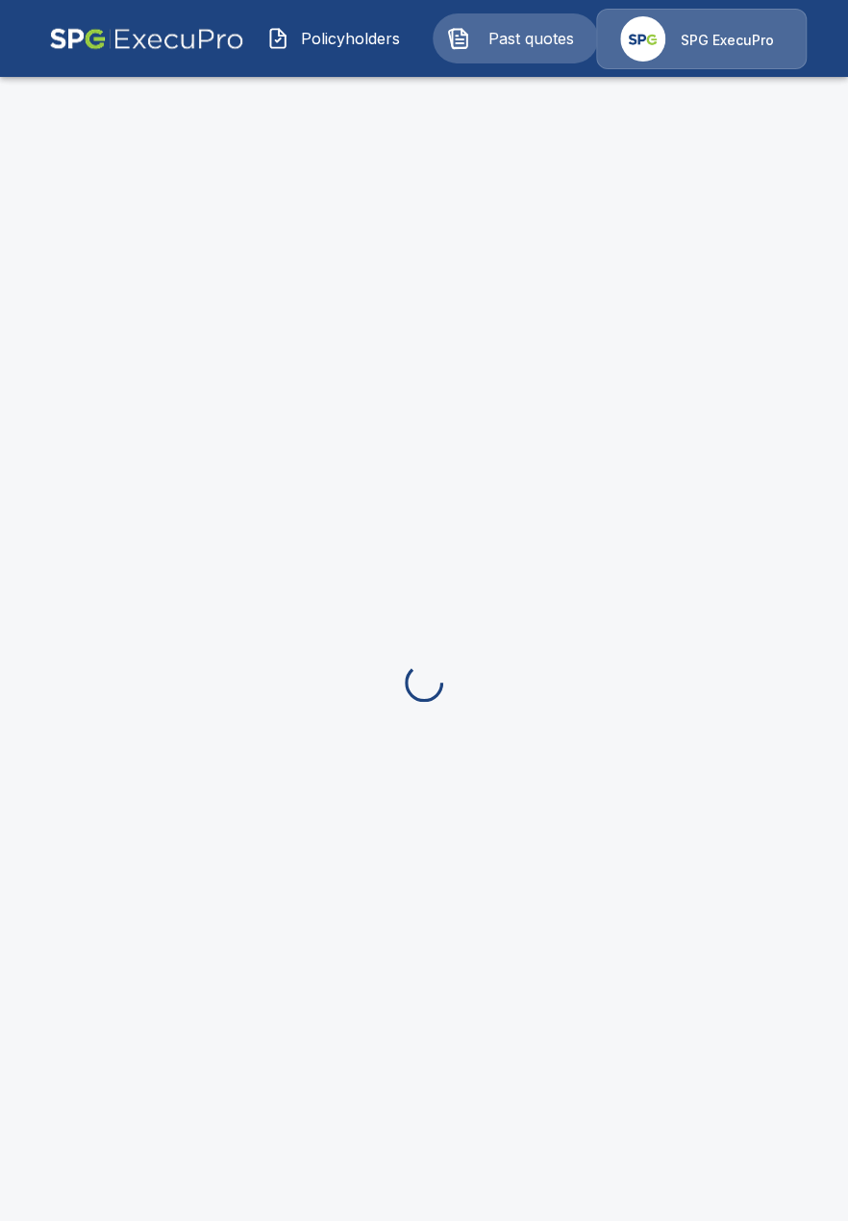
click at [306, 37] on span "Policyholders" at bounding box center [350, 38] width 106 height 23
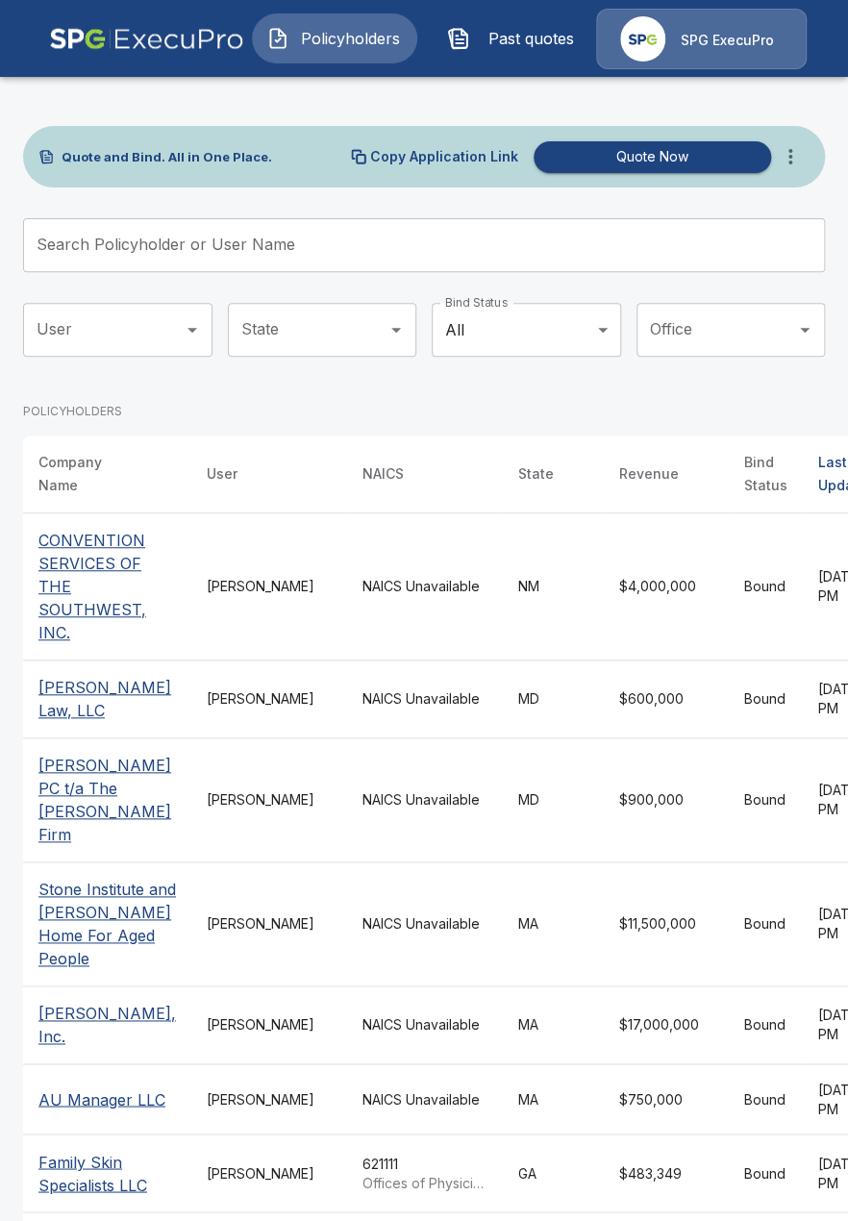
click at [520, 63] on button "Past quotes" at bounding box center [515, 38] width 165 height 50
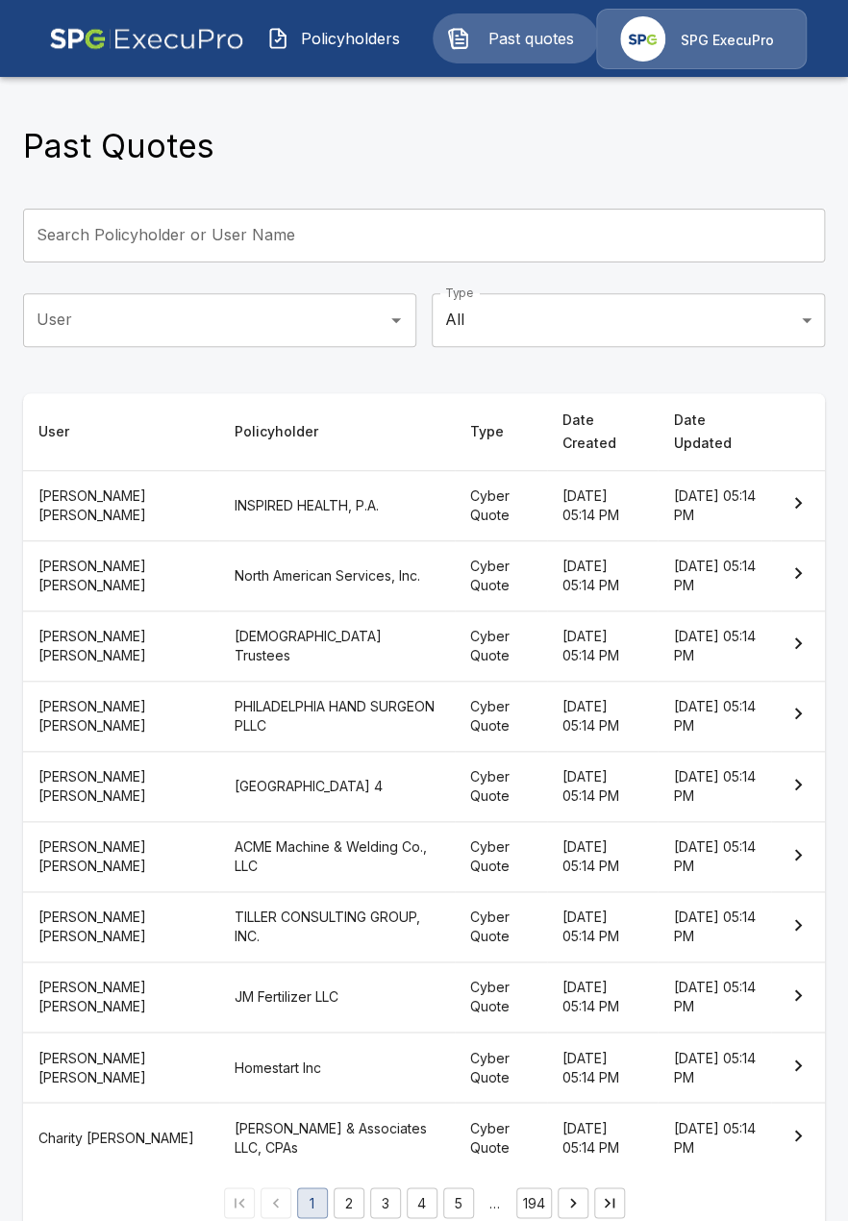
click at [309, 52] on button "Policyholders" at bounding box center [334, 38] width 165 height 50
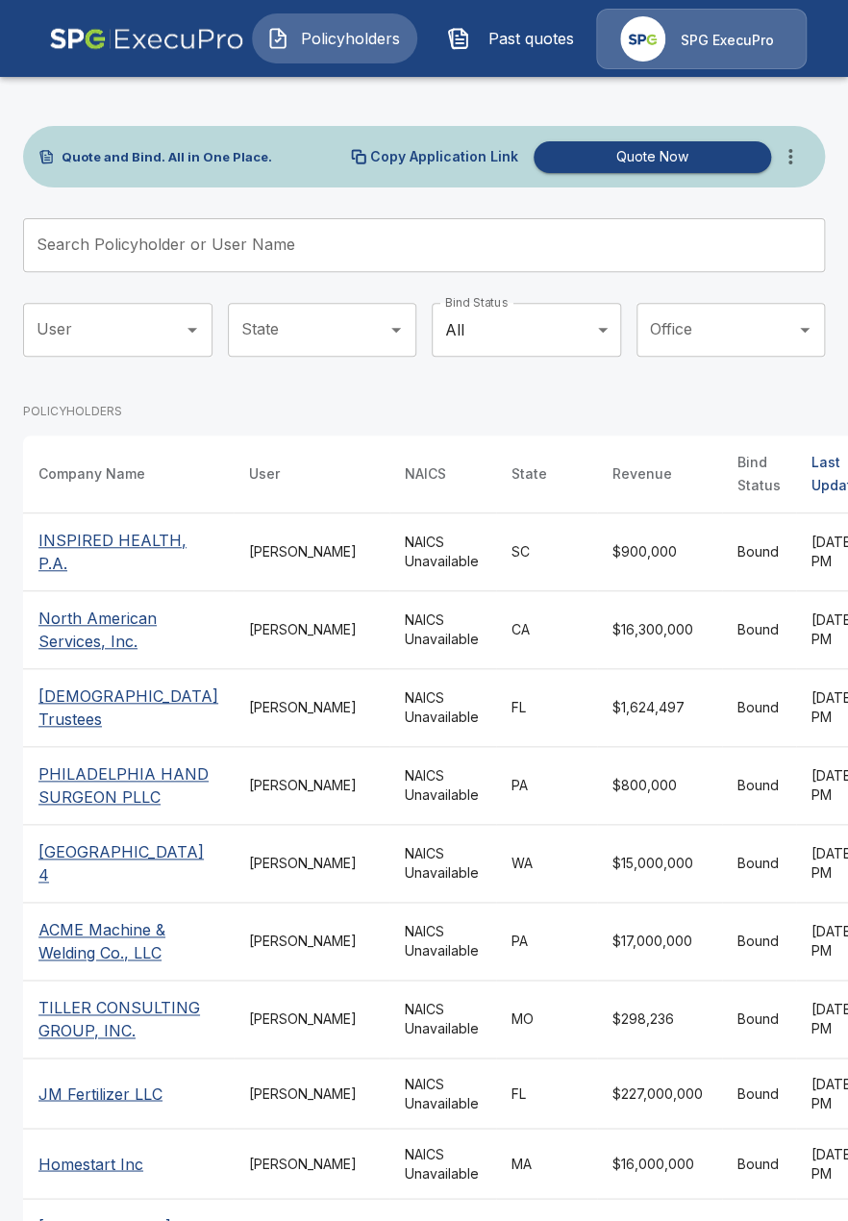
click at [496, 576] on td "SC" at bounding box center [546, 553] width 101 height 78
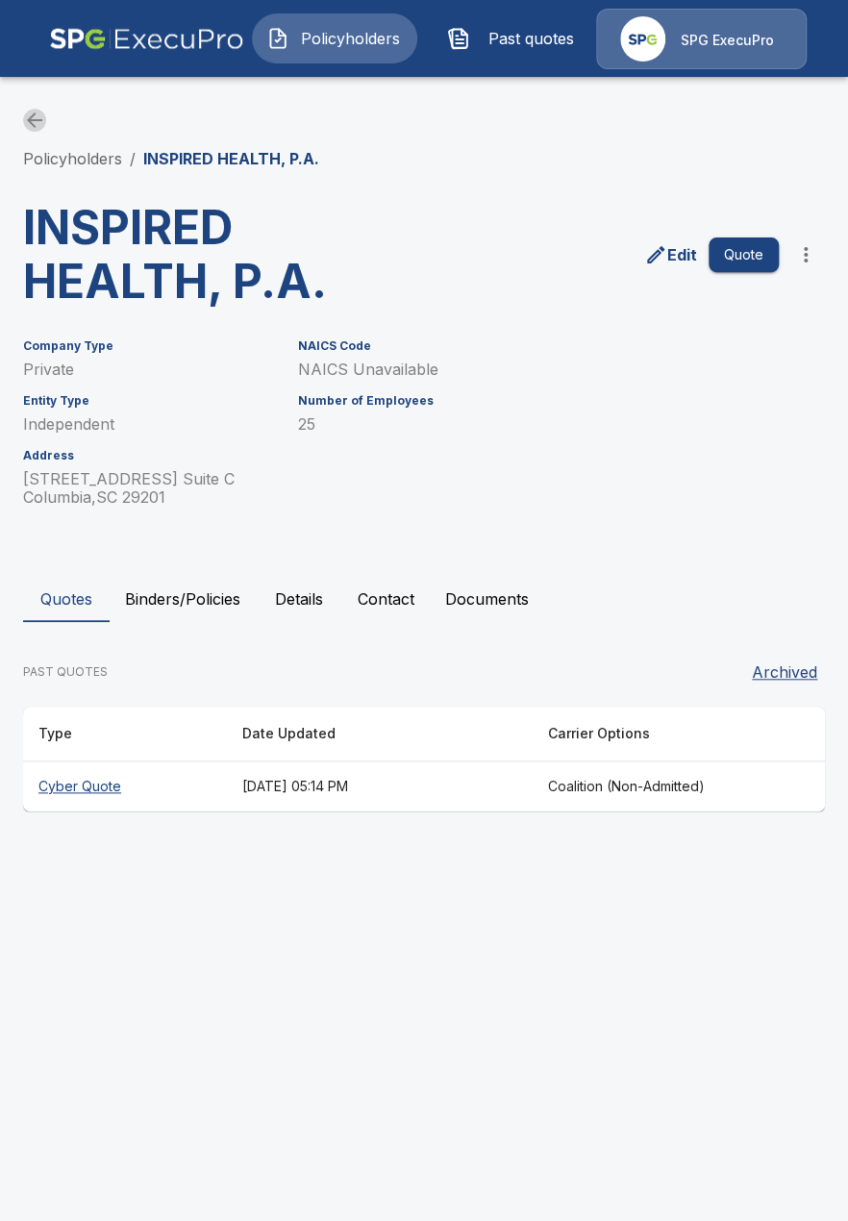
click at [30, 118] on icon "back" at bounding box center [34, 120] width 15 height 15
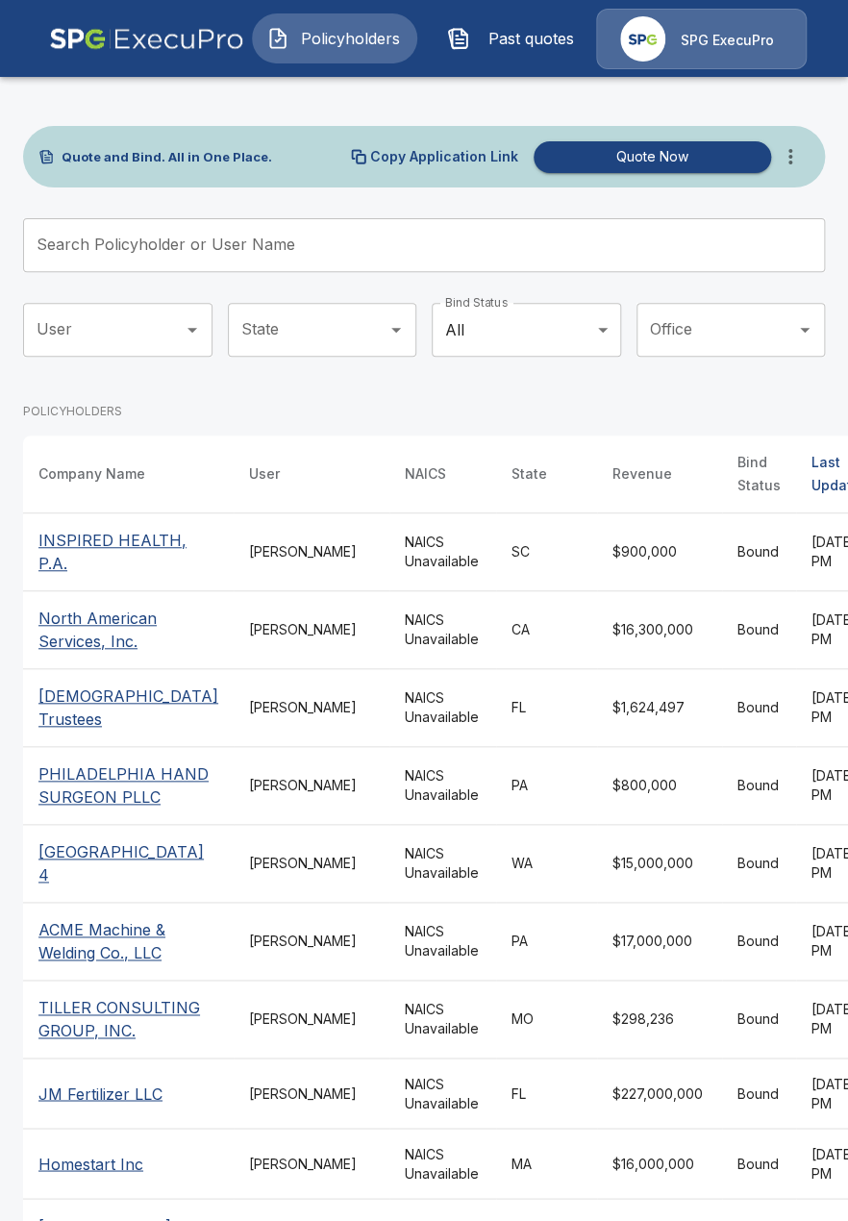
click at [798, 159] on icon "more" at bounding box center [790, 156] width 23 height 23
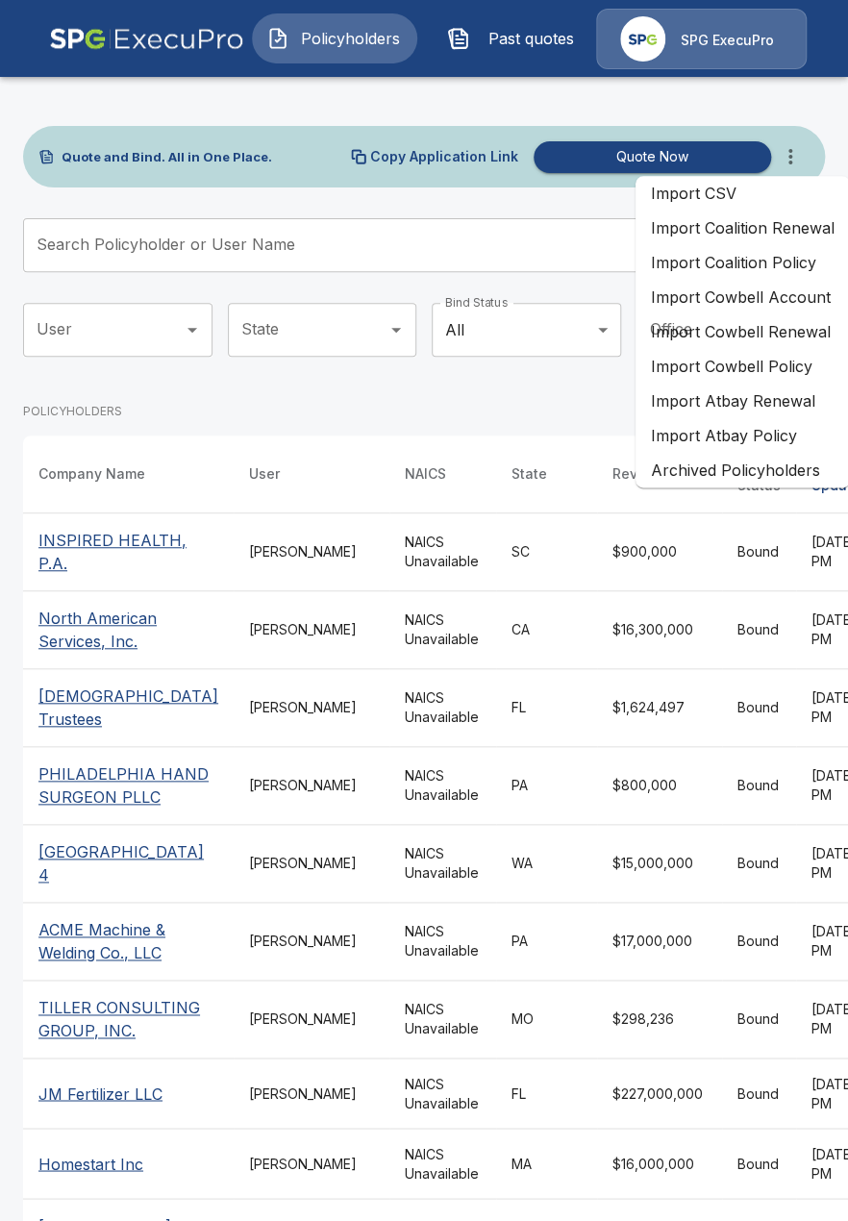
click at [785, 270] on li "Import Coalition Policy" at bounding box center [743, 262] width 214 height 35
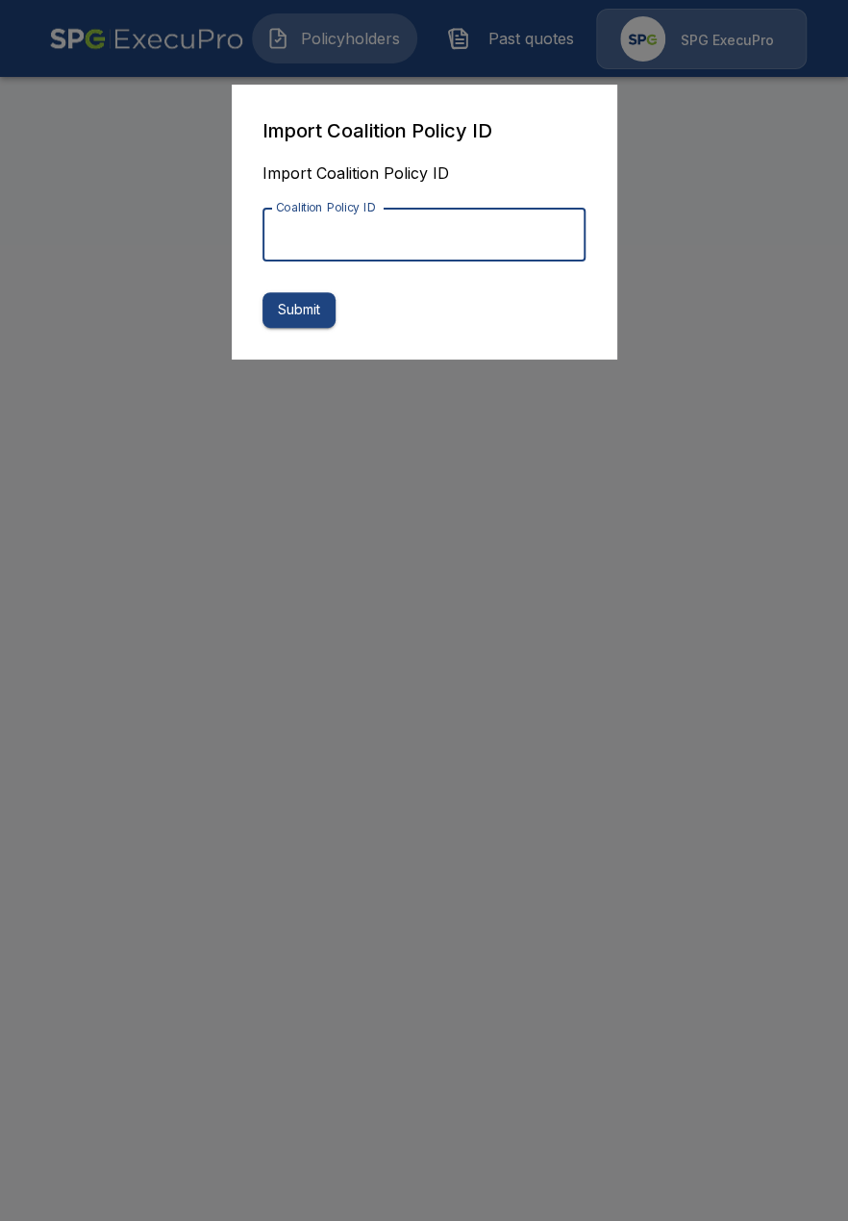
click at [465, 229] on input "Coalition Policy ID" at bounding box center [424, 235] width 323 height 54
paste input "**********"
click at [491, 238] on input "Coalition Policy ID" at bounding box center [424, 235] width 323 height 54
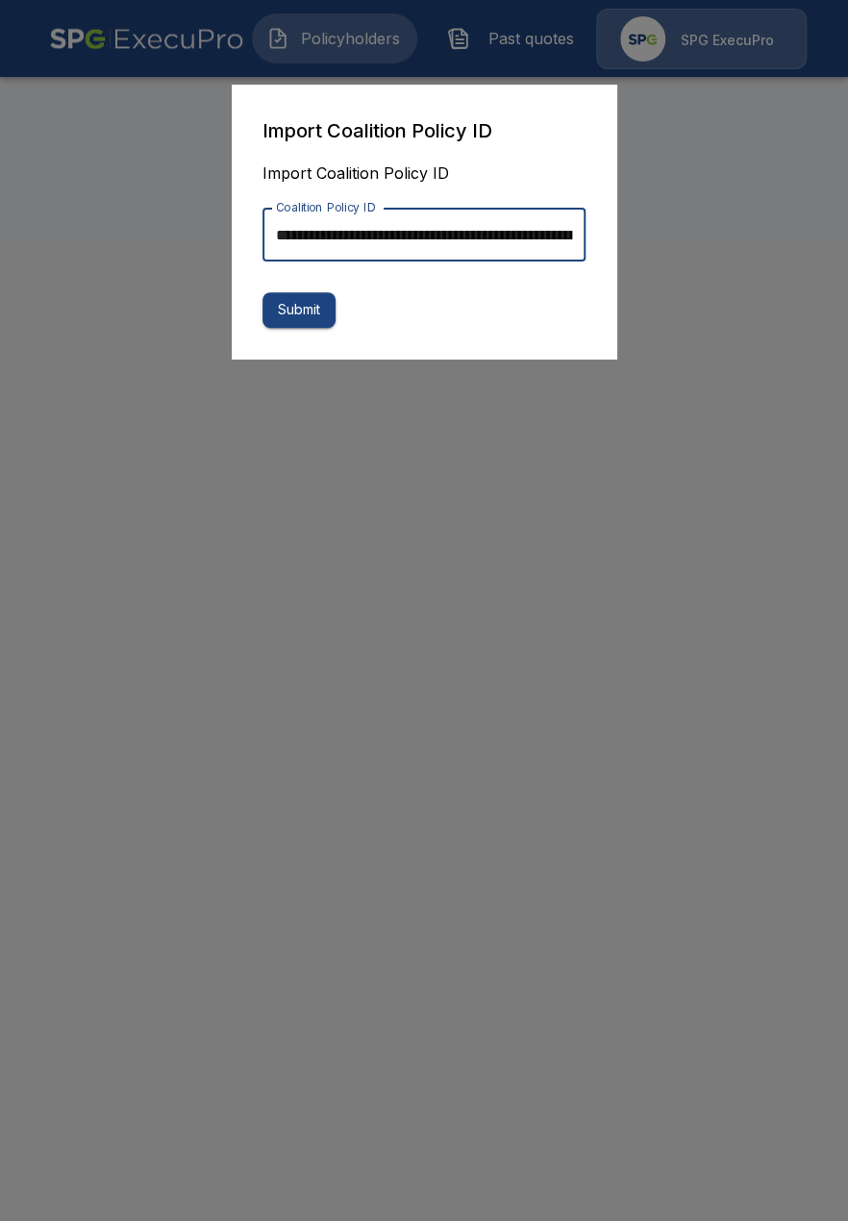
drag, startPoint x: 490, startPoint y: 228, endPoint x: 5, endPoint y: 233, distance: 485.7
click at [263, 233] on input "Coalition Policy ID" at bounding box center [424, 235] width 323 height 54
click at [399, 255] on input "Coalition Policy ID" at bounding box center [424, 235] width 323 height 54
type input "**********"
click at [298, 313] on button "Submit" at bounding box center [299, 310] width 73 height 36
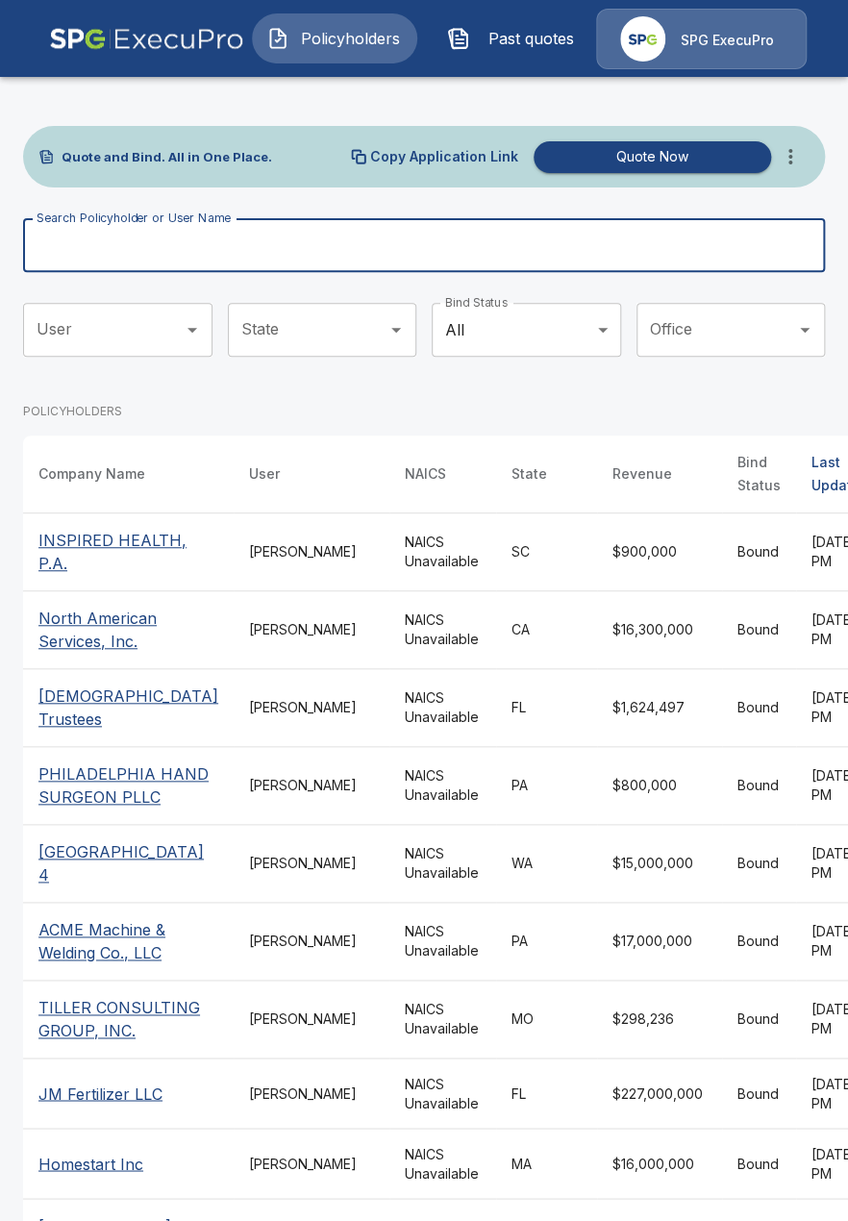
click at [560, 251] on input "Search Policyholder or User Name" at bounding box center [413, 245] width 781 height 54
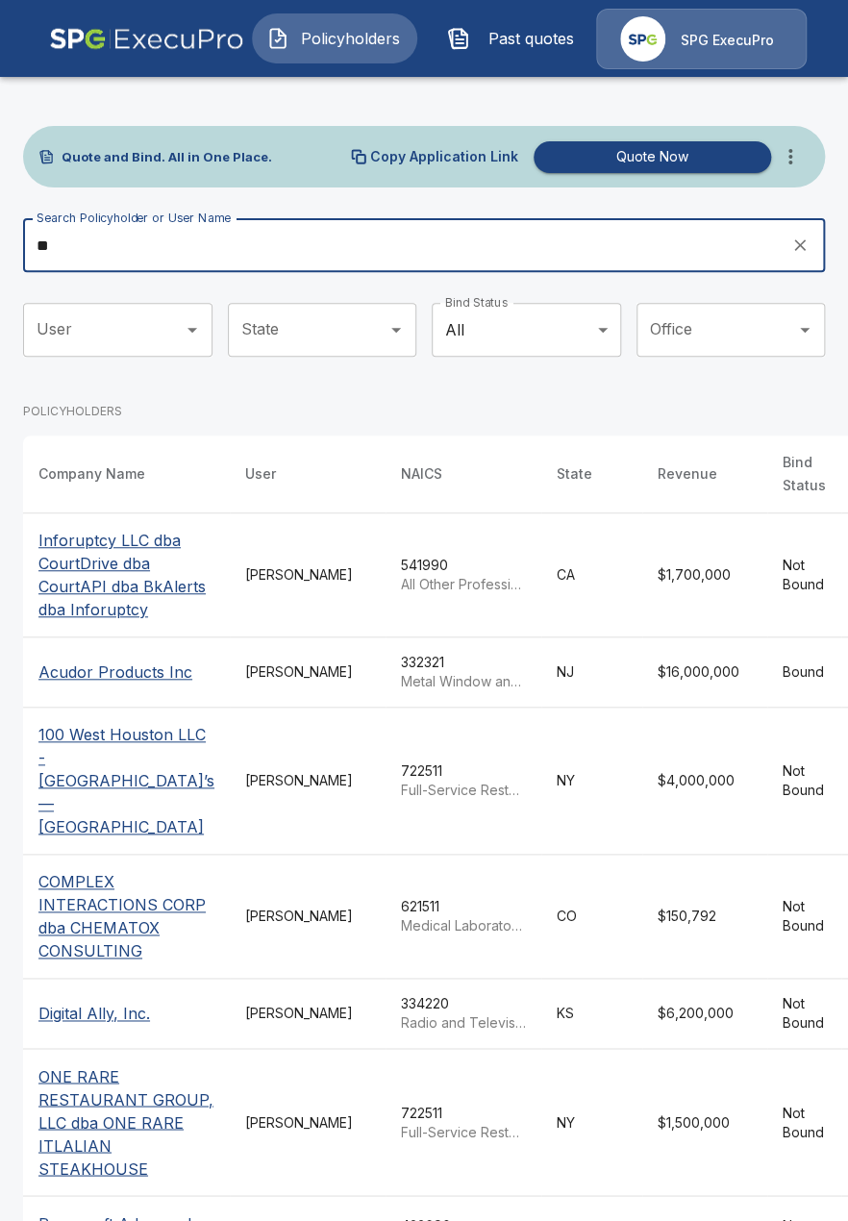
type input "*"
click at [177, 325] on div "User" at bounding box center [117, 330] width 189 height 54
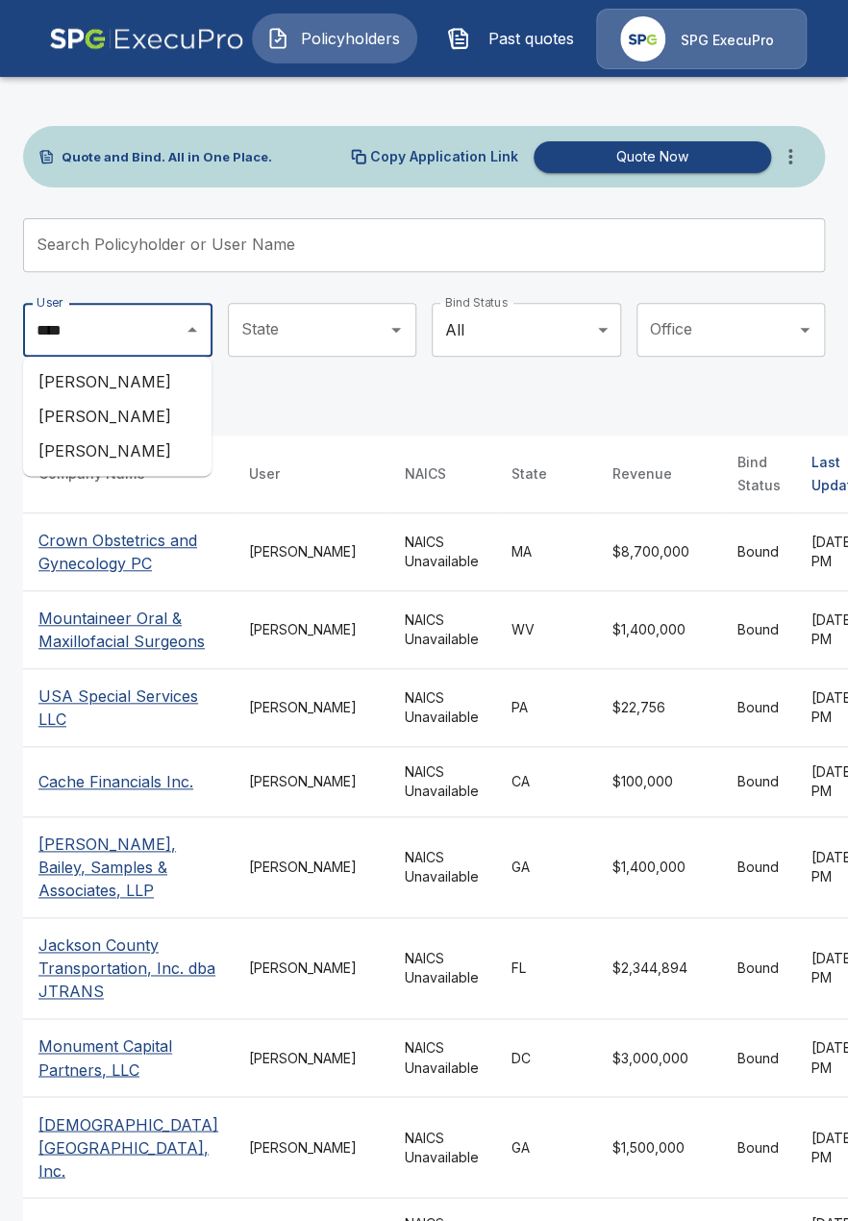
click at [121, 451] on li "[PERSON_NAME]" at bounding box center [117, 451] width 188 height 35
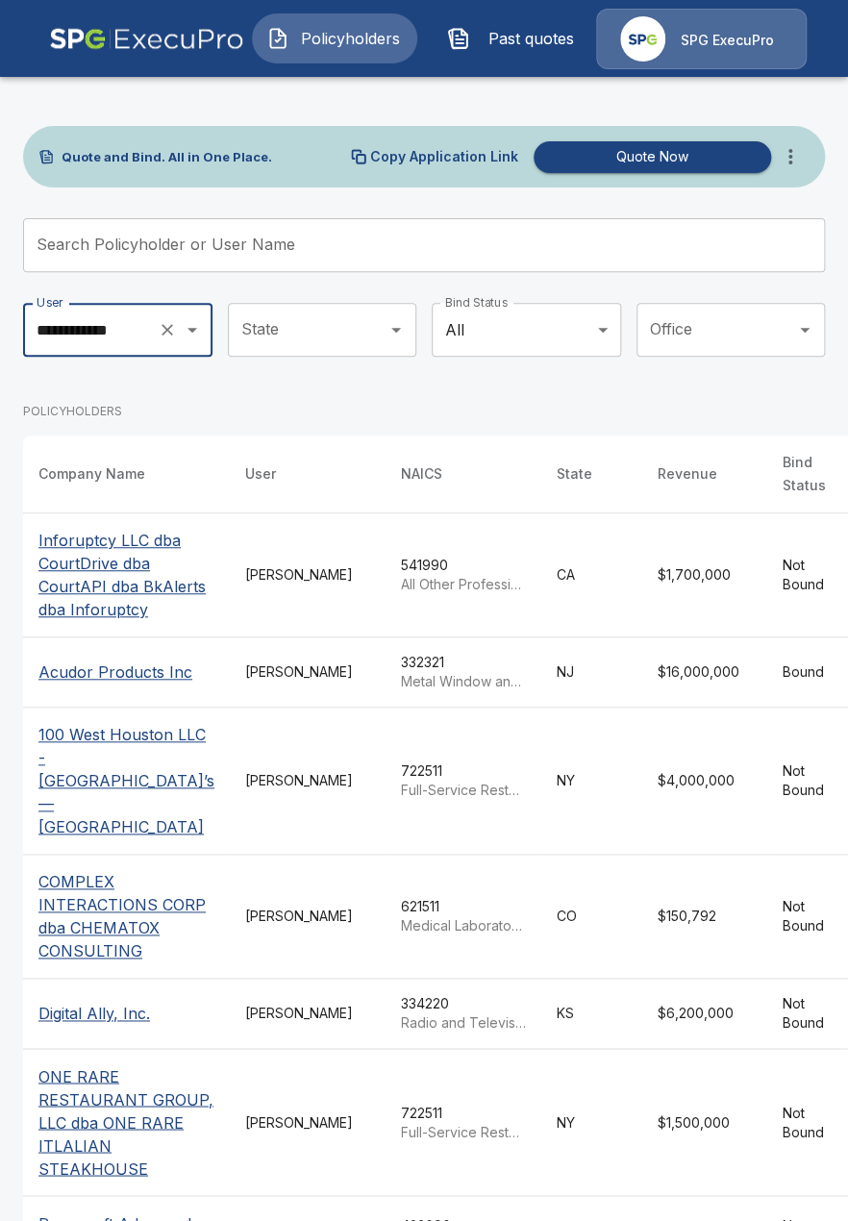
type input "**********"
click at [528, 36] on span "Past quotes" at bounding box center [531, 38] width 106 height 23
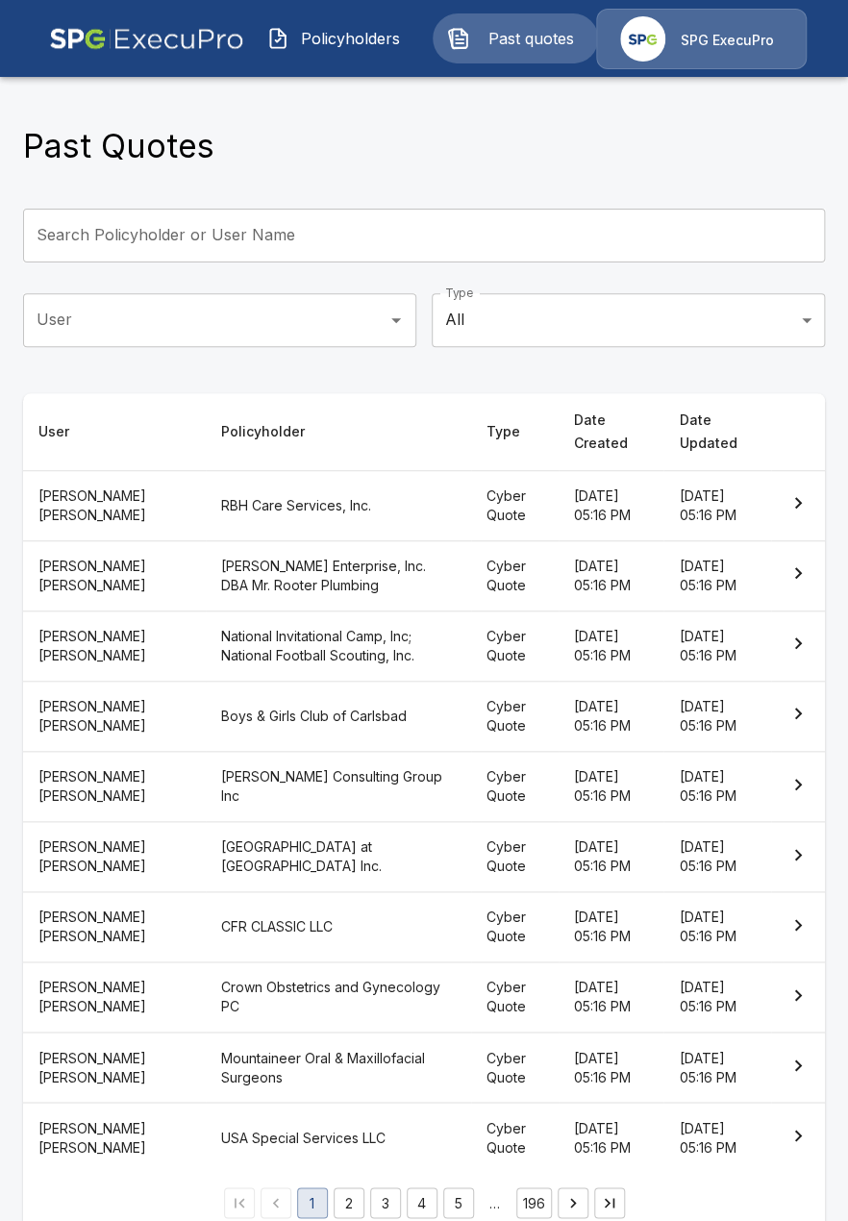
click at [357, 323] on input "User" at bounding box center [205, 320] width 347 height 37
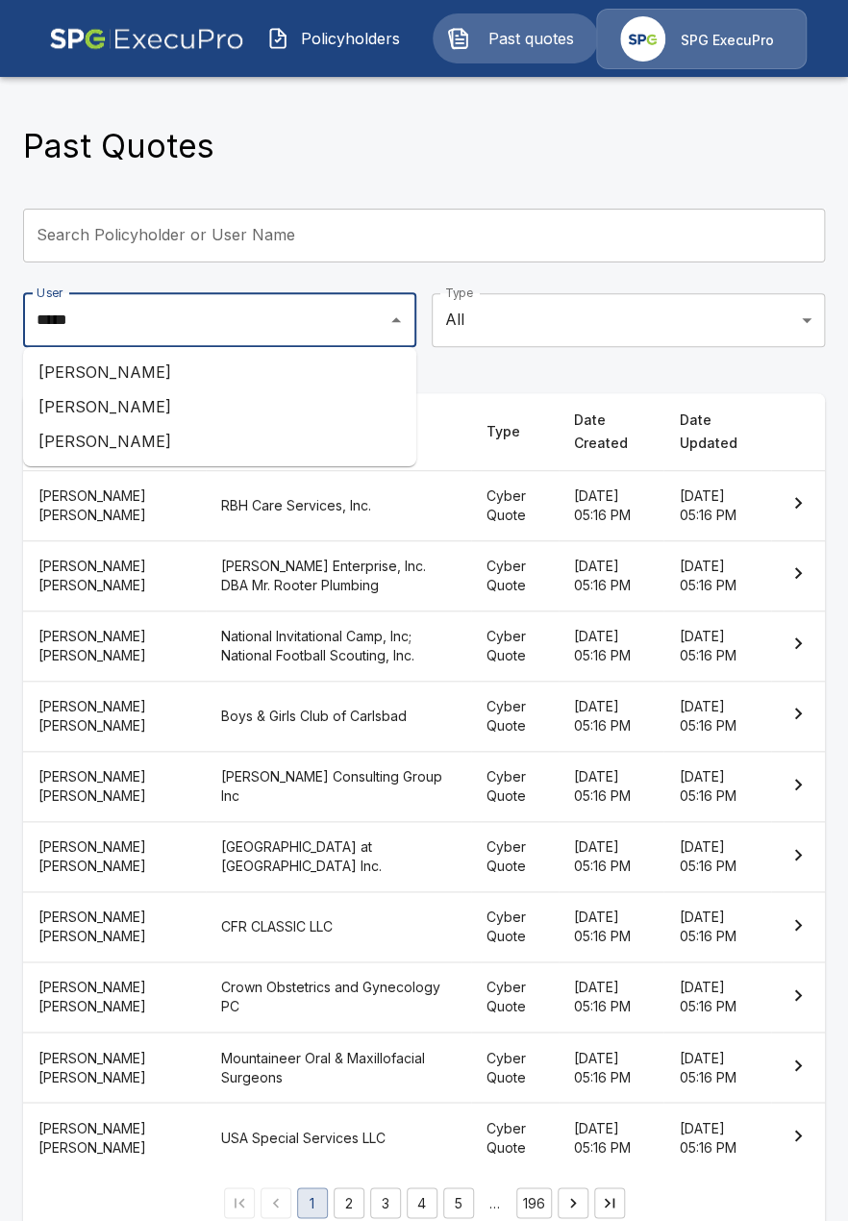
click at [269, 361] on li "[PERSON_NAME]" at bounding box center [219, 372] width 393 height 35
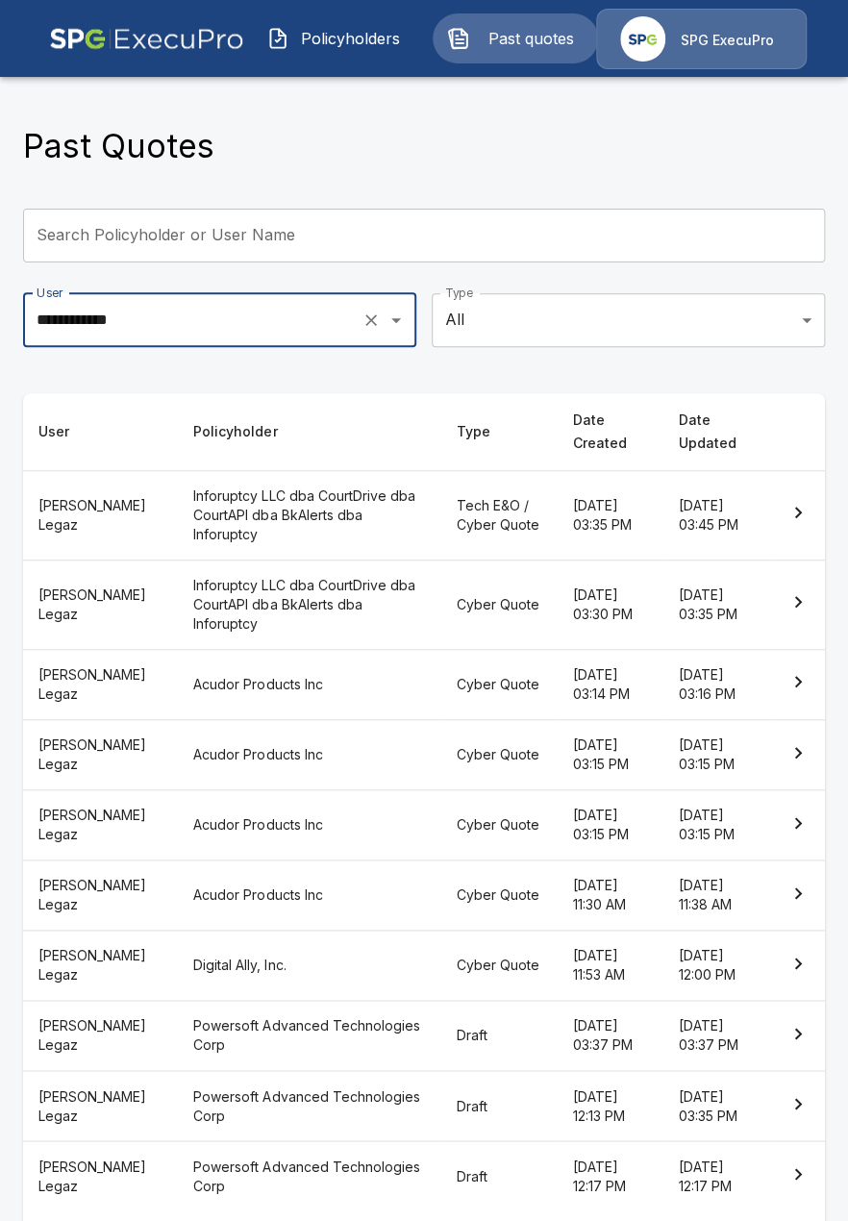
type input "**********"
click at [285, 510] on th "Inforuptcy LLC dba CourtDrive dba CourtAPI dba BkAlerts dba Inforuptcy" at bounding box center [309, 514] width 263 height 89
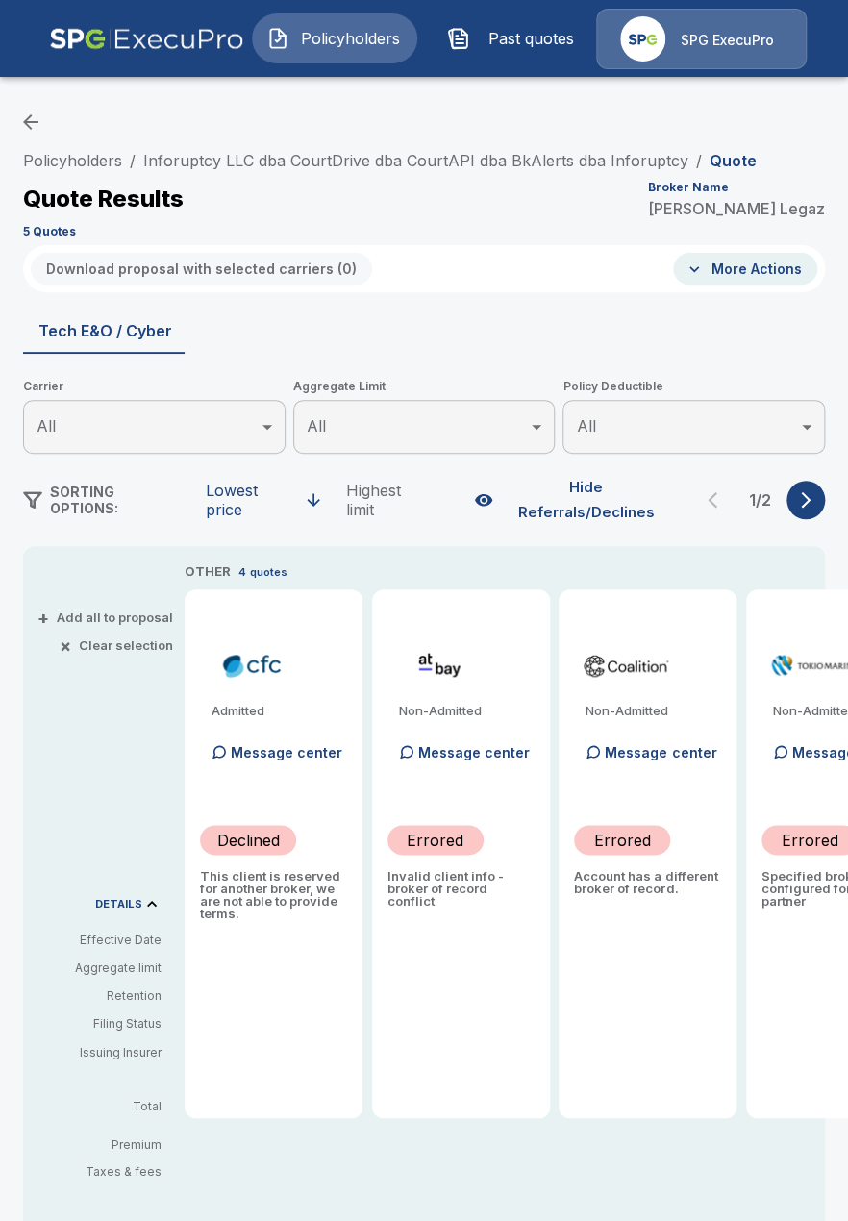
click at [389, 870] on p "Invalid client info - broker of record conflict" at bounding box center [461, 889] width 147 height 38
drag, startPoint x: 225, startPoint y: 864, endPoint x: 283, endPoint y: 867, distance: 57.8
click at [283, 870] on p "This client is reserved for another broker, we are not able to provide terms." at bounding box center [273, 895] width 147 height 50
click at [275, 881] on p "This client is reserved for another broker, we are not able to provide terms." at bounding box center [273, 895] width 147 height 50
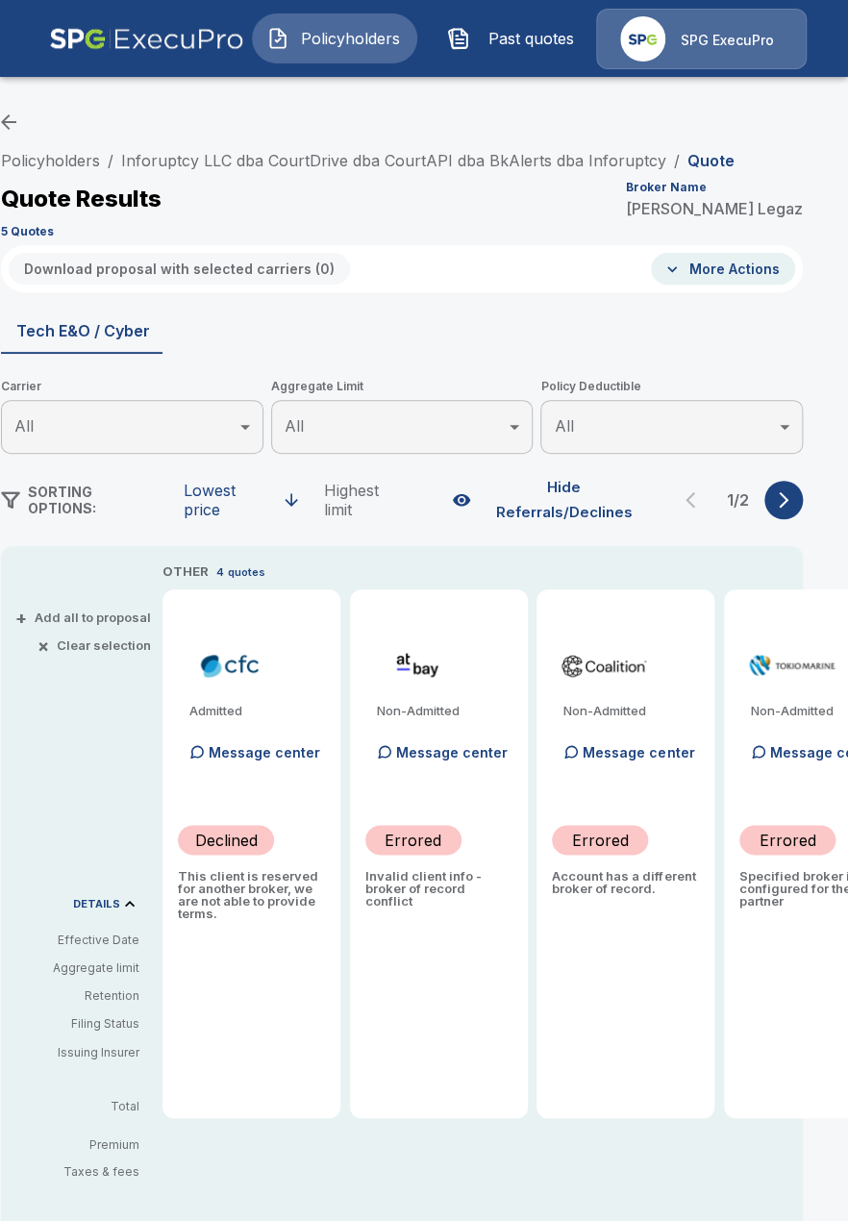
scroll to position [0, 76]
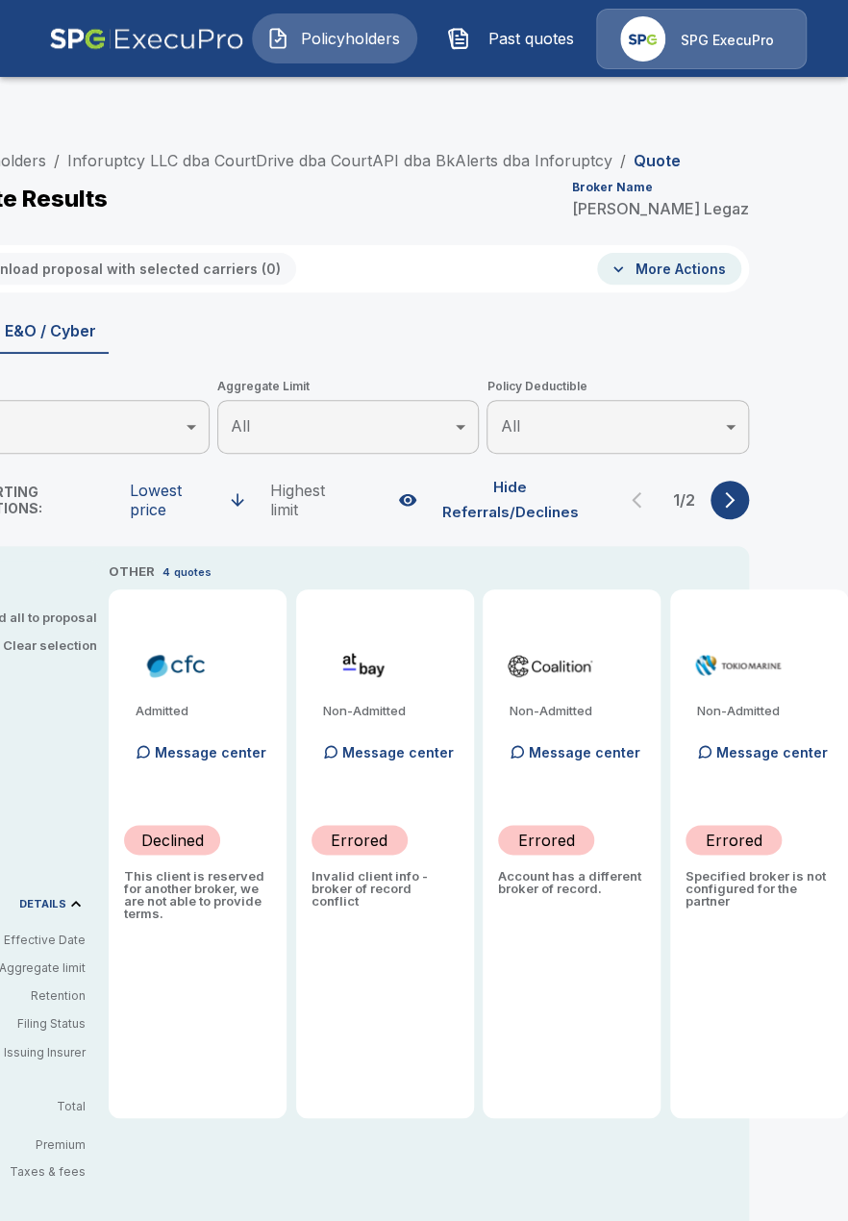
drag, startPoint x: 354, startPoint y: 879, endPoint x: 556, endPoint y: 887, distance: 202.1
drag, startPoint x: 604, startPoint y: 870, endPoint x: 566, endPoint y: 869, distance: 37.5
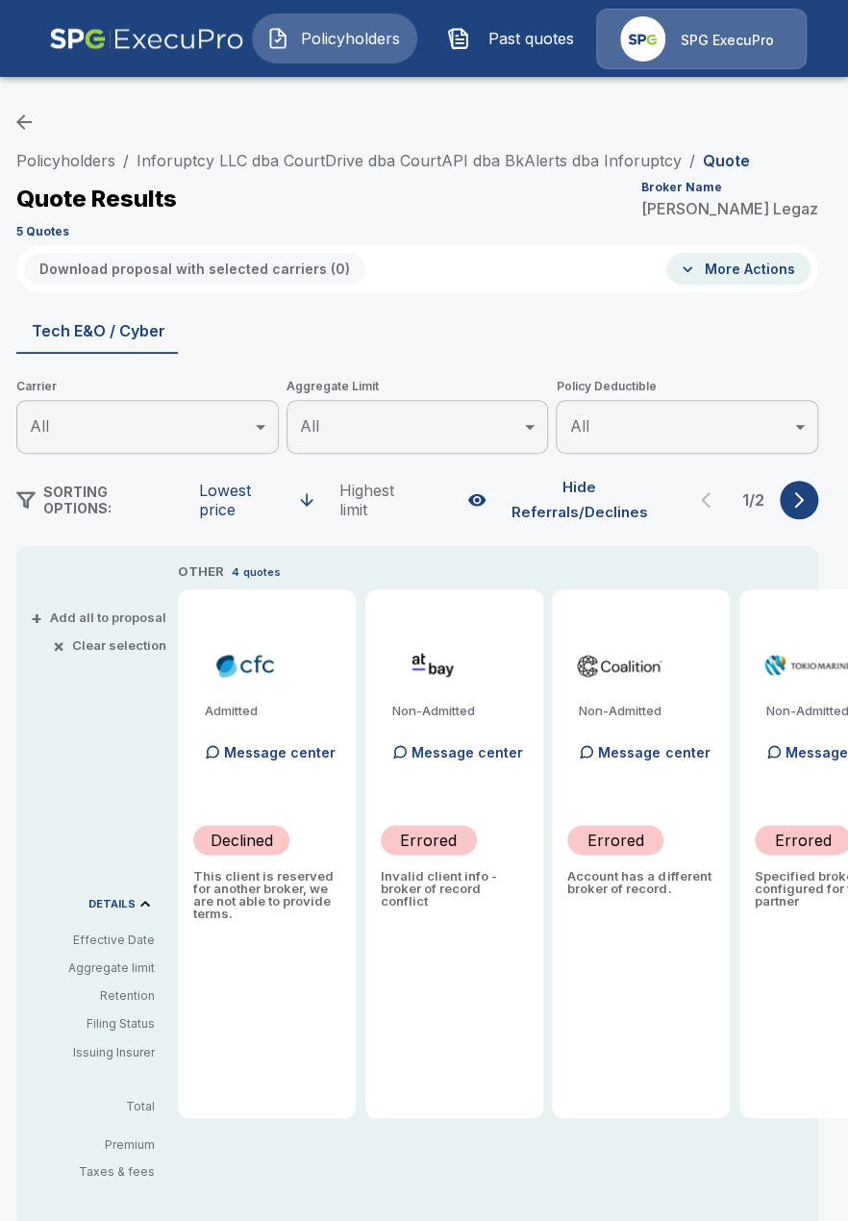
drag, startPoint x: 566, startPoint y: 869, endPoint x: 557, endPoint y: 871, distance: 9.8
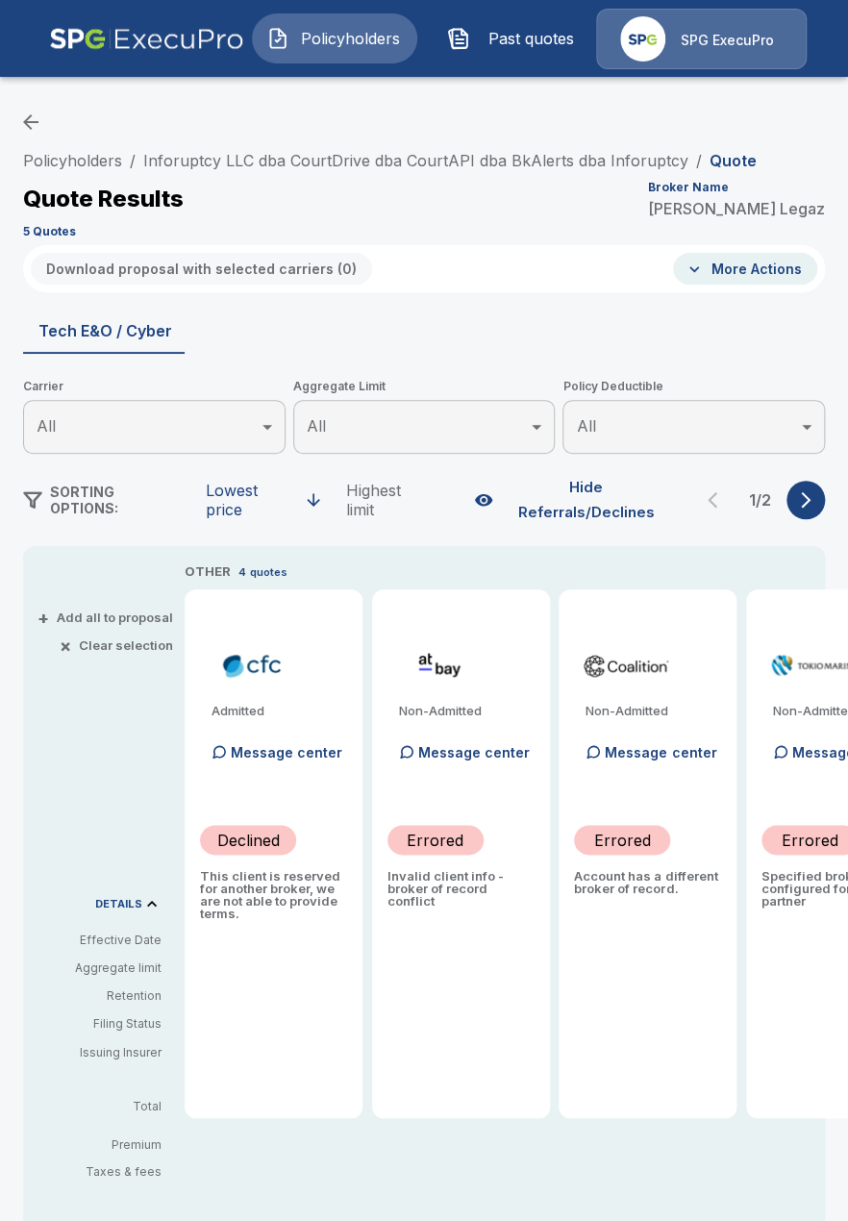
drag, startPoint x: 612, startPoint y: 892, endPoint x: 626, endPoint y: 891, distance: 14.5
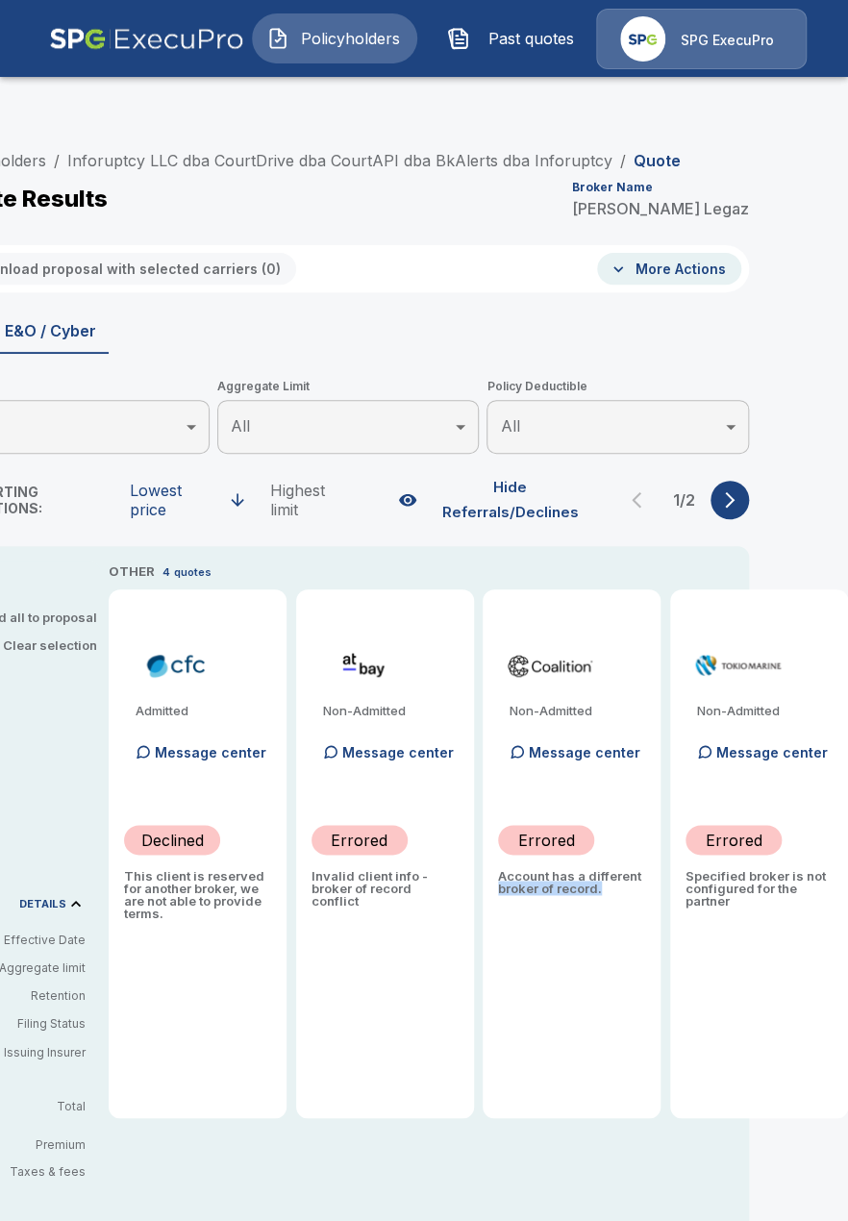
drag, startPoint x: 515, startPoint y: 864, endPoint x: 578, endPoint y: 889, distance: 67.3
click at [578, 889] on p "Account has a different broker of record." at bounding box center [571, 882] width 147 height 25
click at [600, 870] on p "Account has a different broker of record." at bounding box center [571, 882] width 147 height 25
drag, startPoint x: 604, startPoint y: 867, endPoint x: 529, endPoint y: 837, distance: 81.1
click at [529, 870] on p "Account has a different broker of record." at bounding box center [571, 882] width 147 height 25
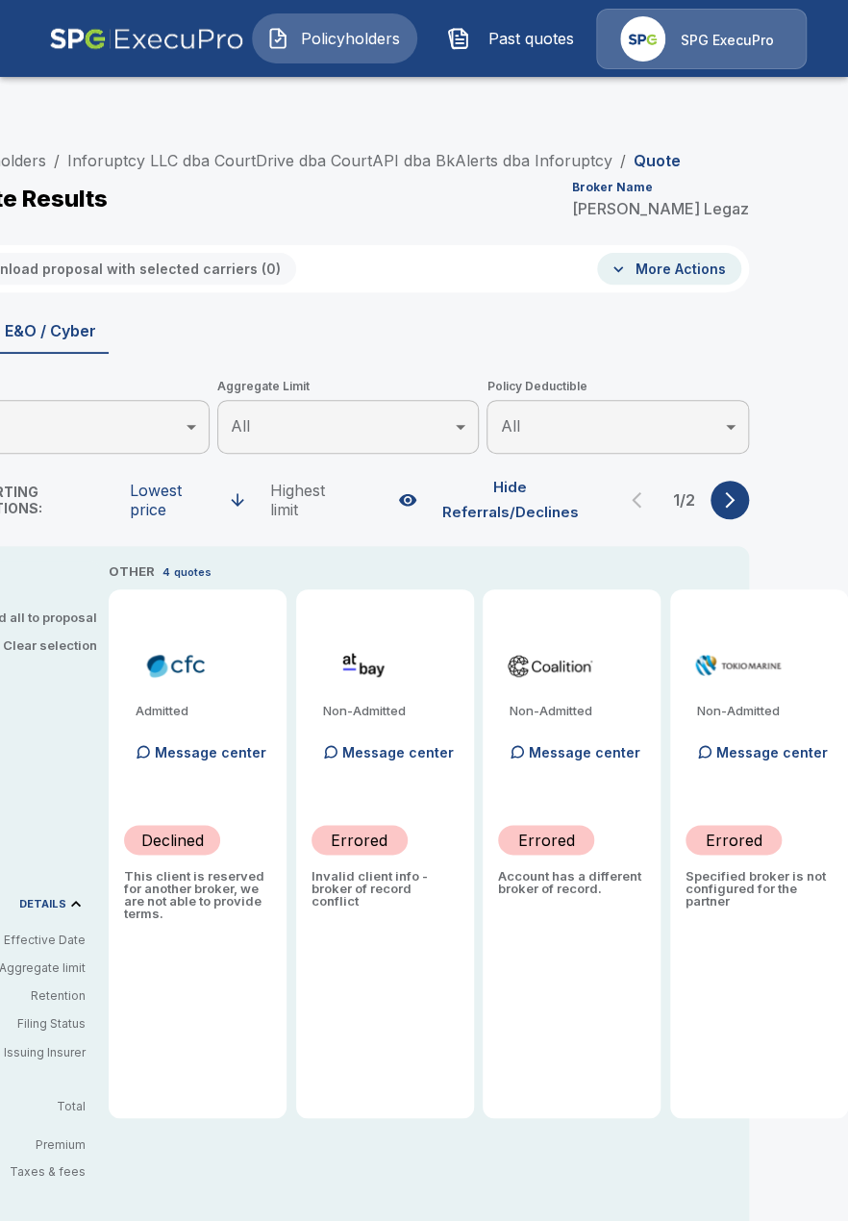
click at [723, 880] on p "Specified broker is not configured for the partner" at bounding box center [759, 889] width 147 height 38
click at [676, 850] on div "Non-Admitted Message center Errored Specified broker is not configured for the …" at bounding box center [759, 853] width 178 height 529
click at [418, 871] on p "Invalid client info - broker of record conflict" at bounding box center [385, 889] width 147 height 38
drag, startPoint x: 306, startPoint y: 857, endPoint x: 295, endPoint y: 867, distance: 15.0
click at [342, 865] on div "Non-Admitted Message center Errored Invalid client info - broker of record conf…" at bounding box center [385, 853] width 178 height 529
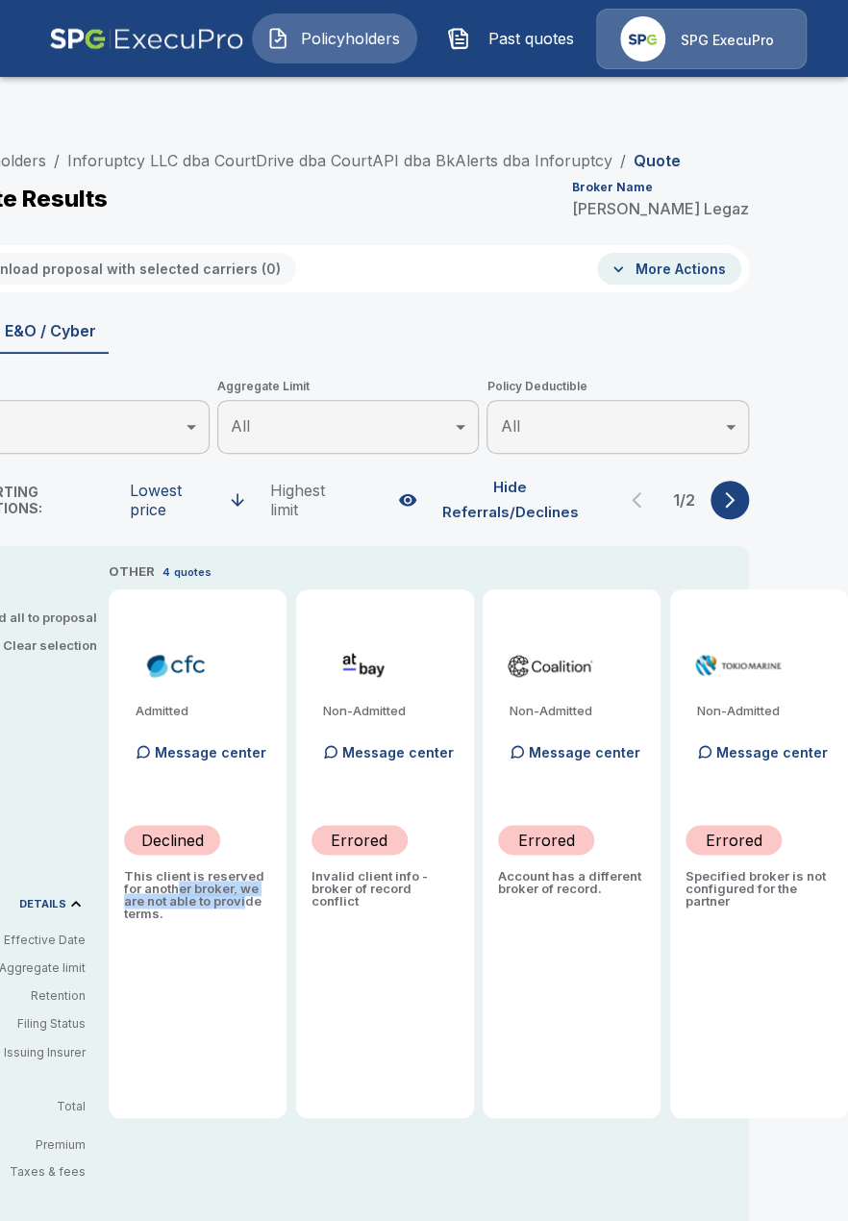
drag, startPoint x: 213, startPoint y: 874, endPoint x: 282, endPoint y: 879, distance: 68.4
click at [252, 879] on p "This client is reserved for another broker, we are not able to provide terms." at bounding box center [197, 895] width 147 height 50
click at [343, 871] on p "Invalid client info - broker of record conflict" at bounding box center [385, 889] width 147 height 38
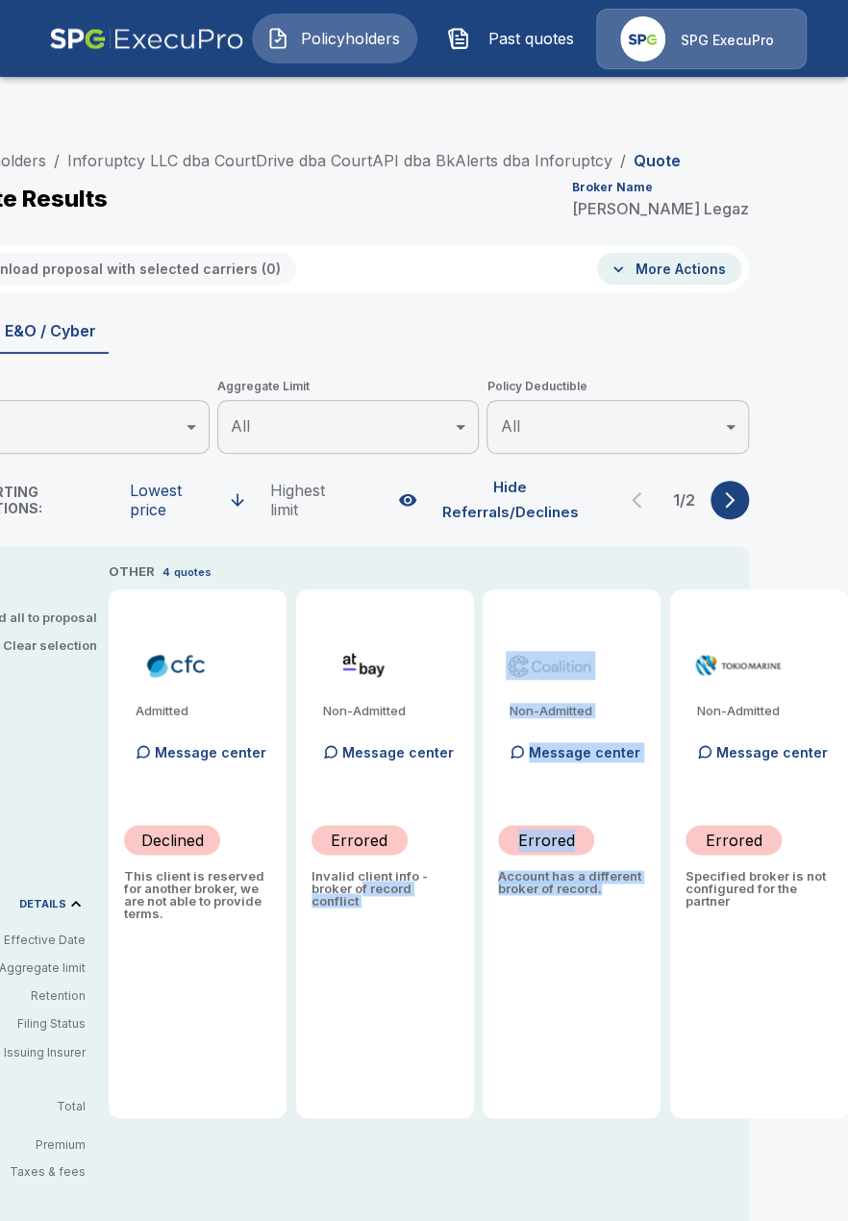
drag, startPoint x: 452, startPoint y: 890, endPoint x: 363, endPoint y: 862, distance: 94.0
click at [363, 862] on div "OTHER 4 quotes Admitted Message center Declined This client is reserved for ano…" at bounding box center [479, 840] width 740 height 557
drag, startPoint x: 388, startPoint y: 875, endPoint x: 399, endPoint y: 879, distance: 12.2
click at [387, 875] on div "Non-Admitted Message center Errored Invalid client info - broker of record conf…" at bounding box center [385, 853] width 178 height 529
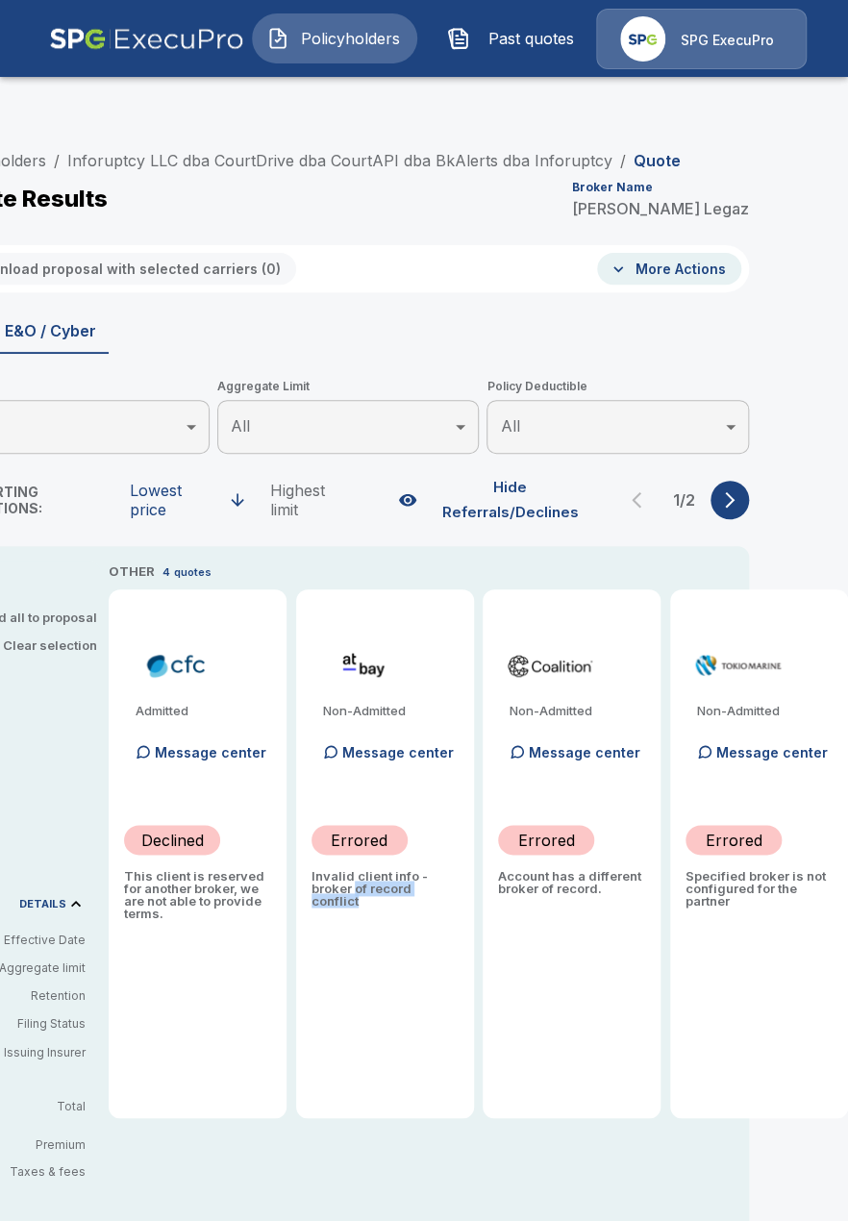
drag, startPoint x: 395, startPoint y: 875, endPoint x: 352, endPoint y: 859, distance: 46.3
click at [352, 859] on div "Non-Admitted Message center Errored Invalid client info - broker of record conf…" at bounding box center [385, 853] width 178 height 529
click at [380, 882] on div "Non-Admitted Message center Errored Invalid client info - broker of record conf…" at bounding box center [385, 853] width 178 height 529
drag, startPoint x: 171, startPoint y: 858, endPoint x: 208, endPoint y: 879, distance: 42.2
click at [206, 879] on p "This client is reserved for another broker, we are not able to provide terms." at bounding box center [197, 895] width 147 height 50
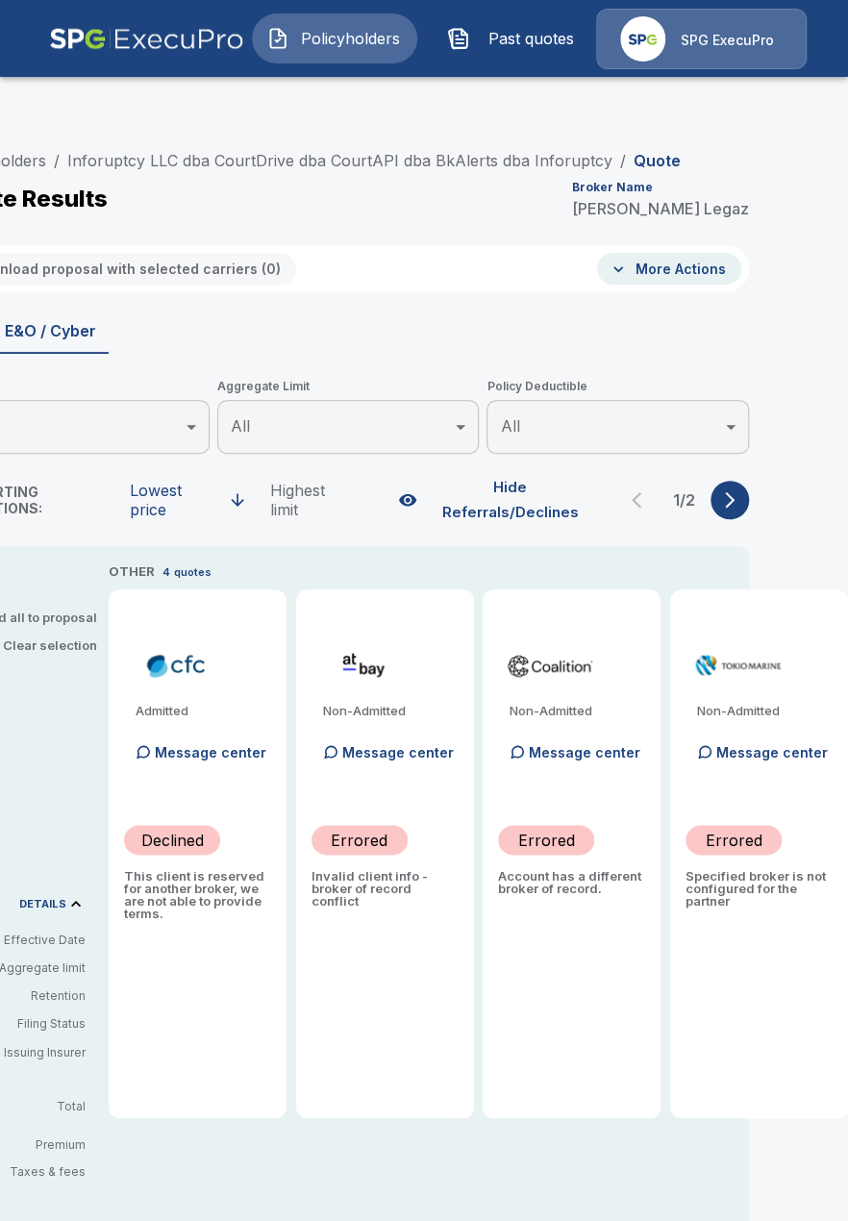
click at [227, 900] on div "Admitted Message center Declined This client is reserved for another broker, we…" at bounding box center [198, 853] width 178 height 529
click at [351, 39] on span "Policyholders" at bounding box center [350, 38] width 106 height 23
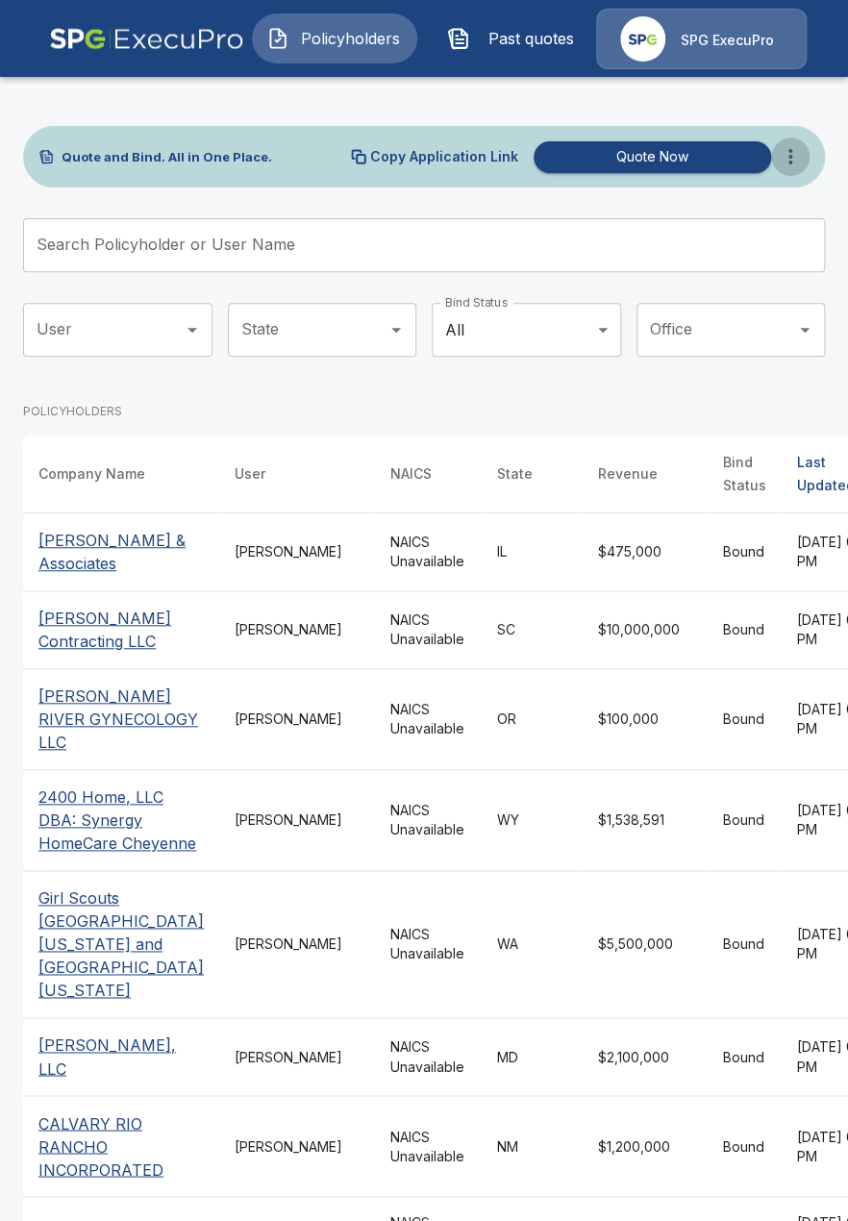
click at [795, 162] on icon "more" at bounding box center [790, 156] width 23 height 23
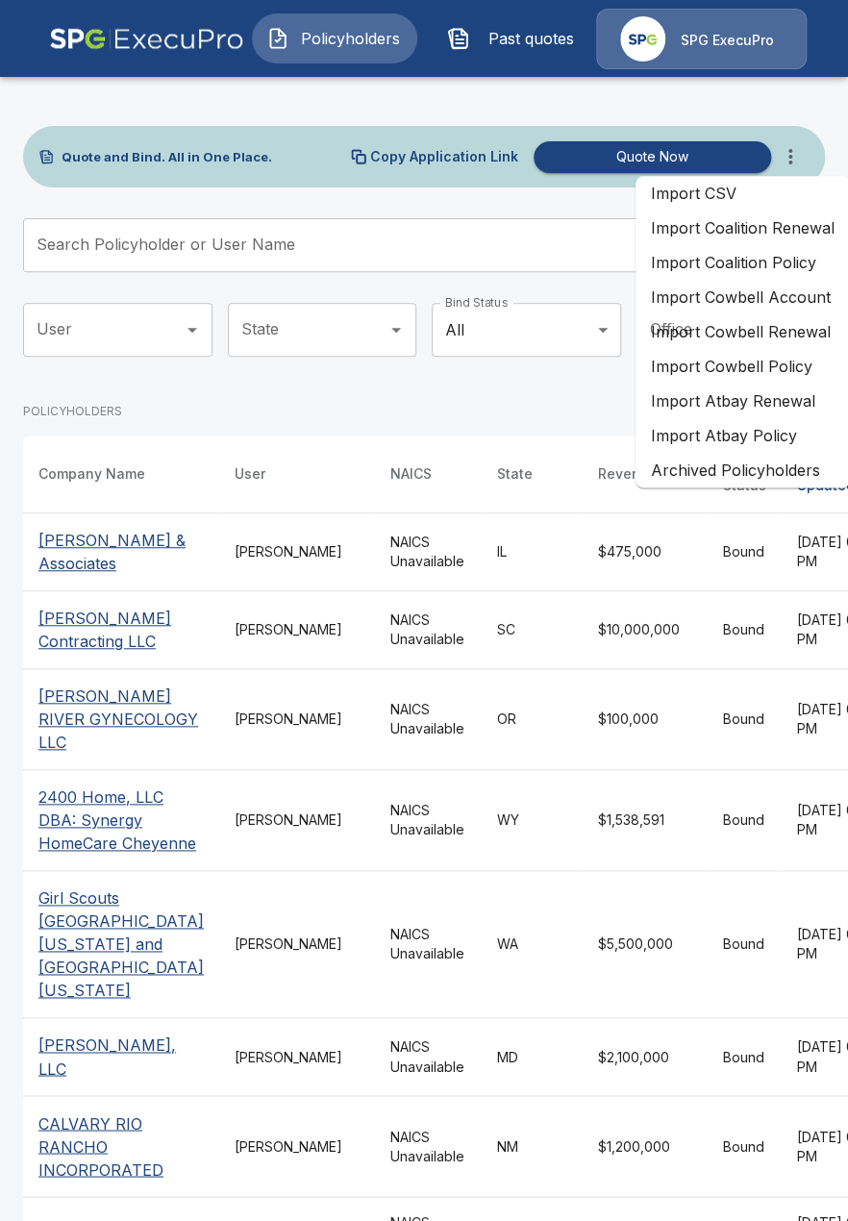
click at [771, 267] on li "Import Coalition Policy" at bounding box center [743, 262] width 214 height 35
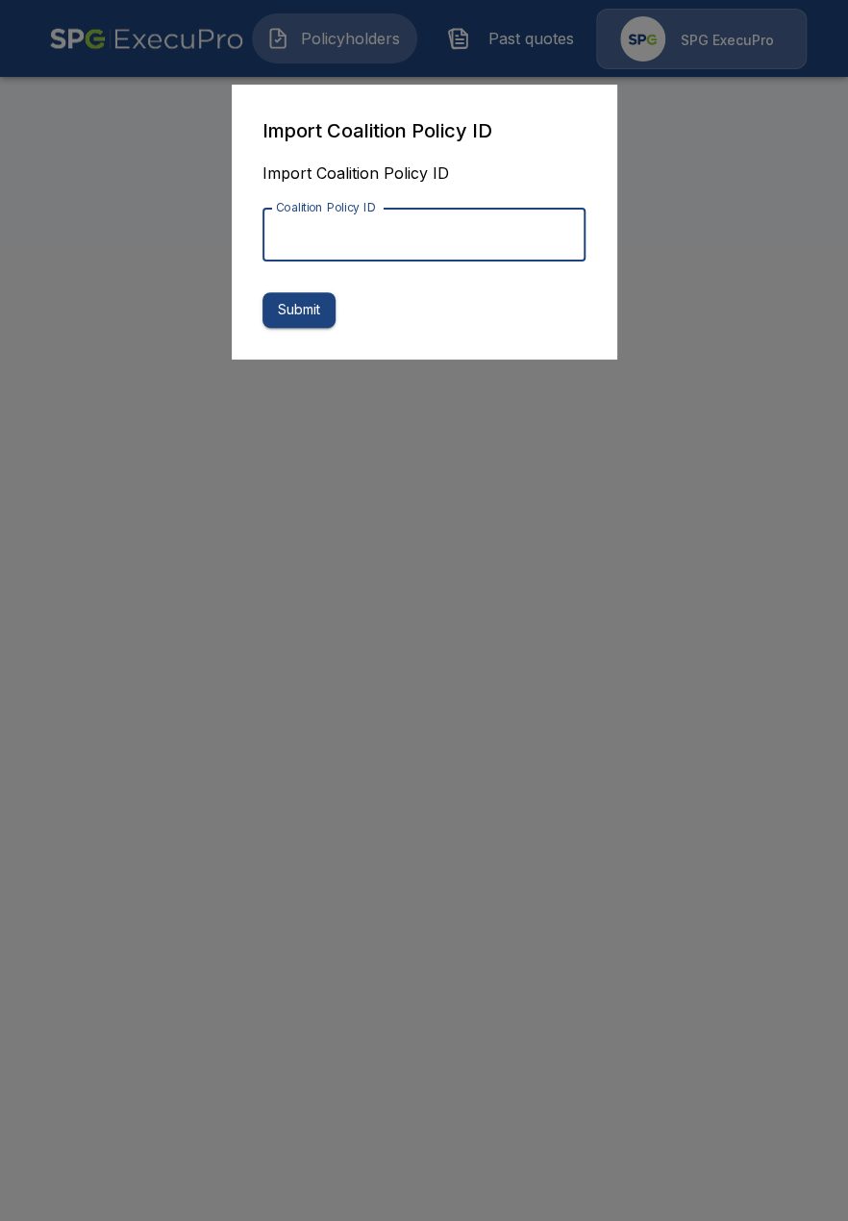
click at [453, 221] on input "Coalition Policy ID" at bounding box center [424, 235] width 323 height 54
paste input "**********"
type input "**********"
click at [310, 312] on button "Submit" at bounding box center [299, 310] width 73 height 36
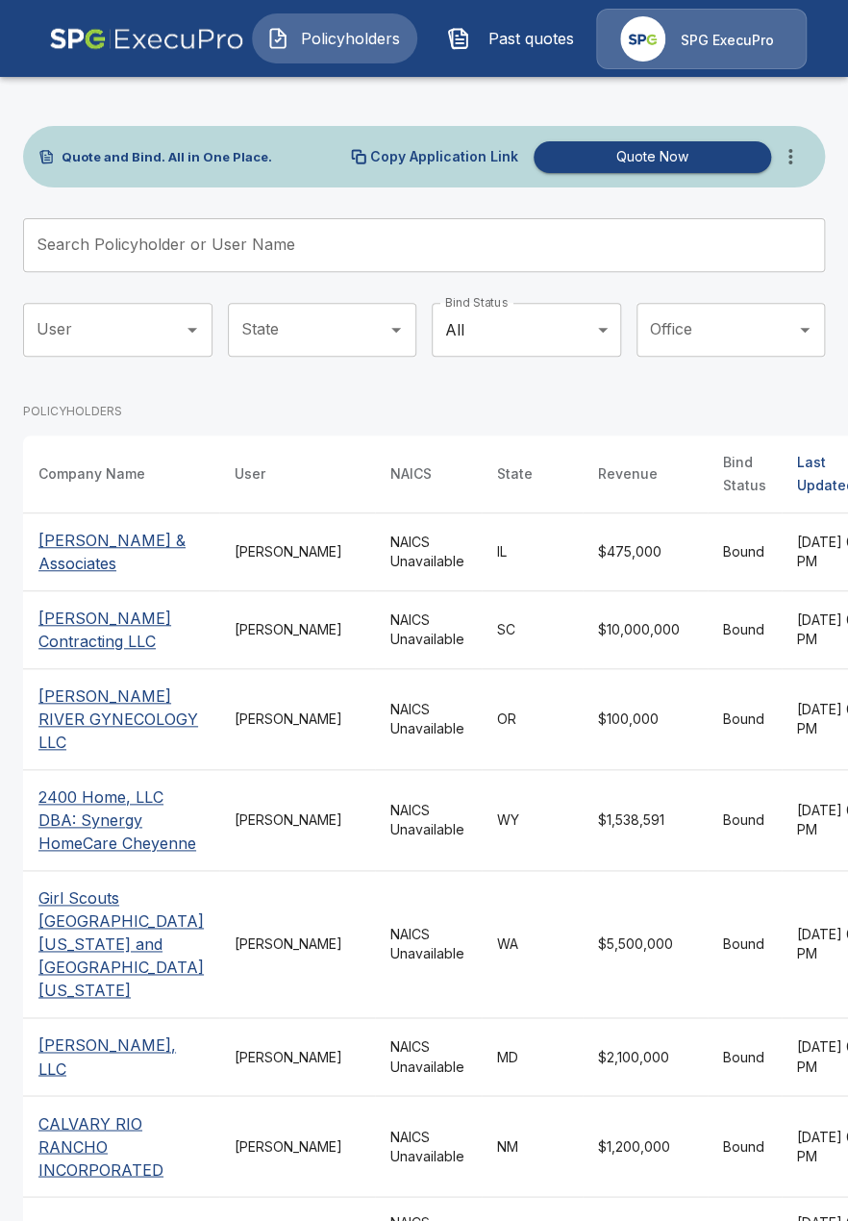
click at [489, 50] on button "Past quotes" at bounding box center [515, 38] width 165 height 50
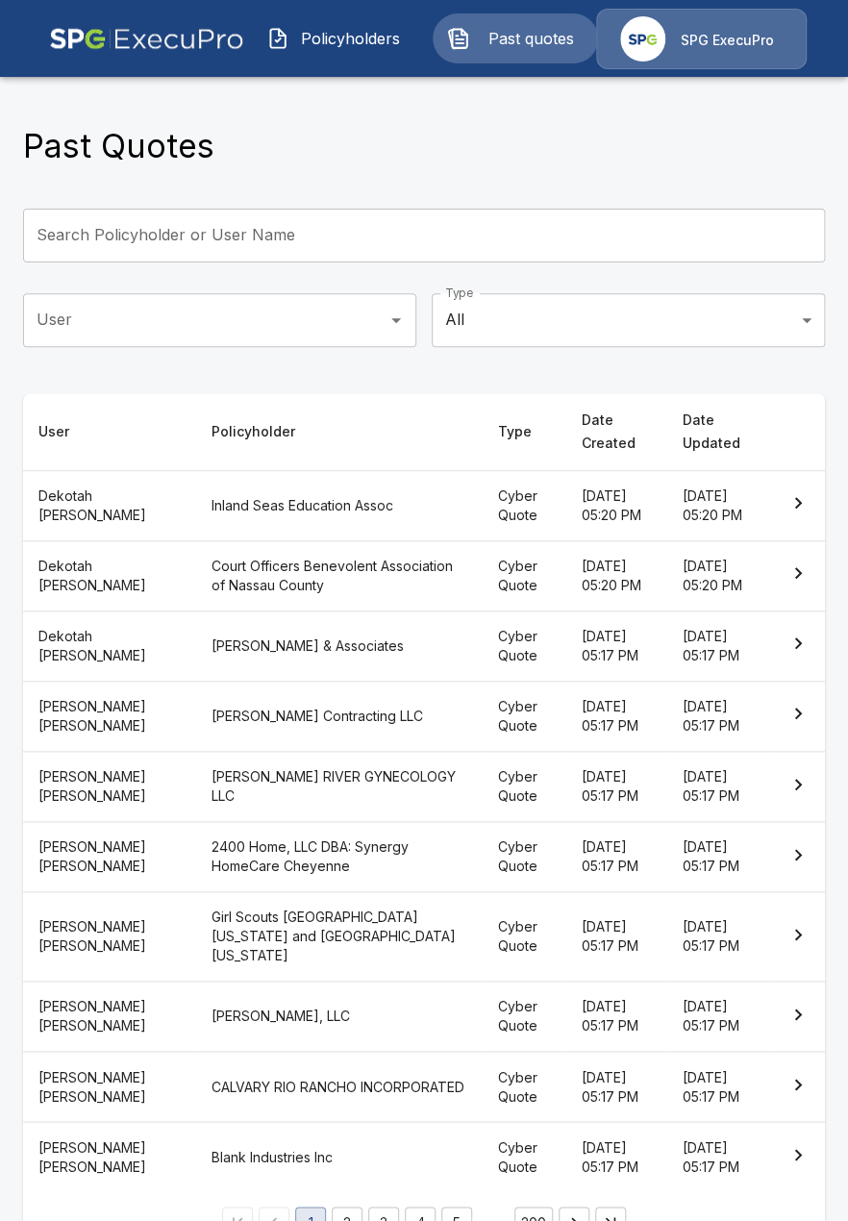
click at [383, 49] on span "Policyholders" at bounding box center [350, 38] width 106 height 23
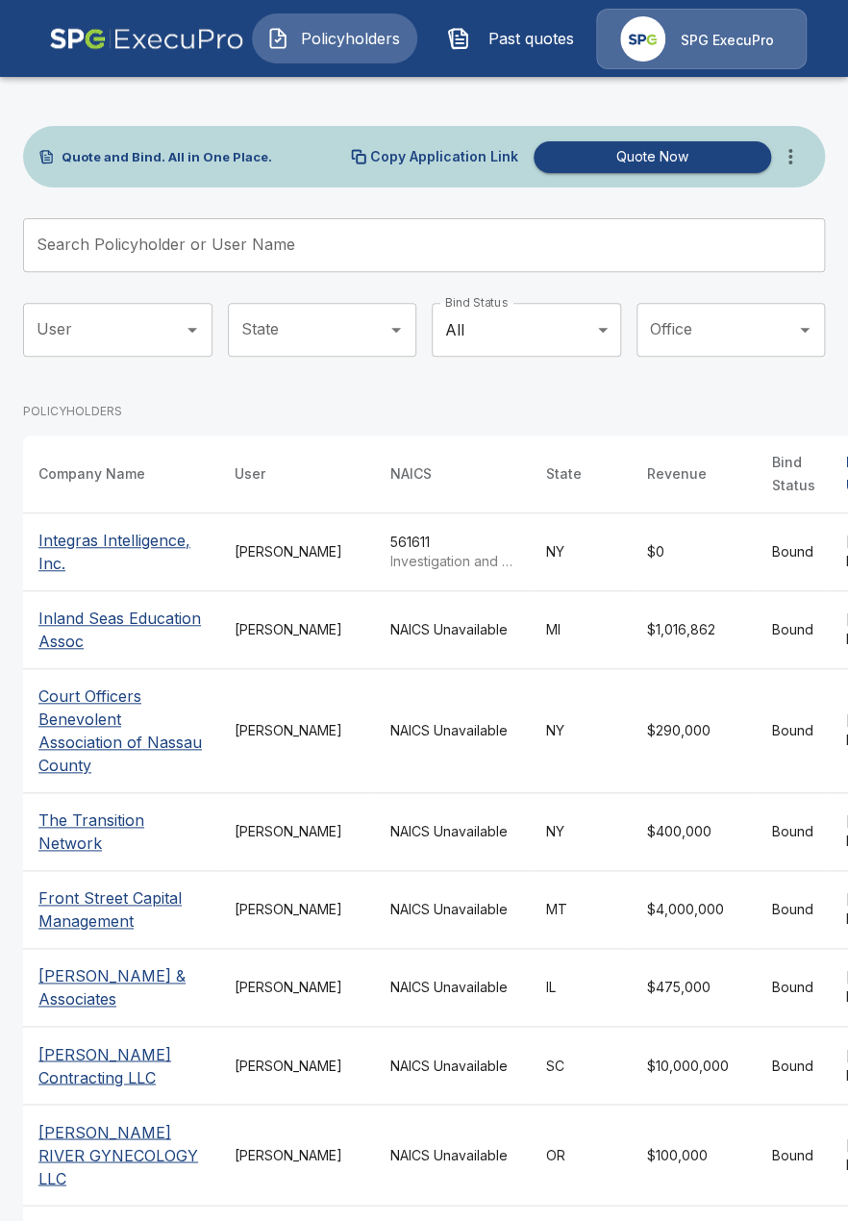
click at [506, 48] on span "Past quotes" at bounding box center [531, 38] width 106 height 23
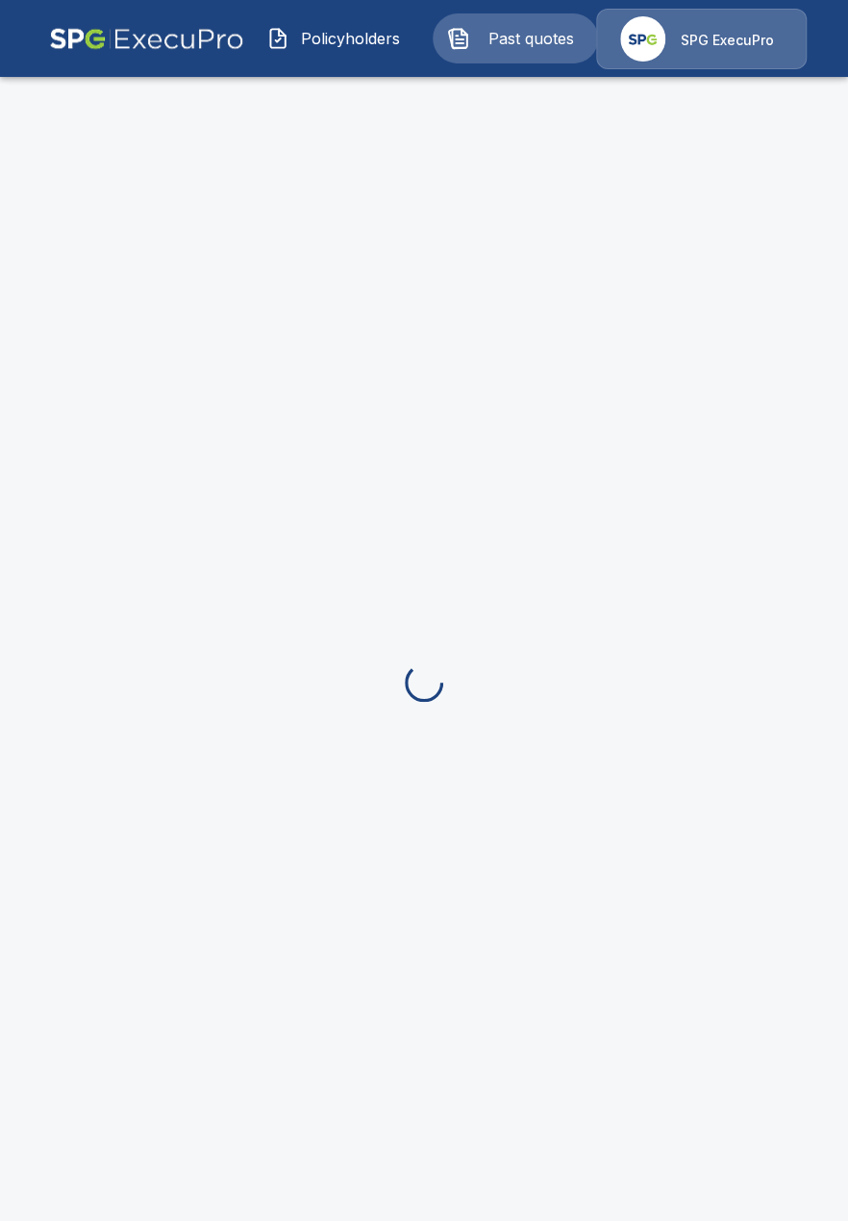
click at [345, 44] on span "Policyholders" at bounding box center [350, 38] width 106 height 23
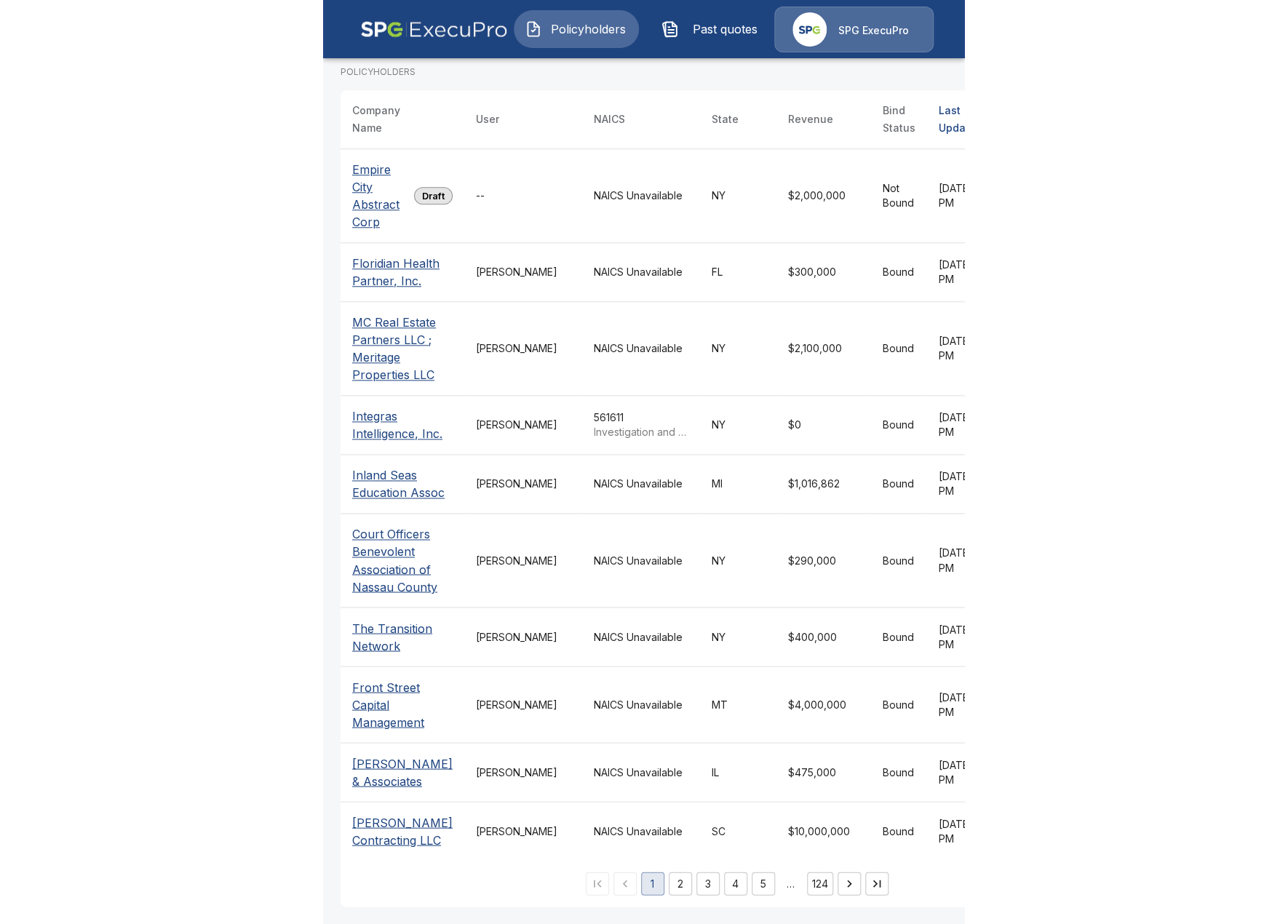
scroll to position [210, 0]
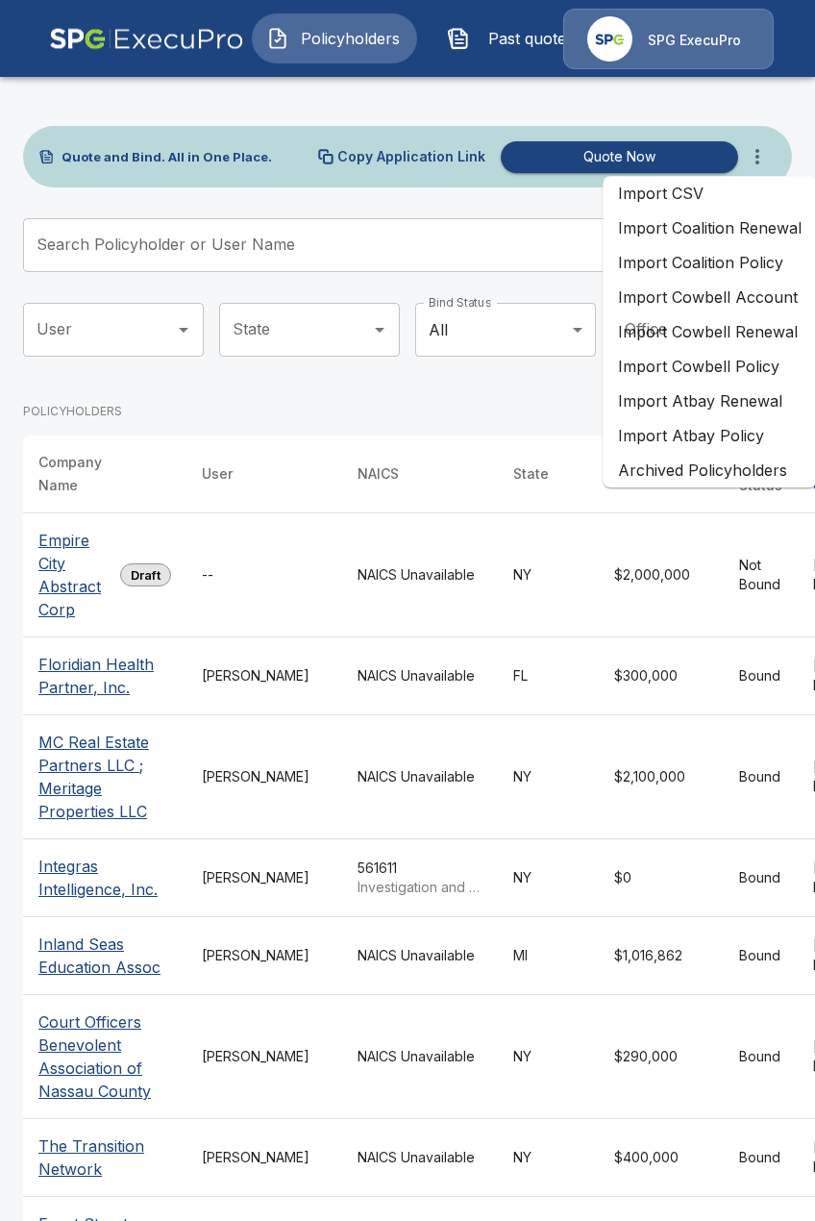
click at [737, 431] on li "Import Atbay Policy" at bounding box center [710, 435] width 214 height 35
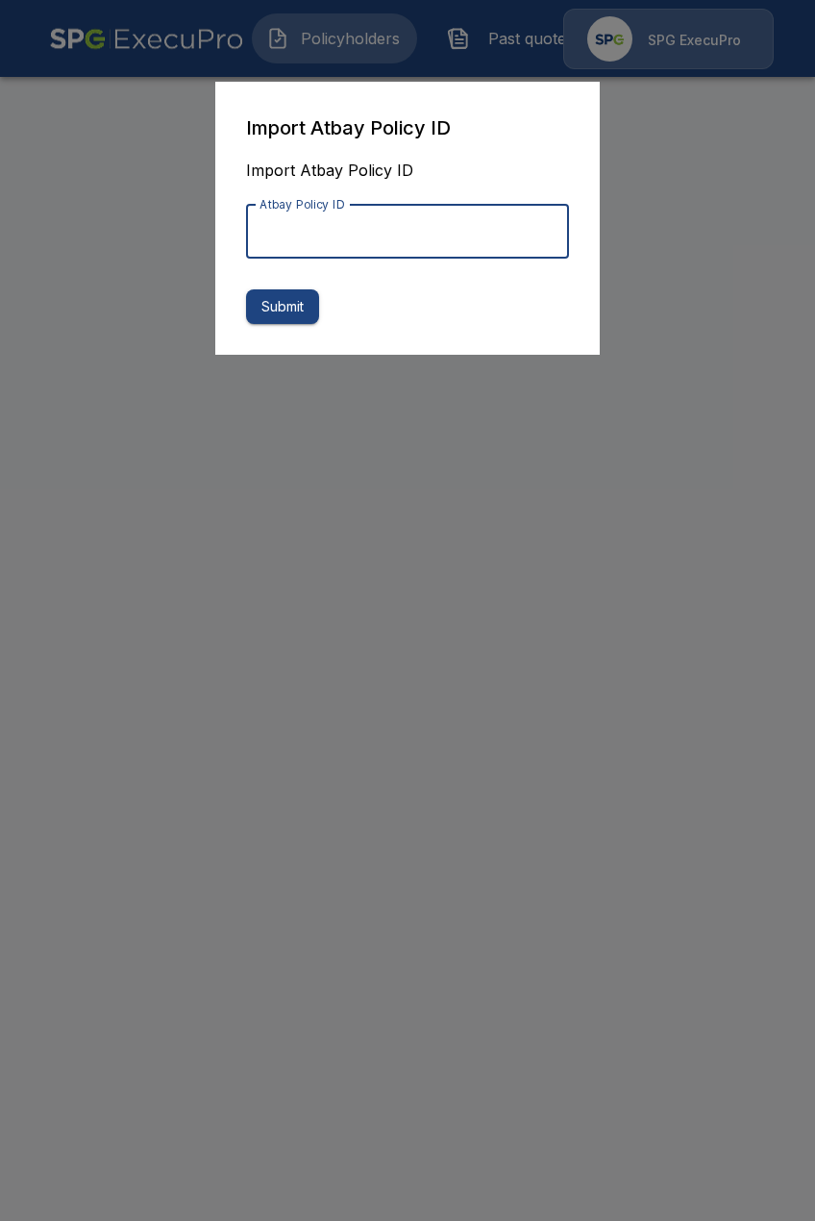
click at [368, 226] on input "Atbay Policy ID" at bounding box center [407, 232] width 323 height 54
paste input "**********"
type input "**********"
click at [298, 317] on button "Submit" at bounding box center [282, 307] width 73 height 36
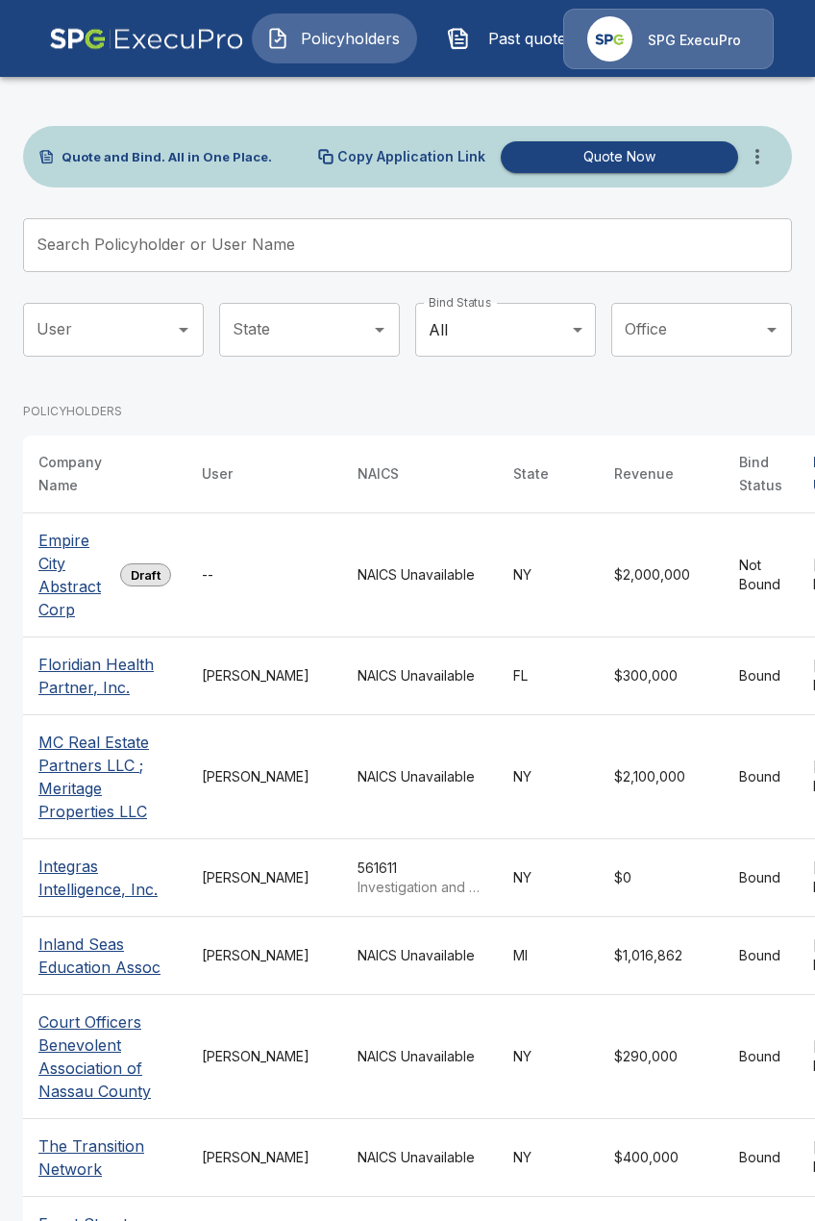
click at [488, 44] on span "Past quotes" at bounding box center [531, 38] width 106 height 23
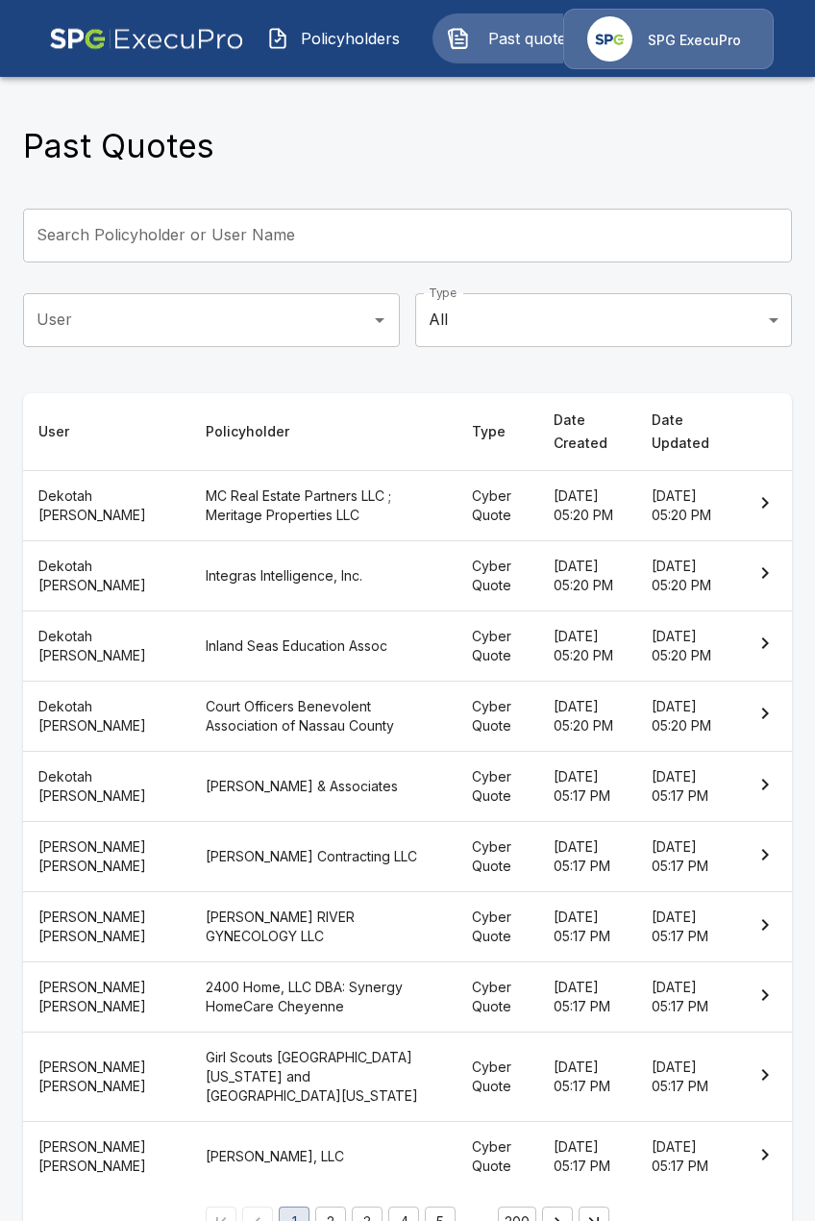
click at [320, 38] on span "Policyholders" at bounding box center [350, 38] width 106 height 23
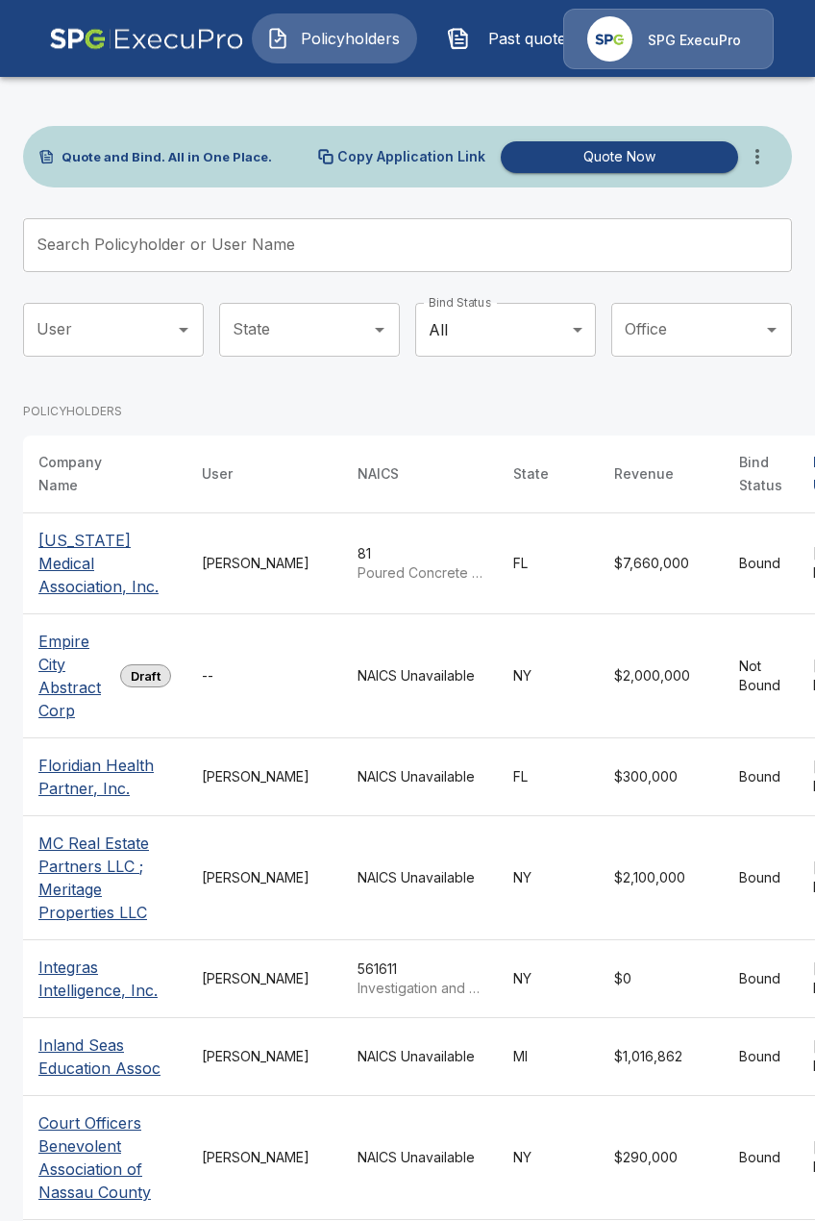
click at [206, 547] on td "[PERSON_NAME]" at bounding box center [265, 564] width 156 height 101
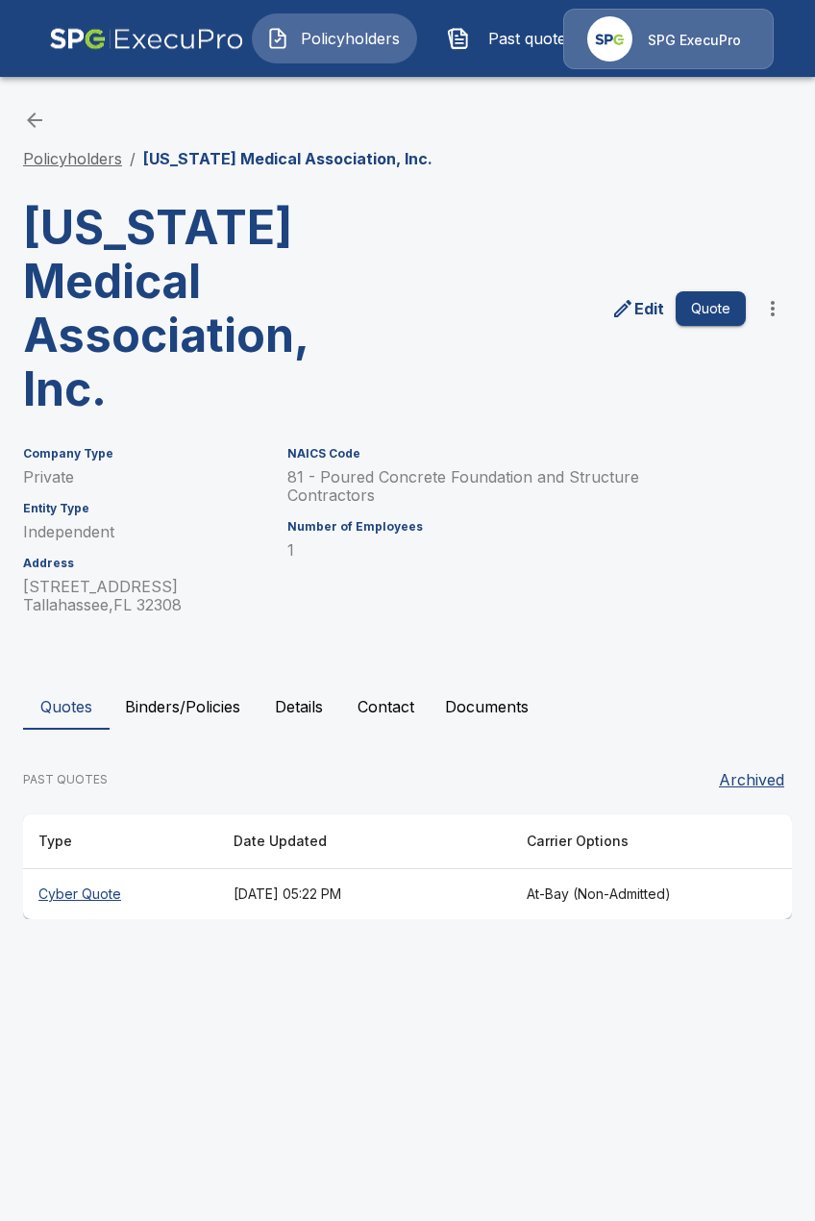
click at [65, 163] on link "Policyholders" at bounding box center [72, 158] width 99 height 19
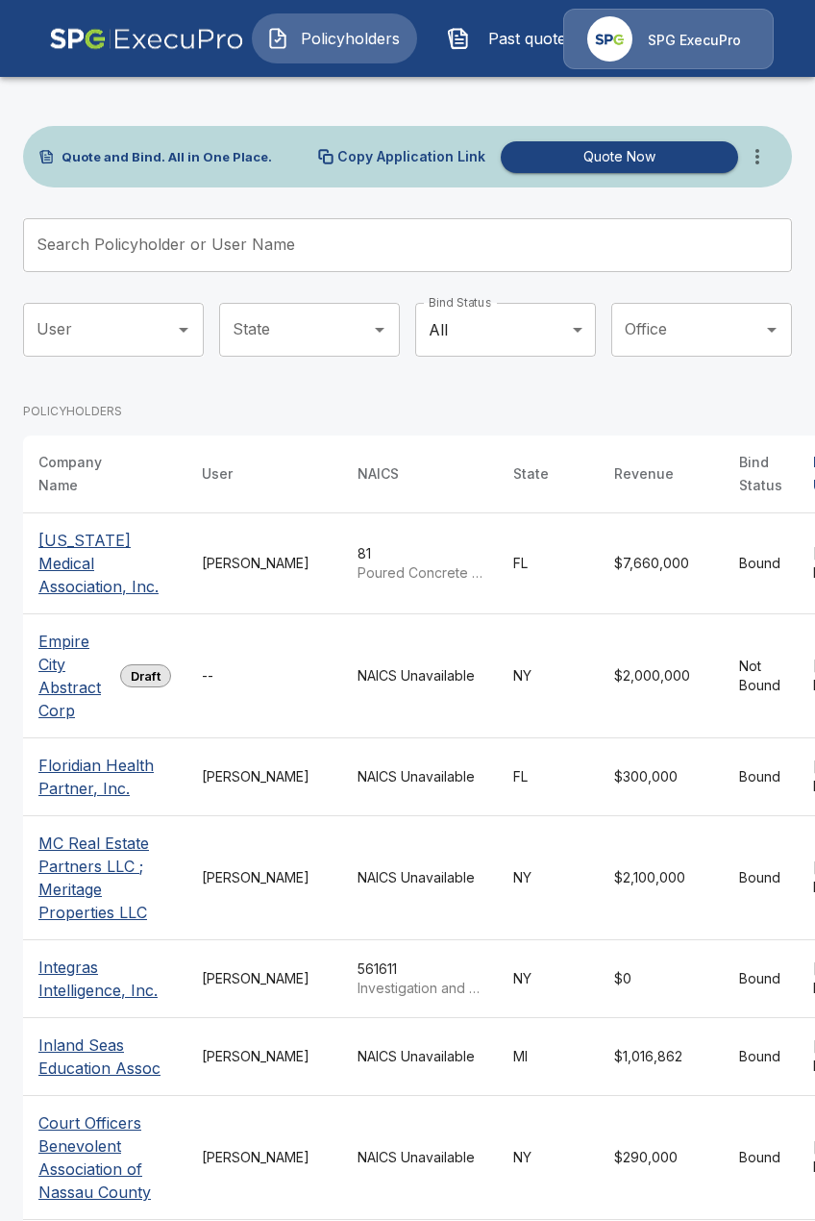
click at [758, 147] on icon "more" at bounding box center [757, 156] width 23 height 23
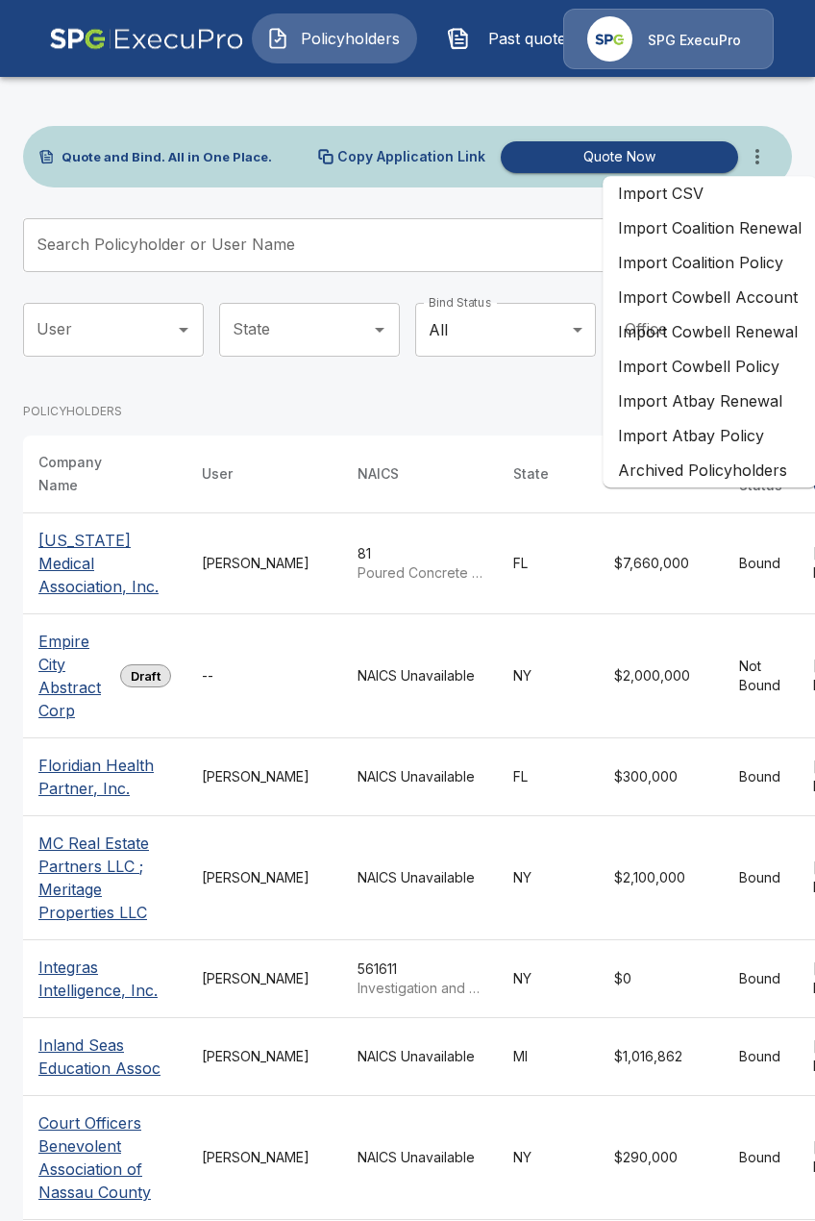
click at [762, 438] on li "Import Atbay Policy" at bounding box center [710, 435] width 214 height 35
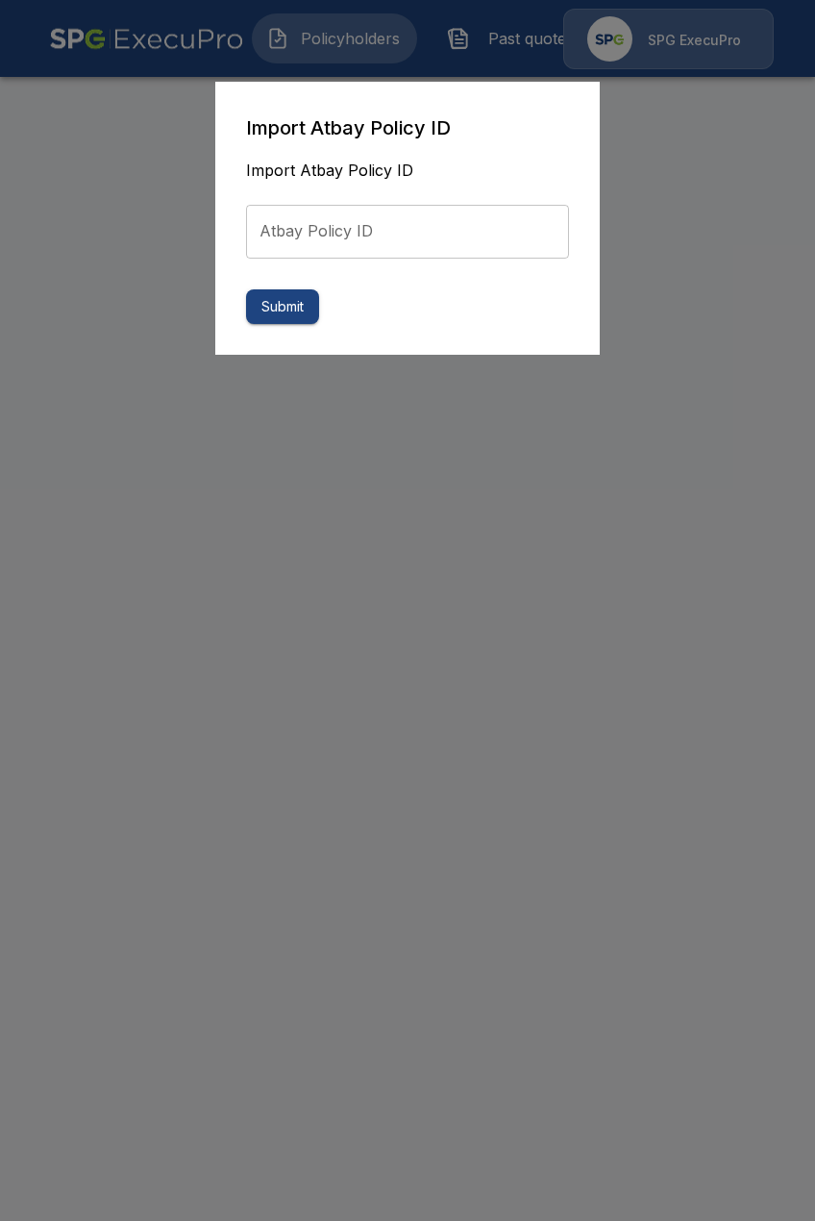
click at [392, 244] on input "Atbay Policy ID" at bounding box center [407, 232] width 323 height 54
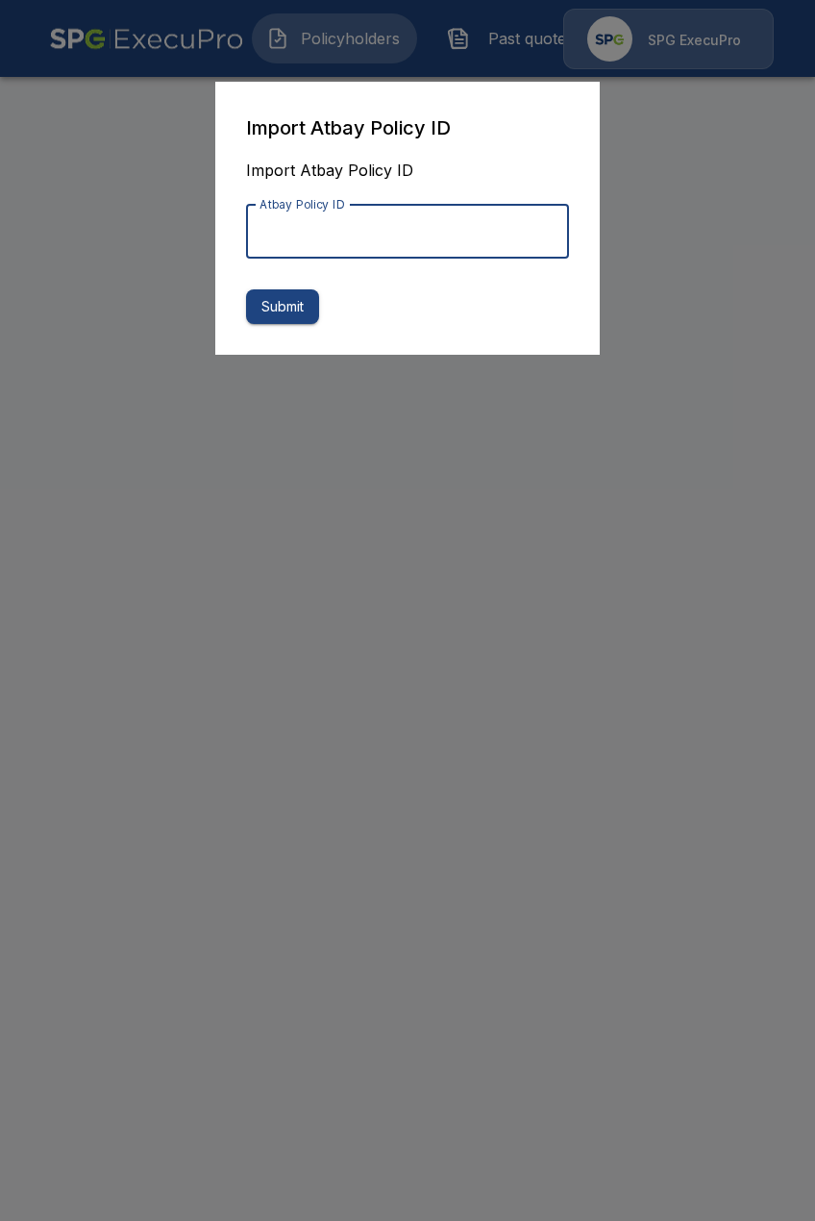
paste input "**********"
type input "**********"
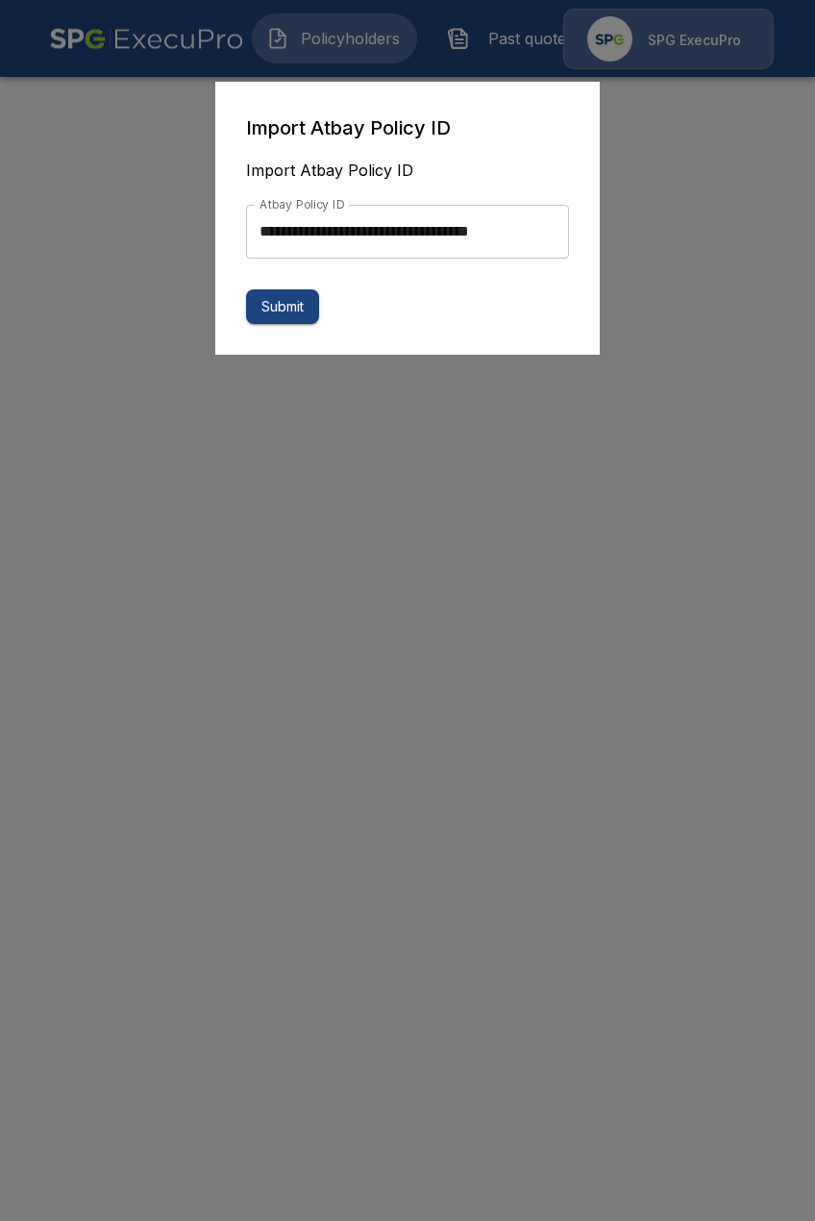
click at [311, 540] on div at bounding box center [407, 610] width 815 height 1221
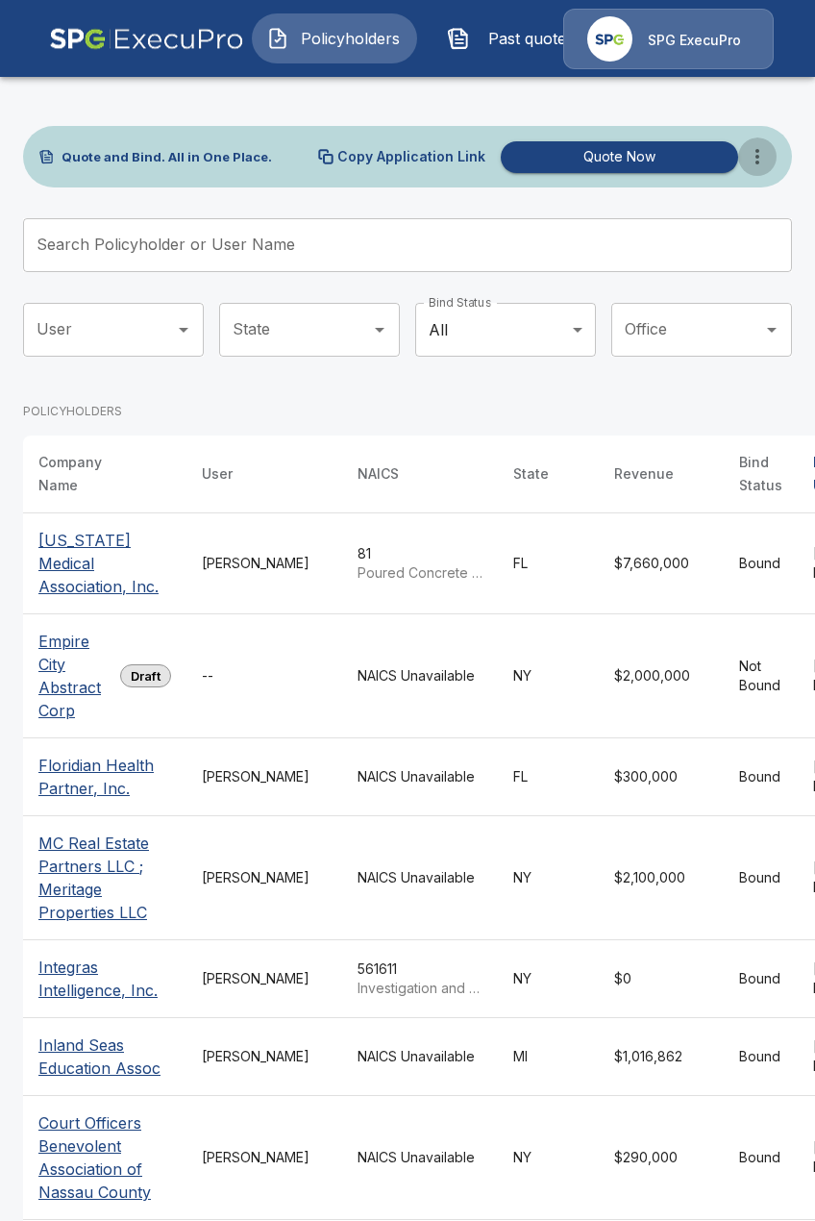
click at [753, 154] on icon "more" at bounding box center [757, 156] width 23 height 23
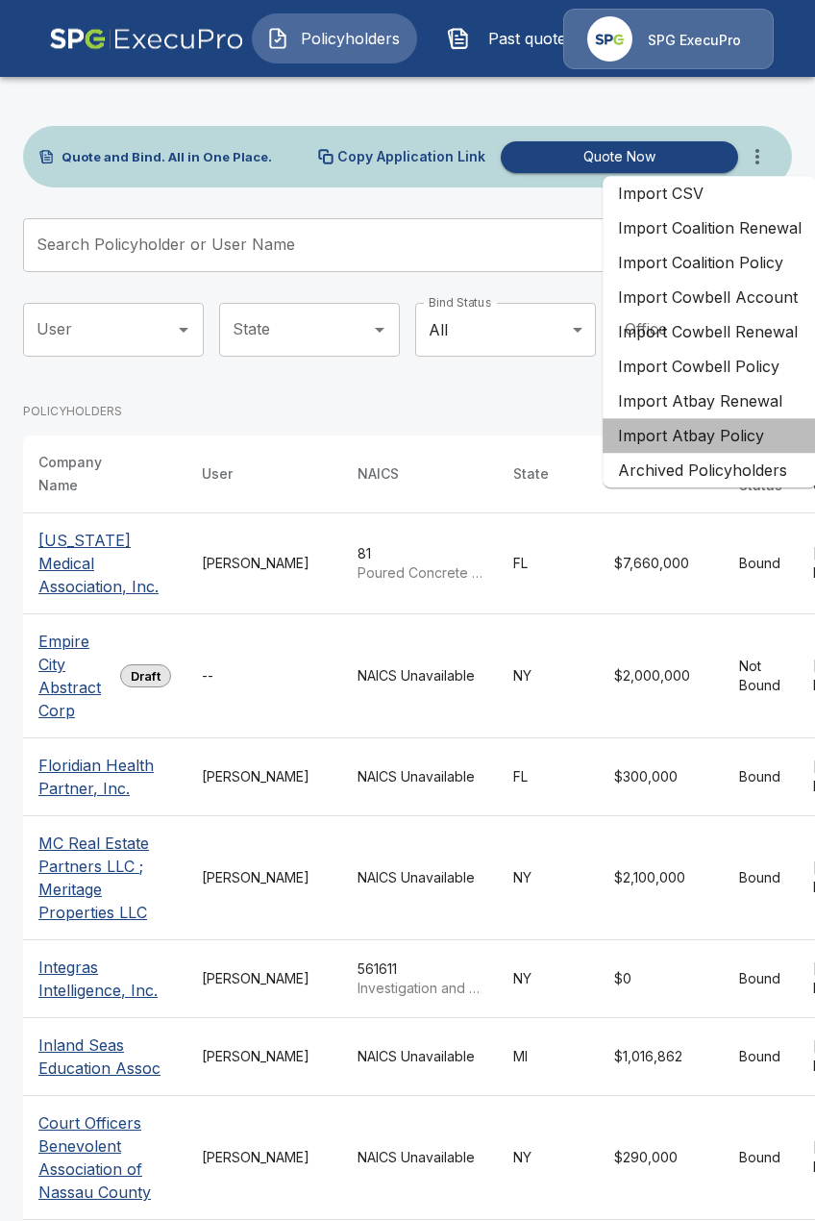
click at [710, 432] on li "Import Atbay Policy" at bounding box center [710, 435] width 214 height 35
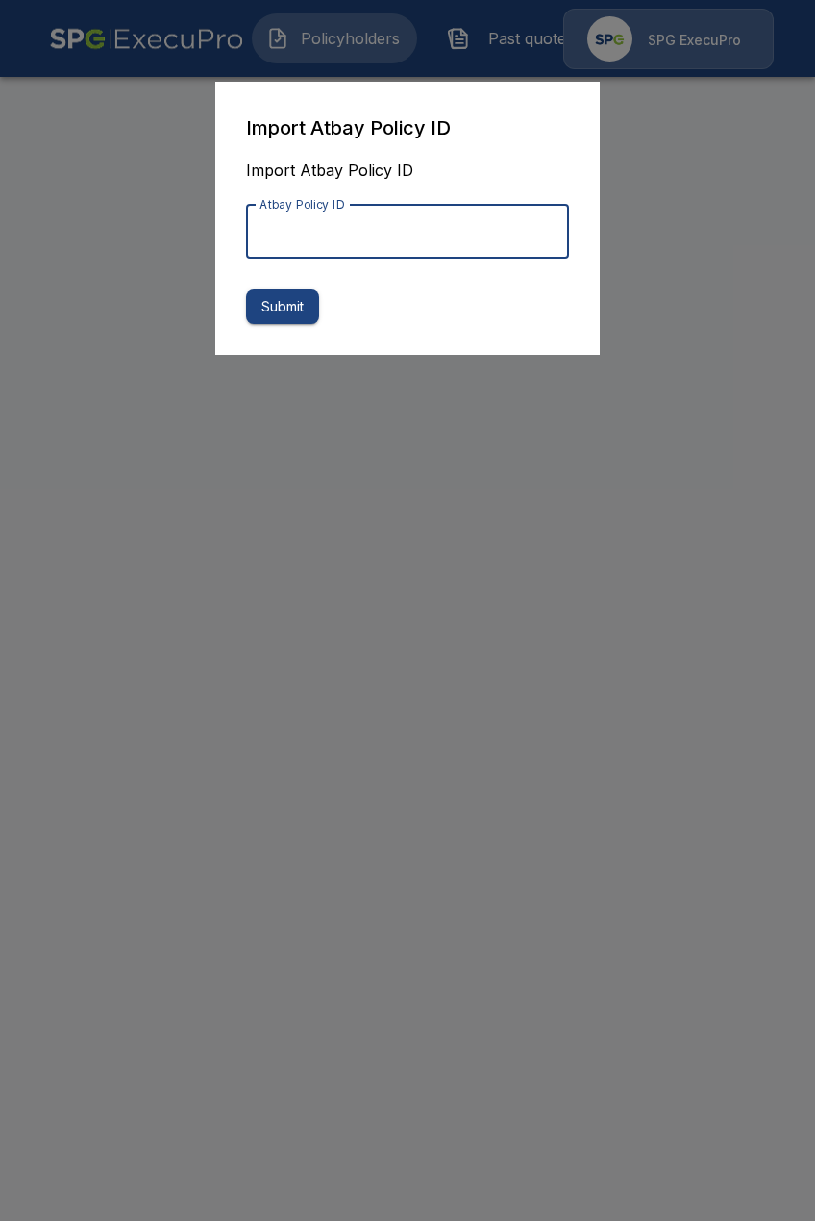
click at [398, 255] on input "Atbay Policy ID" at bounding box center [407, 232] width 323 height 54
paste input "**********"
click at [467, 226] on input "Atbay Policy ID" at bounding box center [407, 232] width 323 height 54
drag, startPoint x: 437, startPoint y: 230, endPoint x: 105, endPoint y: 237, distance: 331.8
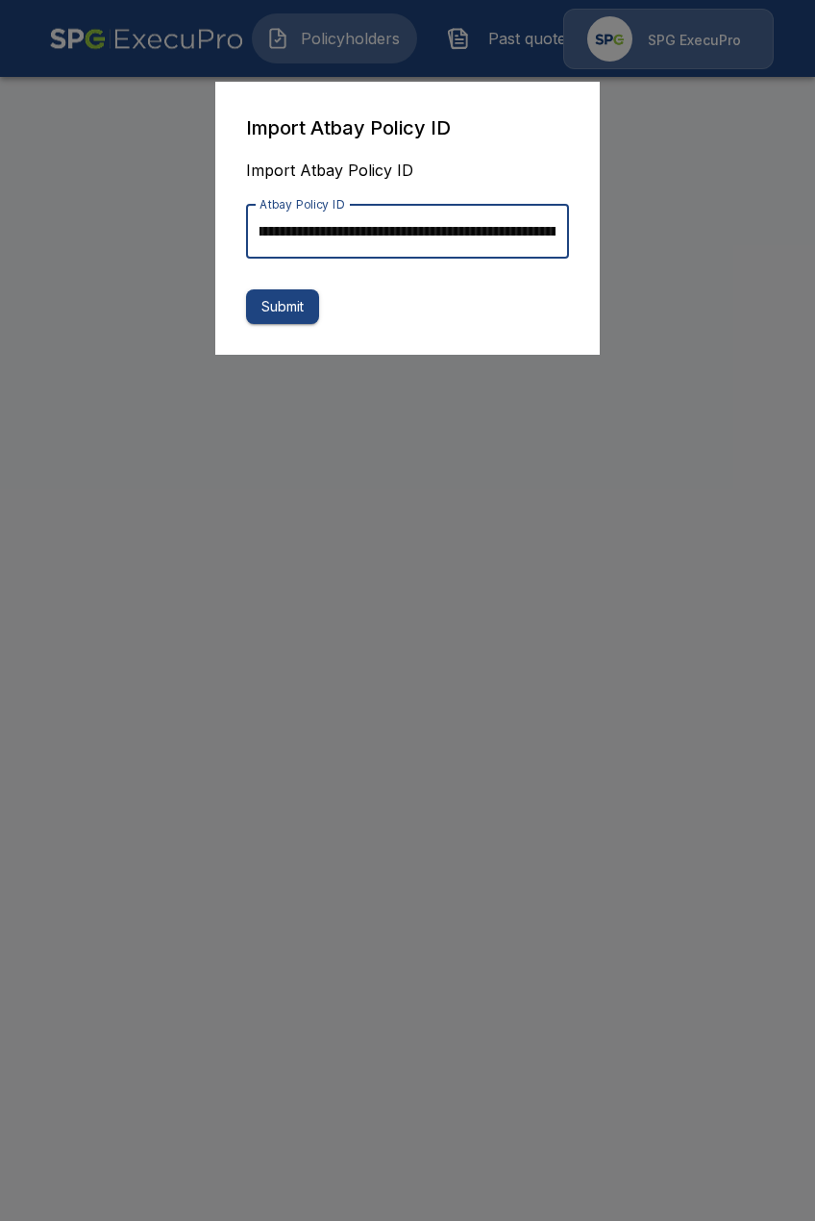
click at [246, 237] on input "Atbay Policy ID" at bounding box center [407, 232] width 323 height 54
type input "**********"
click at [272, 314] on button "Submit" at bounding box center [282, 307] width 73 height 36
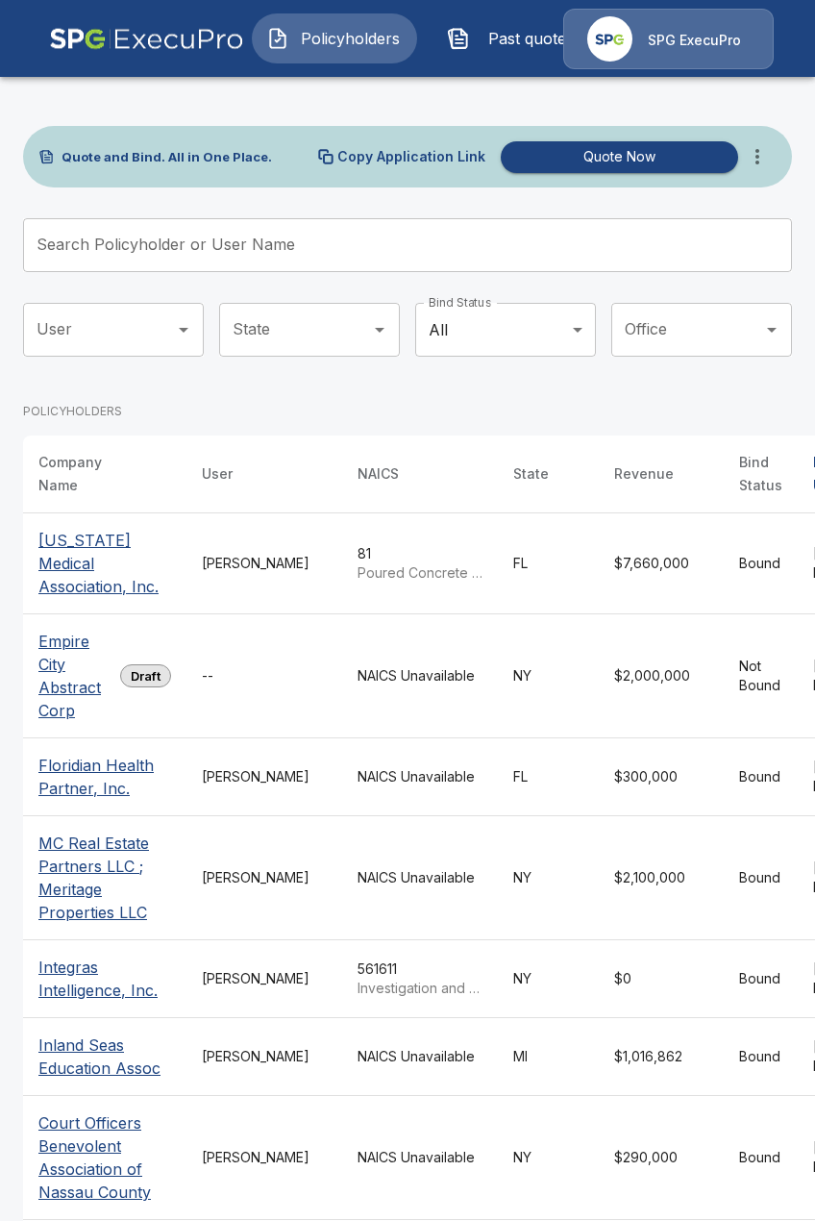
click at [509, 58] on button "Past quotes" at bounding box center [515, 38] width 165 height 50
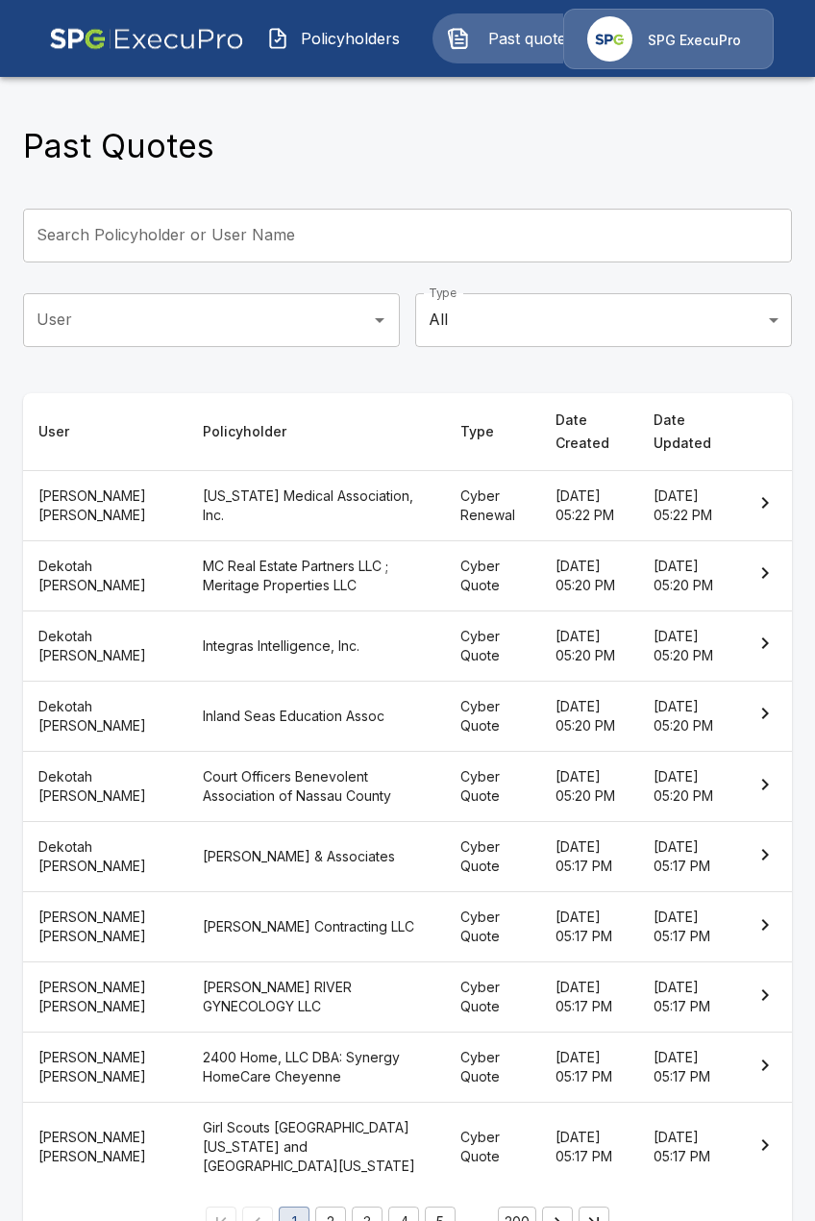
click at [334, 48] on span "Policyholders" at bounding box center [350, 38] width 106 height 23
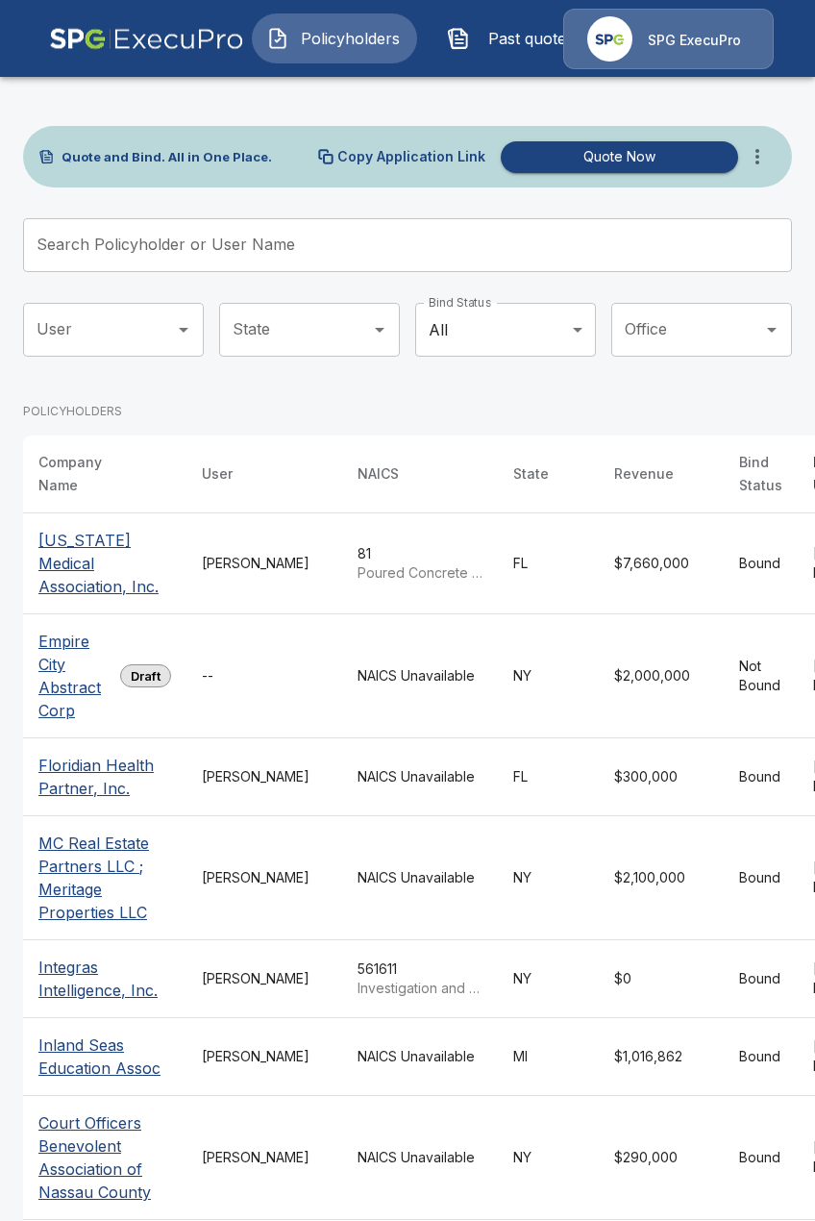
click at [483, 60] on button "Past quotes" at bounding box center [515, 38] width 165 height 50
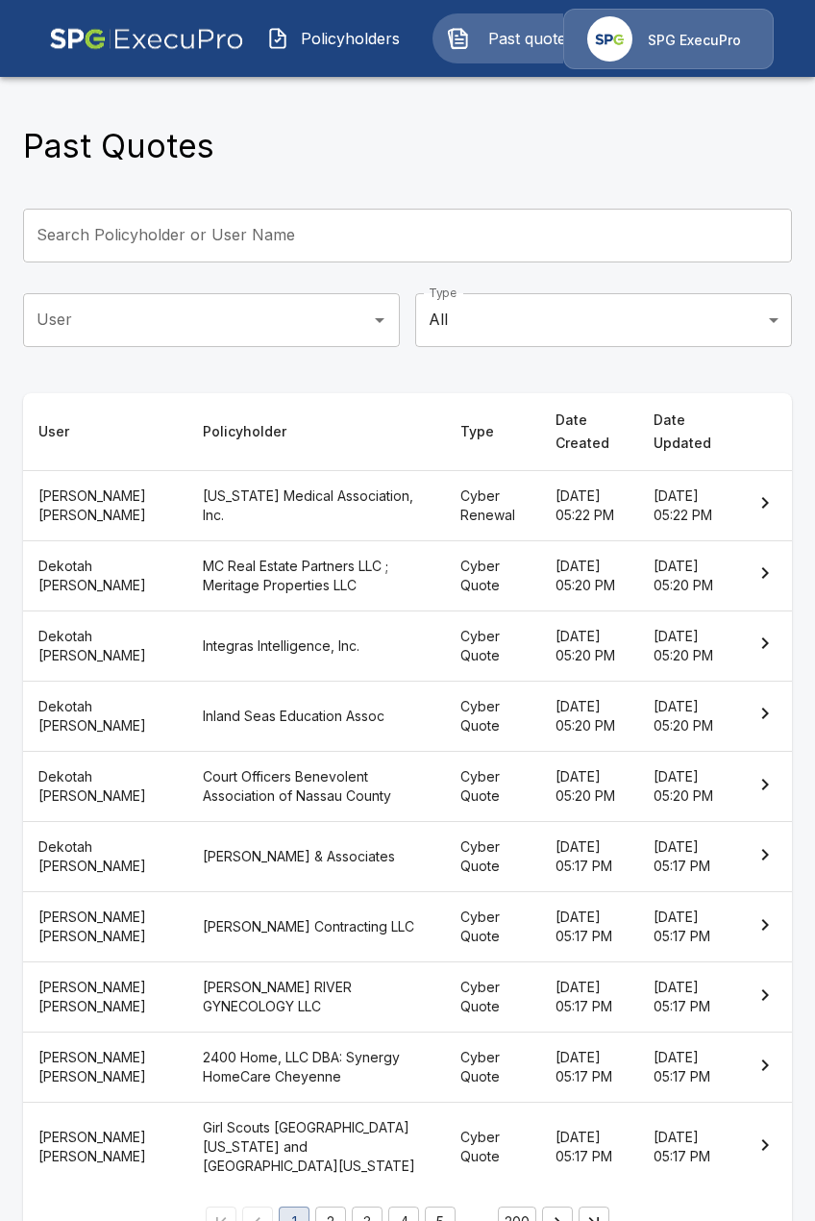
click at [208, 221] on input "Search Policyholder or User Name" at bounding box center [397, 236] width 748 height 54
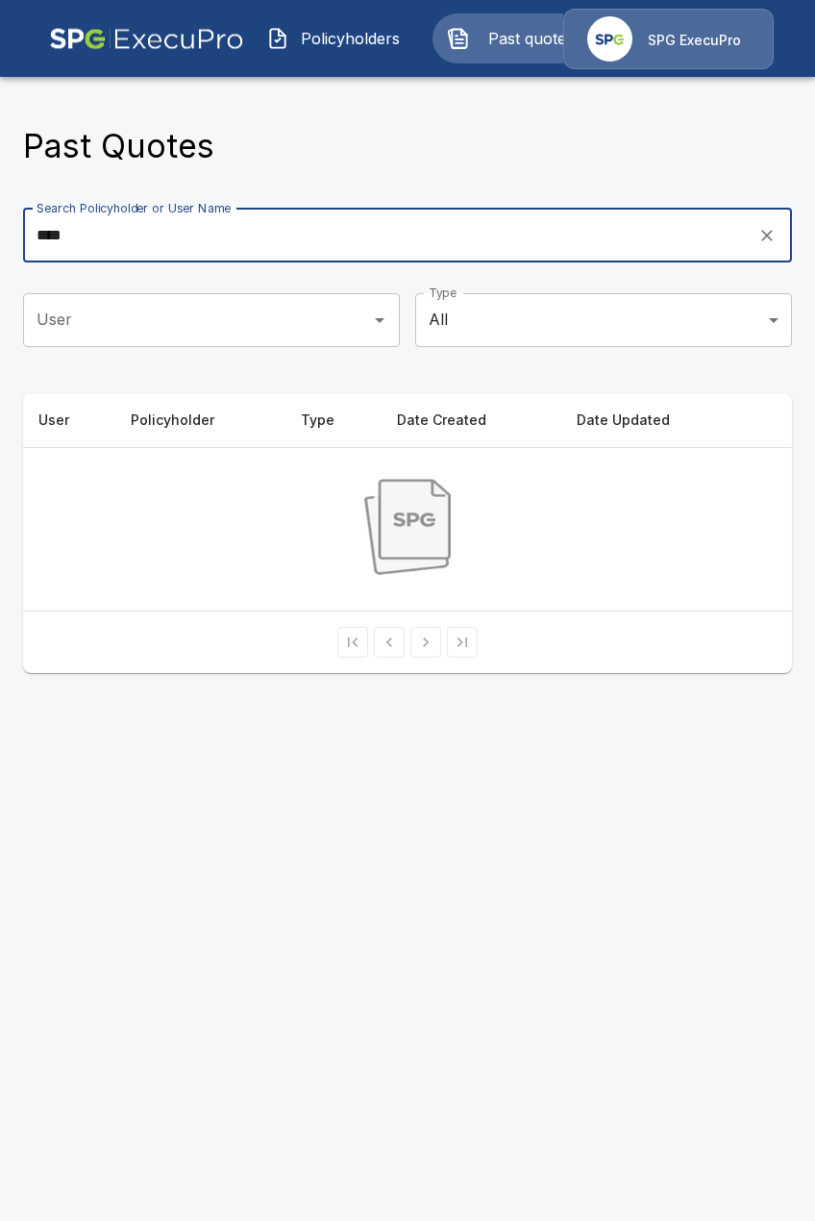
click at [215, 231] on input "****" at bounding box center [384, 236] width 722 height 54
type input "*****"
click at [195, 236] on input "*****" at bounding box center [384, 236] width 722 height 54
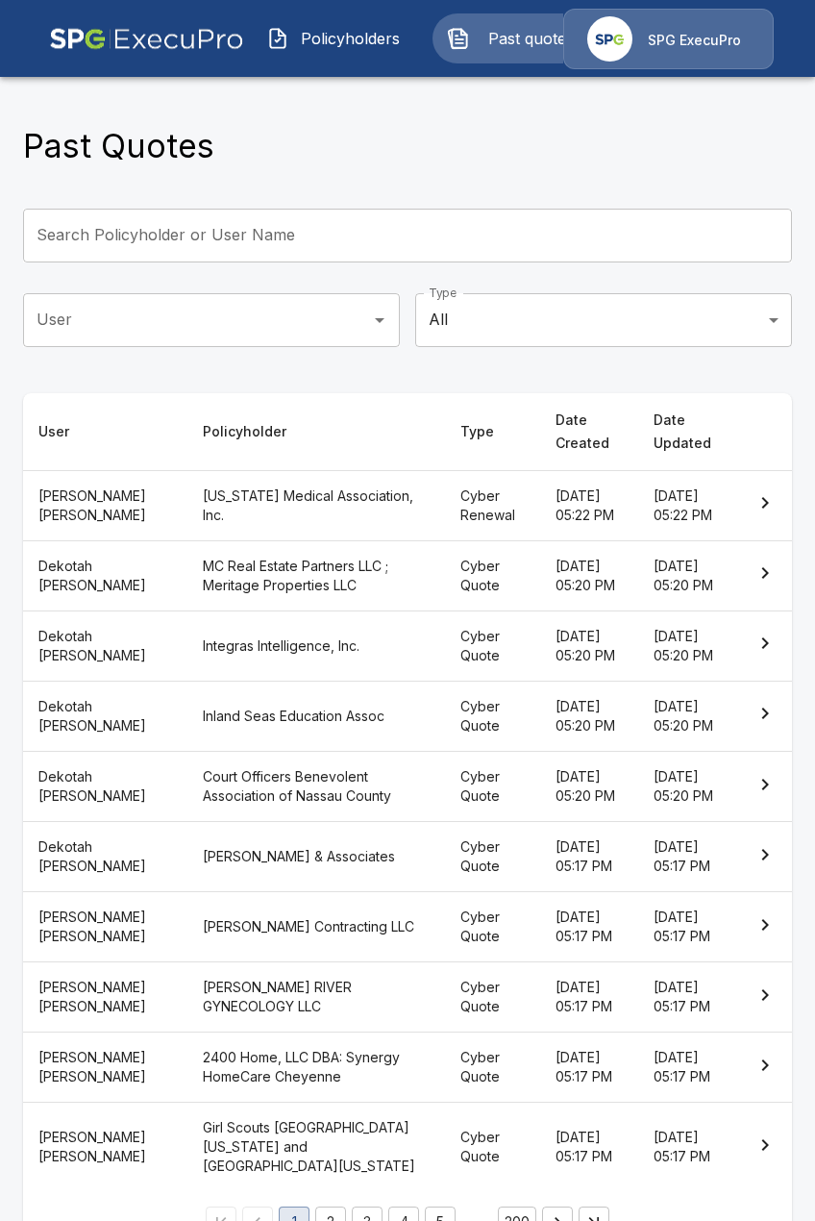
click at [263, 237] on div "Search Policyholder or User Name Search Policyholder or User Name" at bounding box center [407, 236] width 769 height 54
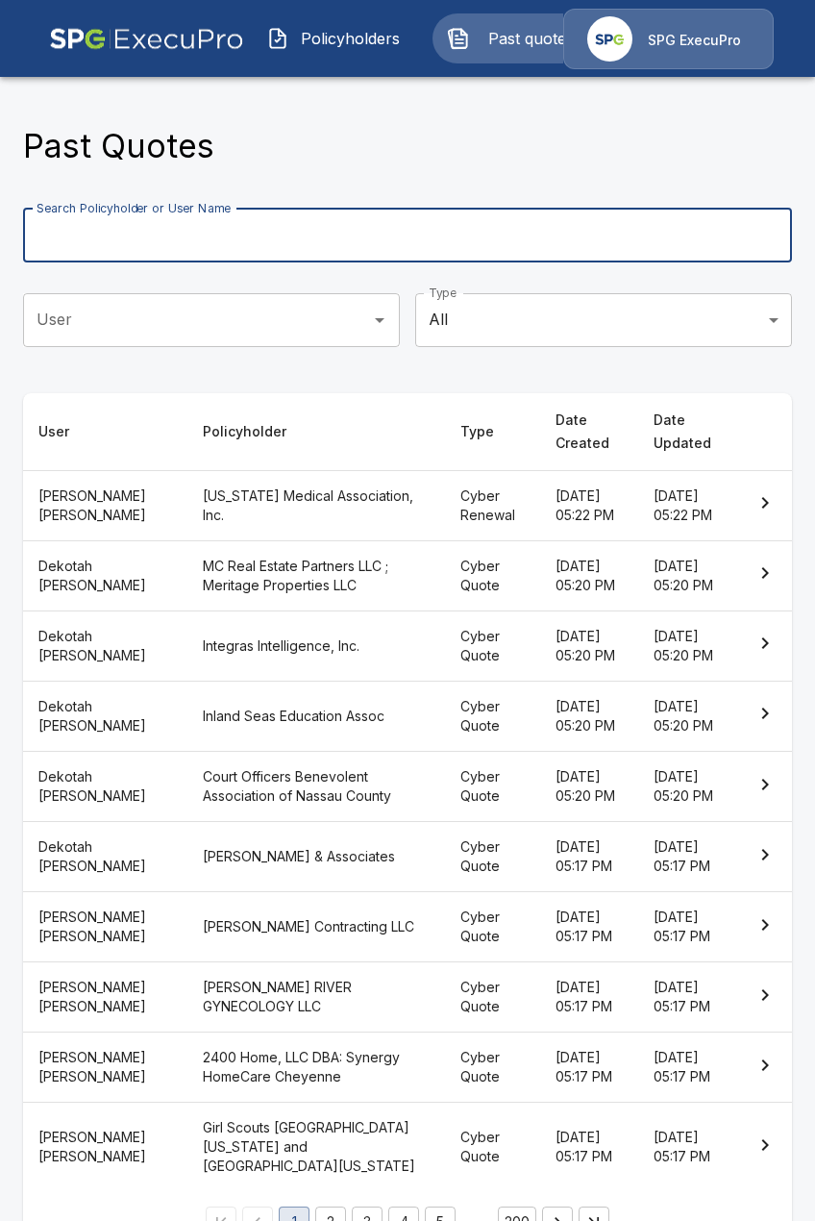
click at [263, 237] on input "Search Policyholder or User Name" at bounding box center [397, 236] width 748 height 54
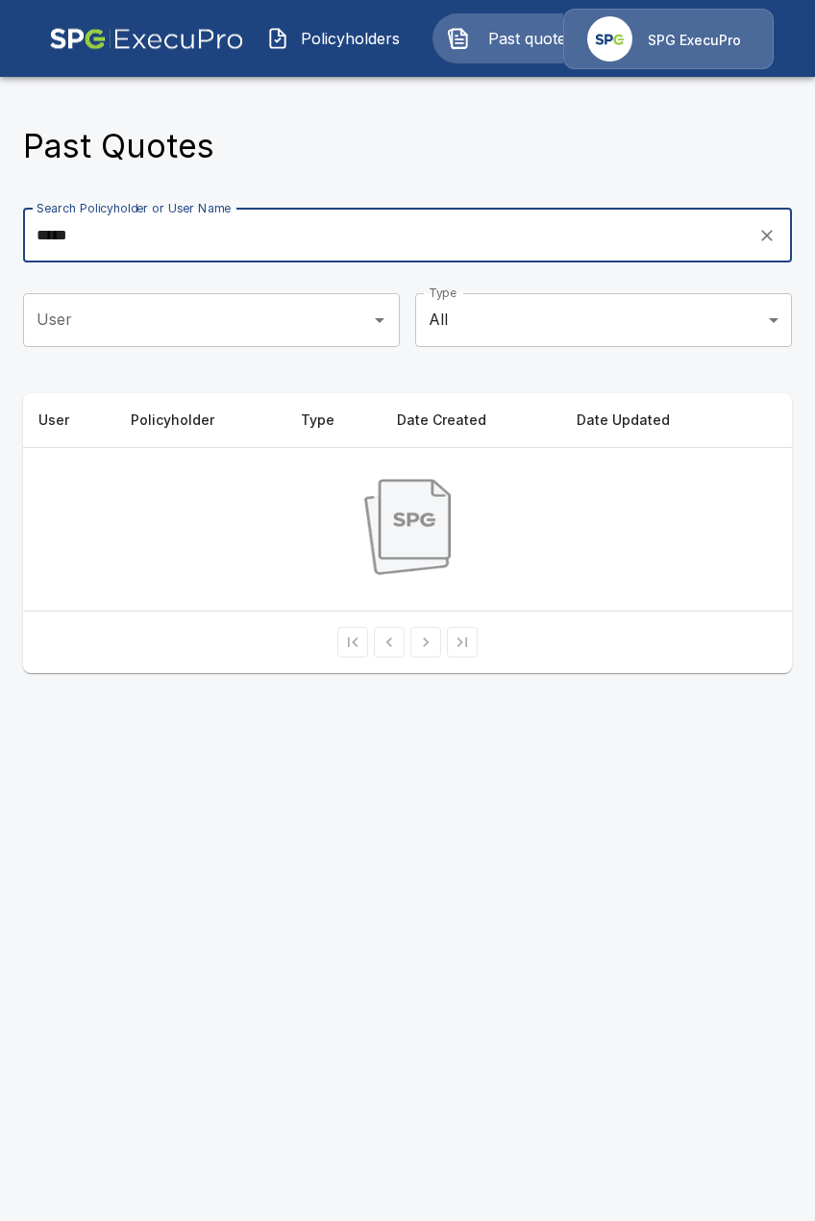
type input "*****"
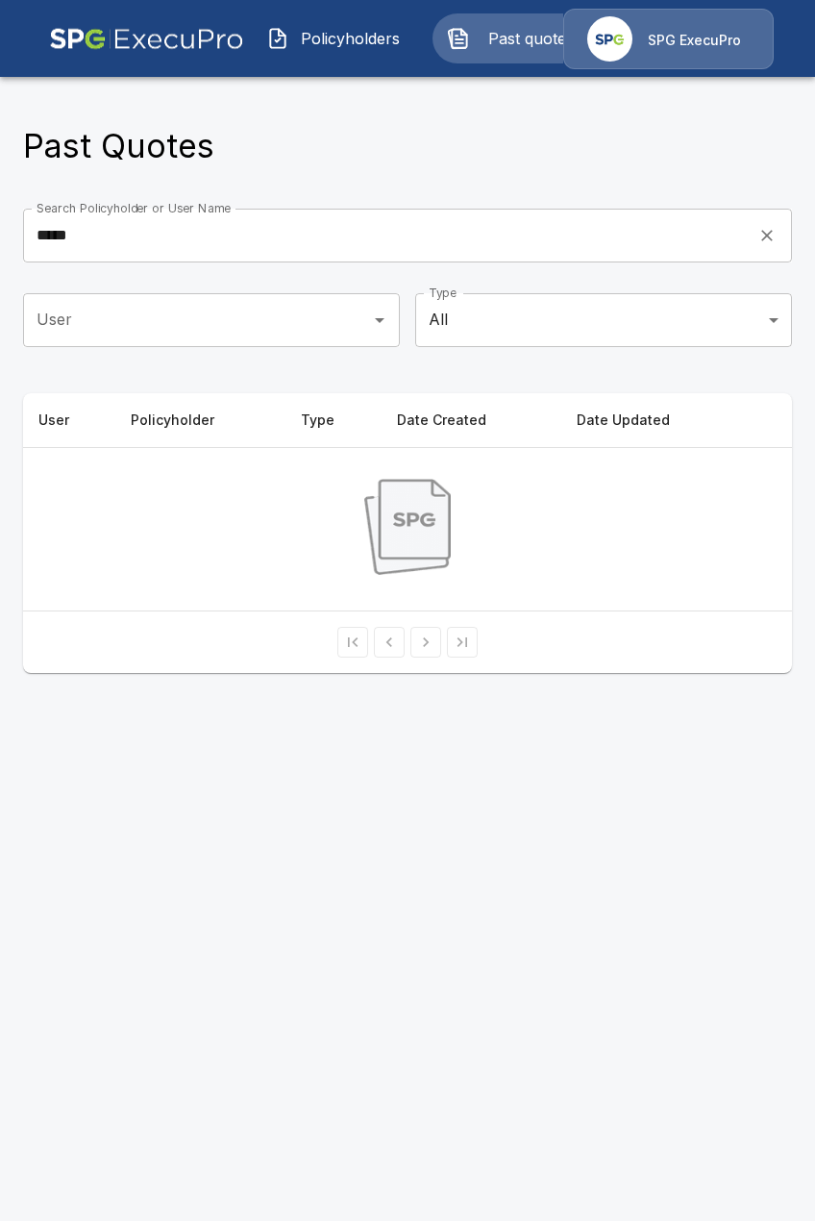
click at [356, 54] on button "Policyholders" at bounding box center [334, 38] width 165 height 50
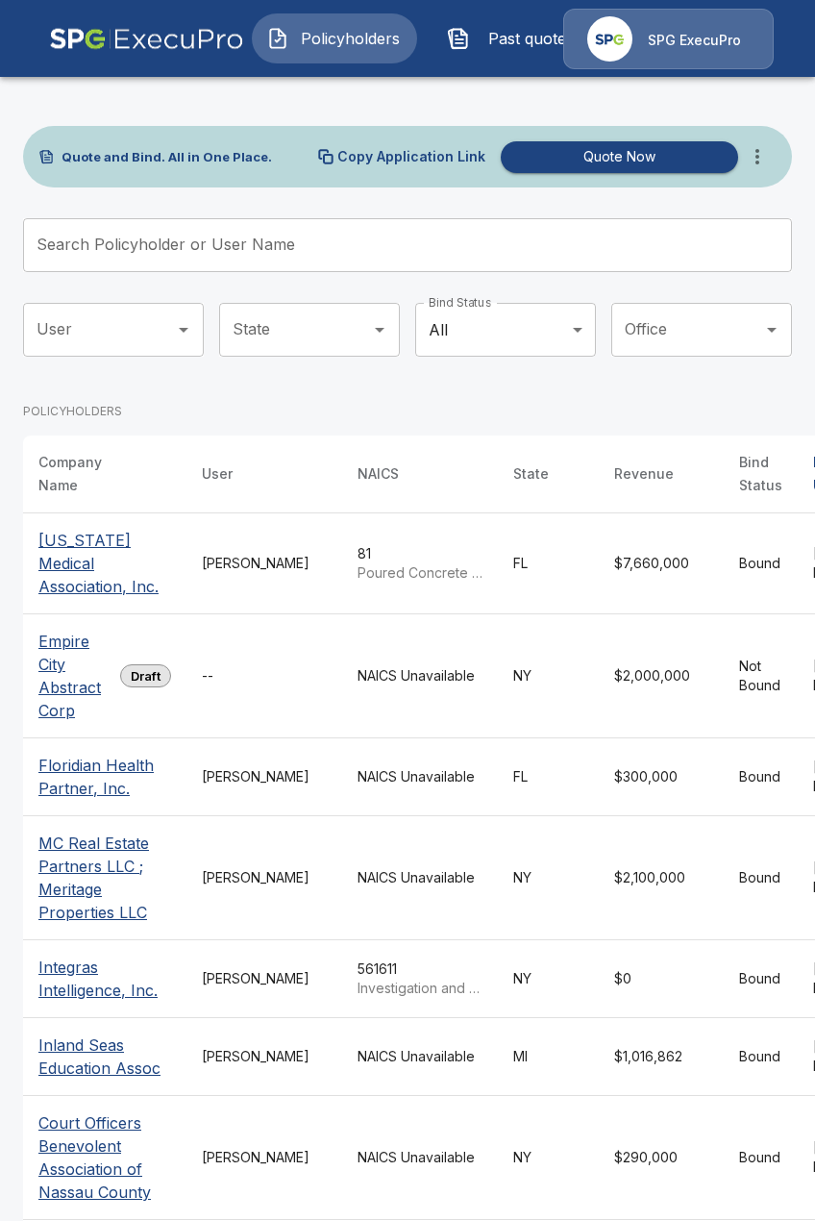
click at [750, 161] on icon "more" at bounding box center [757, 156] width 23 height 23
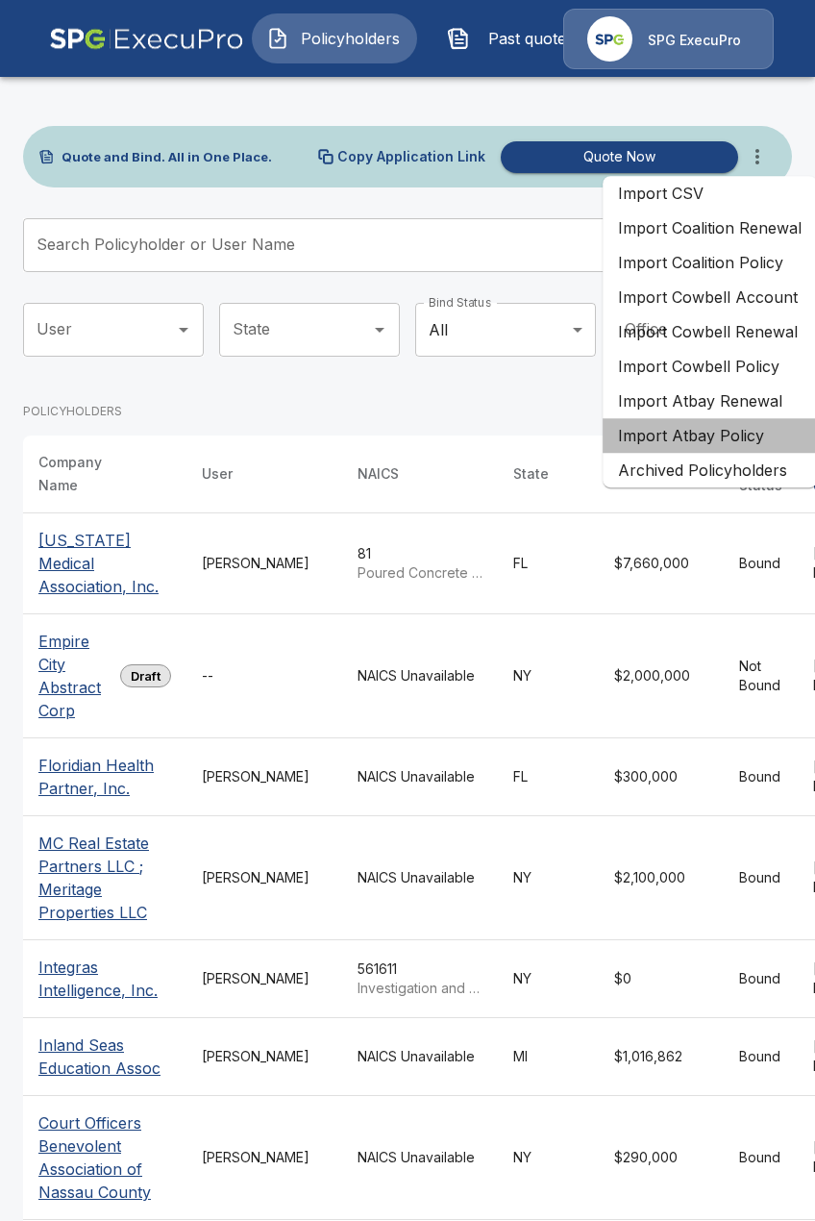
click at [767, 439] on li "Import Atbay Policy" at bounding box center [710, 435] width 214 height 35
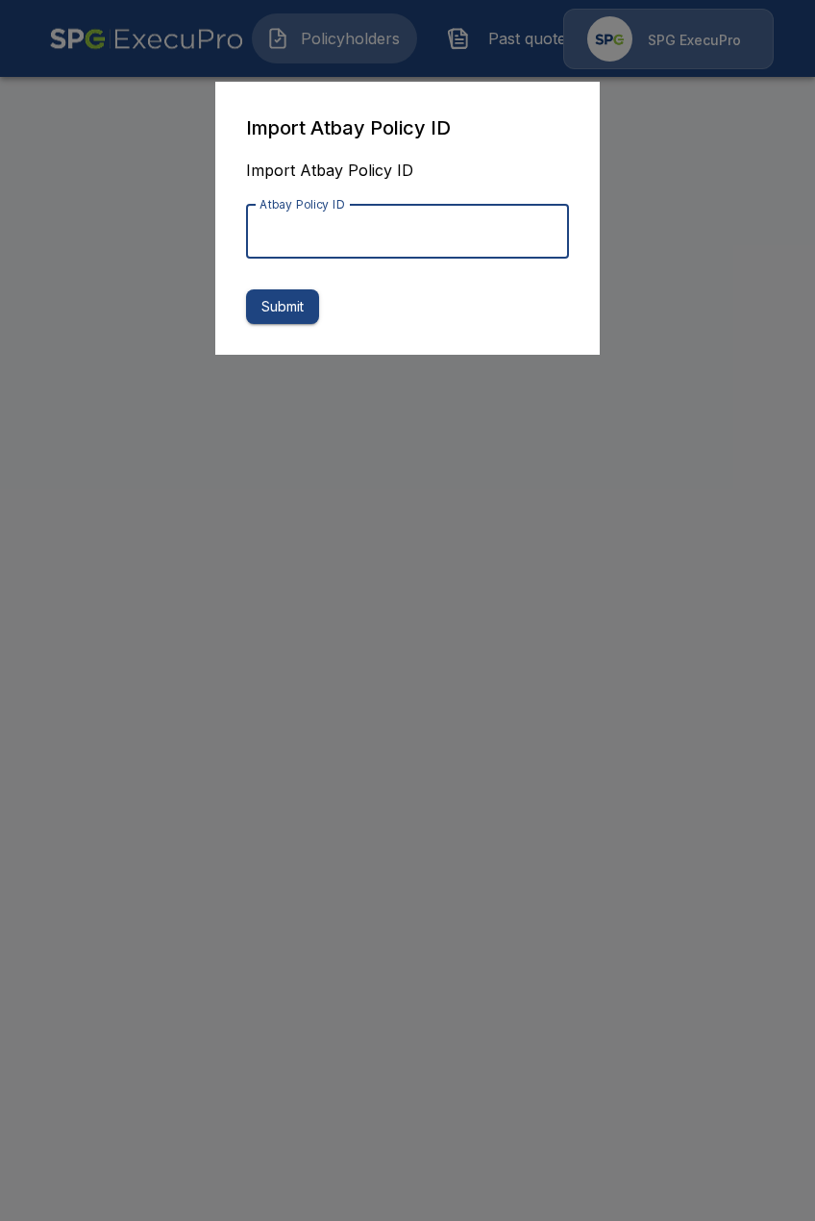
click at [360, 220] on input "Atbay Policy ID" at bounding box center [407, 232] width 323 height 54
paste input "**********"
type input "**********"
click at [288, 313] on button "Submit" at bounding box center [282, 307] width 73 height 36
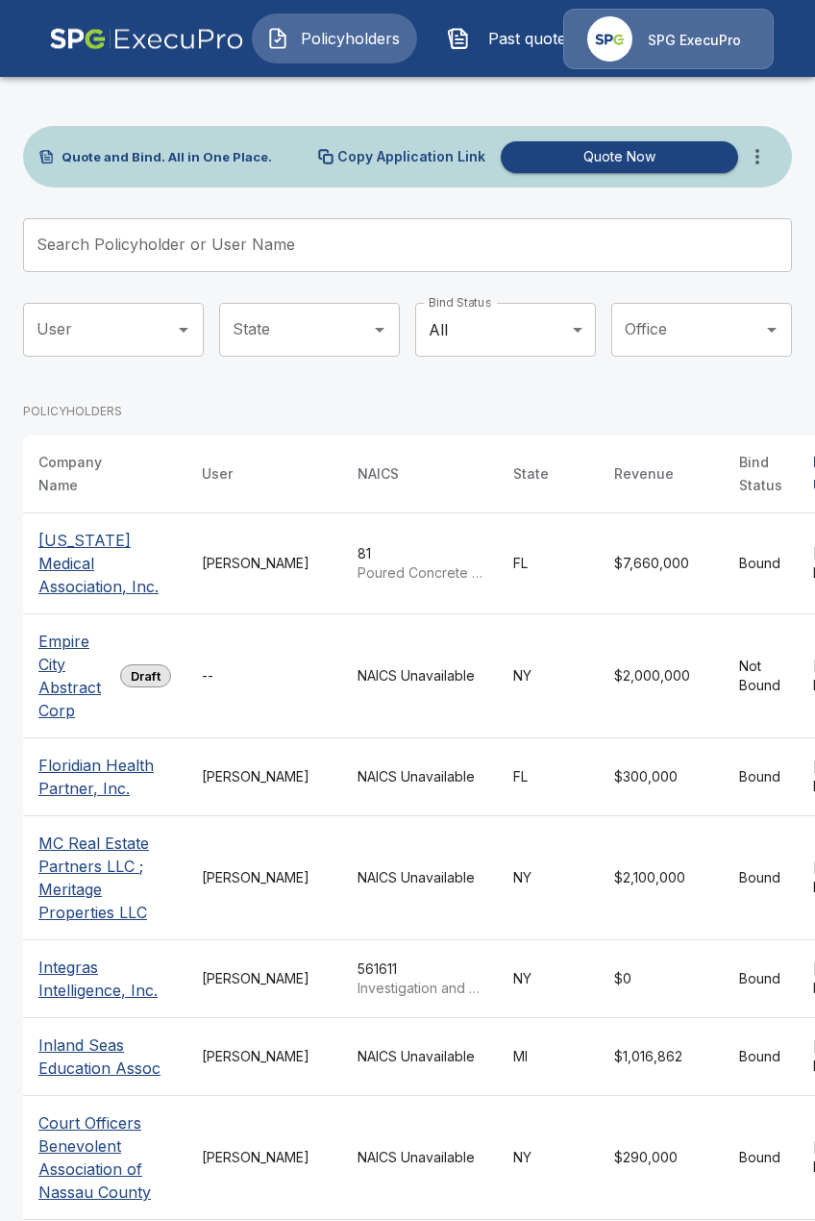
click at [389, 383] on div "User User State State Bind Status All *** Bind Status Office Office" at bounding box center [407, 345] width 769 height 85
click at [479, 49] on span "Past quotes" at bounding box center [531, 38] width 106 height 23
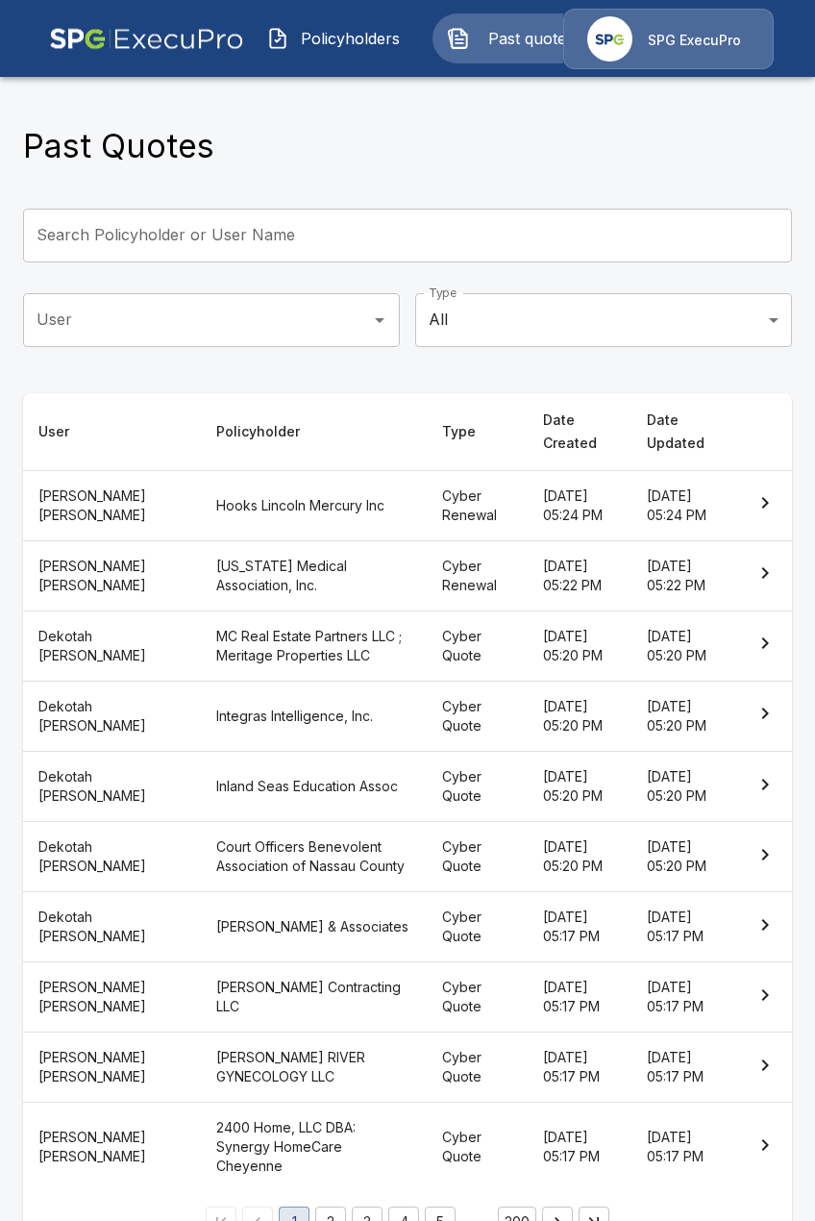
click at [317, 44] on span "Policyholders" at bounding box center [350, 38] width 106 height 23
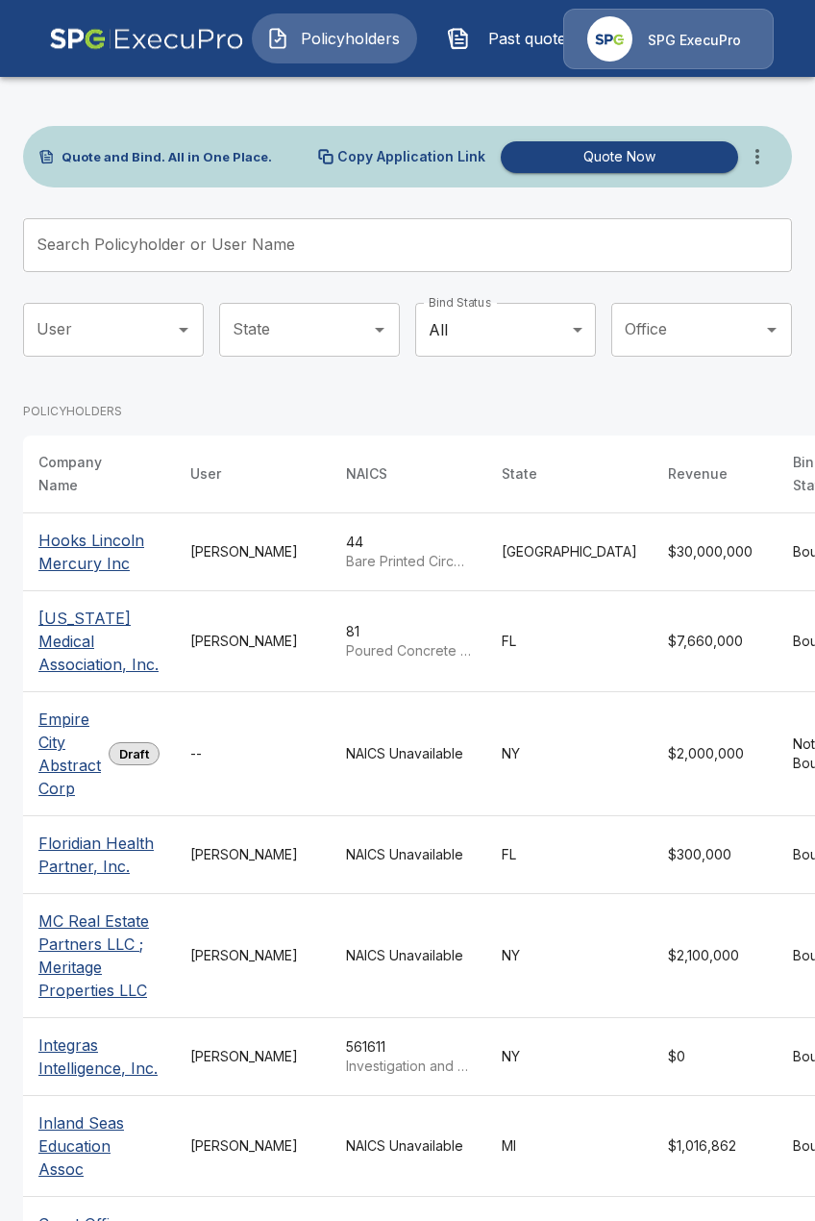
click at [242, 589] on td "[PERSON_NAME]" at bounding box center [253, 553] width 156 height 78
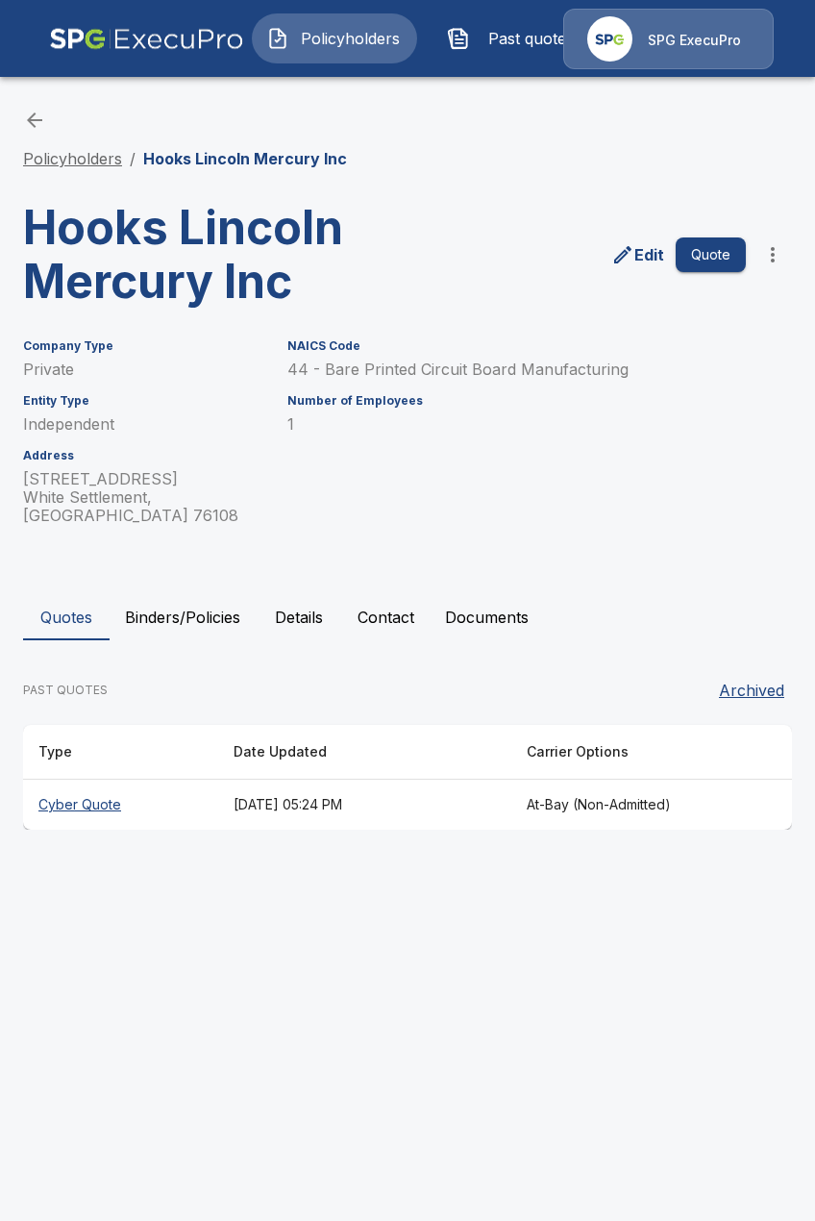
click at [33, 150] on link "Policyholders" at bounding box center [72, 158] width 99 height 19
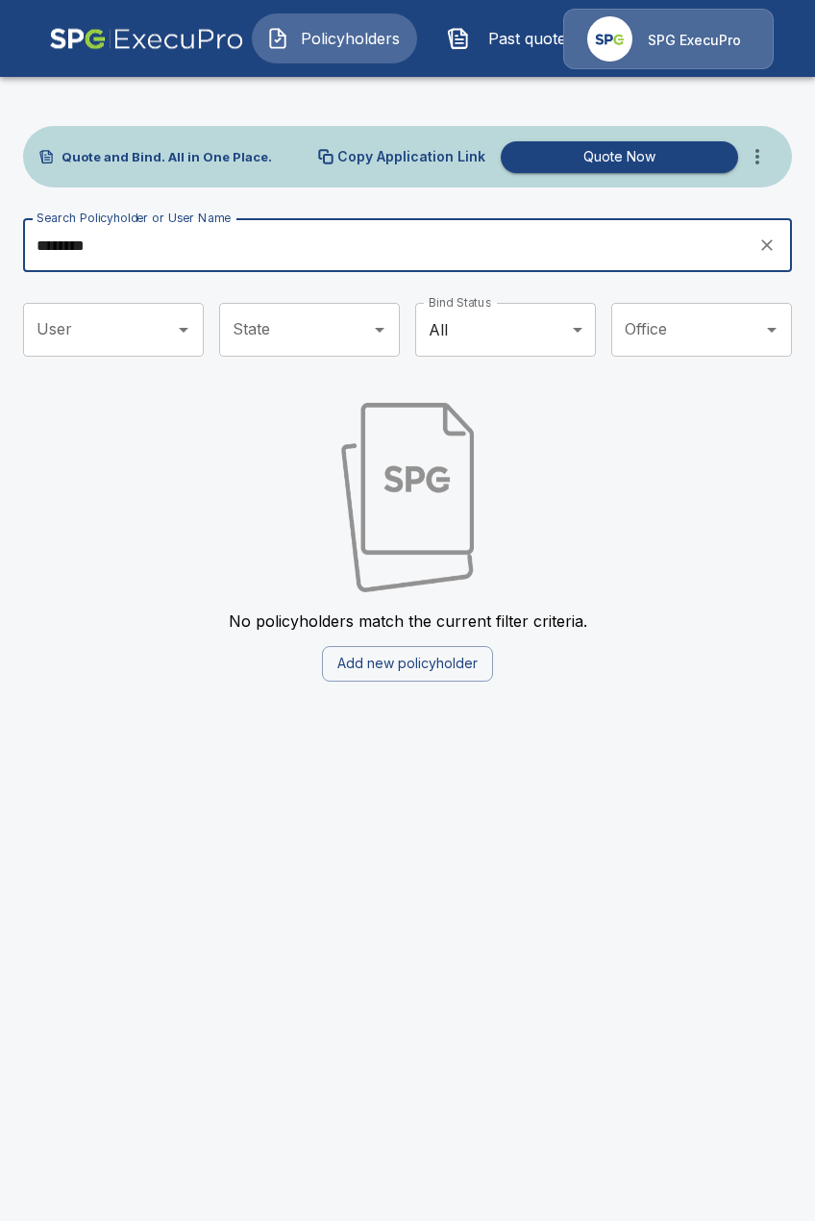
click at [275, 252] on input "********" at bounding box center [384, 245] width 722 height 54
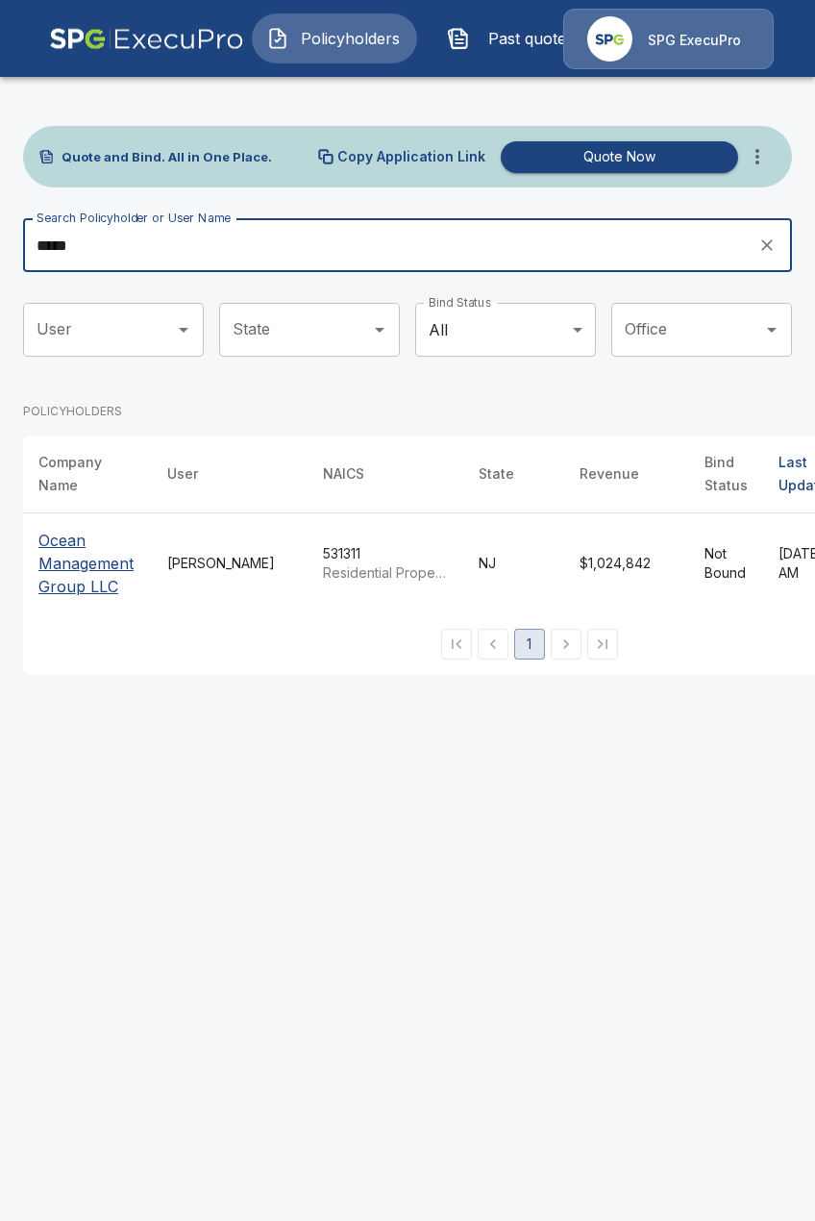
type input "*****"
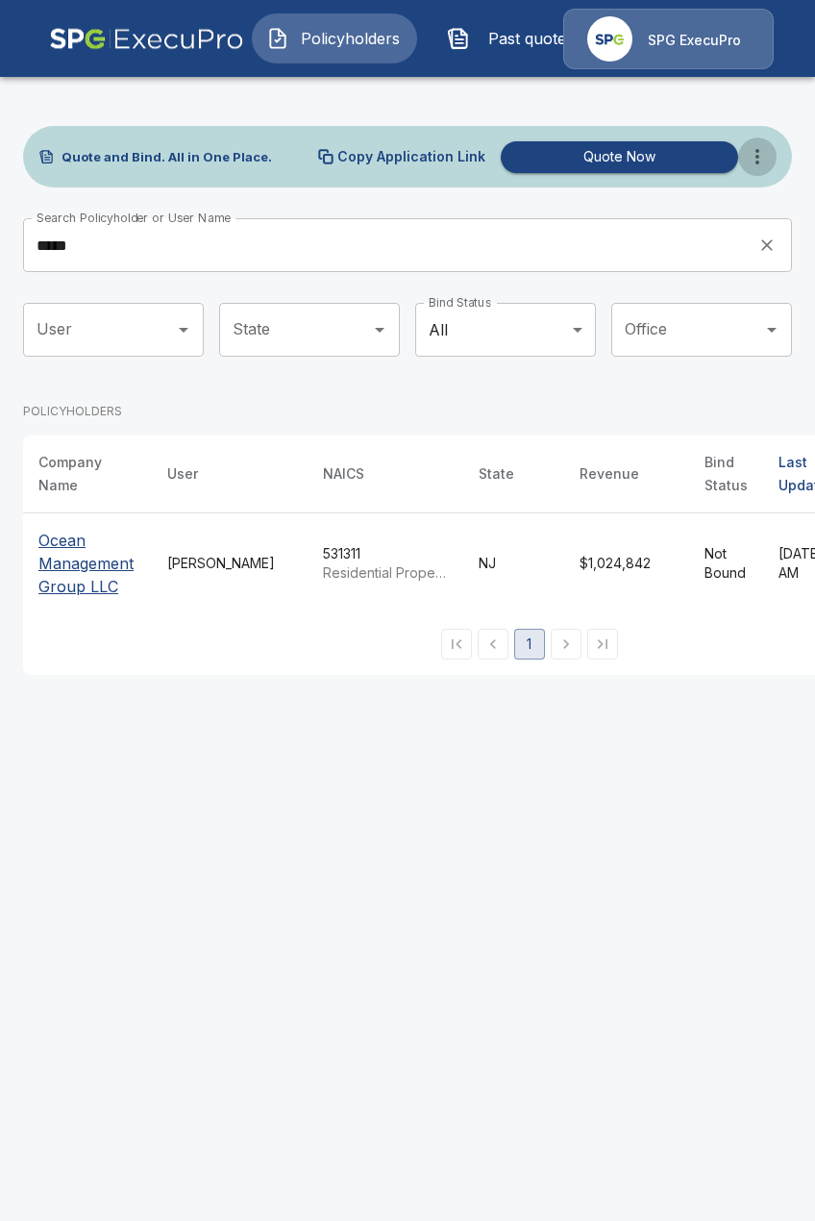
click at [763, 158] on icon "more" at bounding box center [757, 156] width 23 height 23
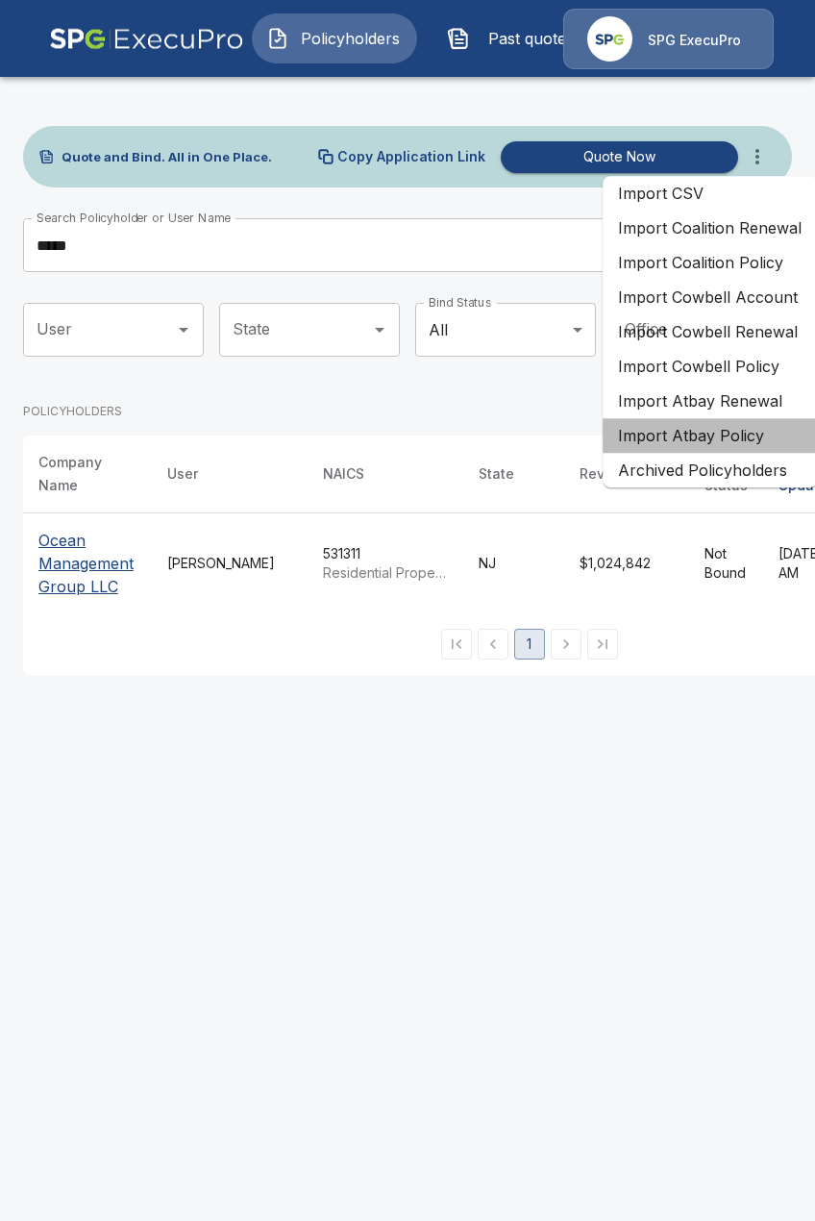
click at [730, 444] on li "Import Atbay Policy" at bounding box center [710, 435] width 214 height 35
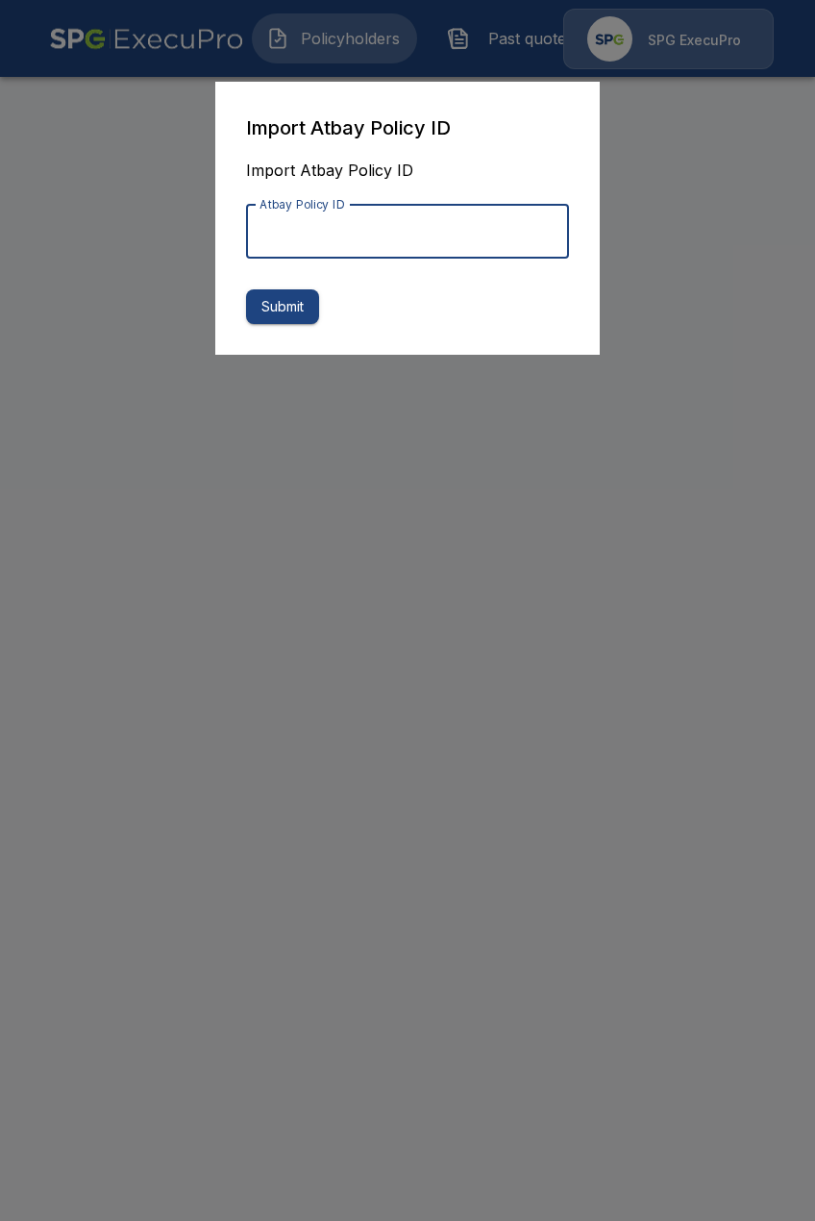
click at [406, 257] on input "Atbay Policy ID" at bounding box center [407, 232] width 323 height 54
paste input "**********"
type input "**********"
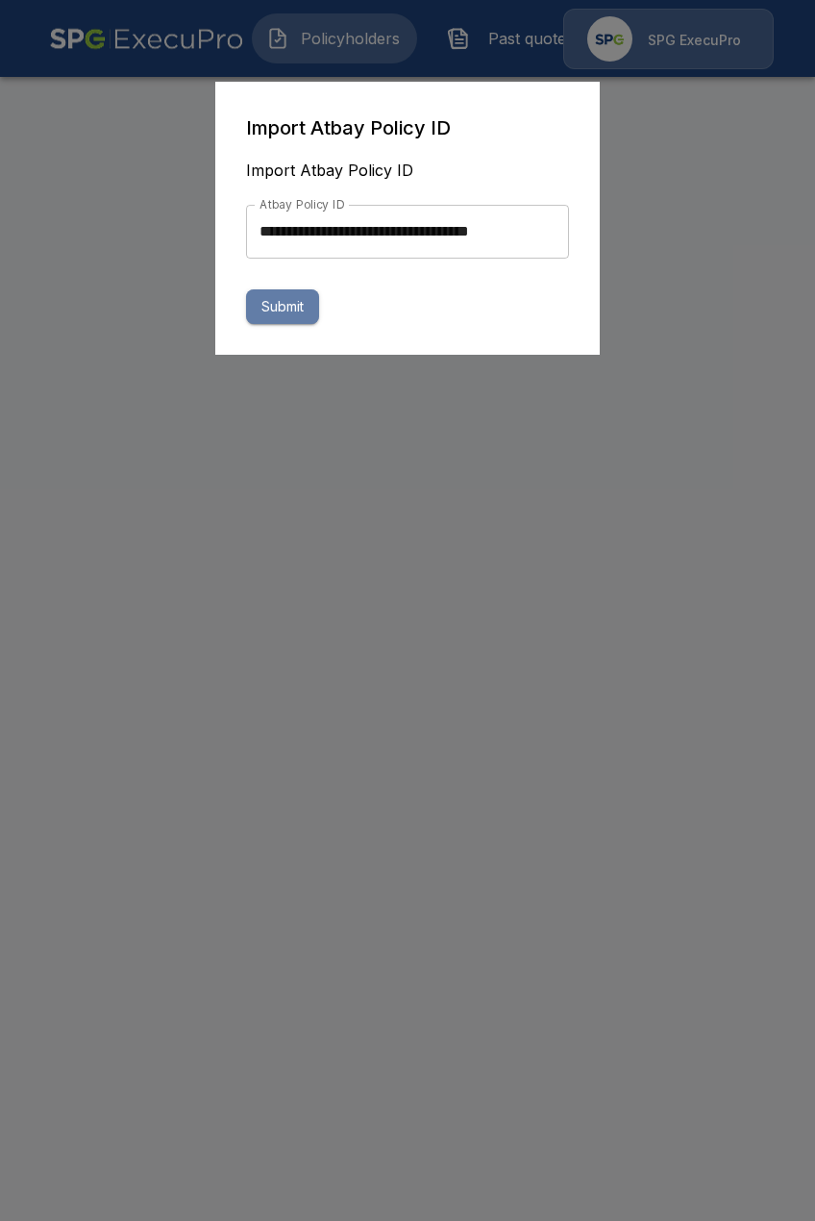
click at [279, 315] on button "Submit" at bounding box center [282, 307] width 73 height 36
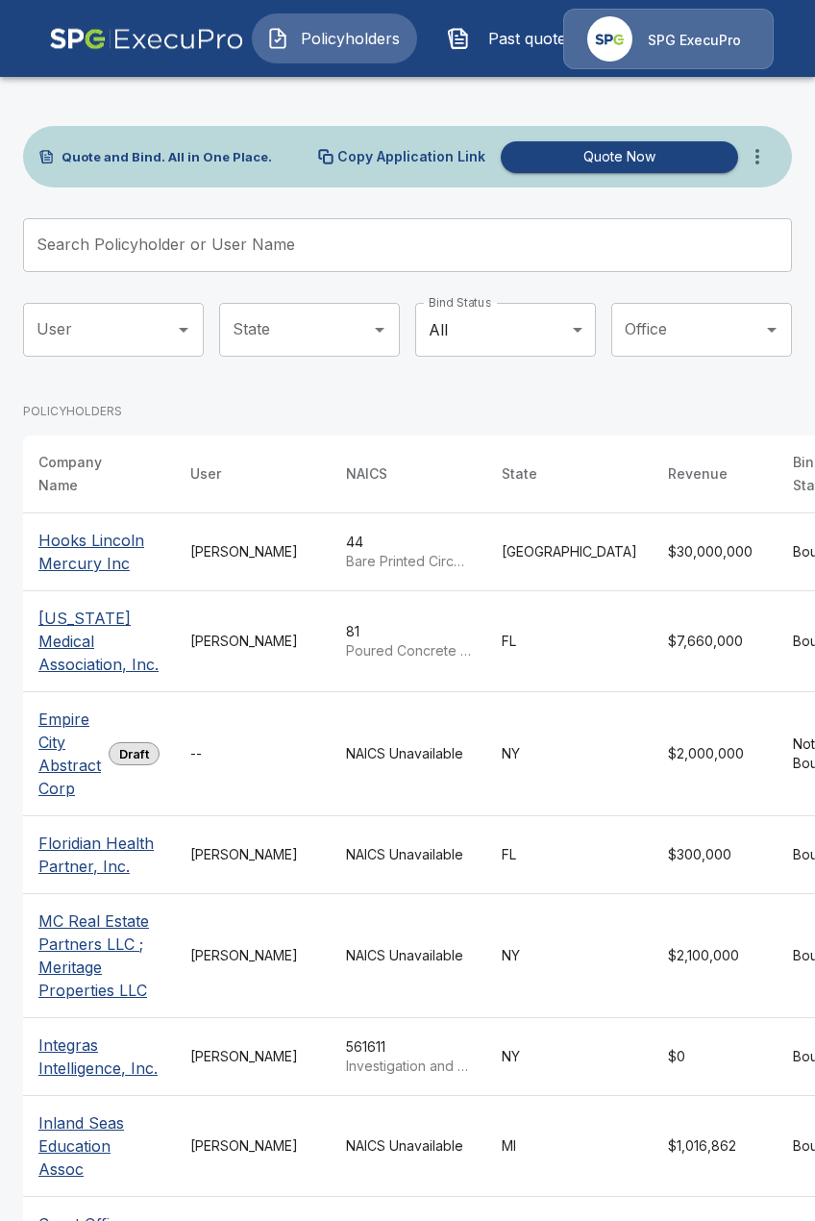
click at [494, 39] on span "Past quotes" at bounding box center [531, 38] width 106 height 23
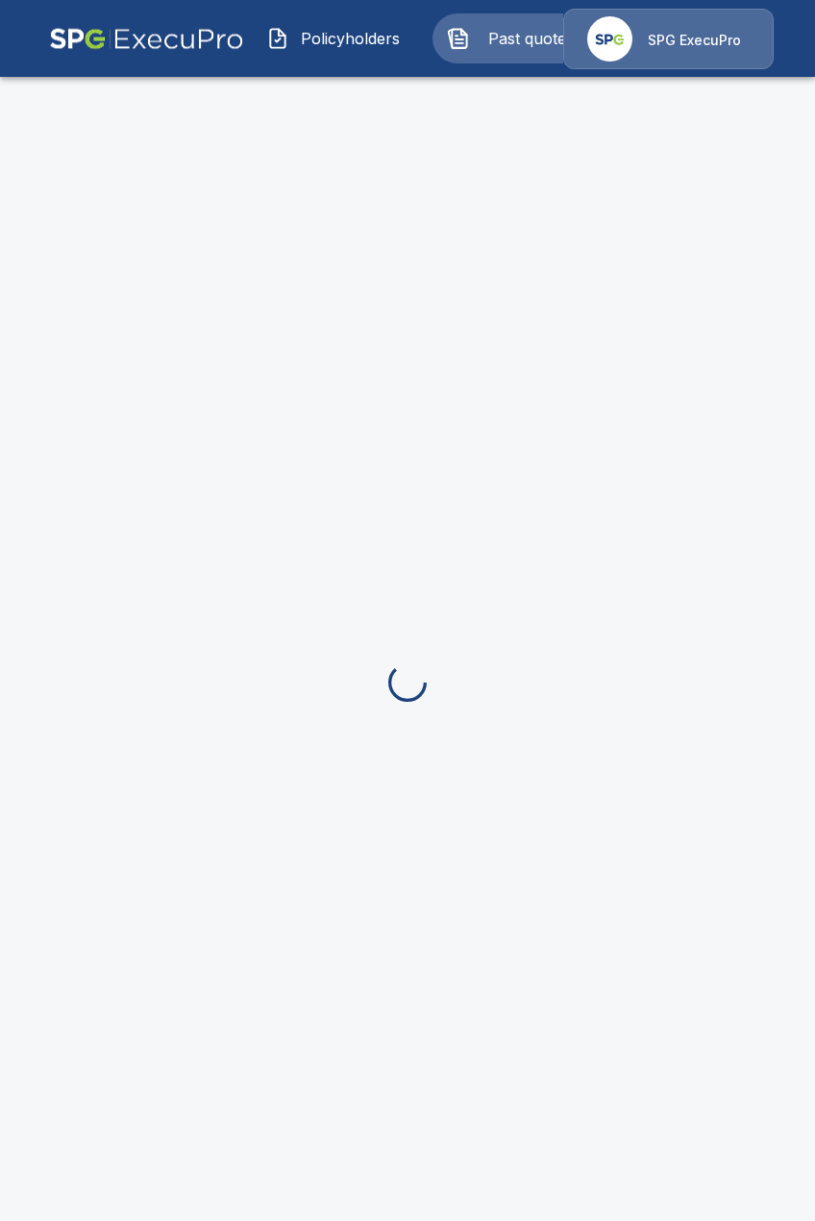
click at [334, 37] on span "Policyholders" at bounding box center [350, 38] width 106 height 23
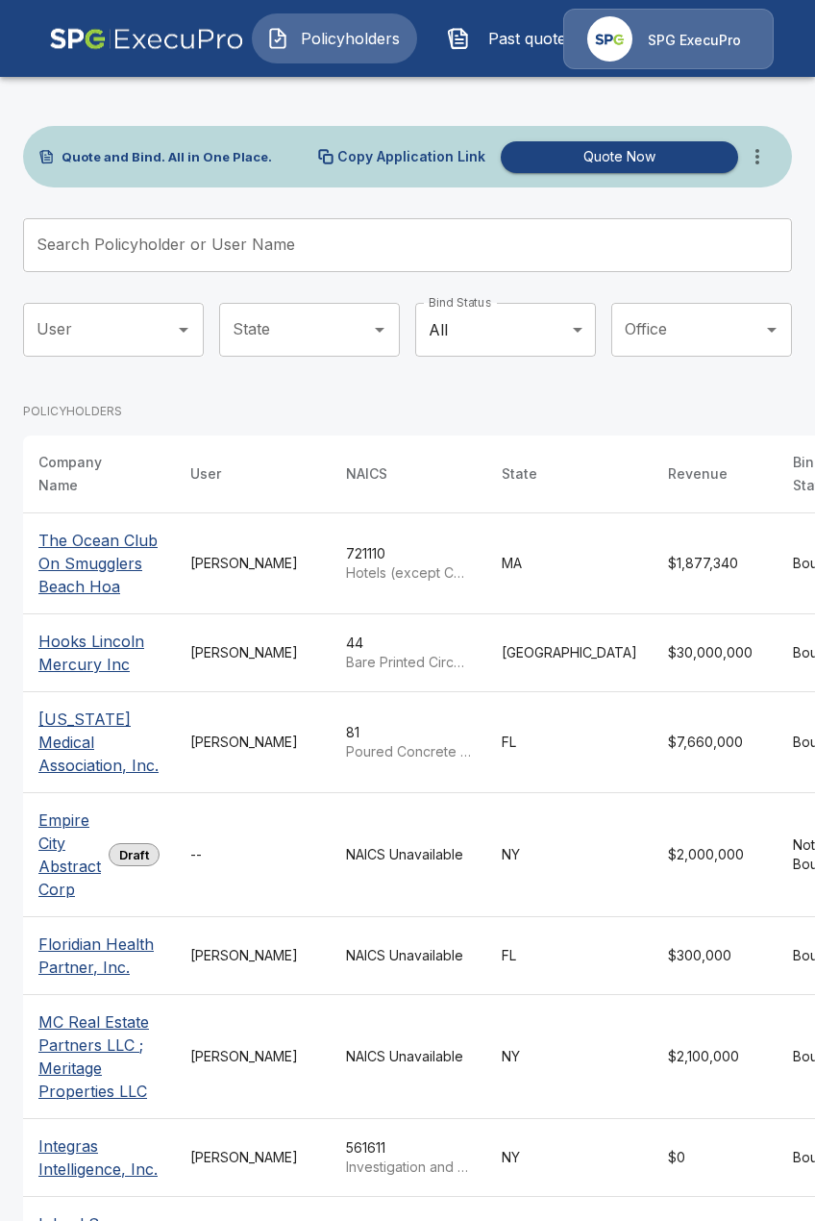
click at [231, 527] on td "Tricia Dietz" at bounding box center [253, 564] width 156 height 101
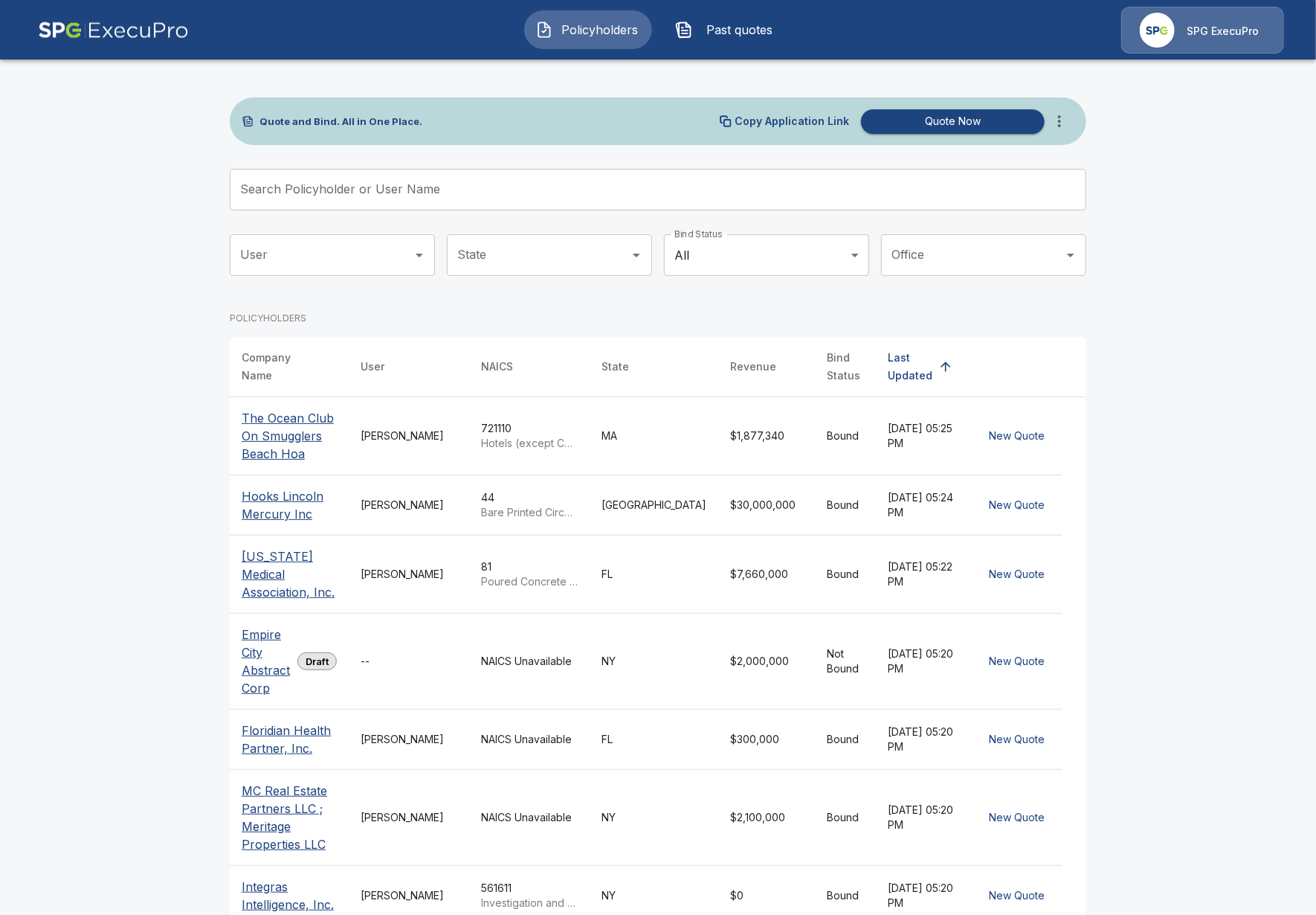
click at [1069, 118] on button "more" at bounding box center [1059, 121] width 29 height 29
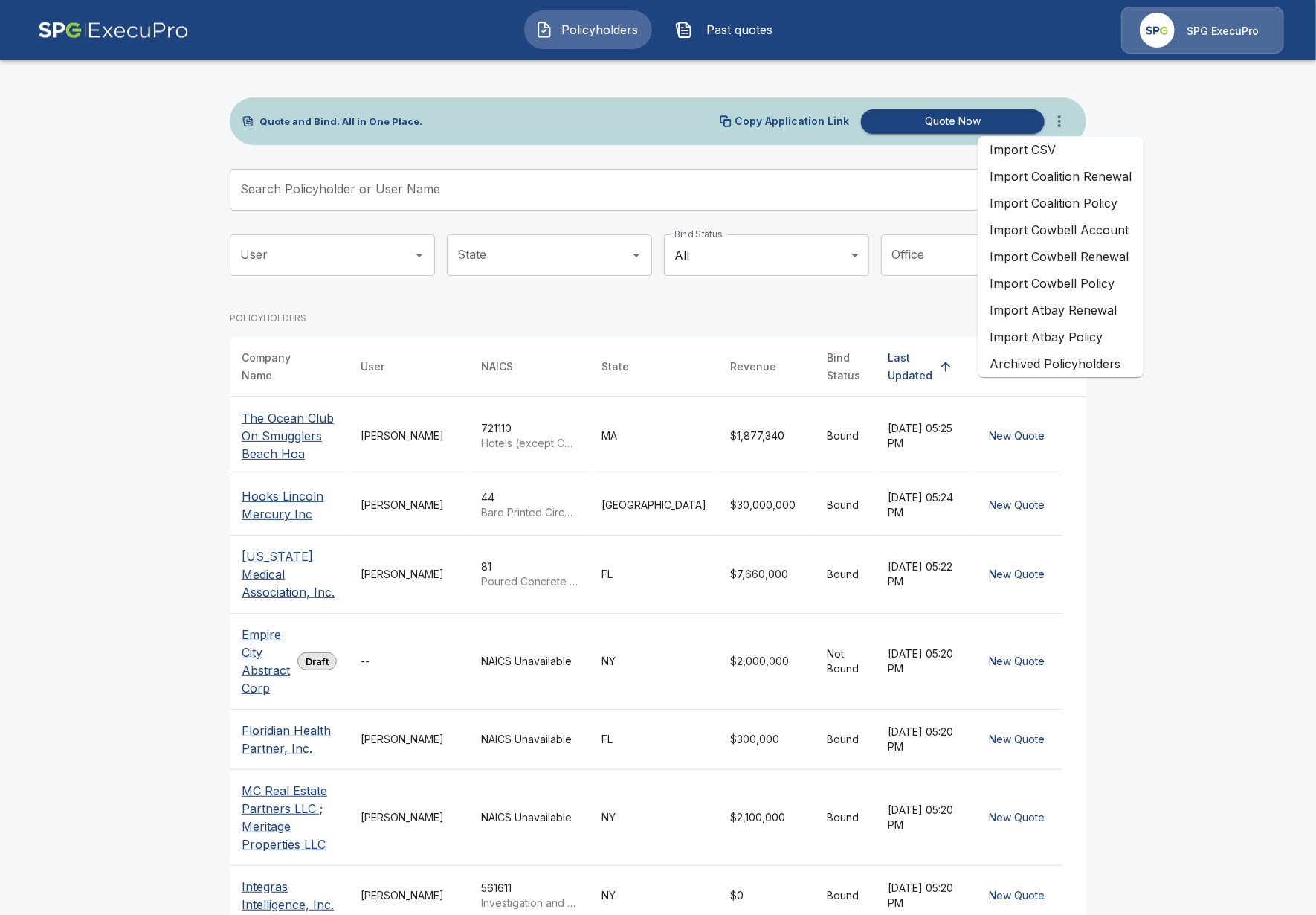
click at [1108, 262] on li "Import Cowbell Renewal" at bounding box center [1061, 256] width 165 height 27
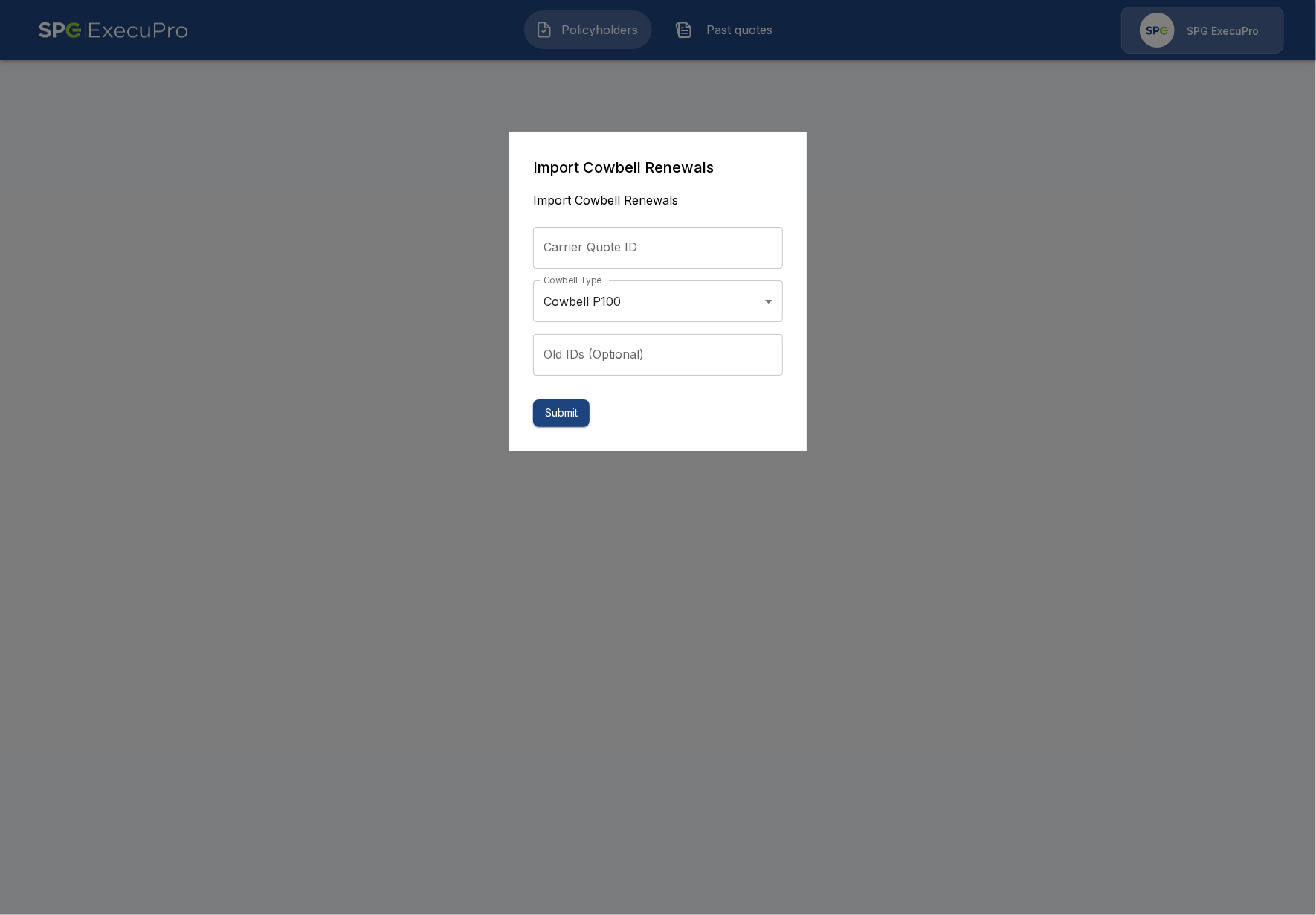
click at [694, 247] on input "Carrier Quote ID" at bounding box center [658, 248] width 250 height 42
paste input "**********"
type input "**********"
click at [551, 419] on button "Submit" at bounding box center [561, 413] width 56 height 28
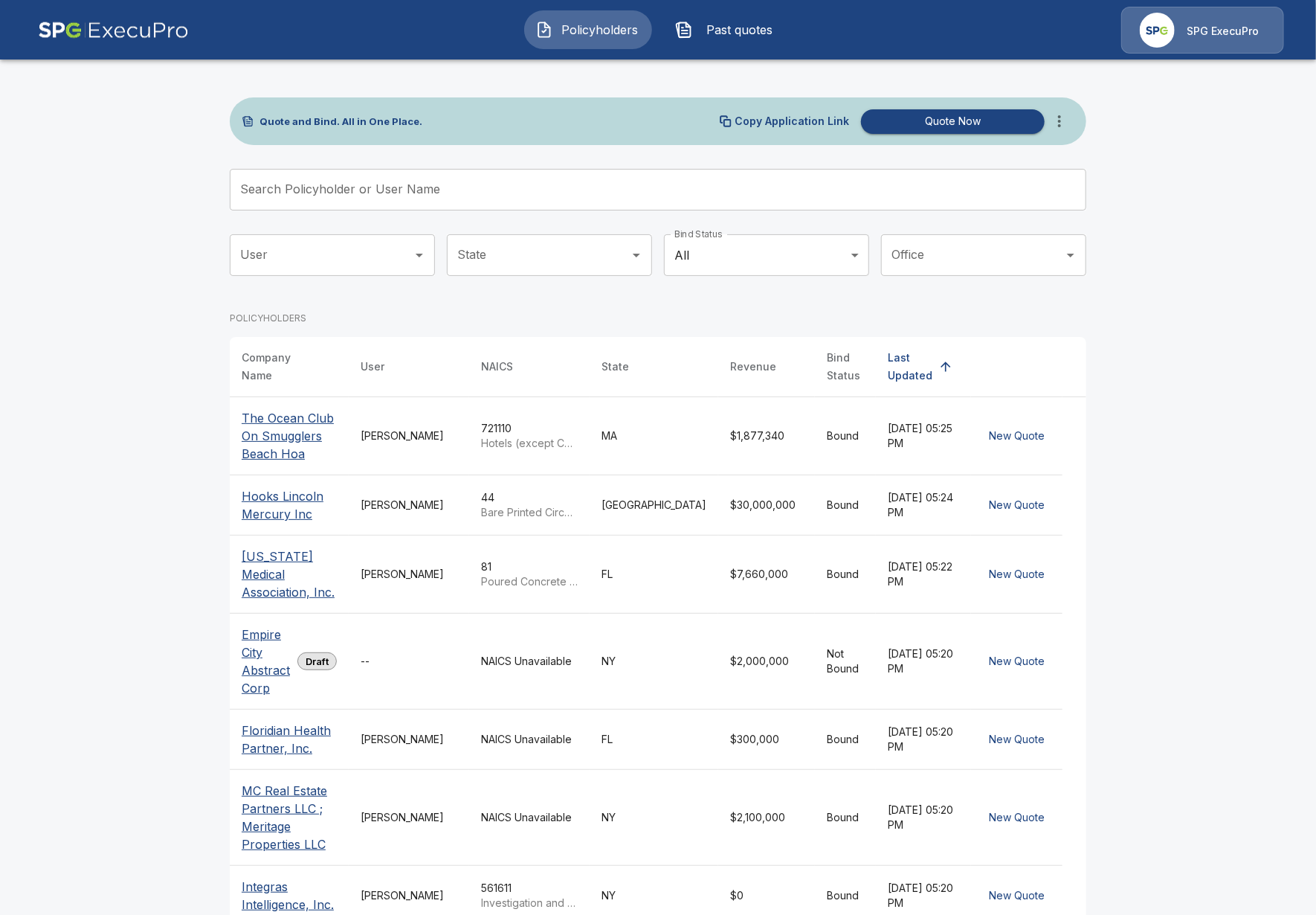
click at [745, 10] on div "Policyholders Past quotes SPG ExecuPro" at bounding box center [658, 30] width 1288 height 48
click at [738, 16] on button "Past quotes" at bounding box center [728, 29] width 128 height 39
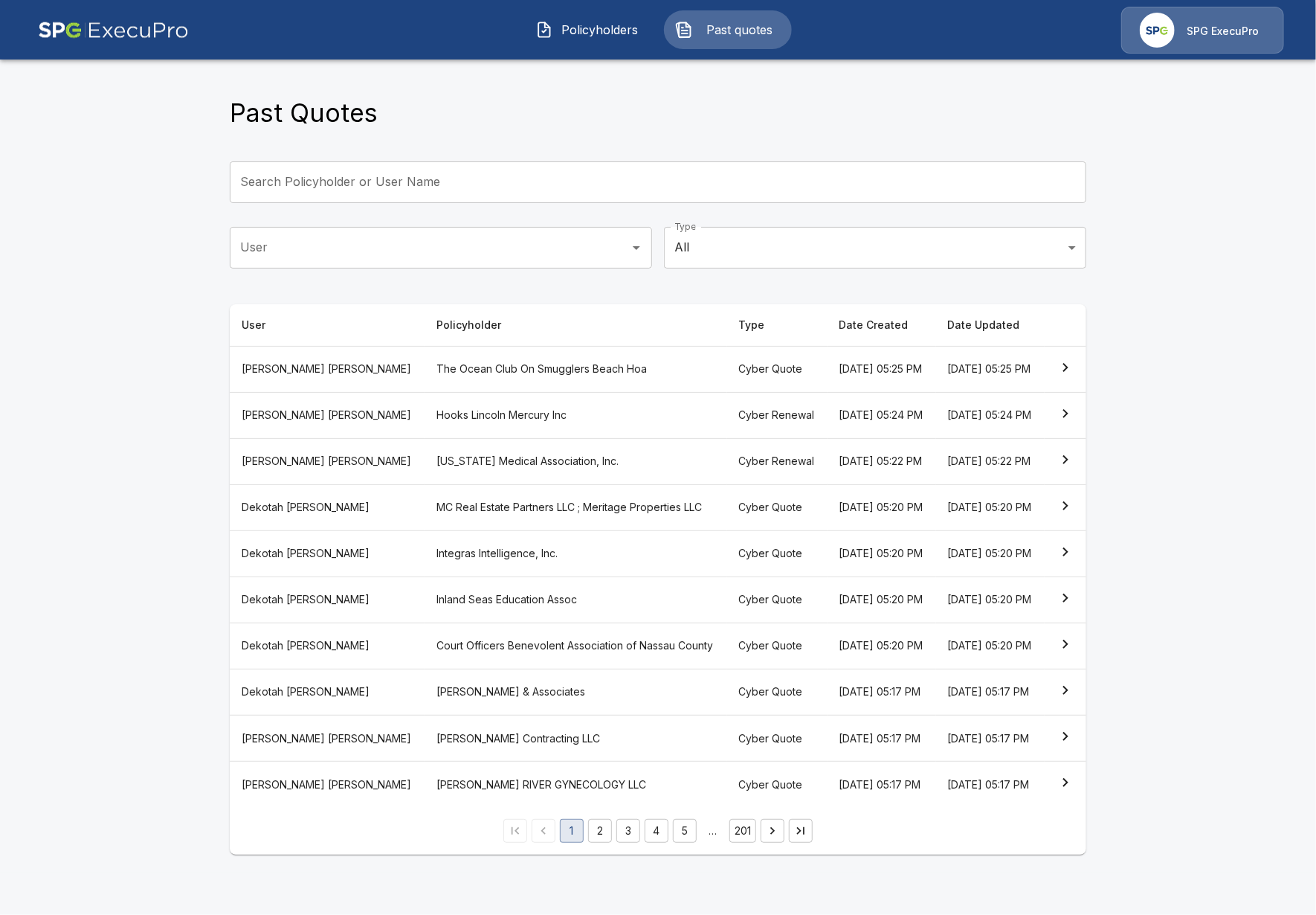
drag, startPoint x: 576, startPoint y: 34, endPoint x: 586, endPoint y: 34, distance: 10.0
click at [576, 34] on span "Policyholders" at bounding box center [600, 29] width 82 height 18
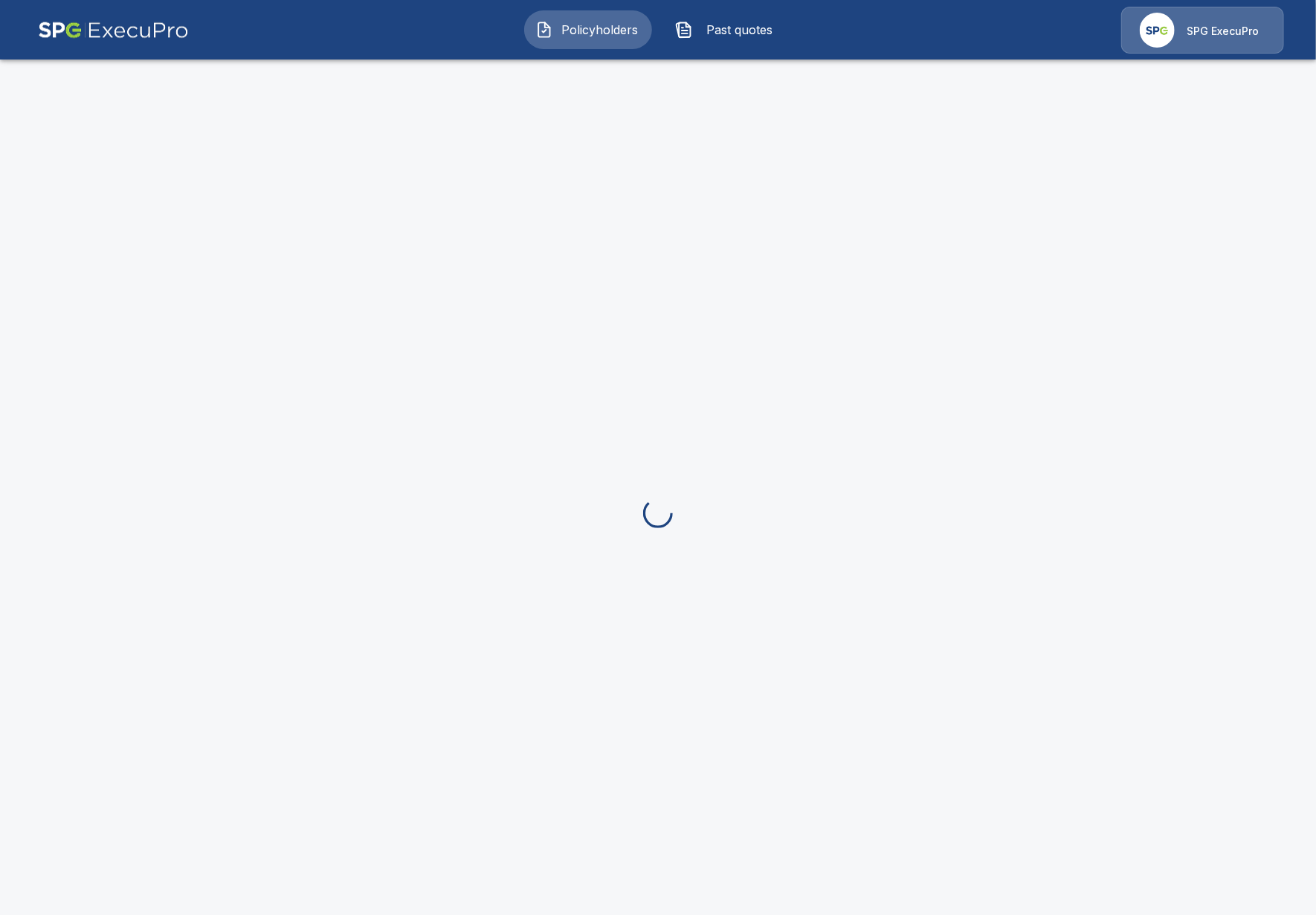
click at [701, 37] on span "Past quotes" at bounding box center [740, 29] width 82 height 18
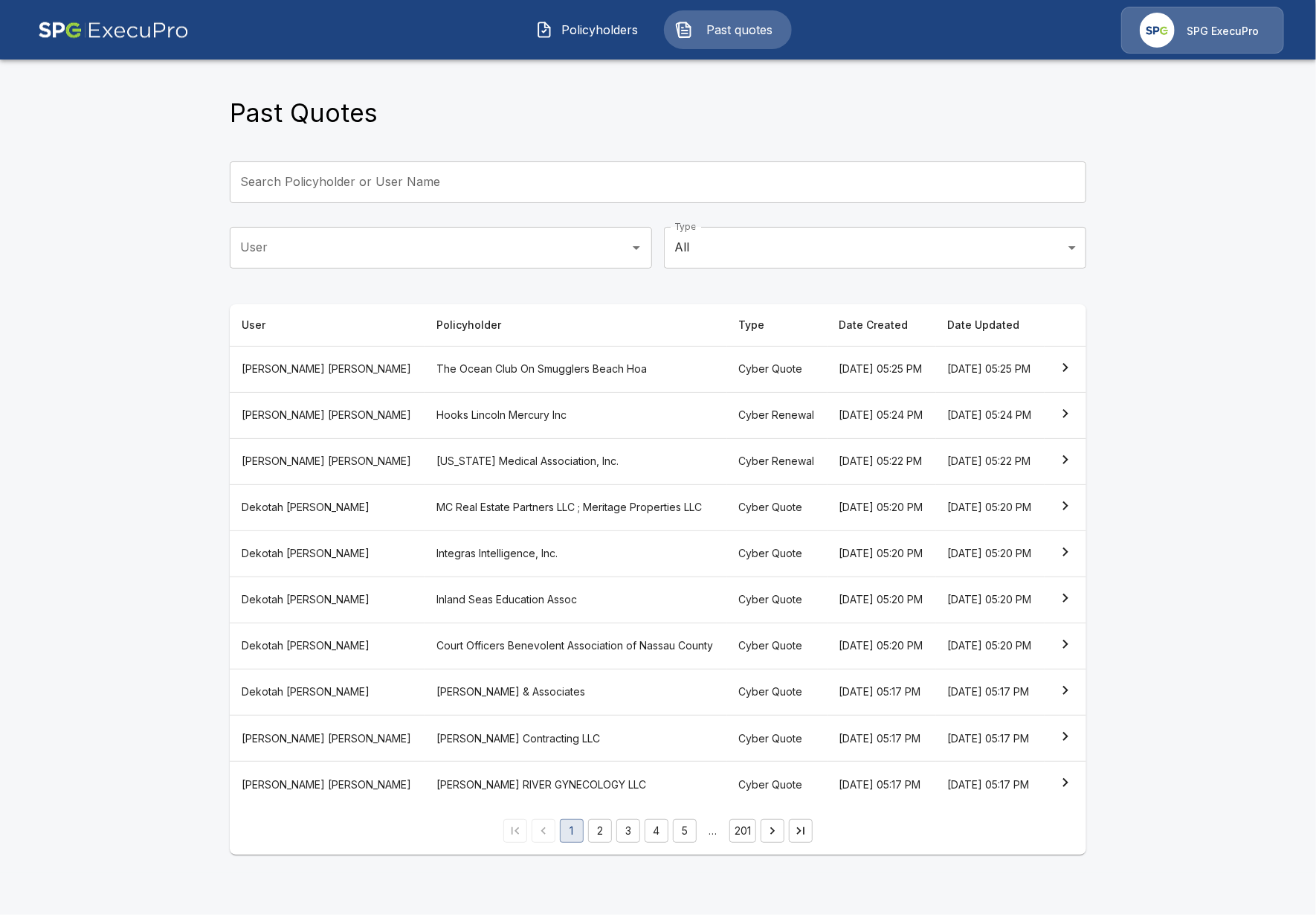
click at [610, 16] on button "Policyholders" at bounding box center [588, 29] width 128 height 39
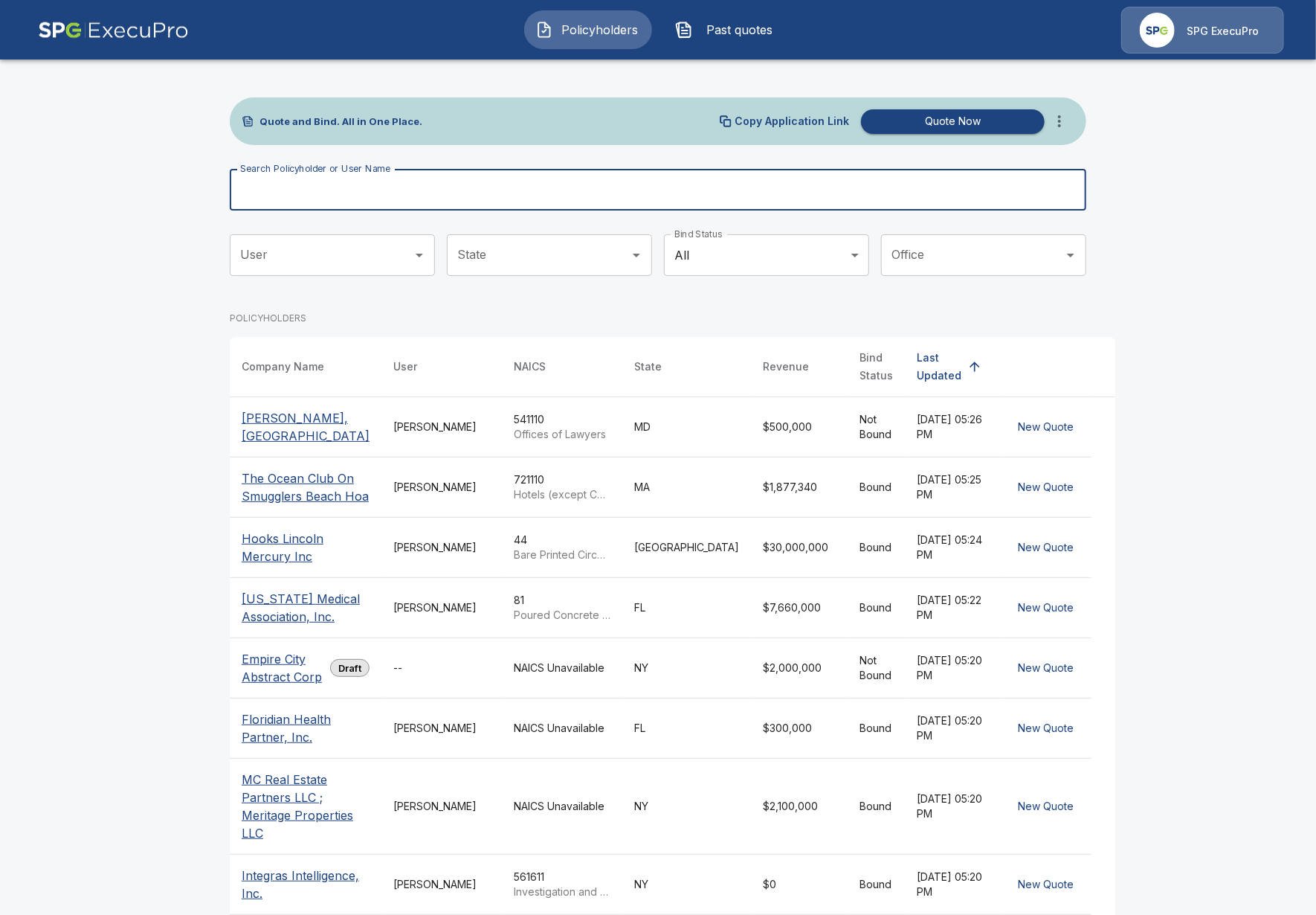
click at [662, 201] on input "Search Policyholder or User Name" at bounding box center [649, 189] width 840 height 42
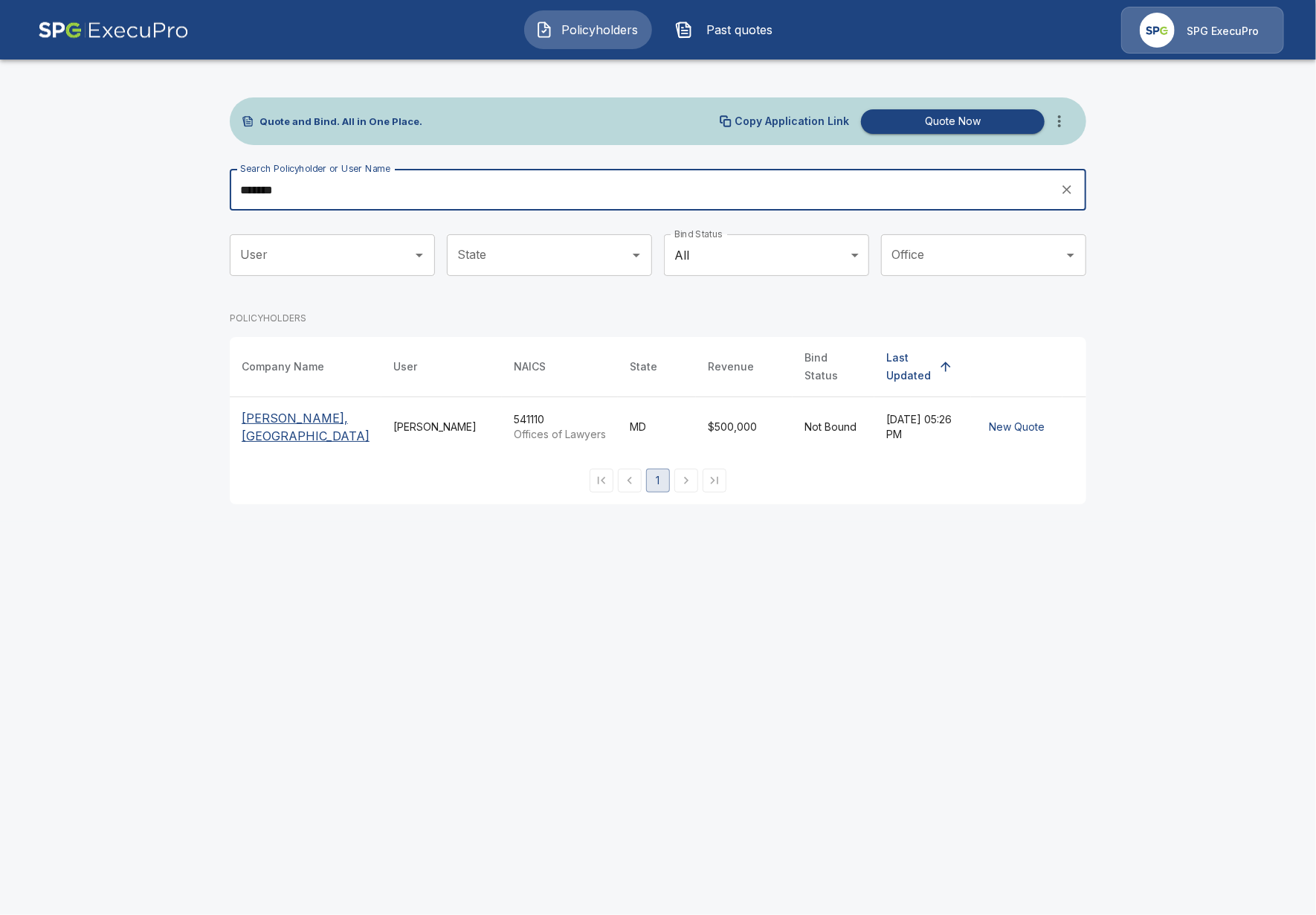
type input "*******"
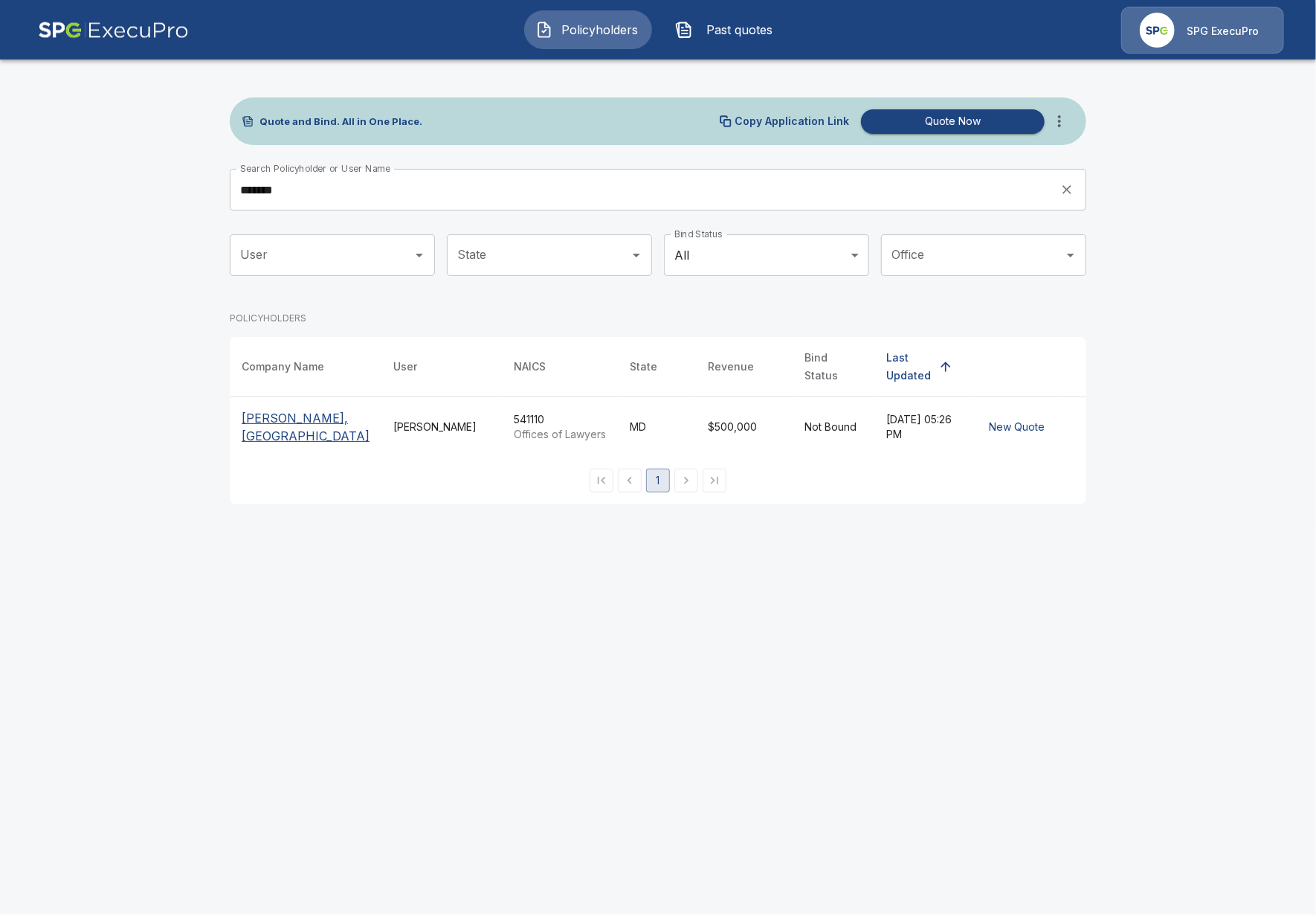
click at [438, 419] on div "Tricia Dietz" at bounding box center [442, 426] width 97 height 15
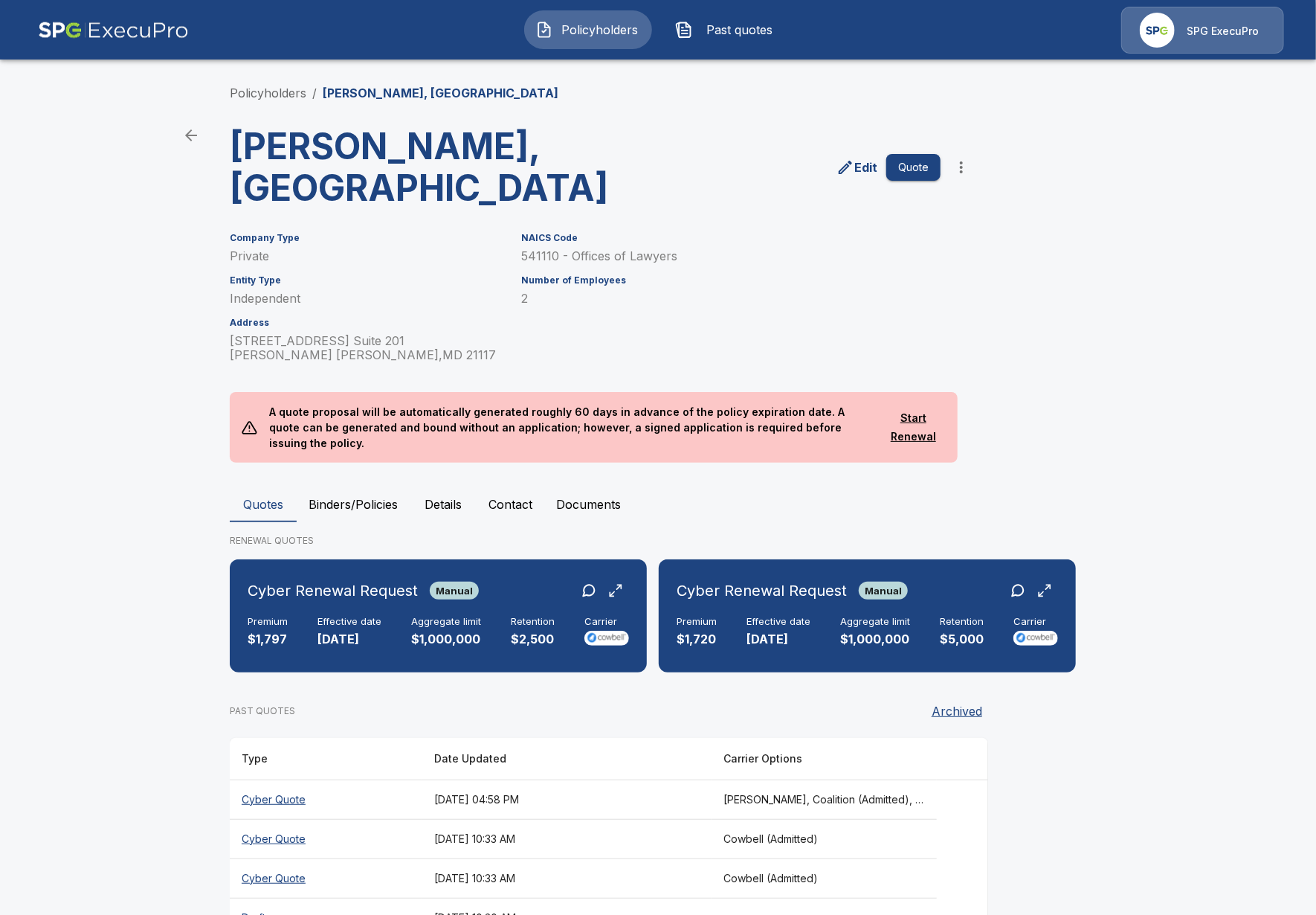
click at [156, 650] on main "Policyholders / Alan L. Billian, PA Alan L. Billian, PA Edit Quote Company Type…" at bounding box center [658, 483] width 1316 height 965
click at [370, 630] on p "10/1/2025" at bounding box center [349, 639] width 64 height 17
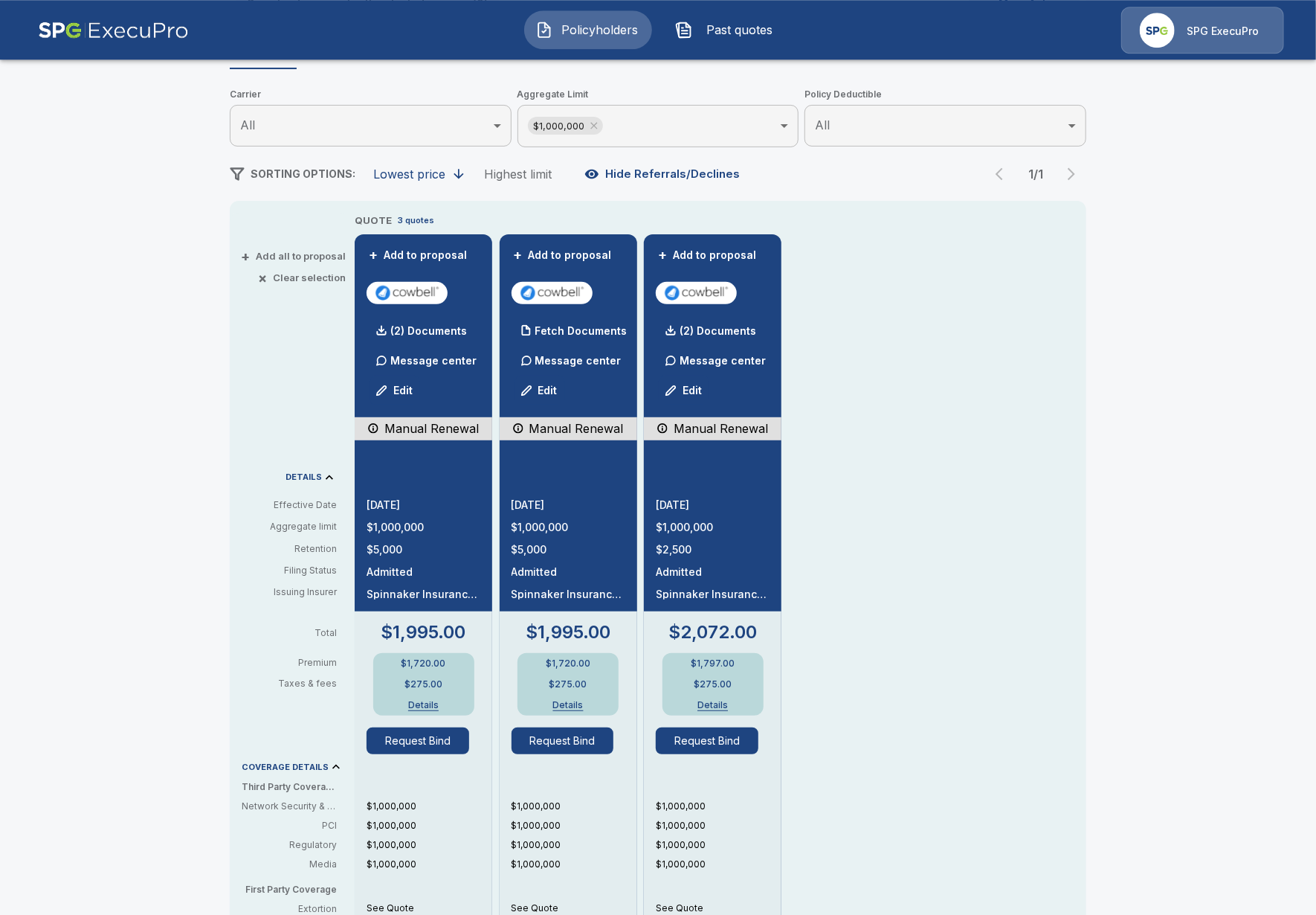
scroll to position [171, 0]
click at [695, 333] on p "(2) Documents" at bounding box center [718, 331] width 77 height 10
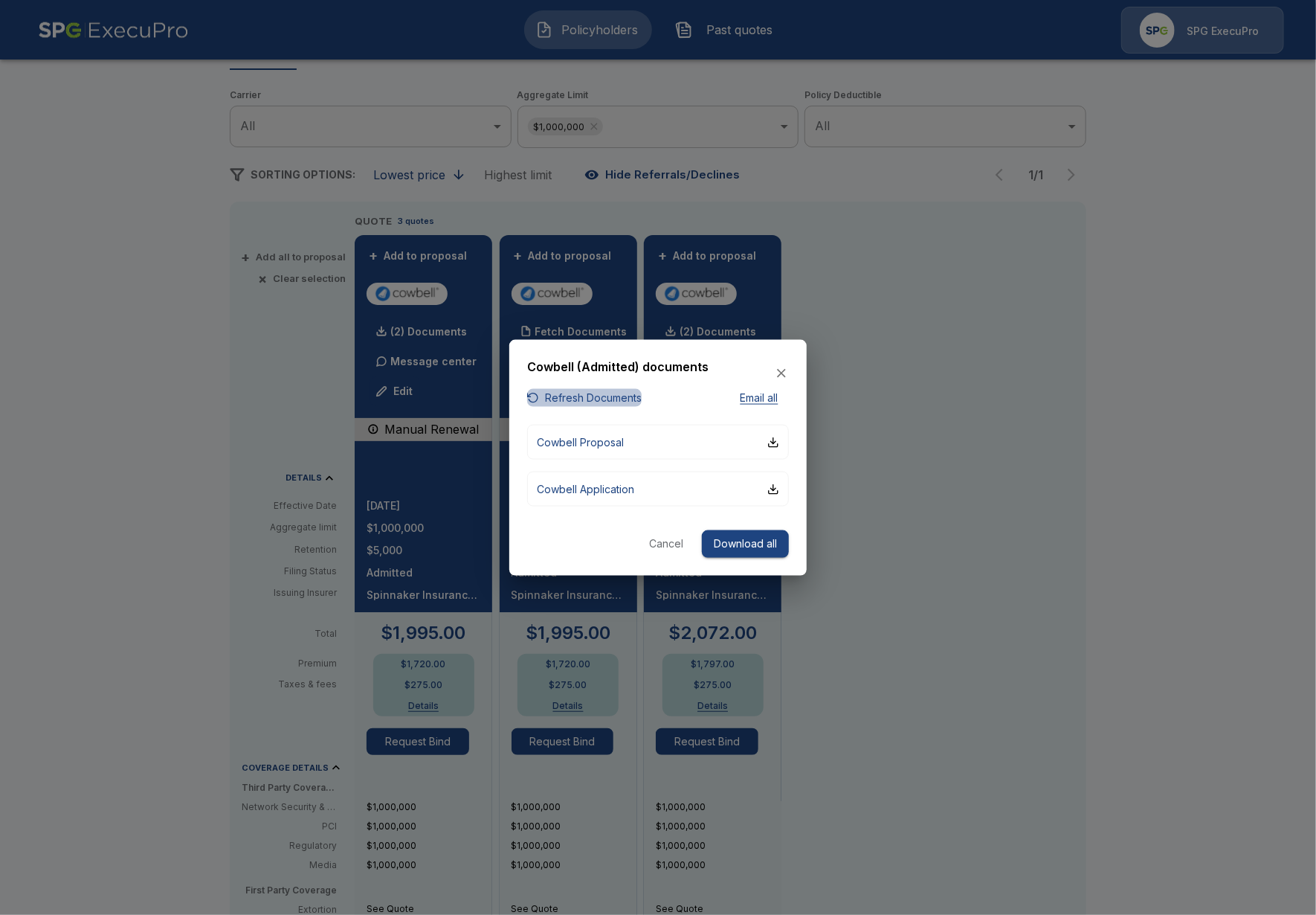
click at [615, 391] on button "Refresh Documents" at bounding box center [585, 398] width 114 height 19
click at [860, 353] on div at bounding box center [658, 457] width 1316 height 915
click at [656, 449] on button "Cowbell Proposal" at bounding box center [658, 442] width 262 height 35
drag, startPoint x: 961, startPoint y: 436, endPoint x: 893, endPoint y: 421, distance: 69.6
click at [956, 436] on div at bounding box center [658, 457] width 1316 height 915
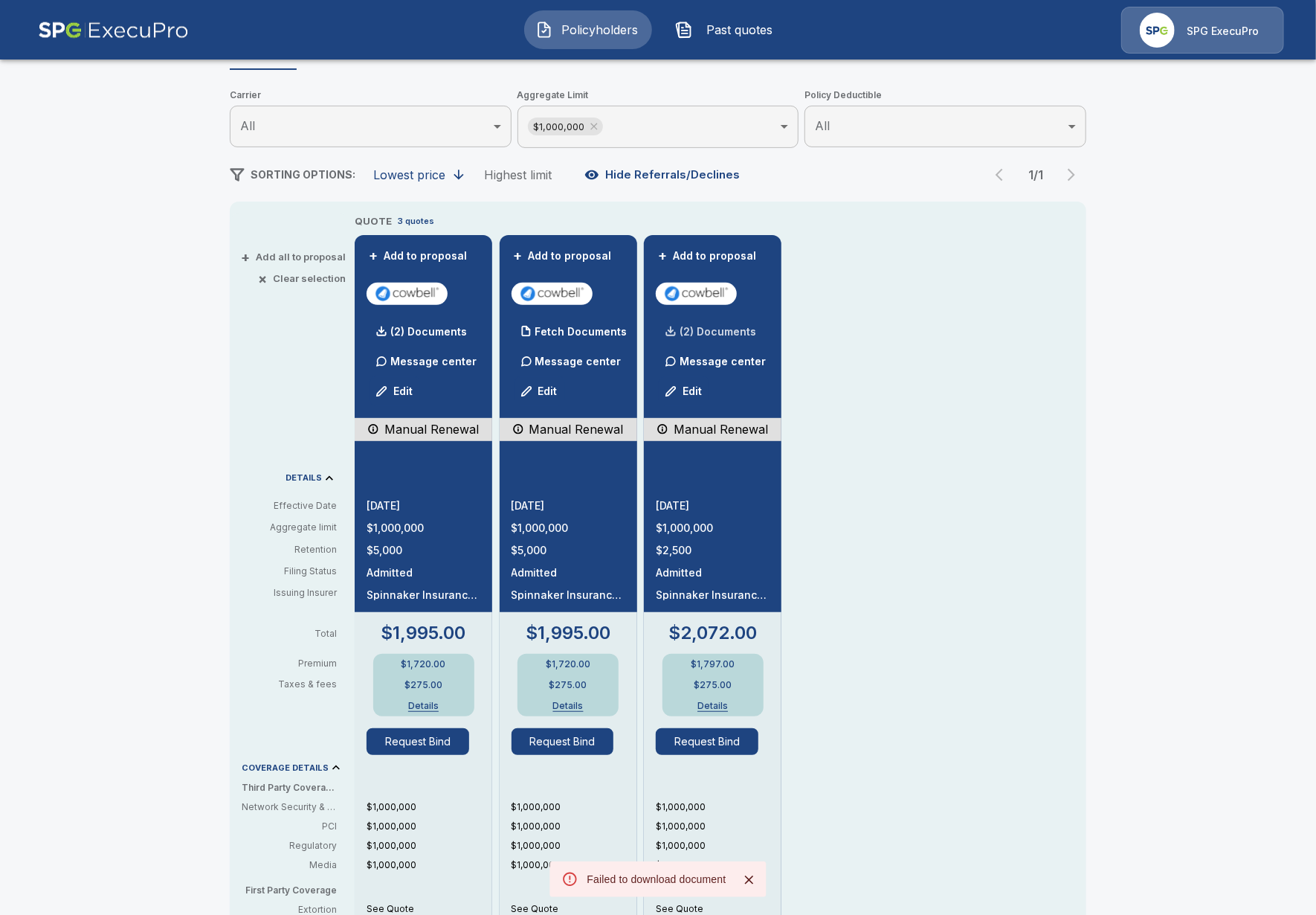
click at [688, 323] on div "(2) Documents" at bounding box center [706, 332] width 101 height 29
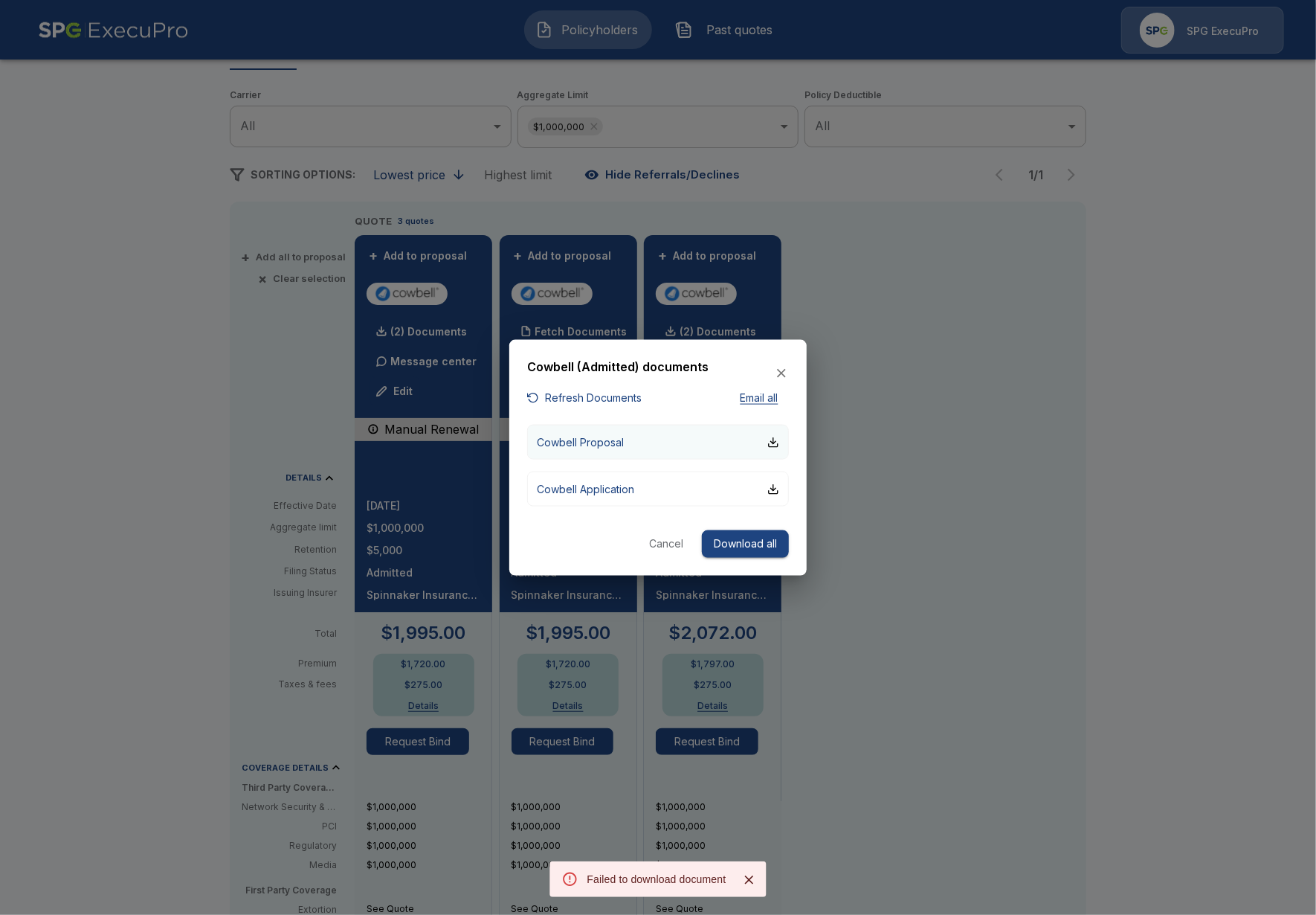
click at [658, 437] on button "Cowbell Proposal" at bounding box center [658, 442] width 262 height 35
click at [245, 370] on div at bounding box center [658, 457] width 1316 height 915
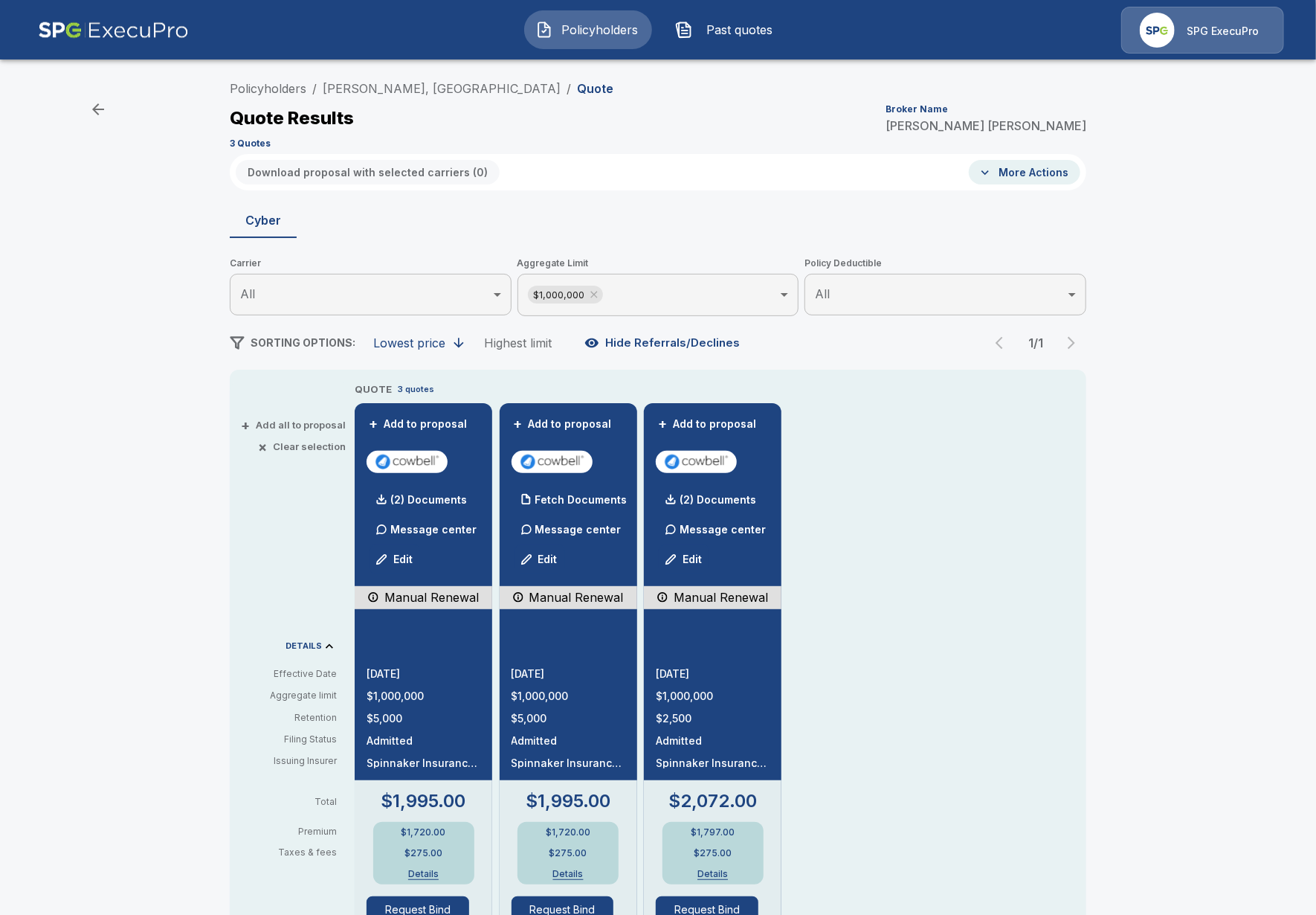
scroll to position [0, 0]
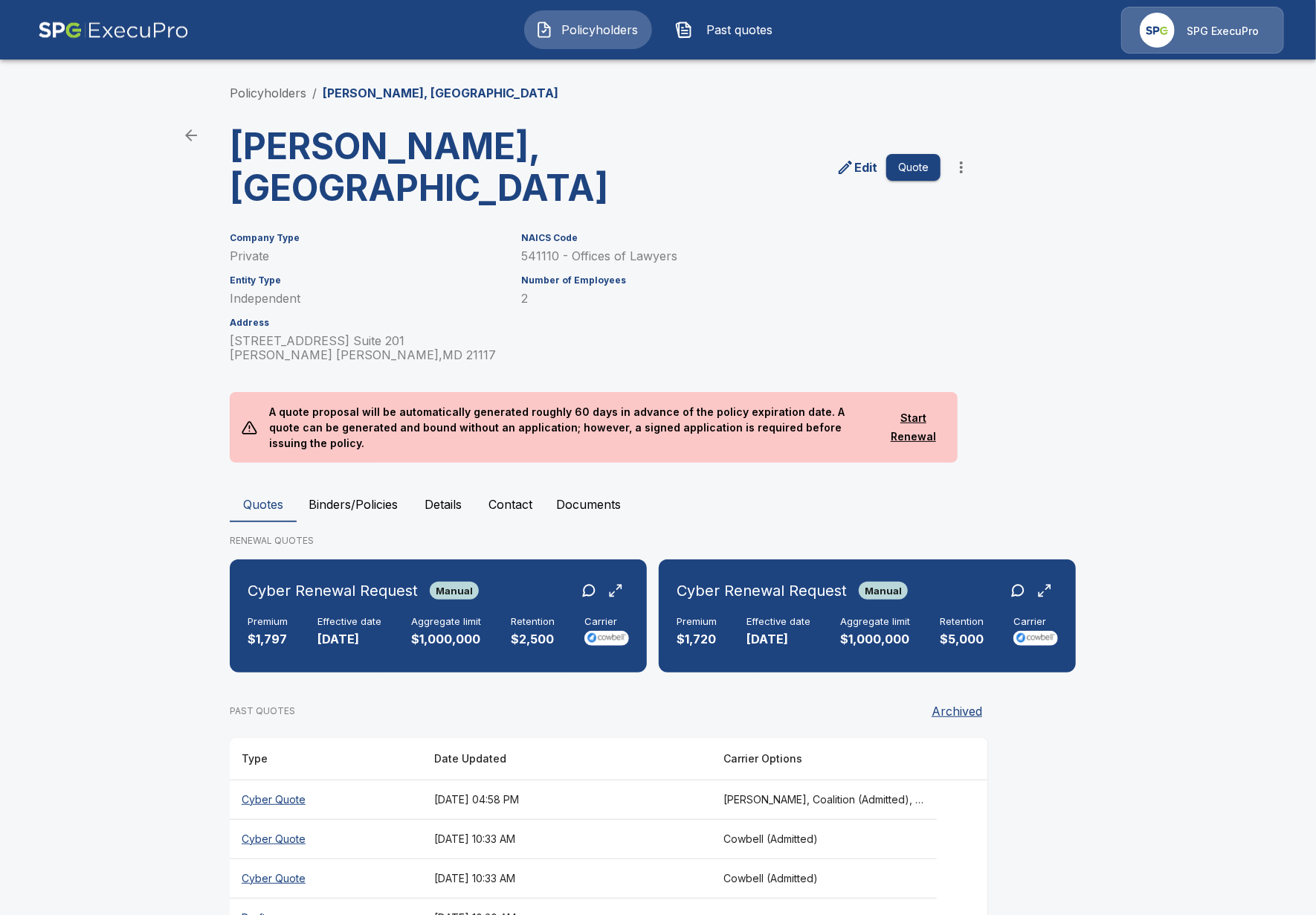
click at [262, 101] on li "Policyholders" at bounding box center [268, 93] width 77 height 18
click at [269, 90] on link "Policyholders" at bounding box center [268, 93] width 77 height 15
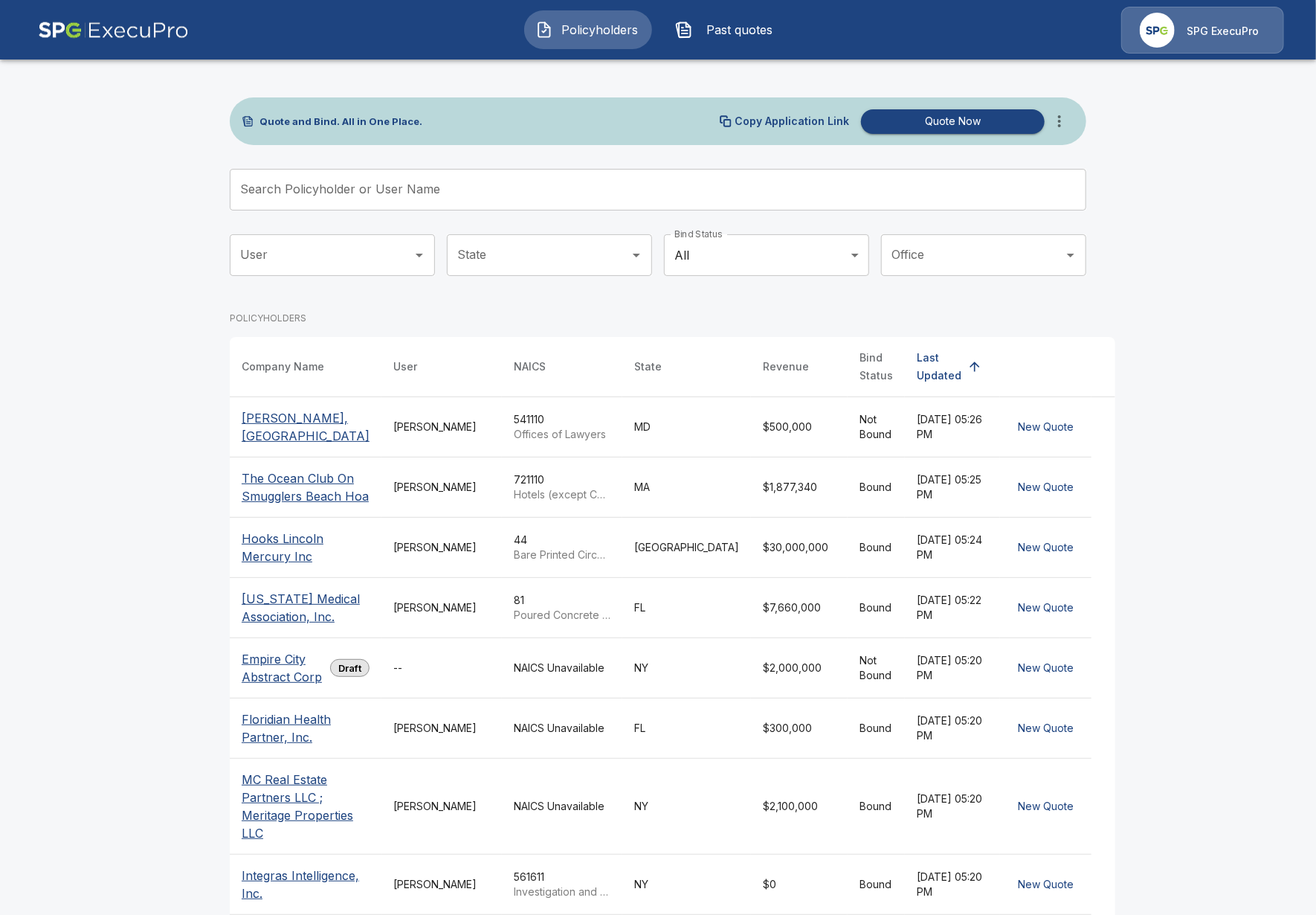
click at [530, 201] on input "Search Policyholder or User Name" at bounding box center [649, 189] width 840 height 42
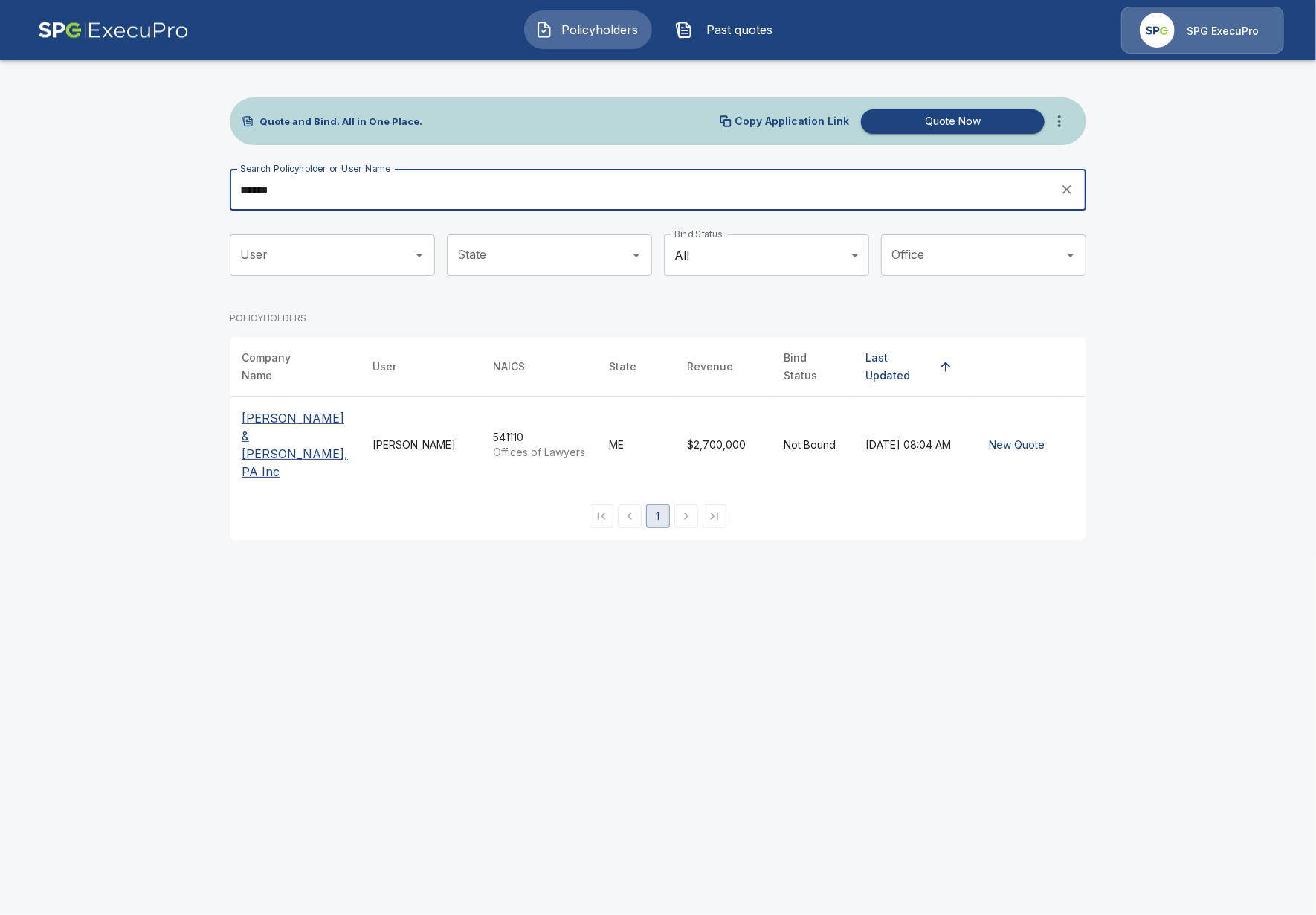
type input "******"
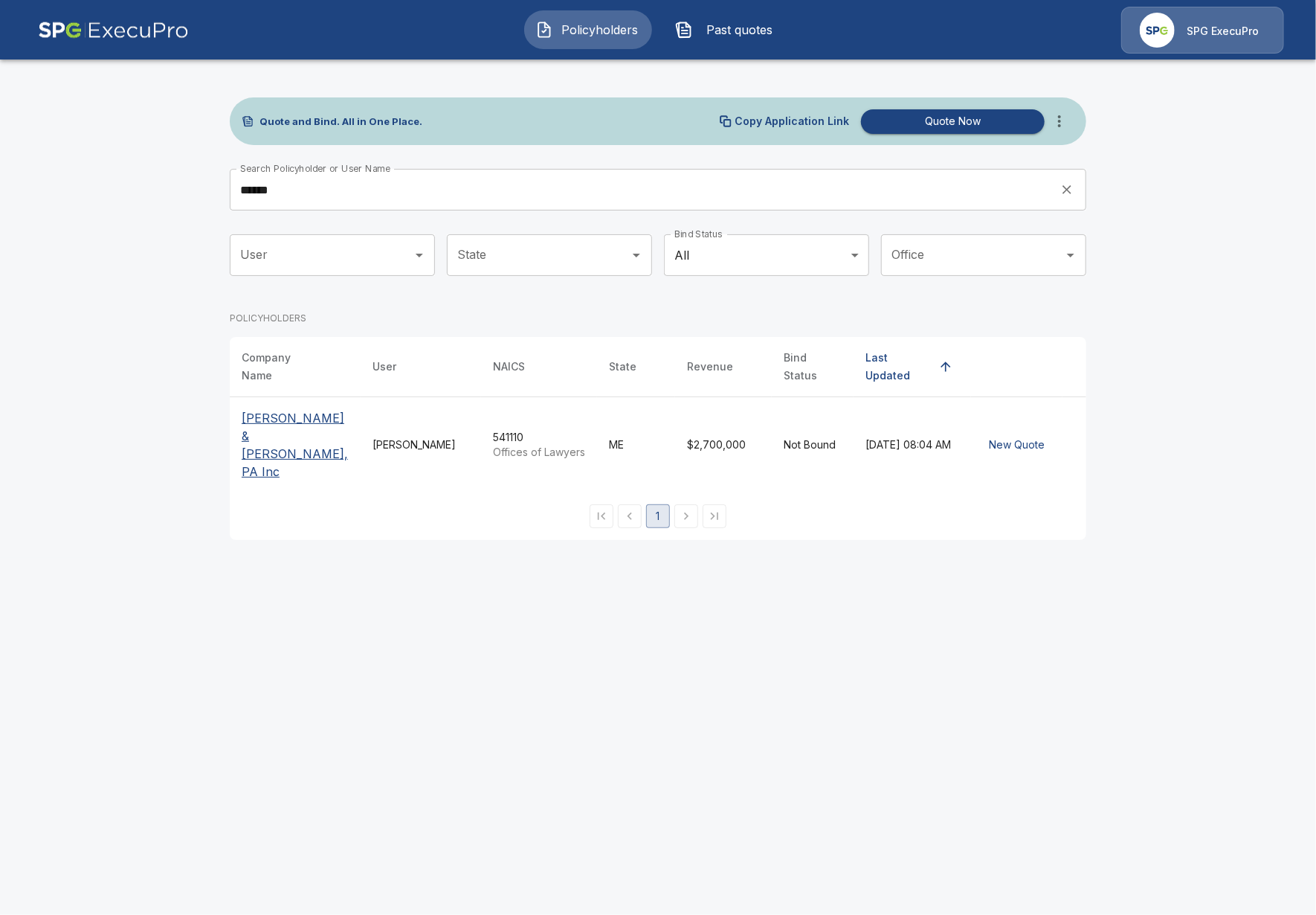
click at [314, 427] on p "[PERSON_NAME] & [PERSON_NAME], PA Inc" at bounding box center [295, 445] width 107 height 71
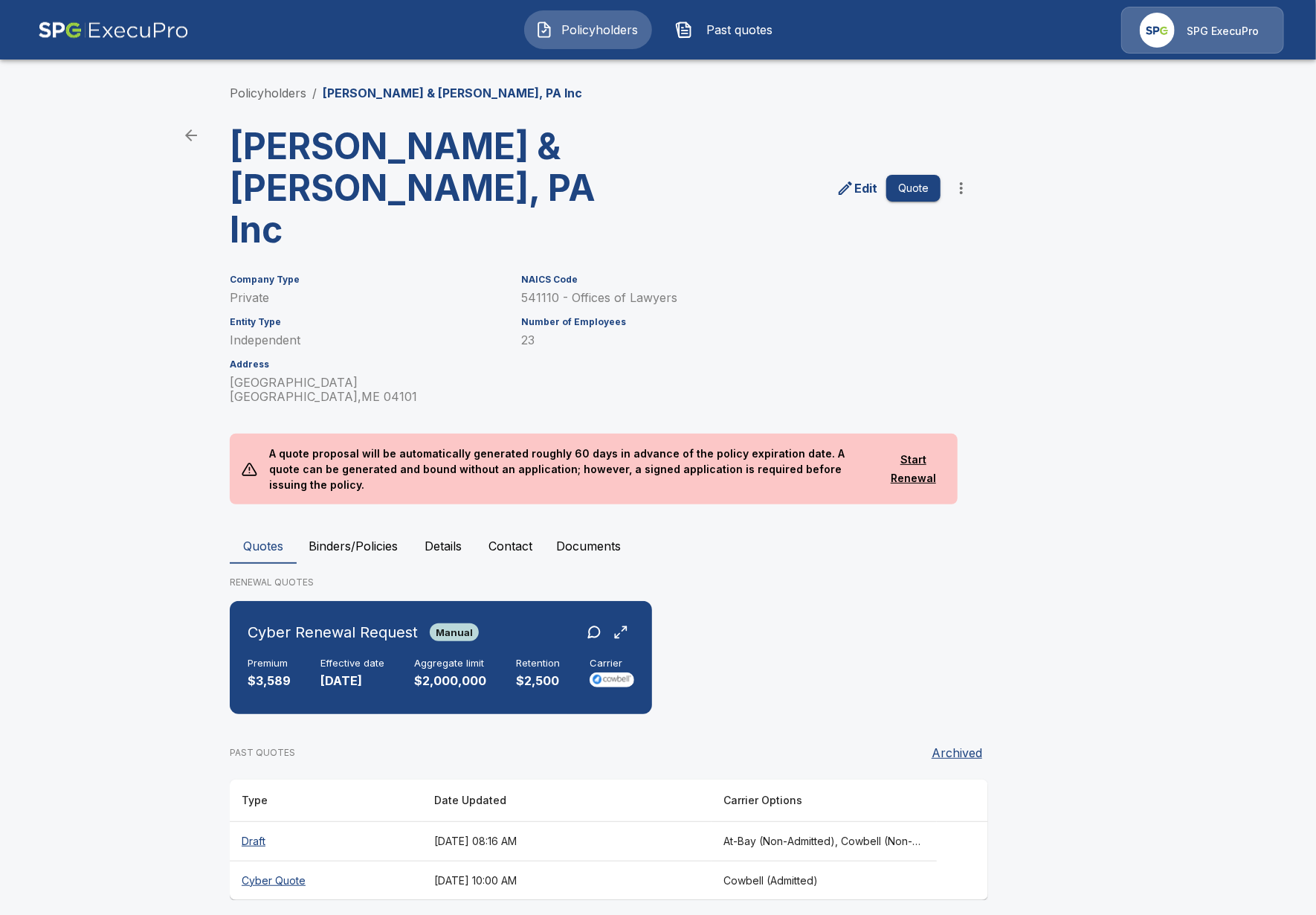
click at [165, 562] on main "Policyholders / [PERSON_NAME] & [PERSON_NAME], [GEOGRAPHIC_DATA] Inc [PERSON_NA…" at bounding box center [658, 464] width 1316 height 928
click at [248, 93] on link "Policyholders" at bounding box center [268, 93] width 77 height 15
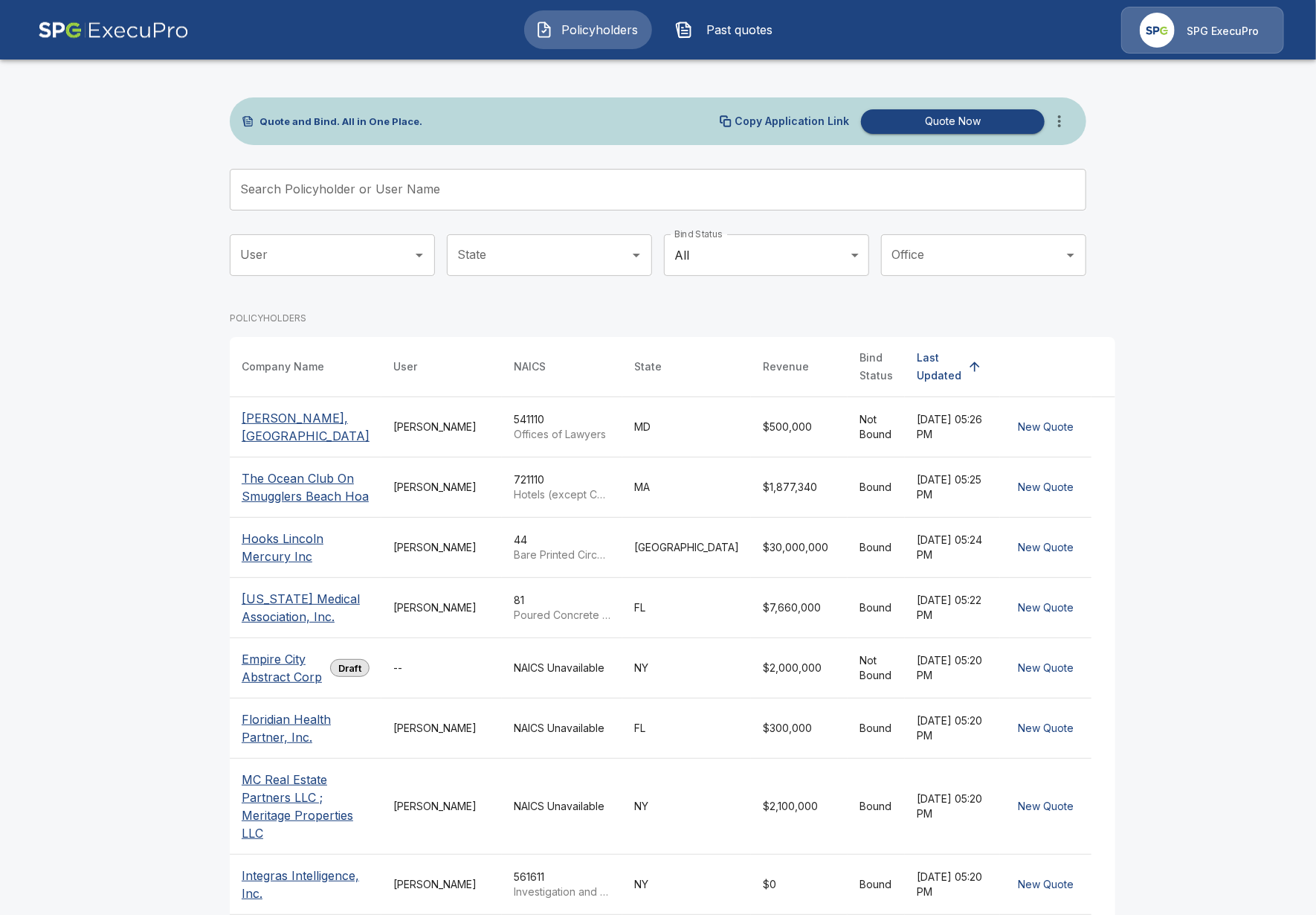
click at [1065, 121] on icon "more" at bounding box center [1059, 121] width 18 height 18
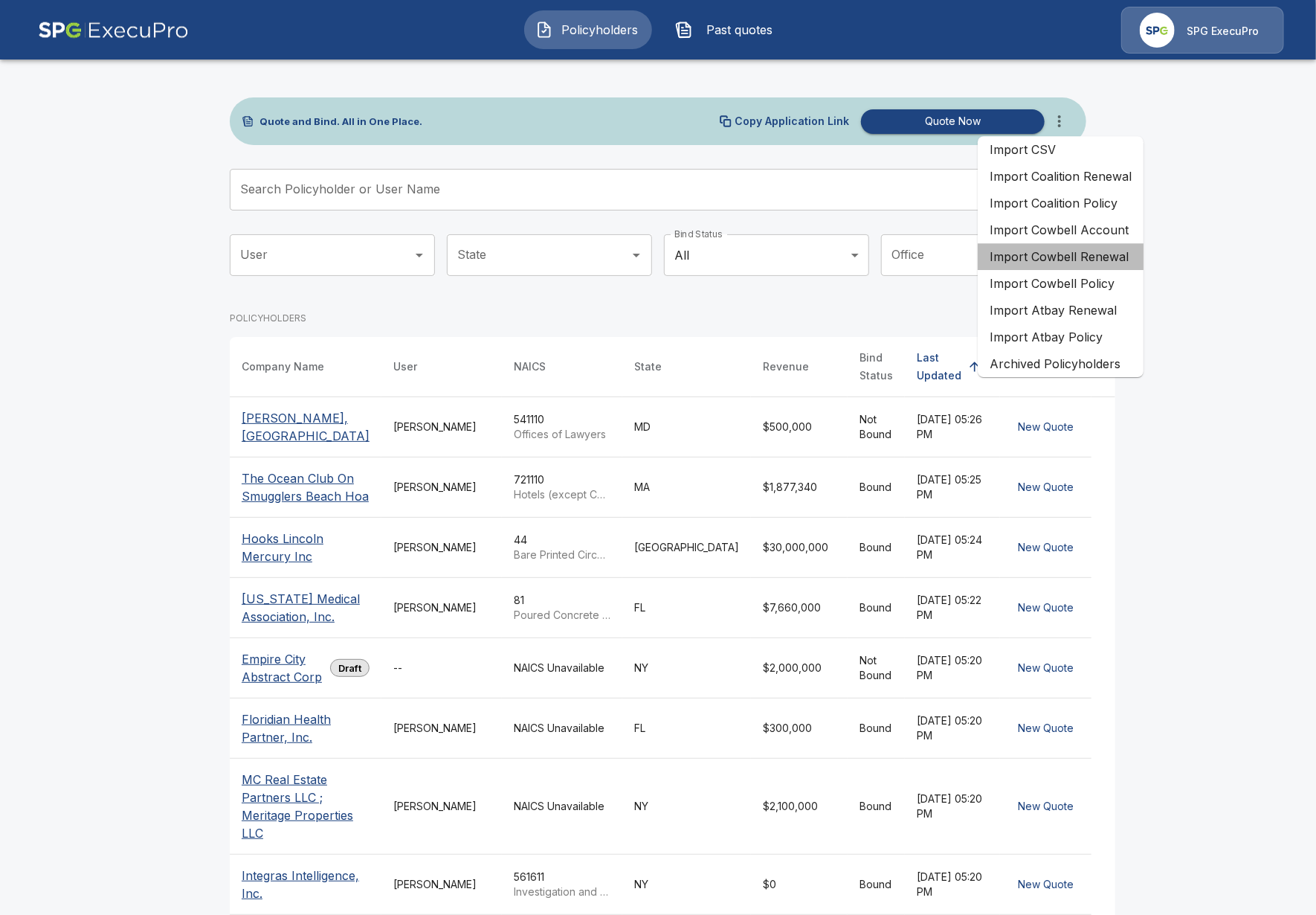
click at [1126, 261] on li "Import Cowbell Renewal" at bounding box center [1061, 256] width 165 height 27
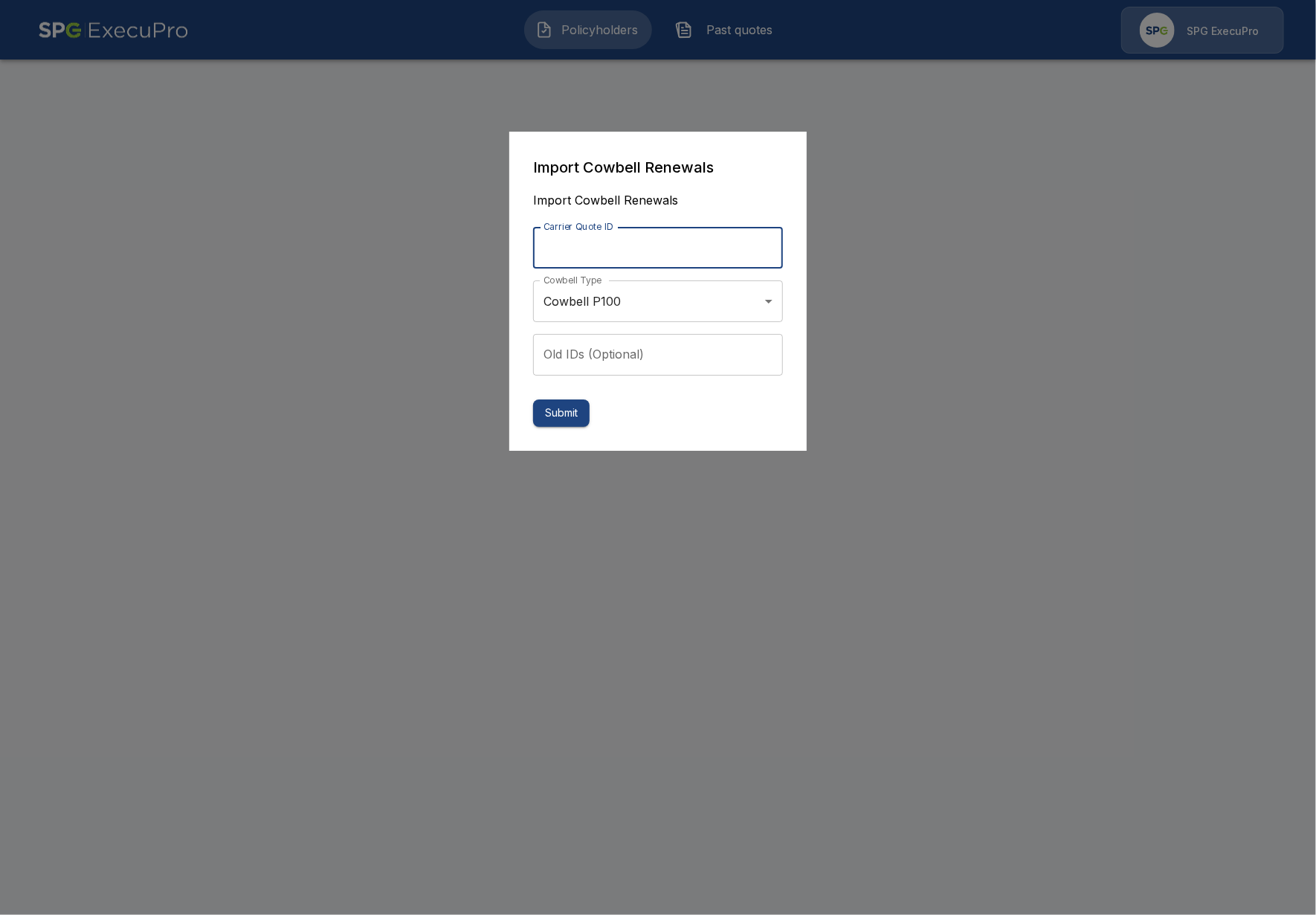
click at [664, 254] on input "Carrier Quote ID" at bounding box center [658, 248] width 250 height 42
paste input "**********"
type input "**********"
click at [560, 415] on button "Submit" at bounding box center [561, 413] width 56 height 28
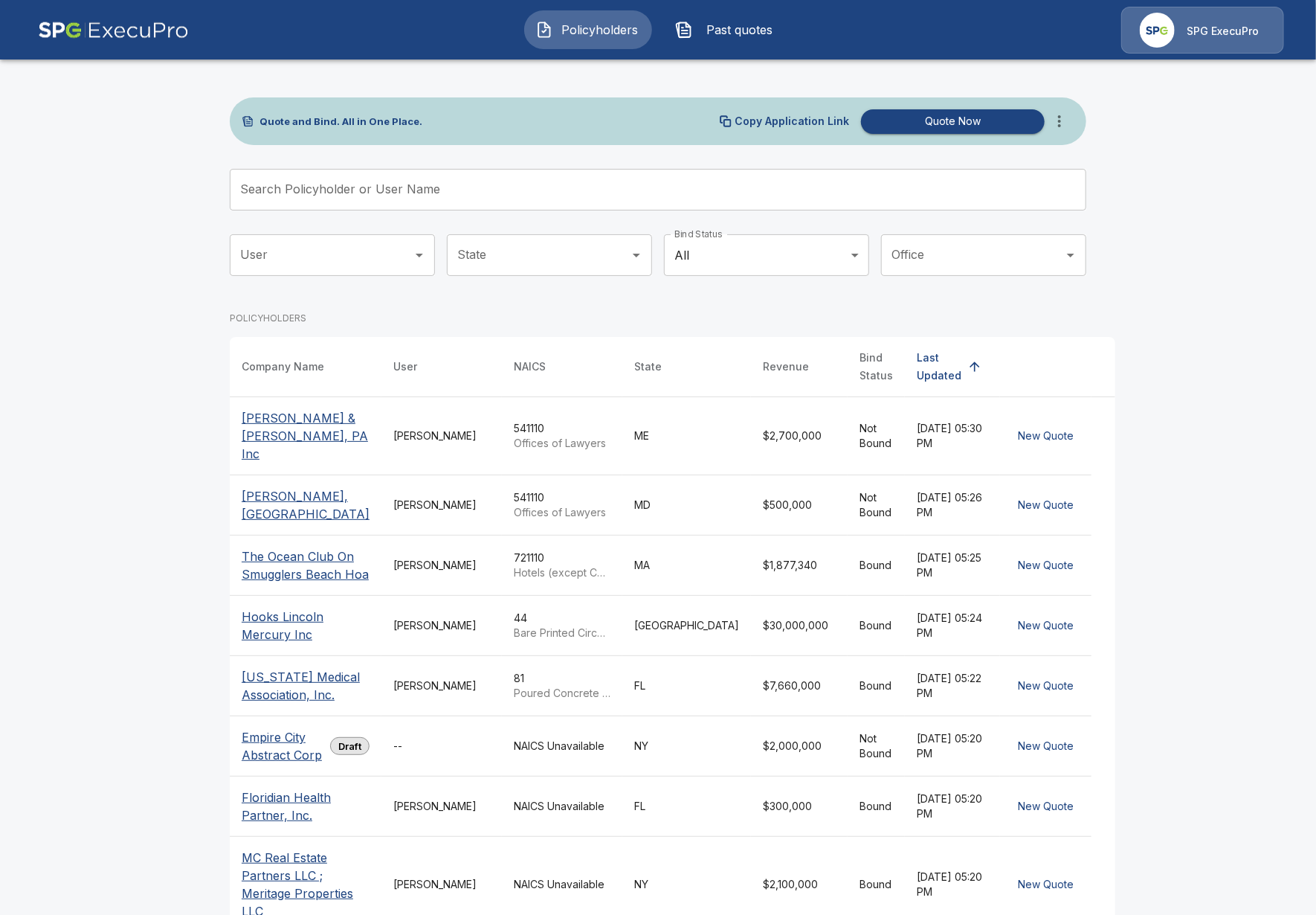
click at [360, 439] on th "[PERSON_NAME] & [PERSON_NAME], PA Inc" at bounding box center [305, 436] width 152 height 78
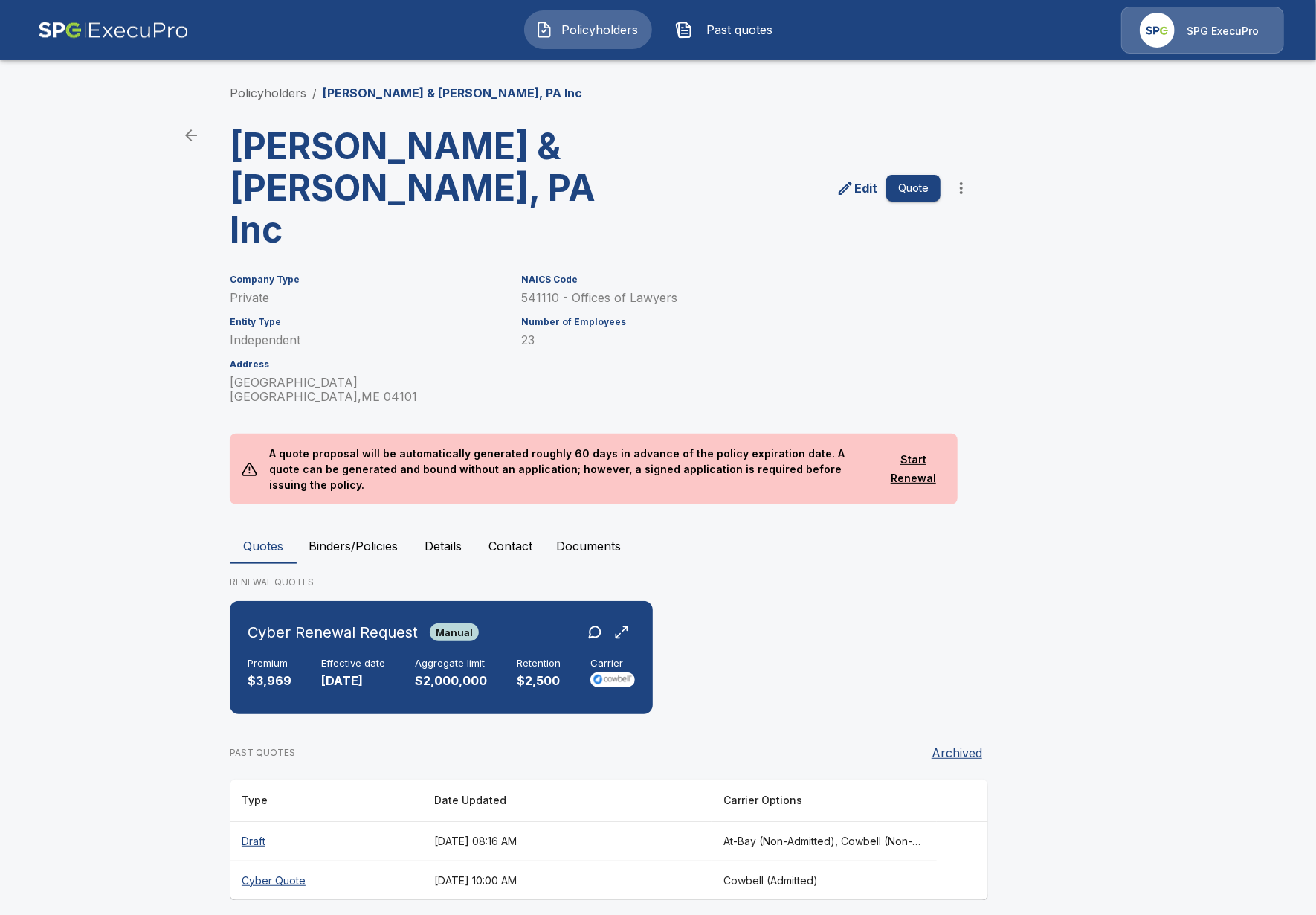
click at [349, 528] on button "Binders/Policies" at bounding box center [353, 546] width 113 height 36
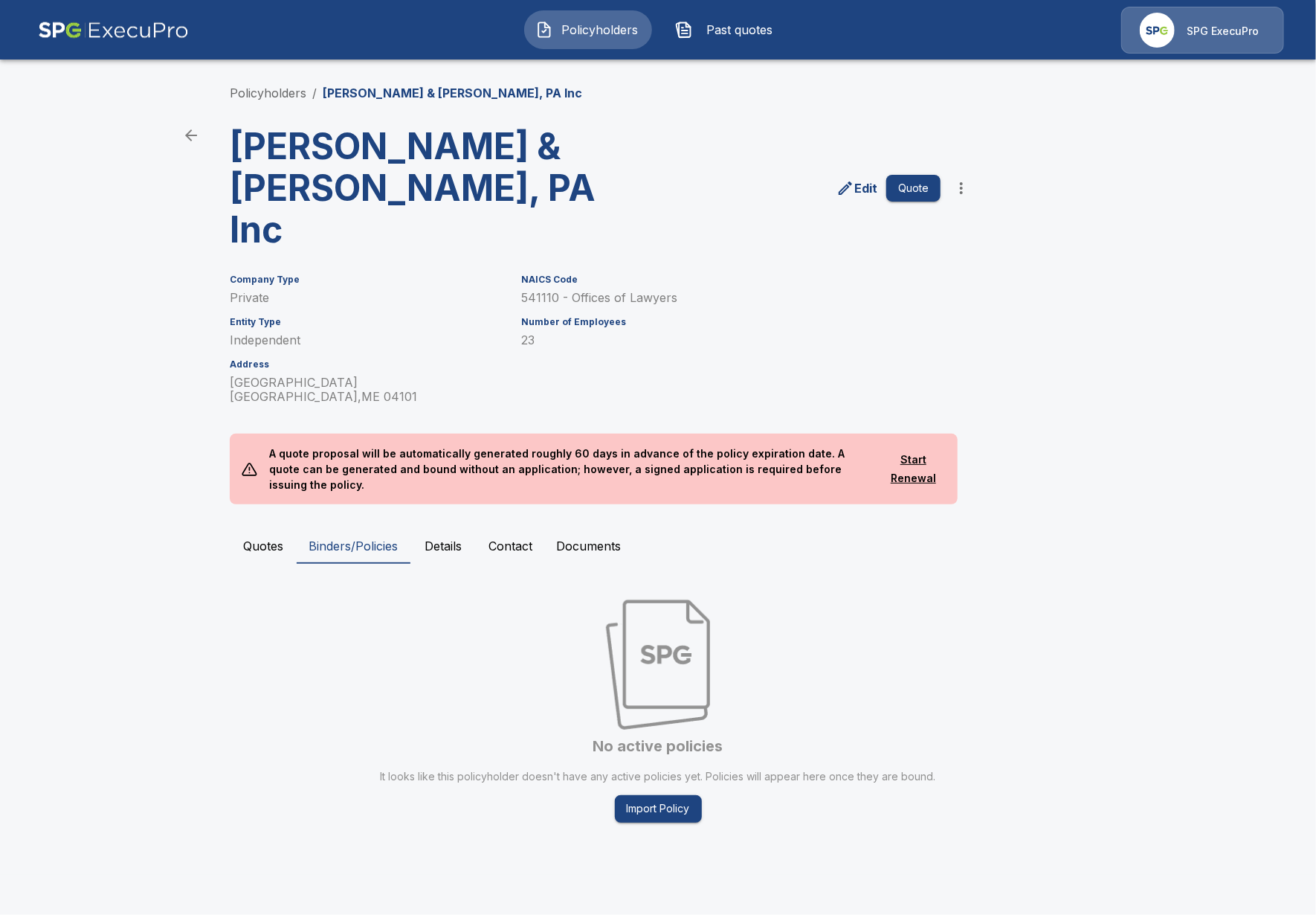
click at [256, 528] on button "Quotes" at bounding box center [263, 546] width 67 height 36
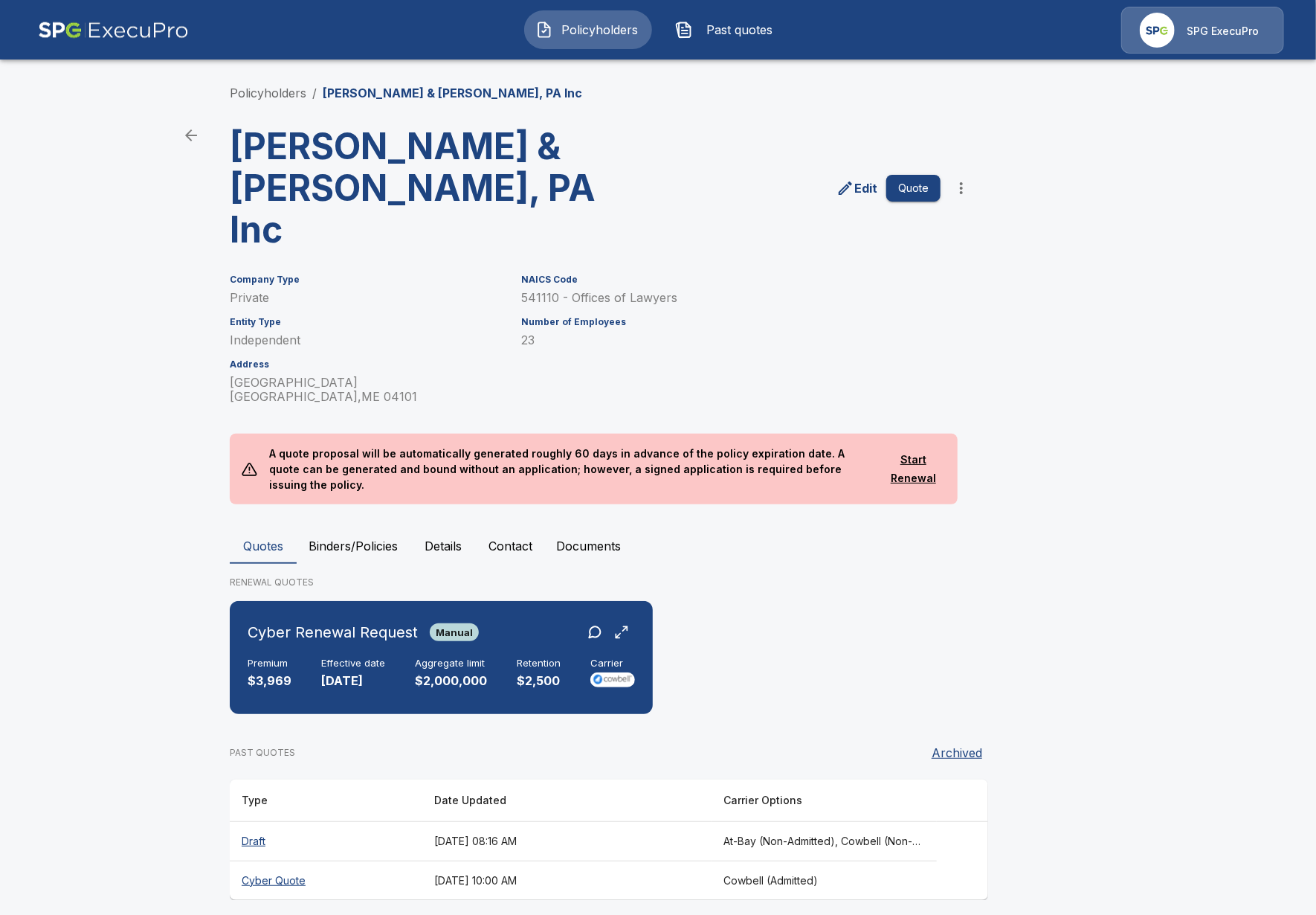
click at [178, 562] on main "Policyholders / [PERSON_NAME] & [PERSON_NAME], [GEOGRAPHIC_DATA] Inc [PERSON_NA…" at bounding box center [658, 464] width 1316 height 928
click at [361, 634] on div "Cyber Renewal Request Manual Premium $3,969 Effective date [DATE] Aggregate lim…" at bounding box center [442, 657] width 411 height 101
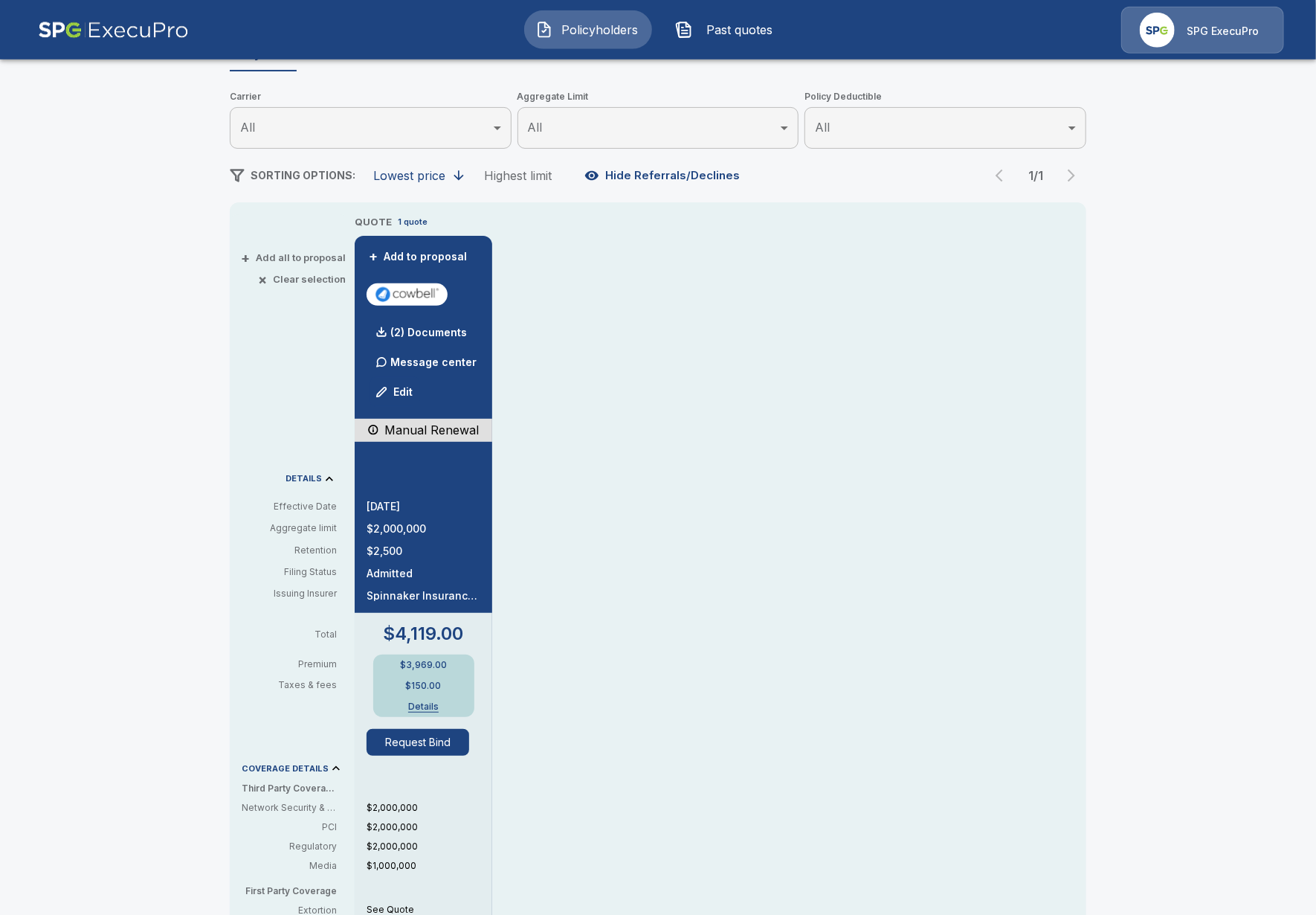
scroll to position [171, 0]
click at [435, 337] on div "(2) Documents" at bounding box center [417, 331] width 101 height 29
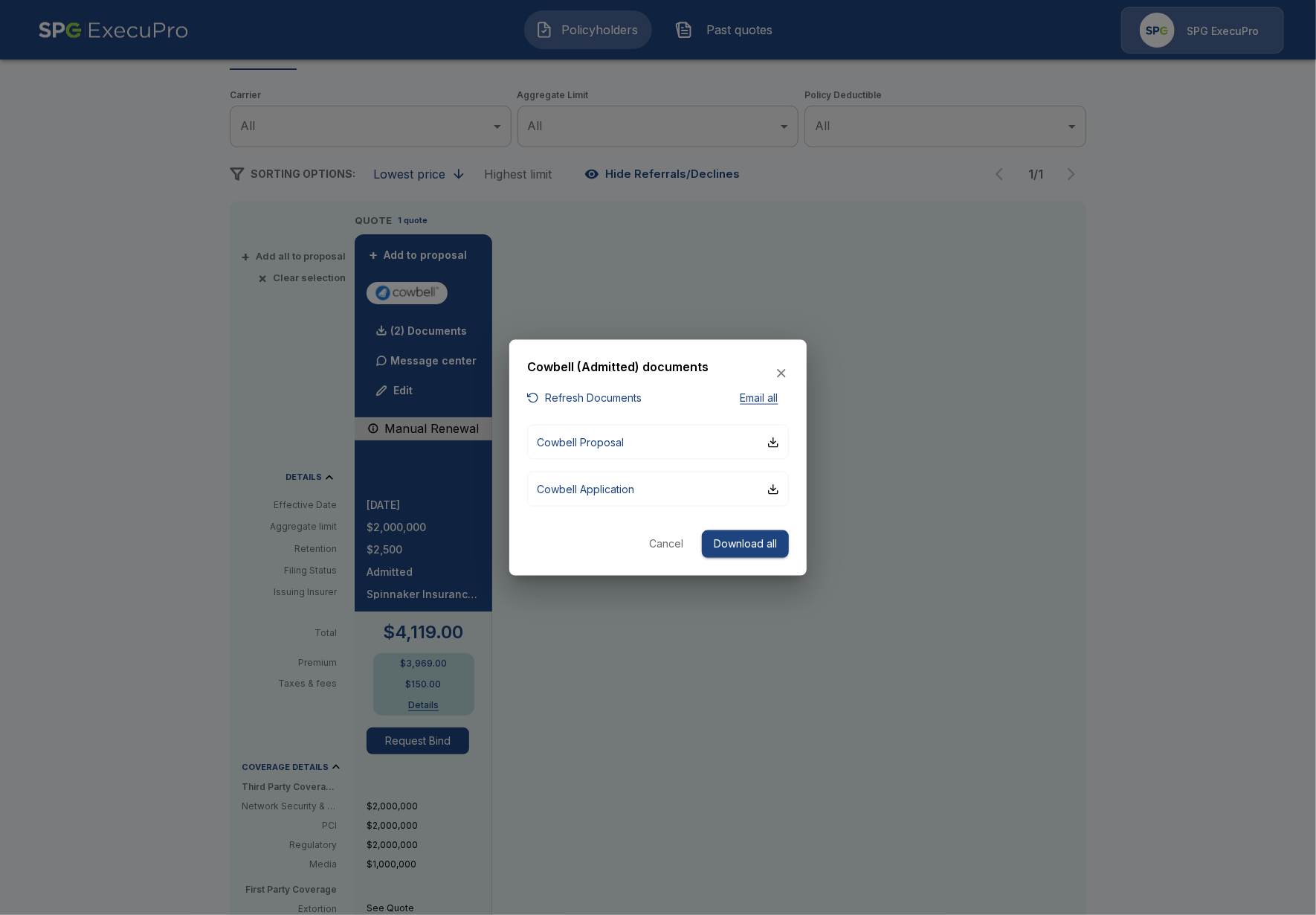
click at [592, 392] on button "Refresh Documents" at bounding box center [585, 398] width 114 height 19
click at [730, 308] on div at bounding box center [658, 457] width 1316 height 915
click at [620, 439] on p "Cowbell Proposal" at bounding box center [580, 442] width 87 height 15
click at [762, 763] on div at bounding box center [658, 457] width 1316 height 915
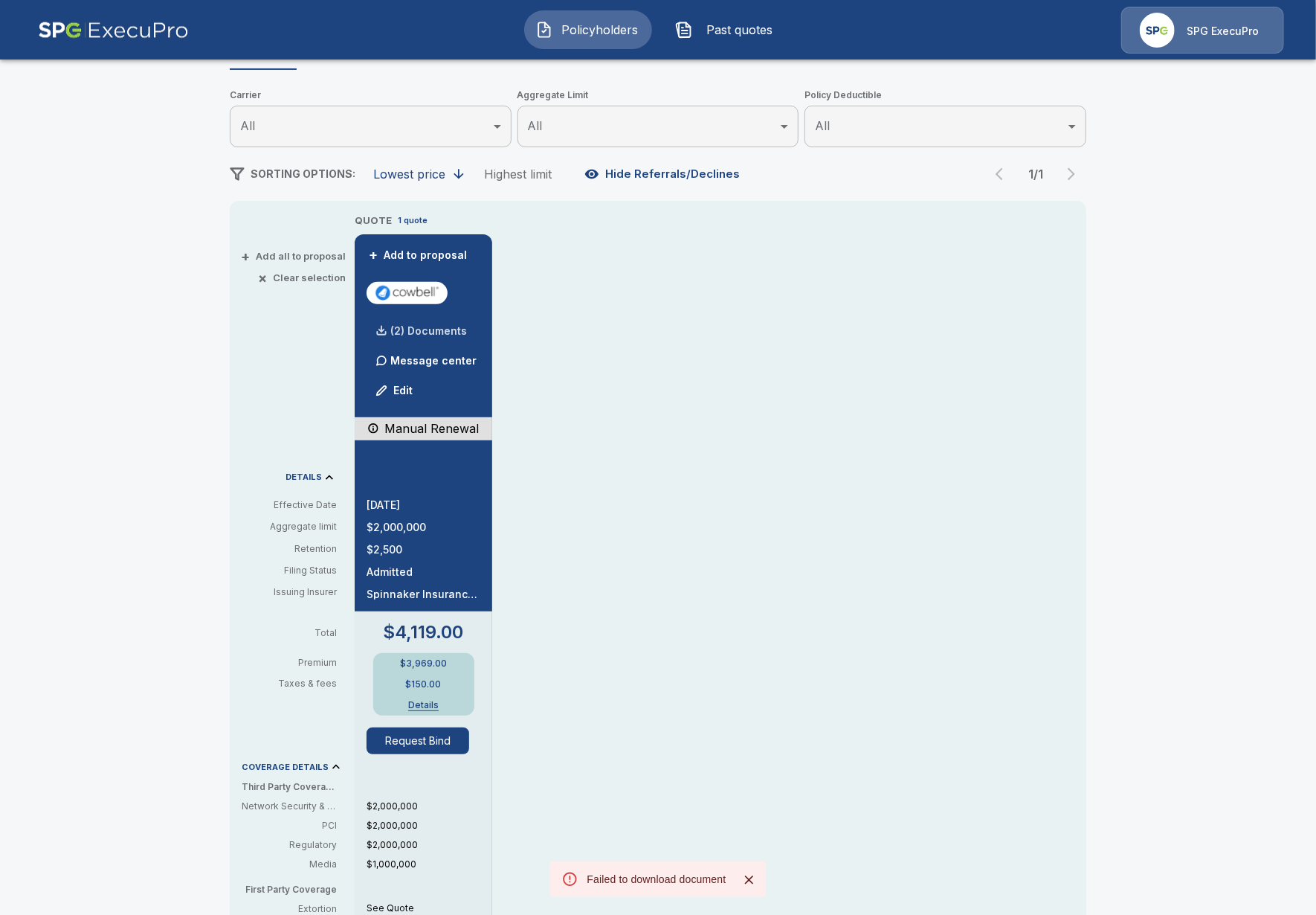
click at [435, 330] on p "(2) Documents" at bounding box center [428, 330] width 77 height 10
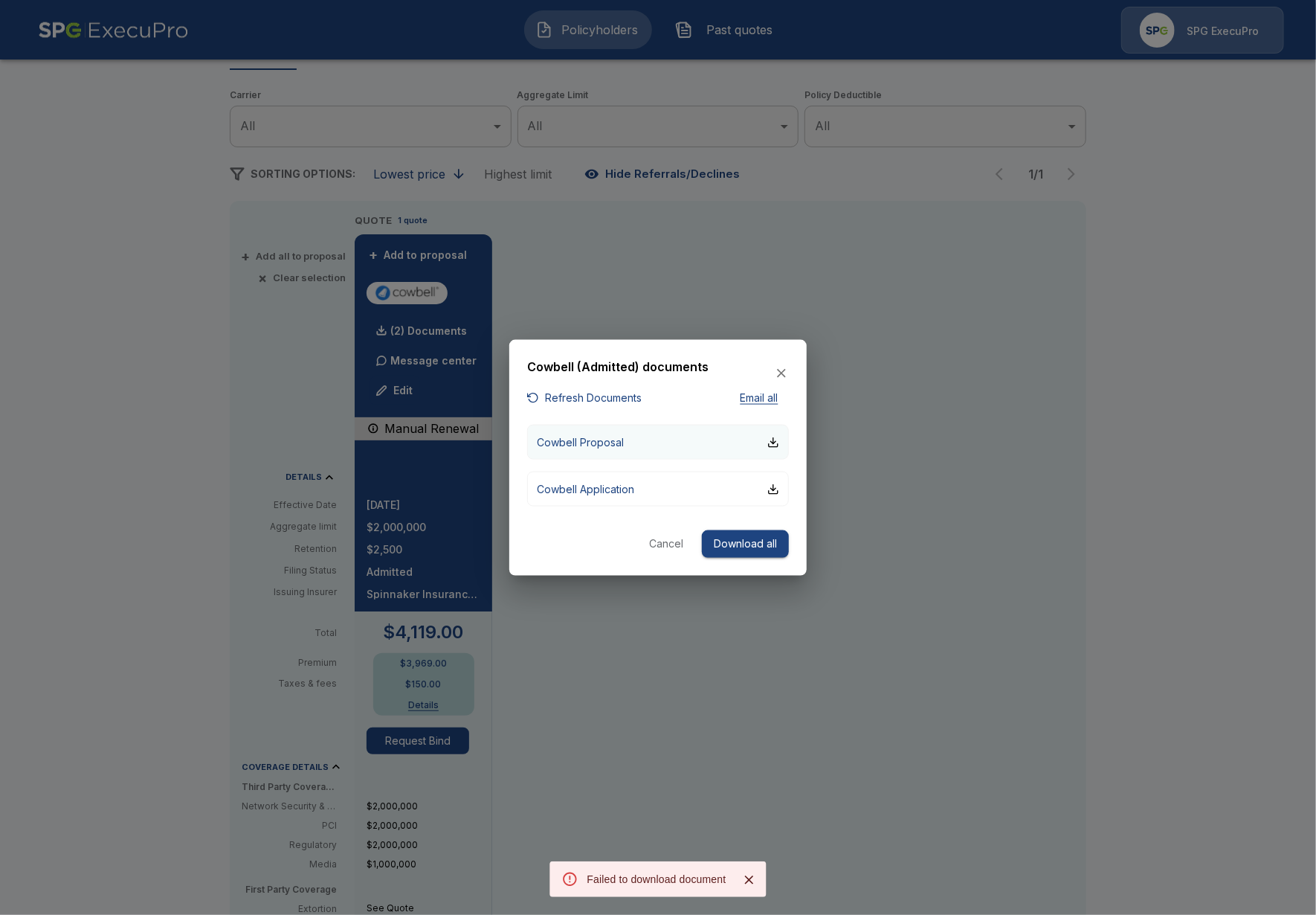
click at [649, 430] on button "Cowbell Proposal" at bounding box center [658, 442] width 262 height 35
click at [745, 883] on icon "Close" at bounding box center [748, 879] width 15 height 15
